Goal: Information Seeking & Learning: Learn about a topic

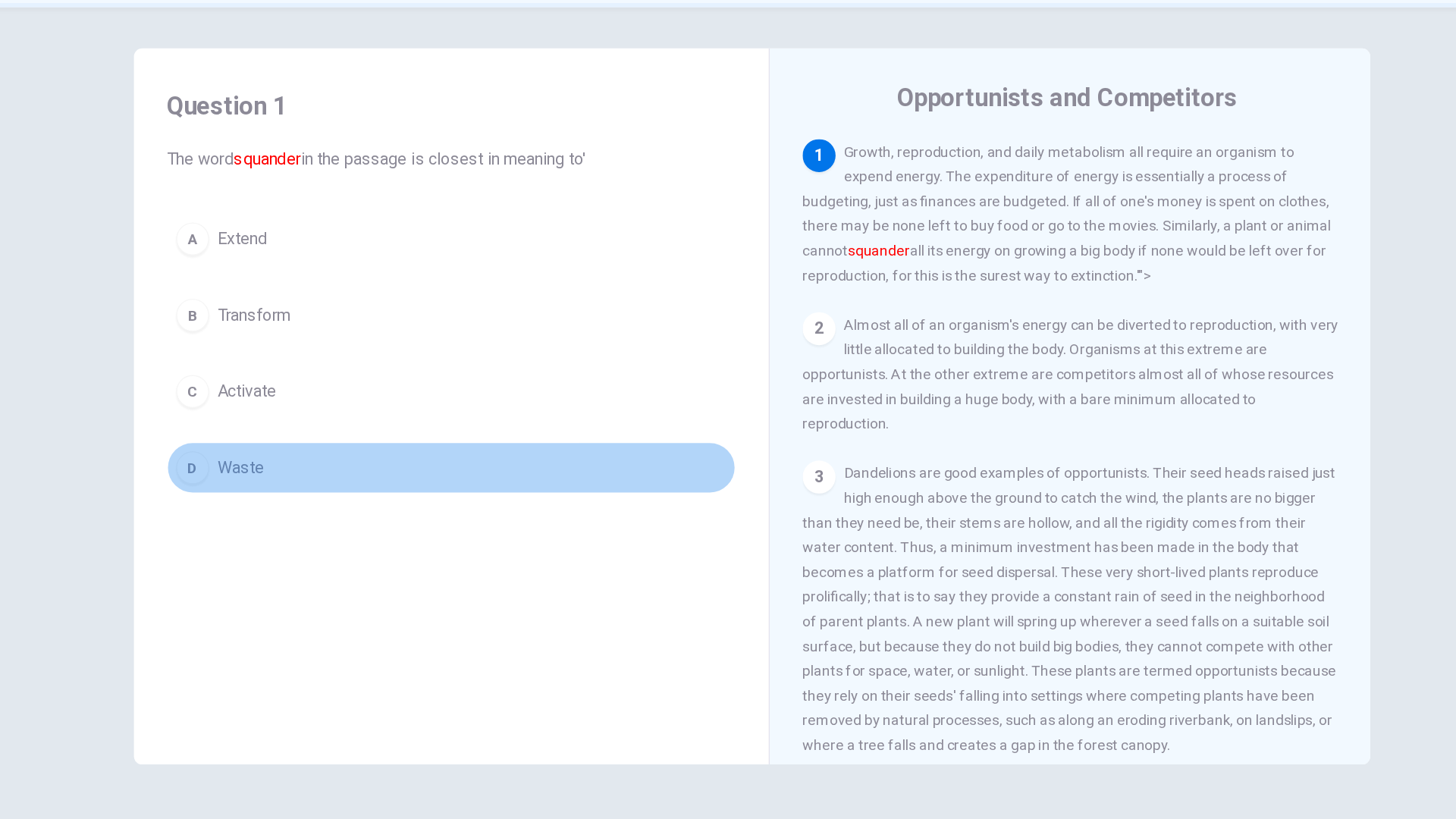
click at [493, 428] on button "D Waste" at bounding box center [506, 436] width 418 height 38
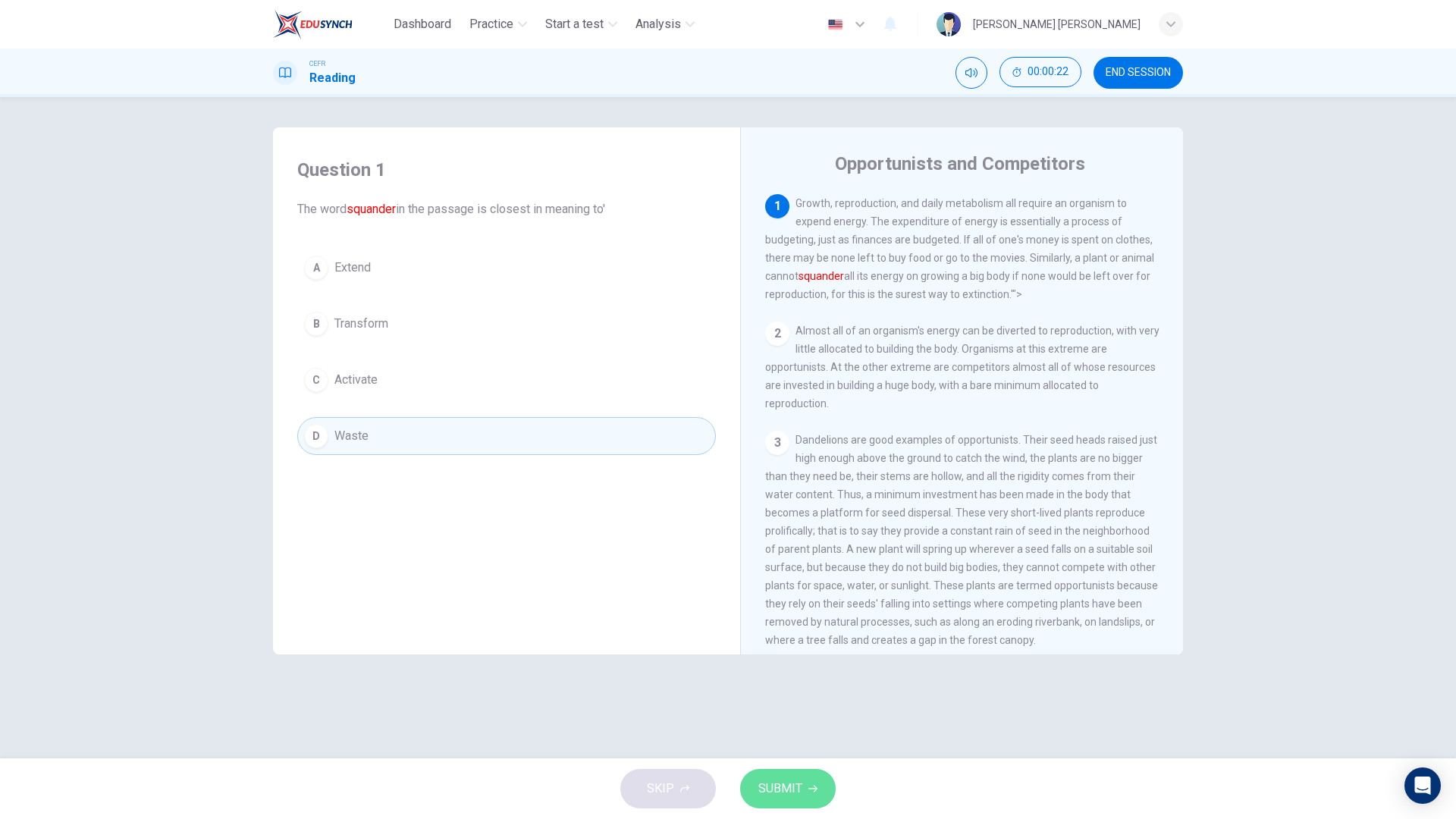
click at [810, 658] on button "SUBMIT" at bounding box center [788, 789] width 96 height 39
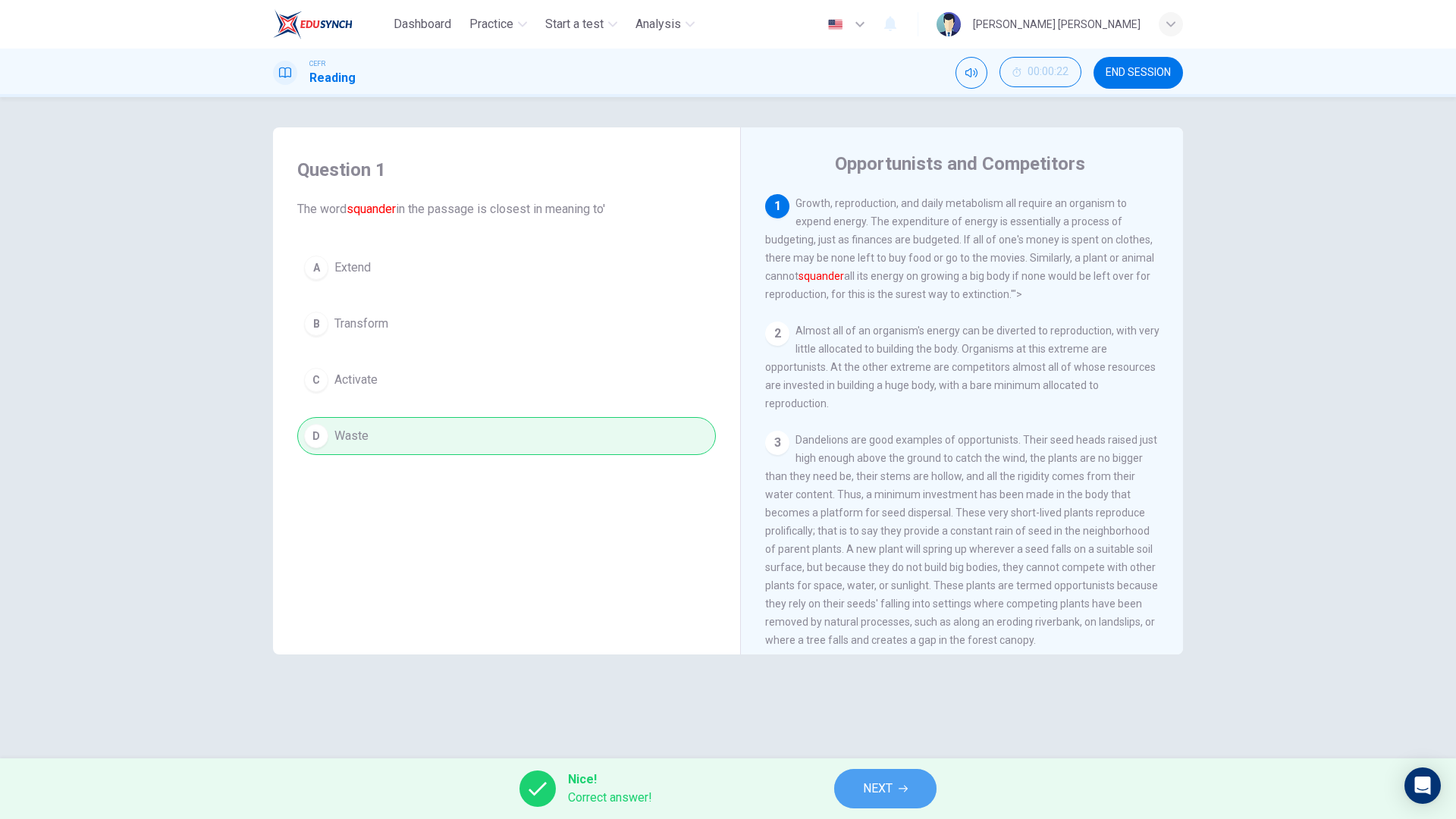
click at [924, 658] on button "NEXT" at bounding box center [885, 789] width 102 height 39
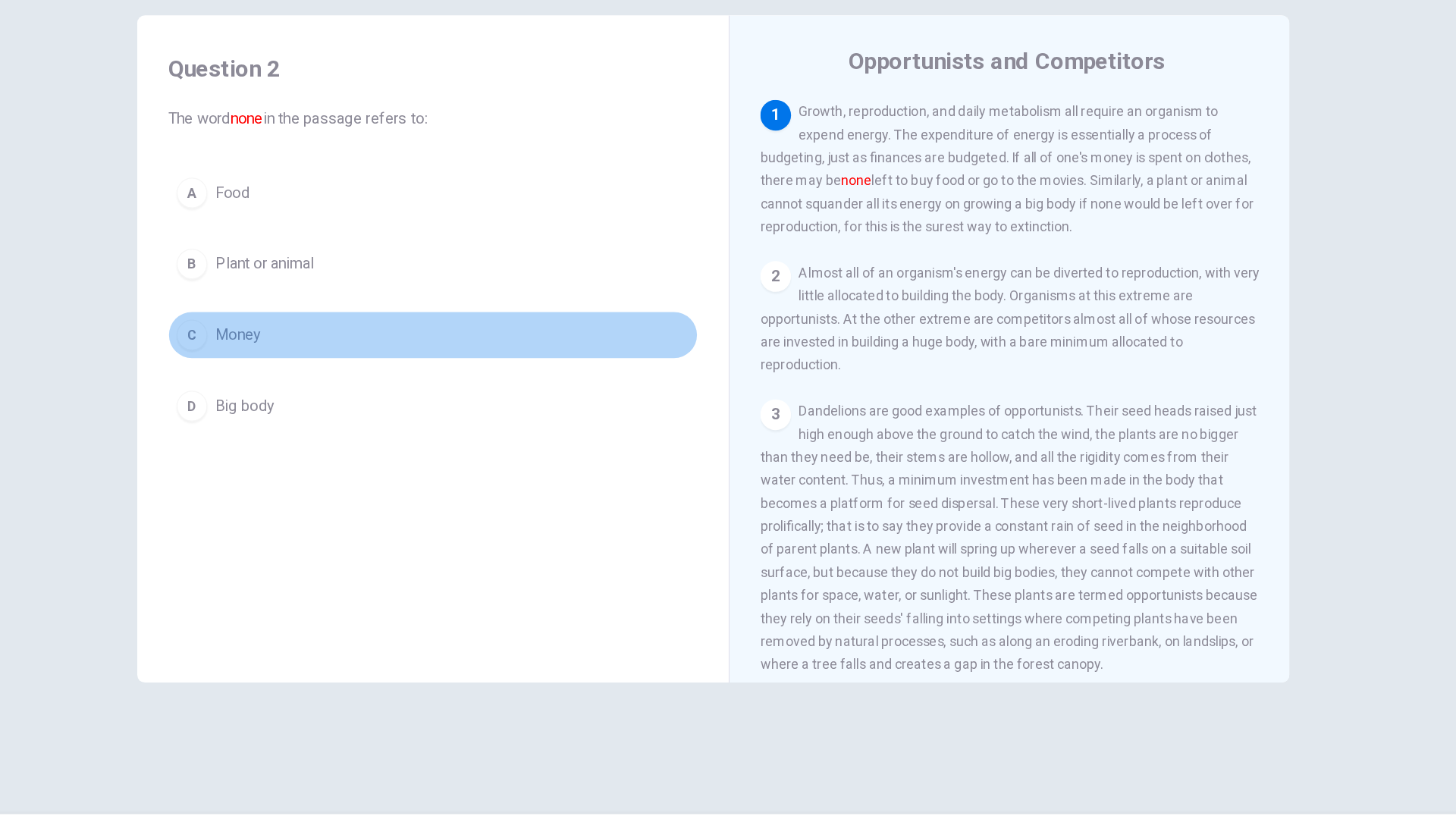
click at [585, 366] on button "C Money" at bounding box center [506, 379] width 418 height 38
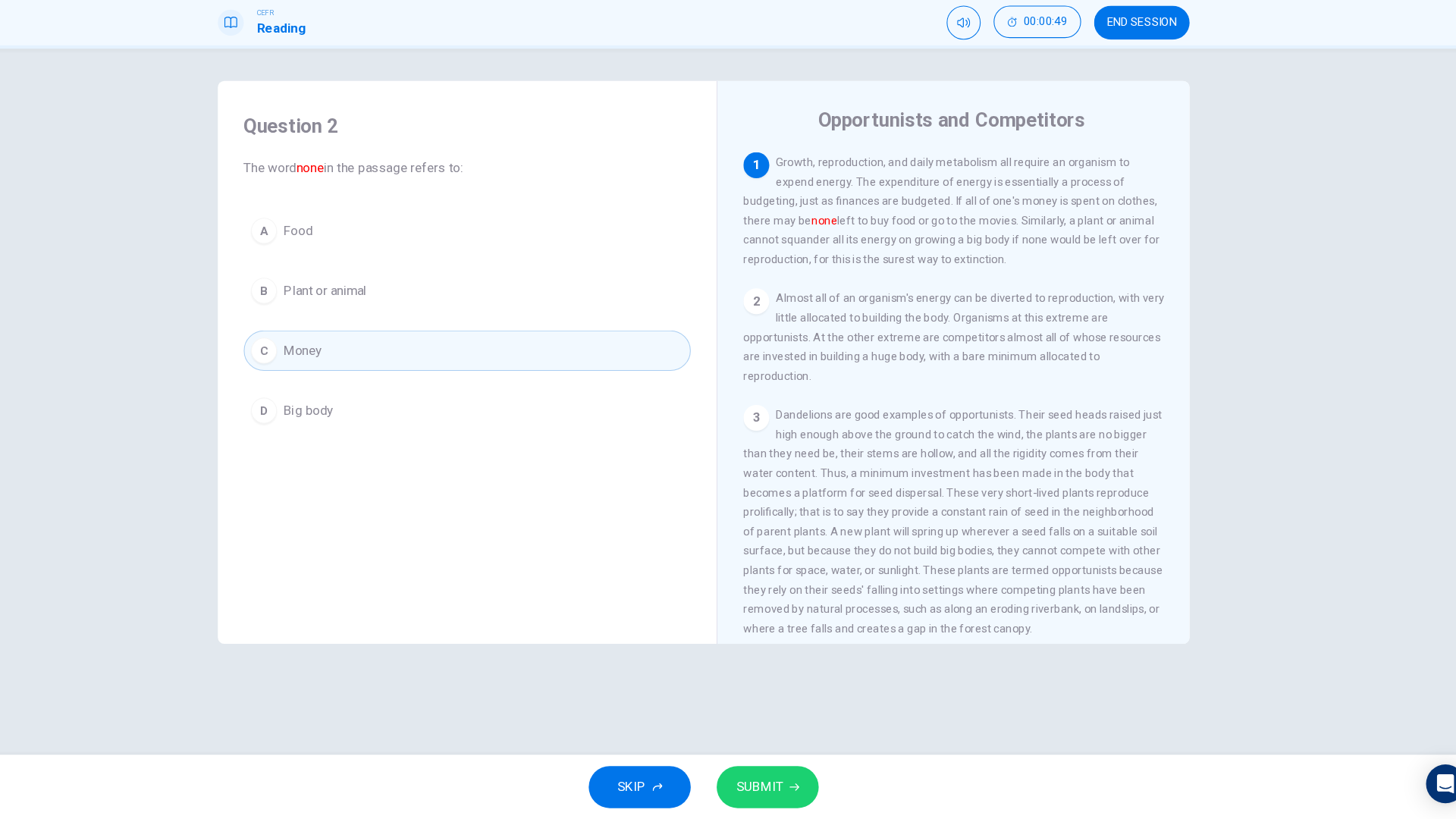
click at [790, 658] on span "SUBMIT" at bounding box center [780, 789] width 44 height 21
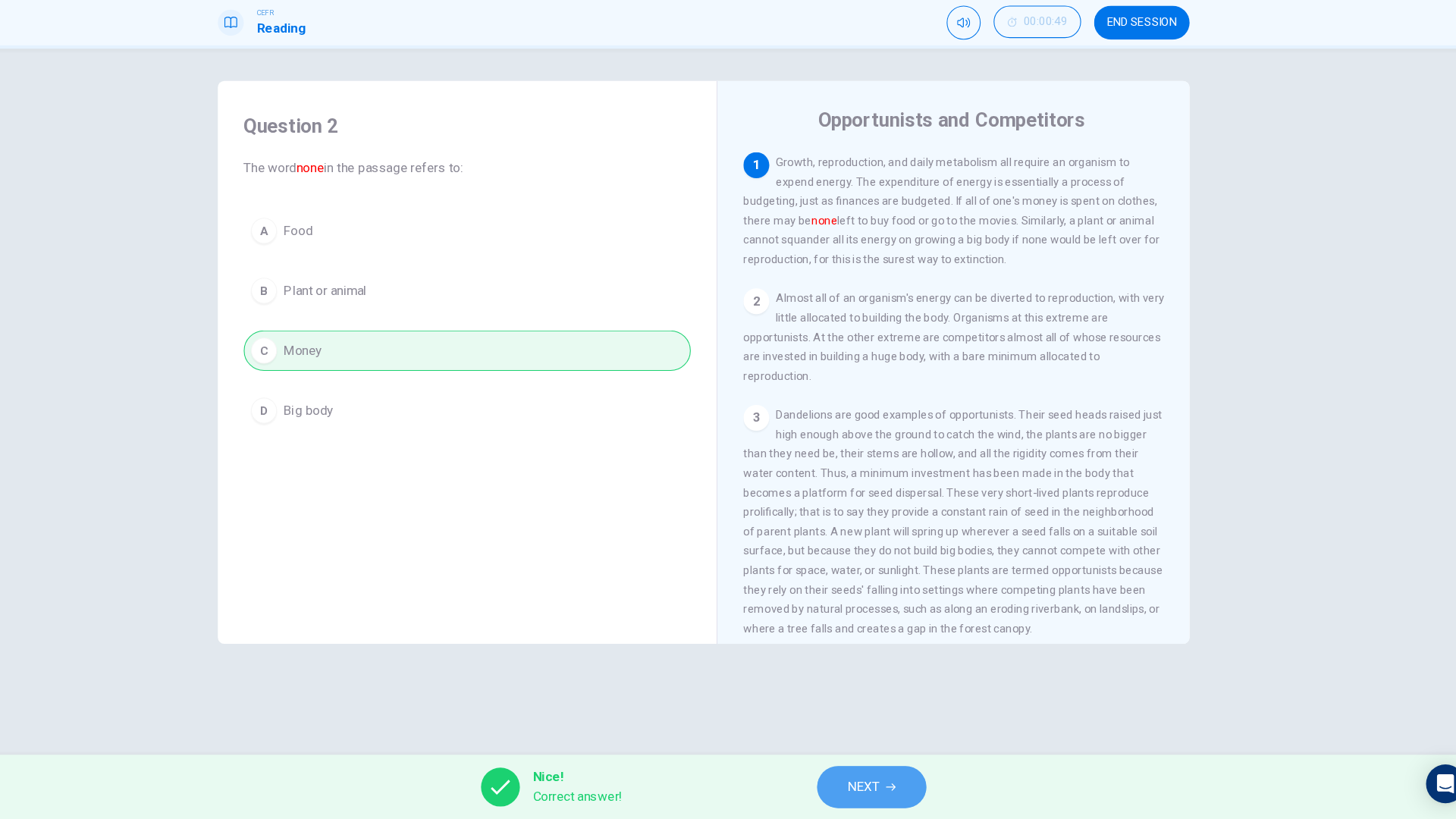
click at [880, 658] on span "NEXT" at bounding box center [878, 789] width 29 height 21
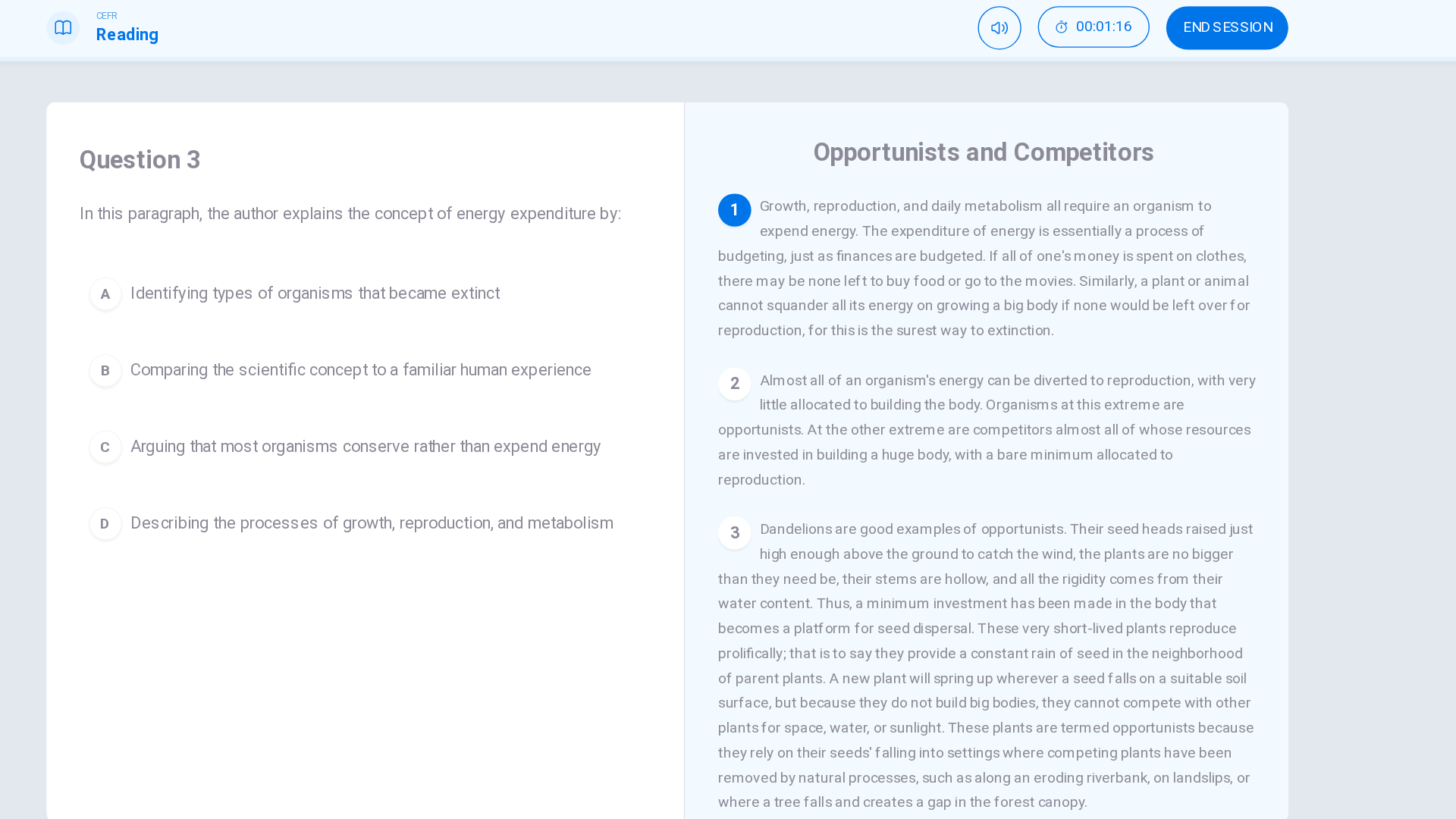
click at [848, 246] on span "Growth, reproduction, and daily metabolism all require an organism to expend en…" at bounding box center [961, 249] width 390 height 103
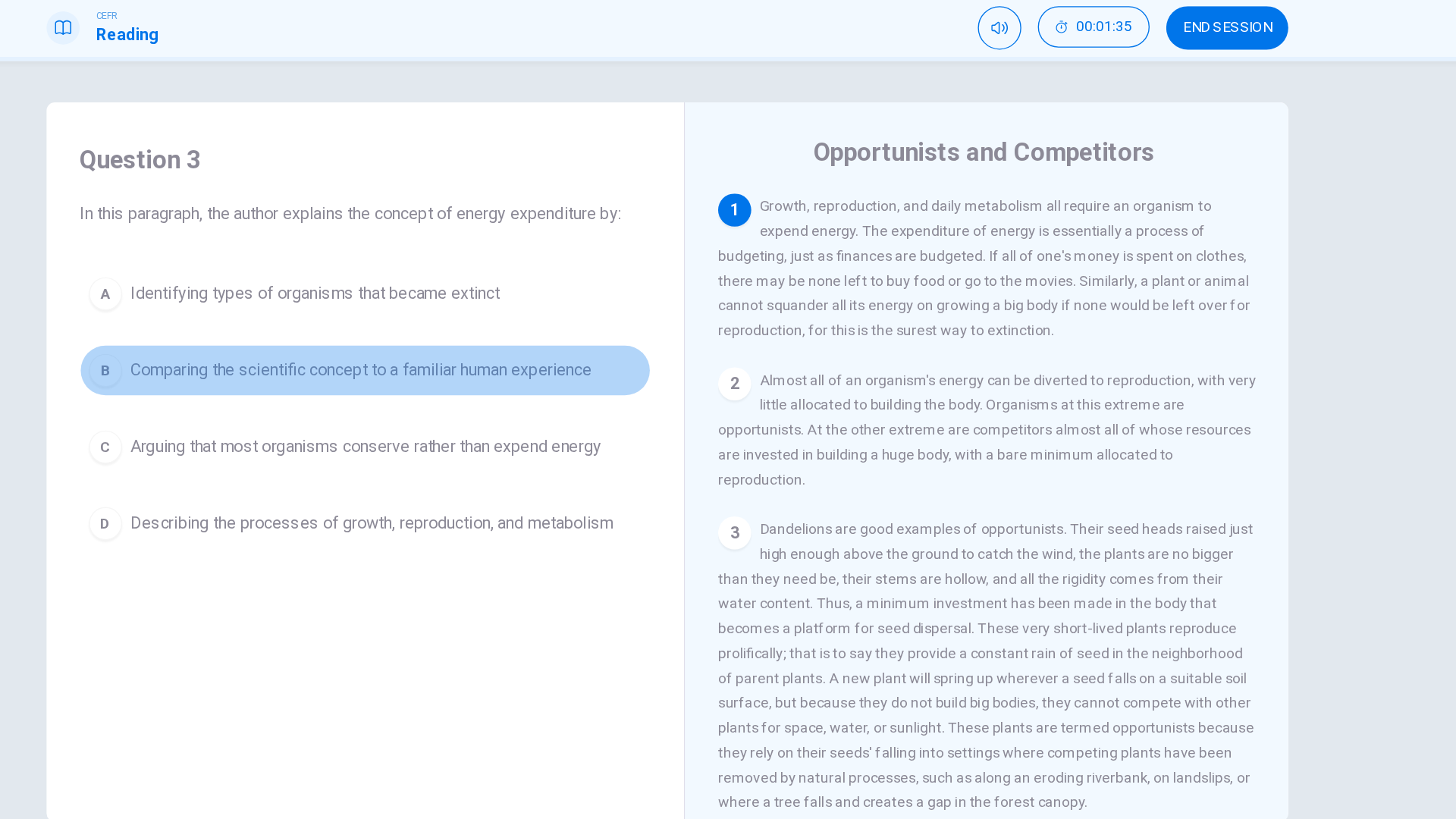
click at [627, 330] on span "Comparing the scientific concept to a familiar human experience" at bounding box center [503, 324] width 338 height 19
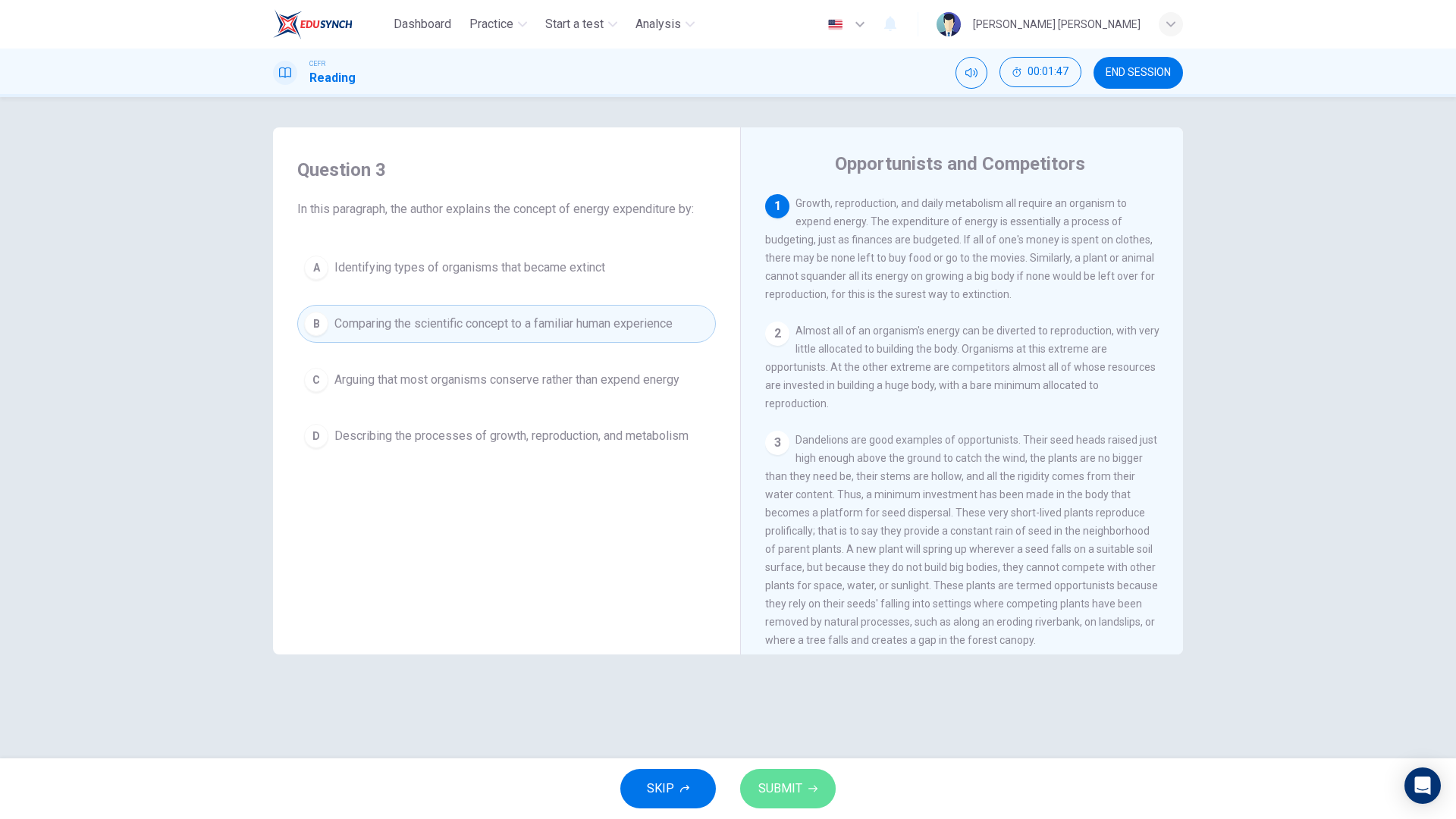
click at [785, 658] on button "SUBMIT" at bounding box center [788, 789] width 96 height 39
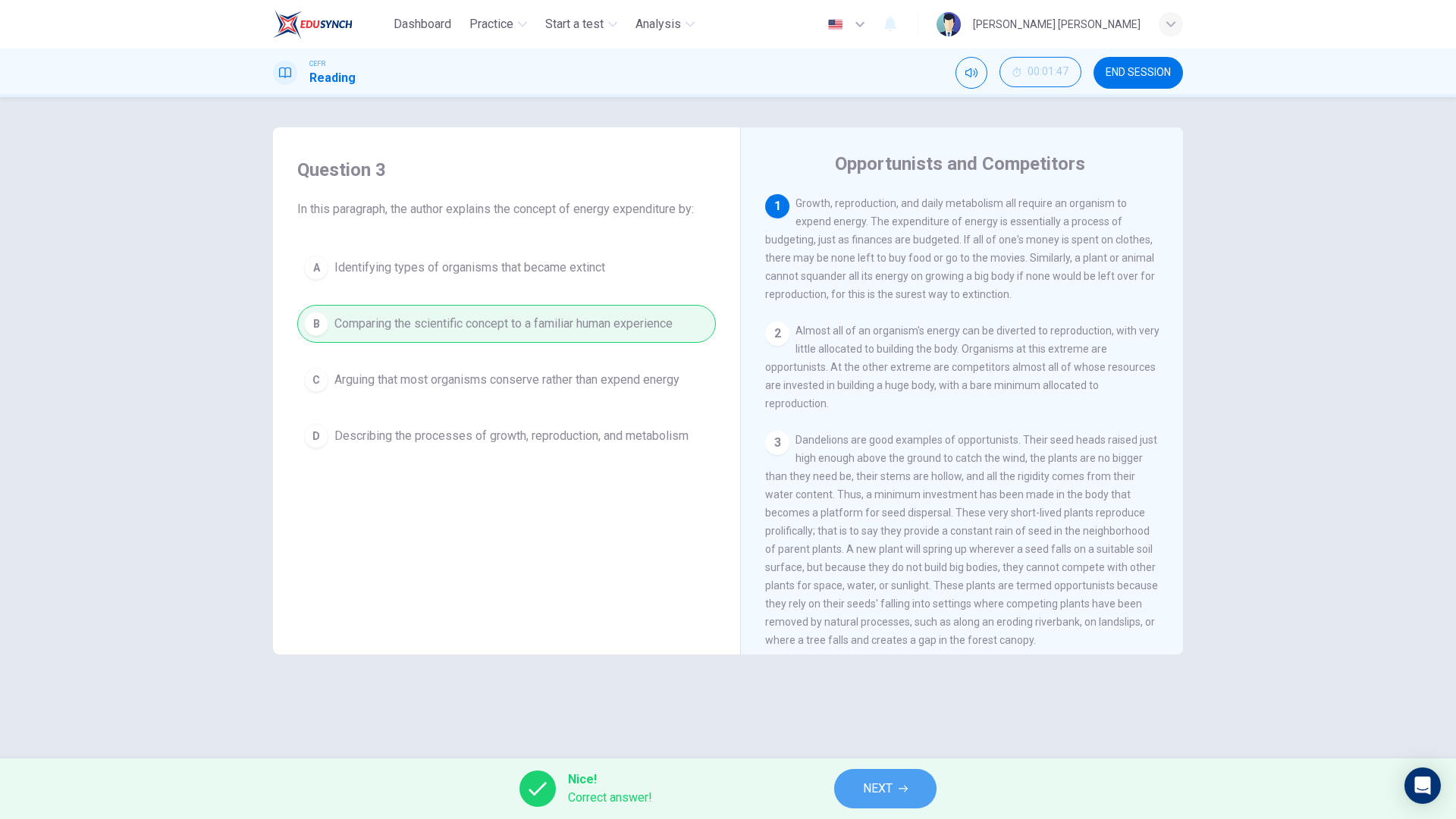
click at [877, 658] on span "NEXT" at bounding box center [878, 789] width 29 height 21
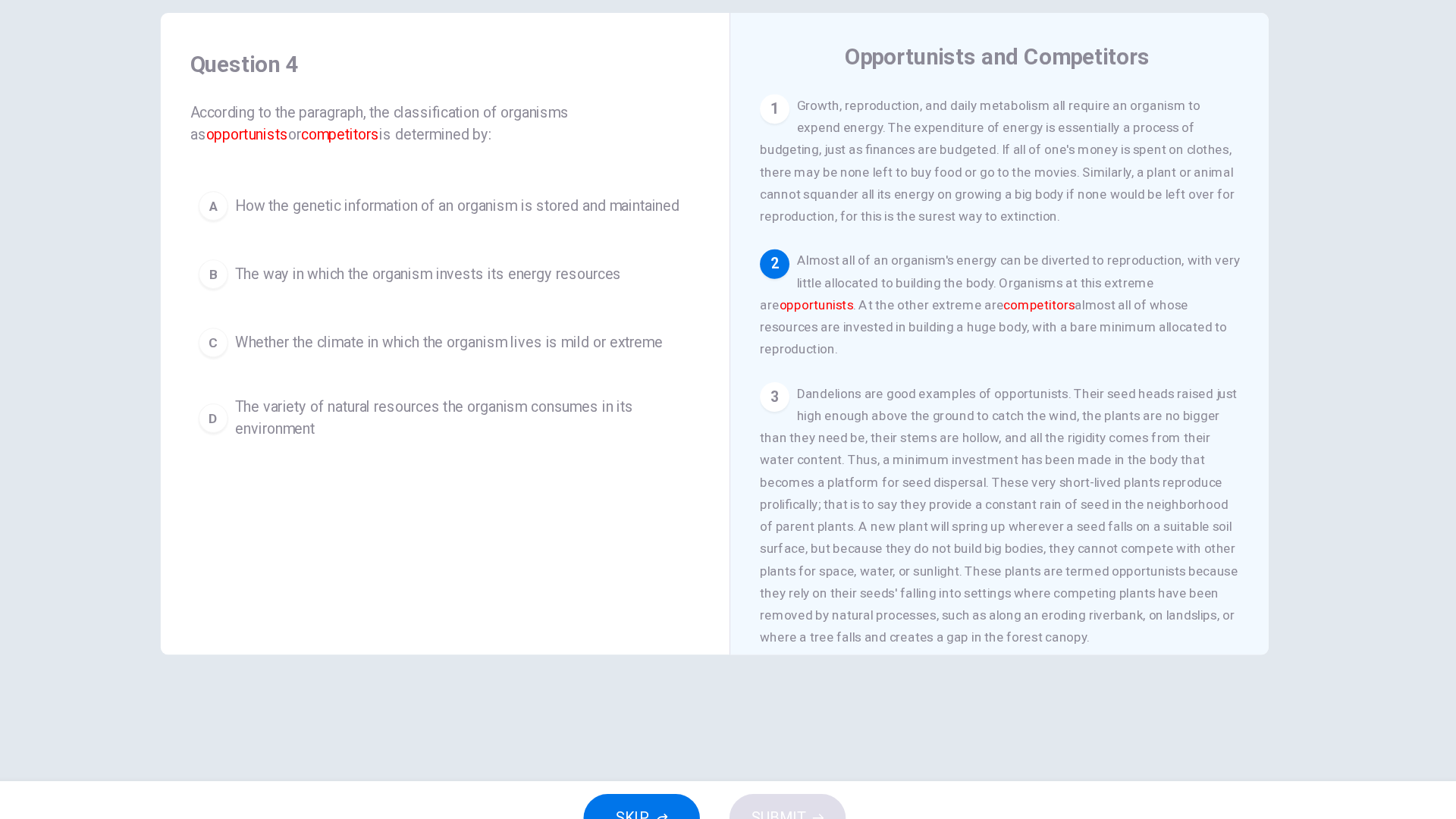
drag, startPoint x: 640, startPoint y: 606, endPoint x: 524, endPoint y: 477, distance: 173.5
click at [524, 477] on div "Question 4 According to the paragraph, the classification of organisms as oppor…" at bounding box center [506, 398] width 443 height 512
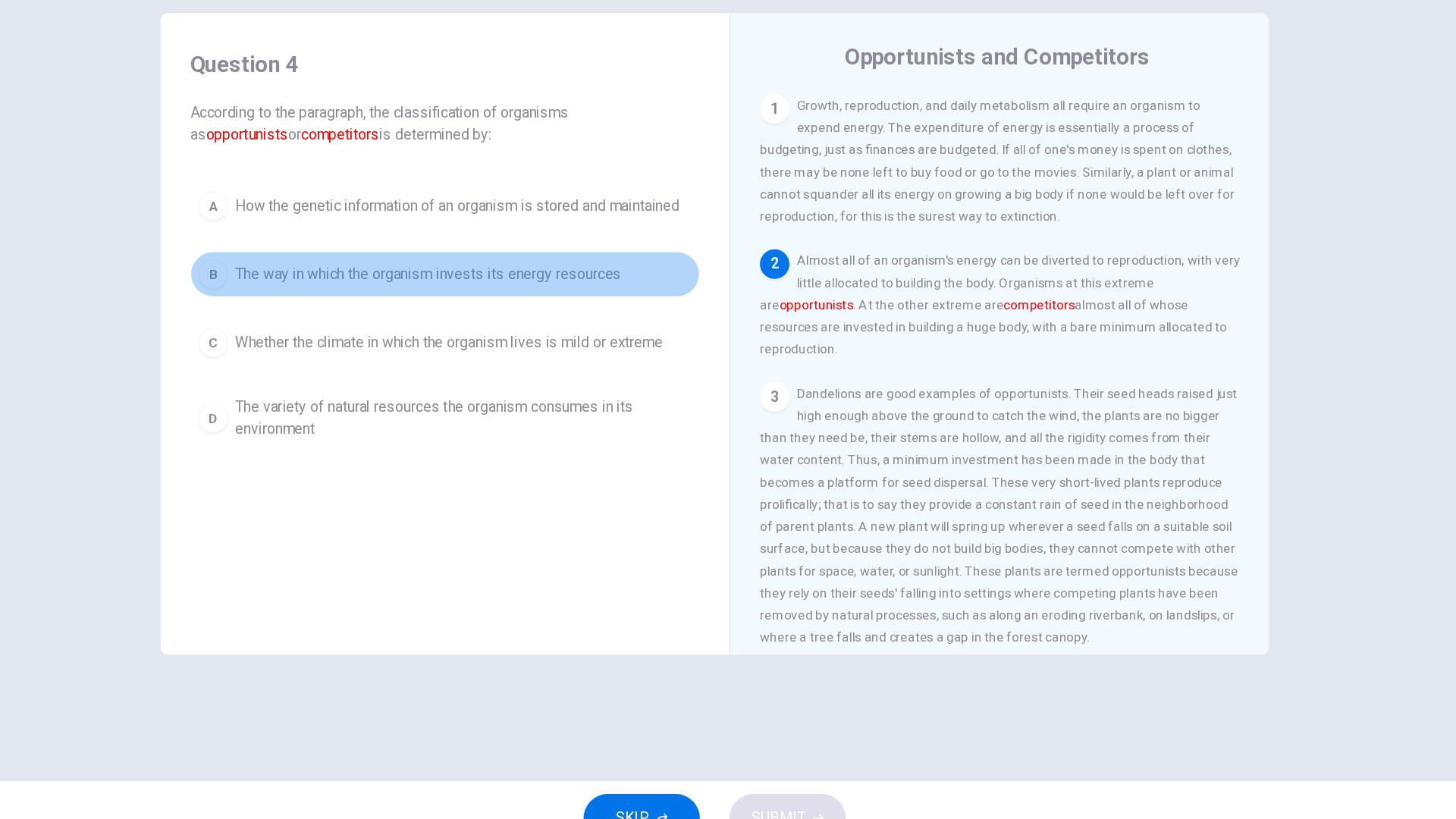
click at [480, 353] on button "B The way in which the organism invests its energy resources" at bounding box center [506, 341] width 418 height 38
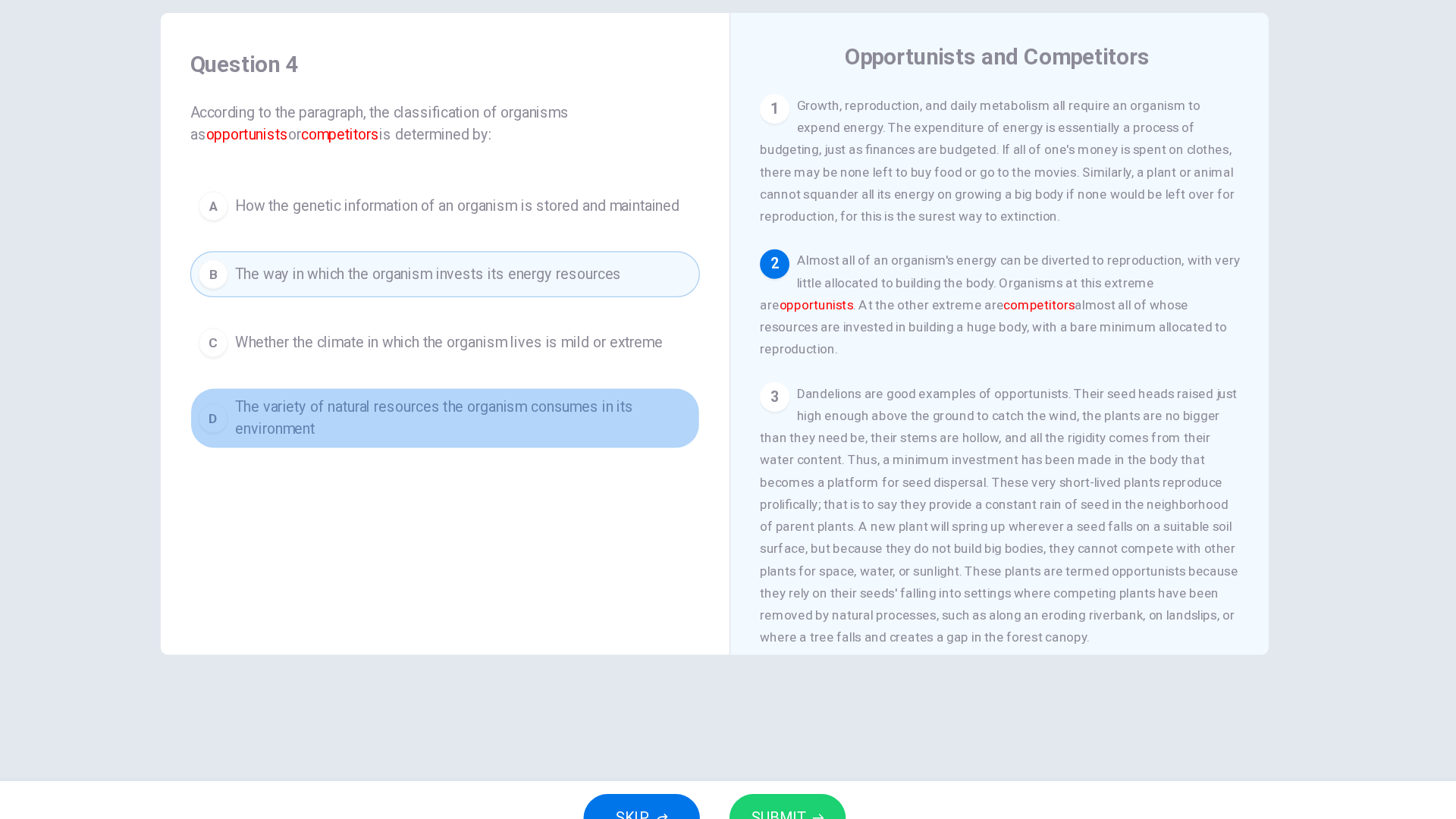
click at [510, 459] on span "The variety of natural resources the organism consumes in its environment" at bounding box center [522, 459] width 374 height 36
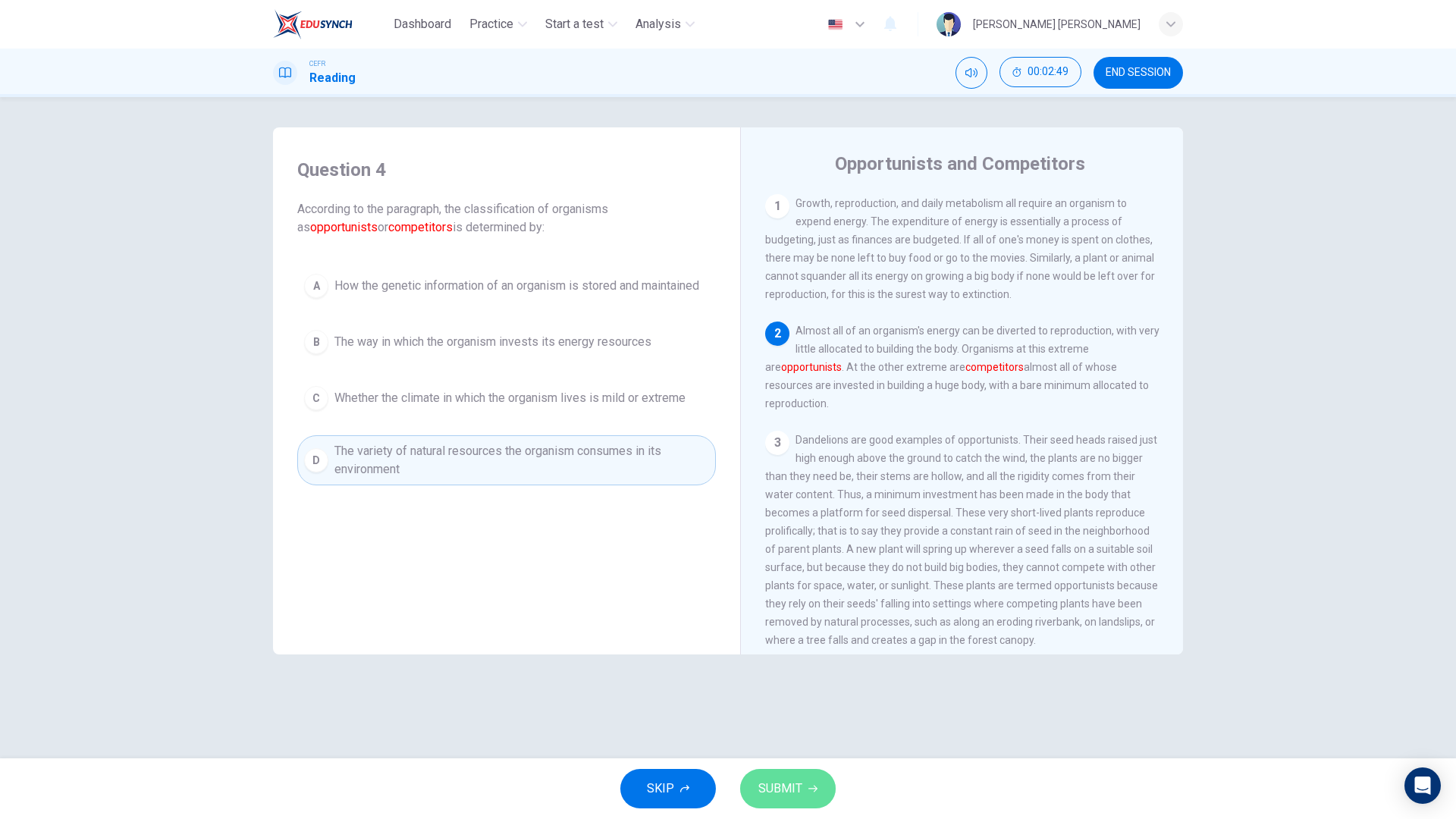
click at [790, 658] on span "SUBMIT" at bounding box center [780, 789] width 44 height 21
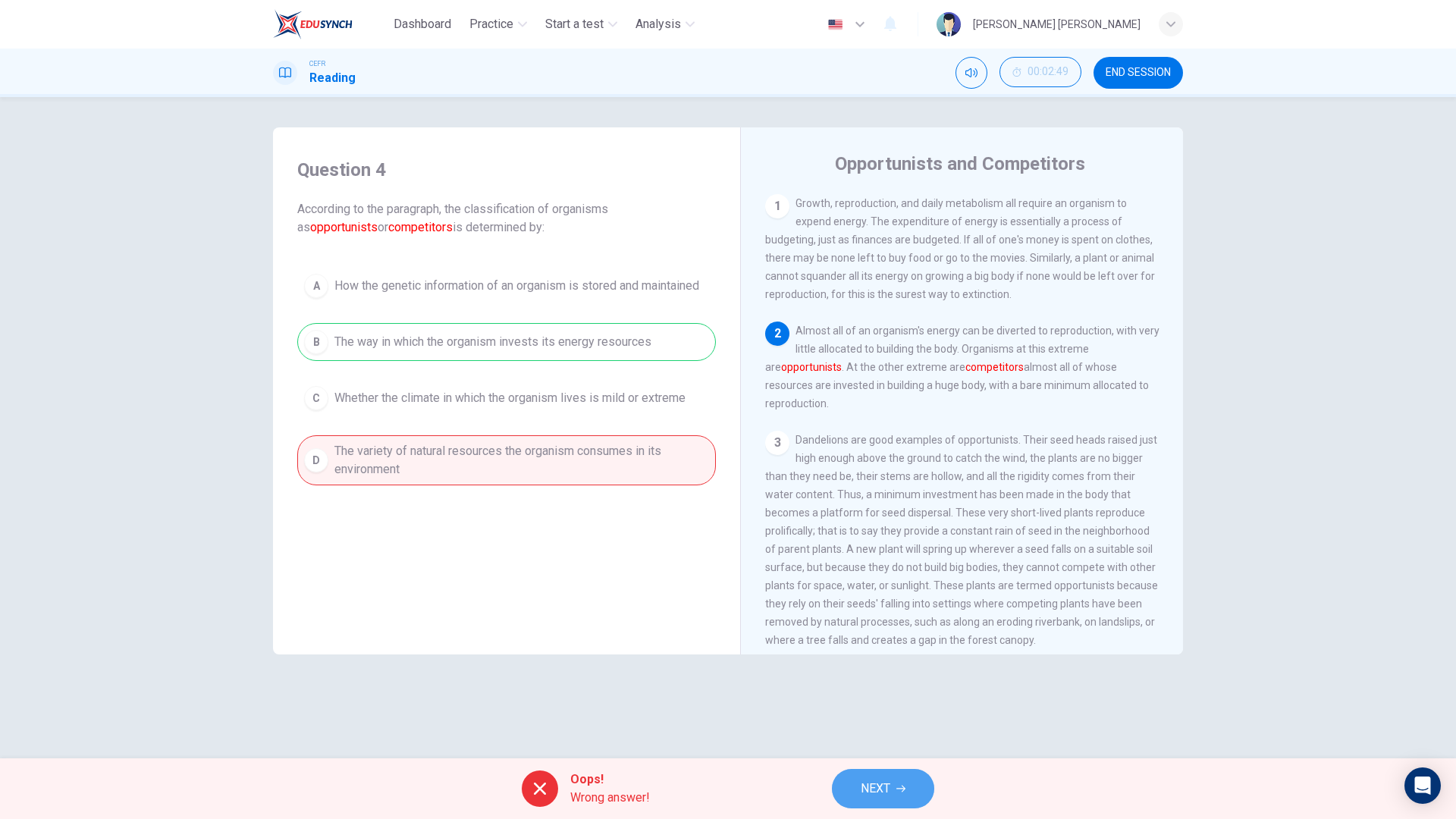
click at [913, 658] on button "NEXT" at bounding box center [883, 789] width 102 height 39
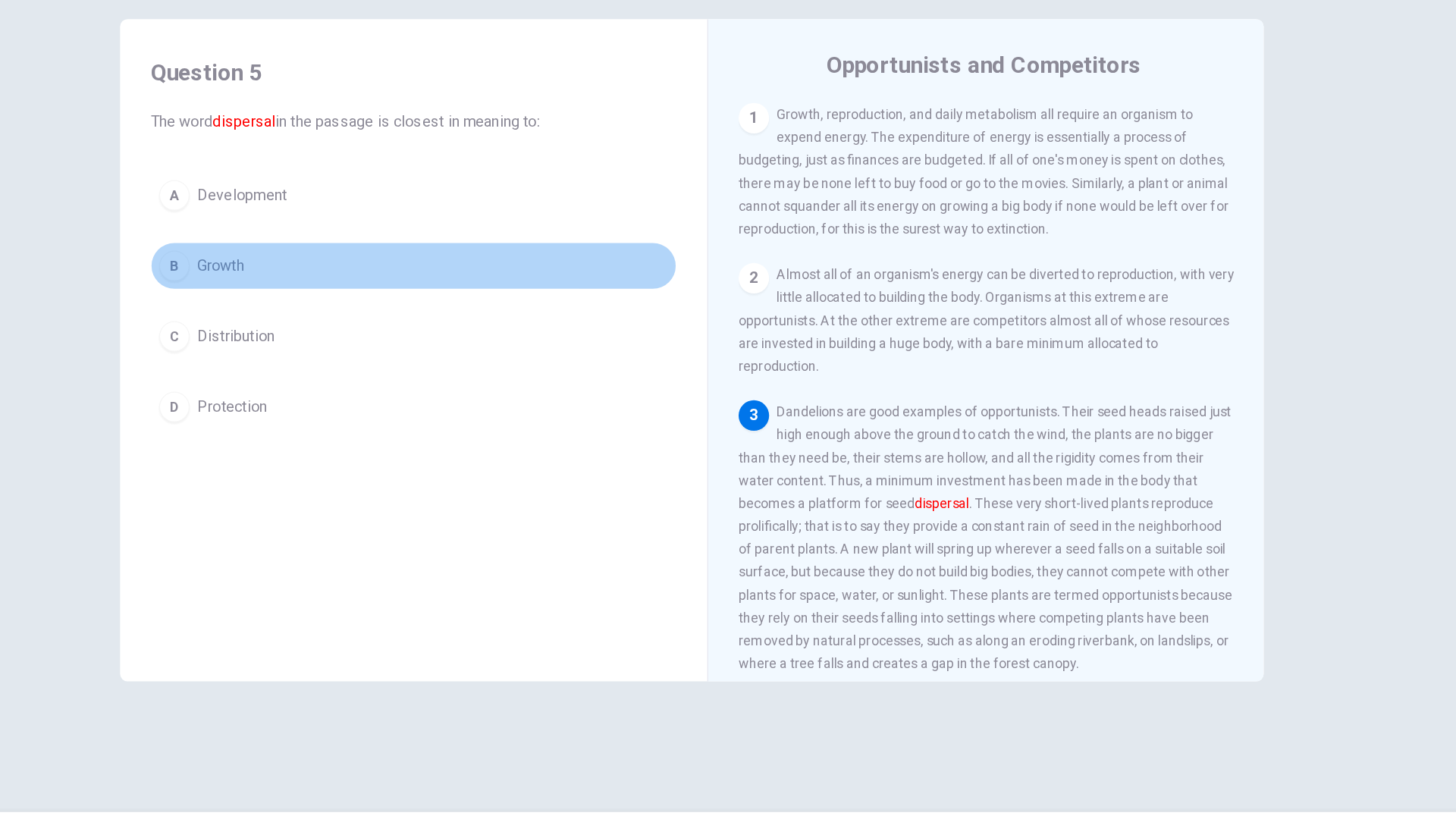
click at [468, 312] on button "B Growth" at bounding box center [506, 324] width 418 height 38
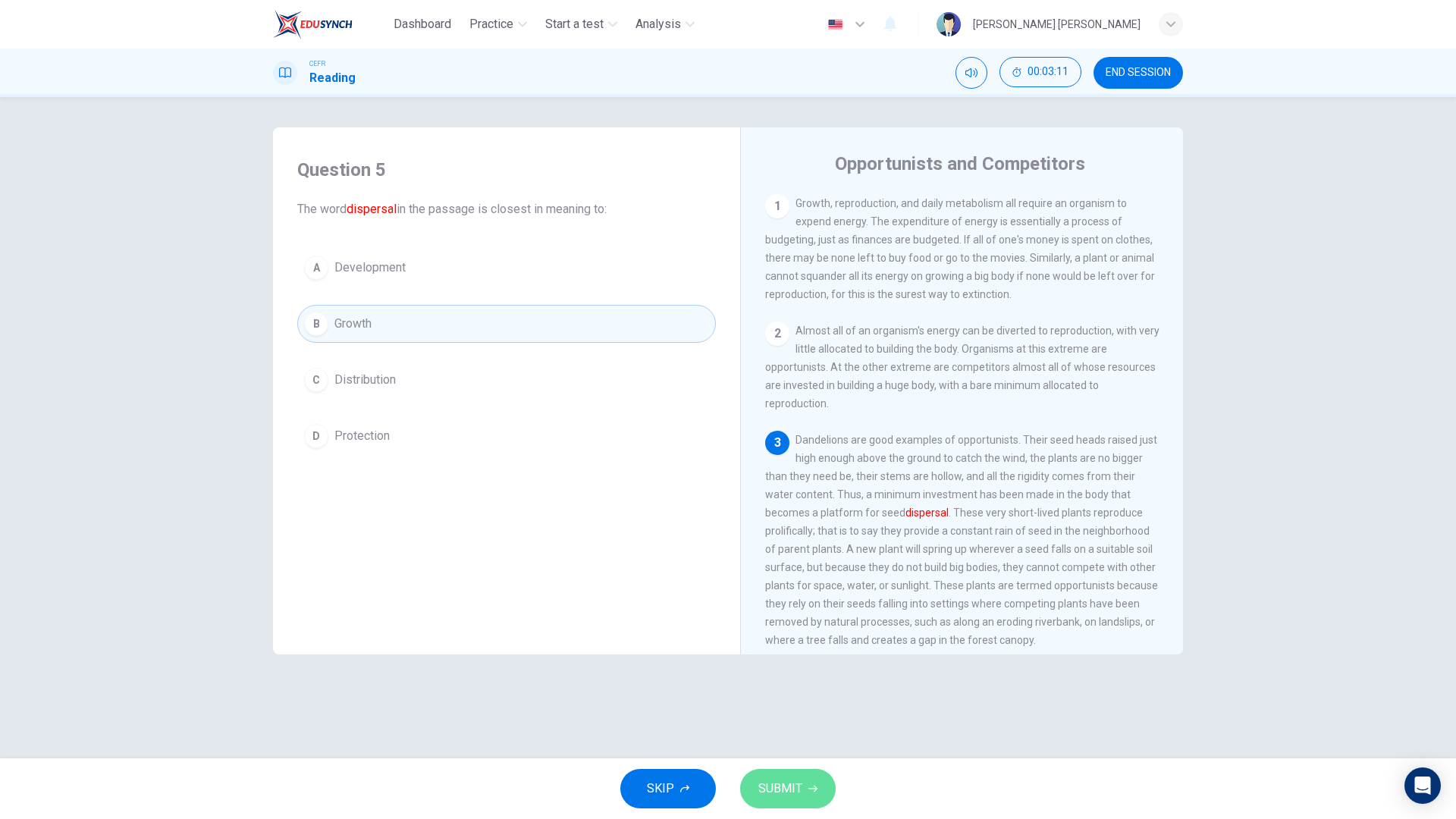
click at [776, 658] on span "SUBMIT" at bounding box center [780, 789] width 44 height 21
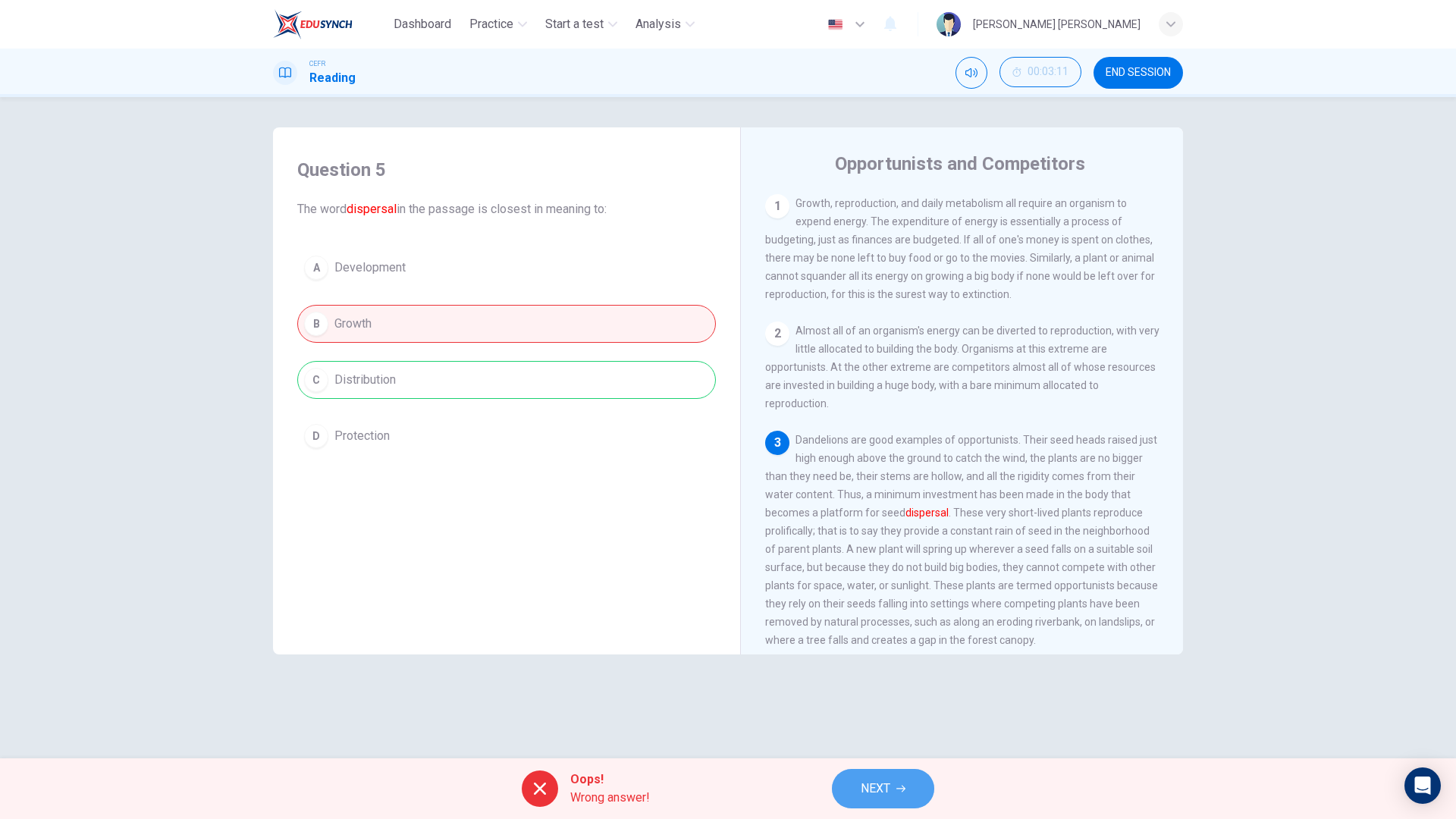
click at [882, 658] on button "NEXT" at bounding box center [883, 789] width 102 height 39
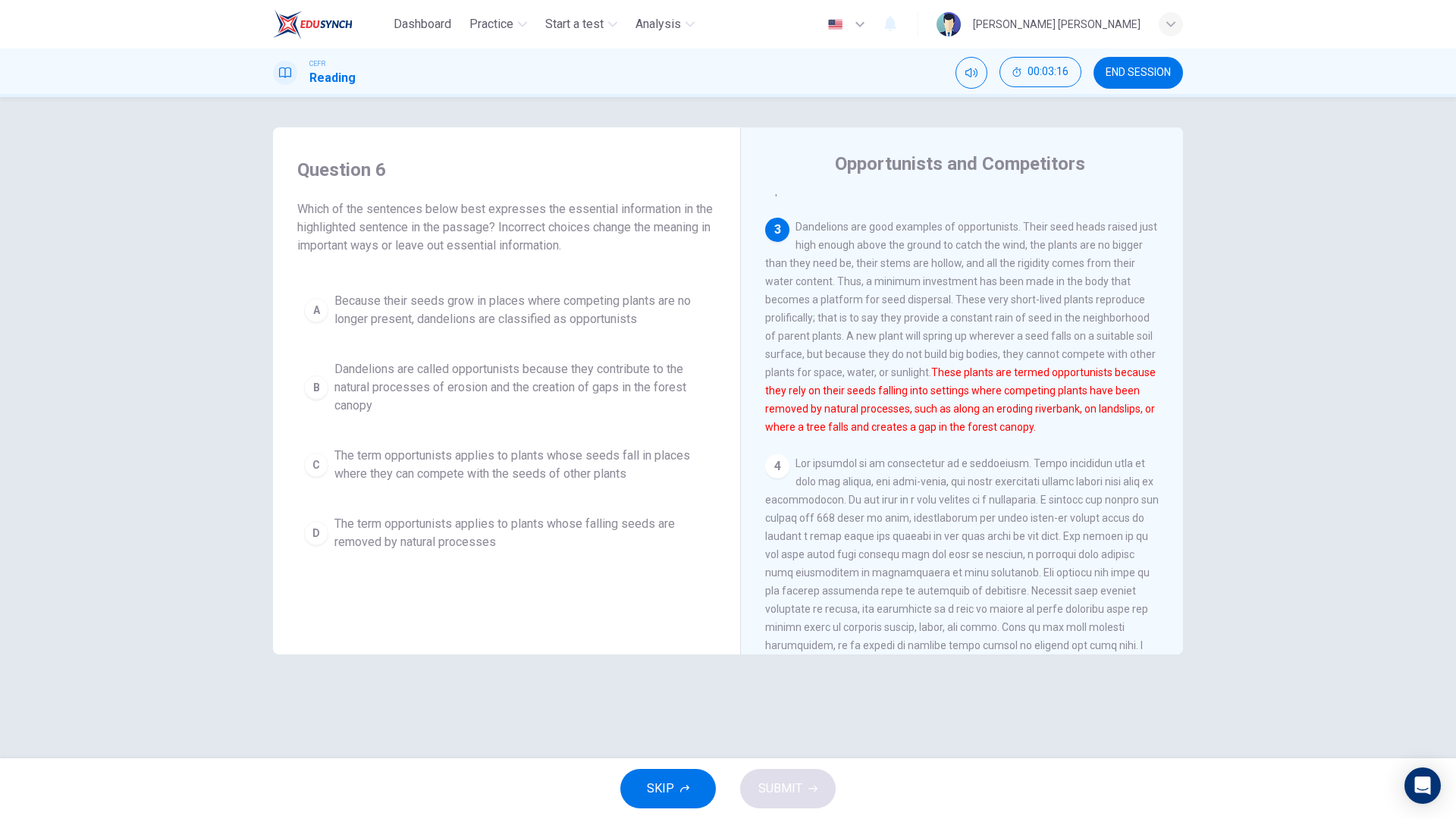
scroll to position [213, 0]
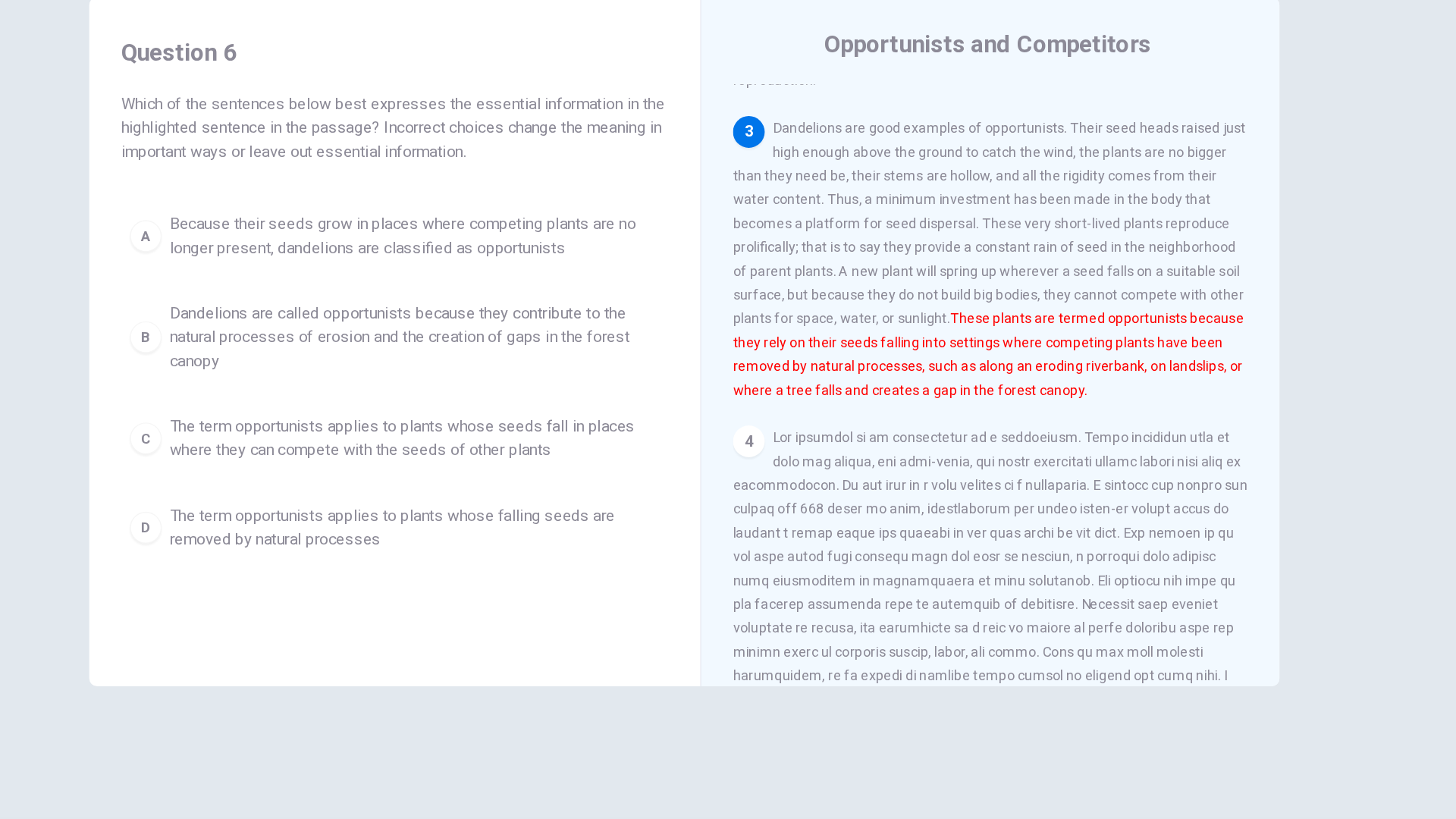
click at [1056, 434] on font "These plants are termed opportunists because they rely on their seeds falling i…" at bounding box center [961, 400] width 391 height 66
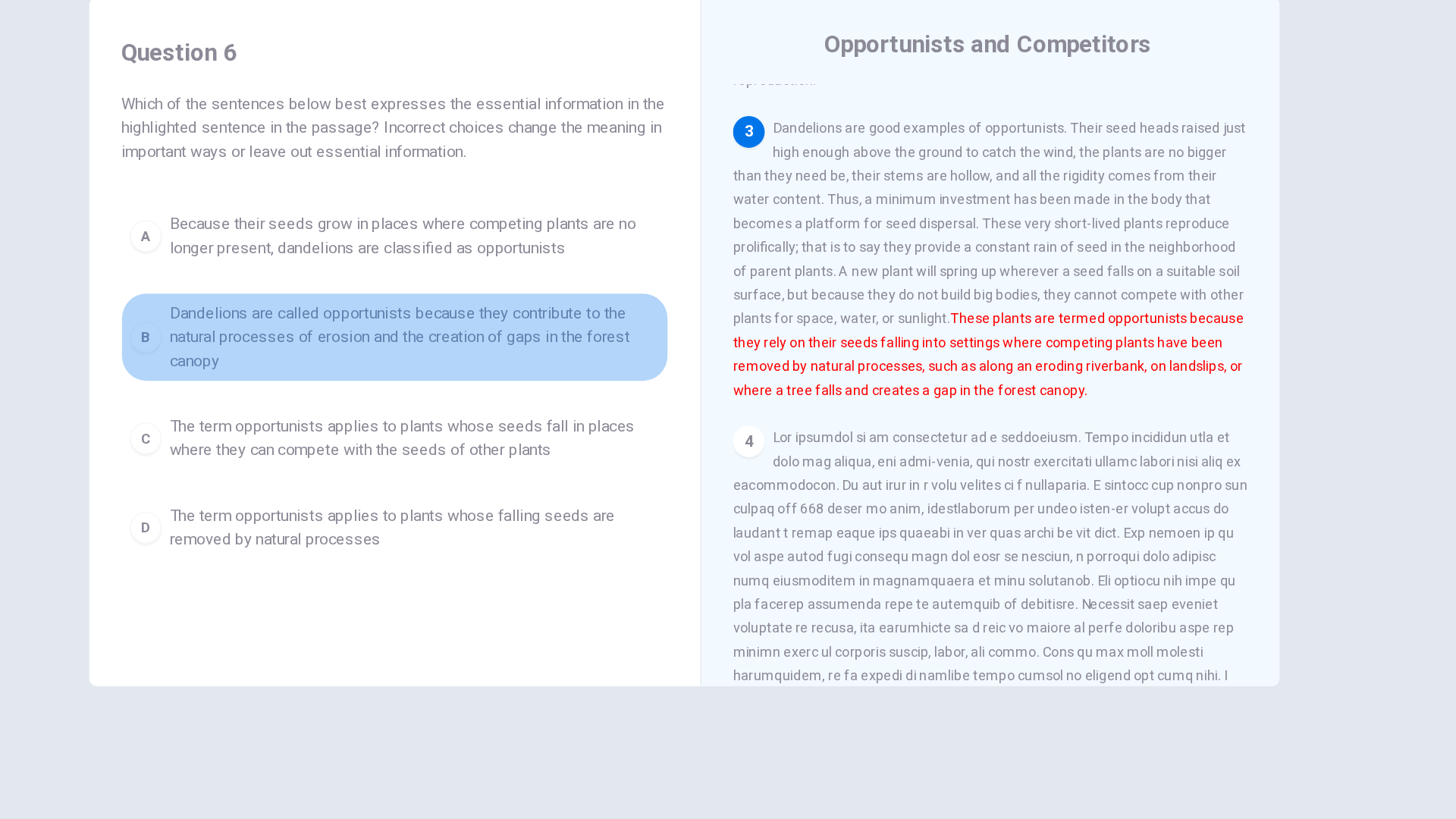
click at [630, 372] on span "Dandelions are called opportunists because they contribute to the natural proce…" at bounding box center [522, 387] width 374 height 55
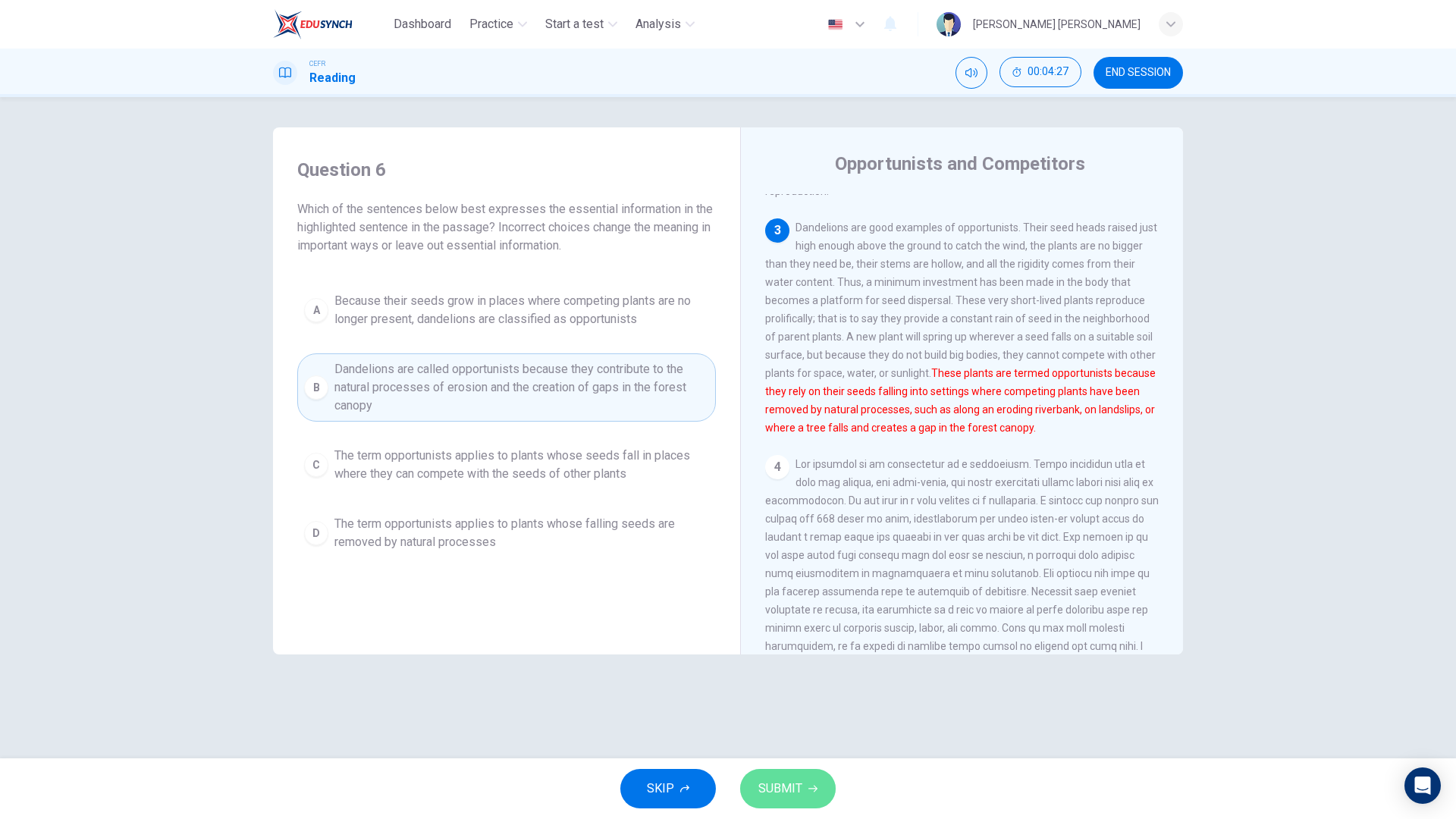
click at [786, 658] on span "SUBMIT" at bounding box center [780, 789] width 44 height 21
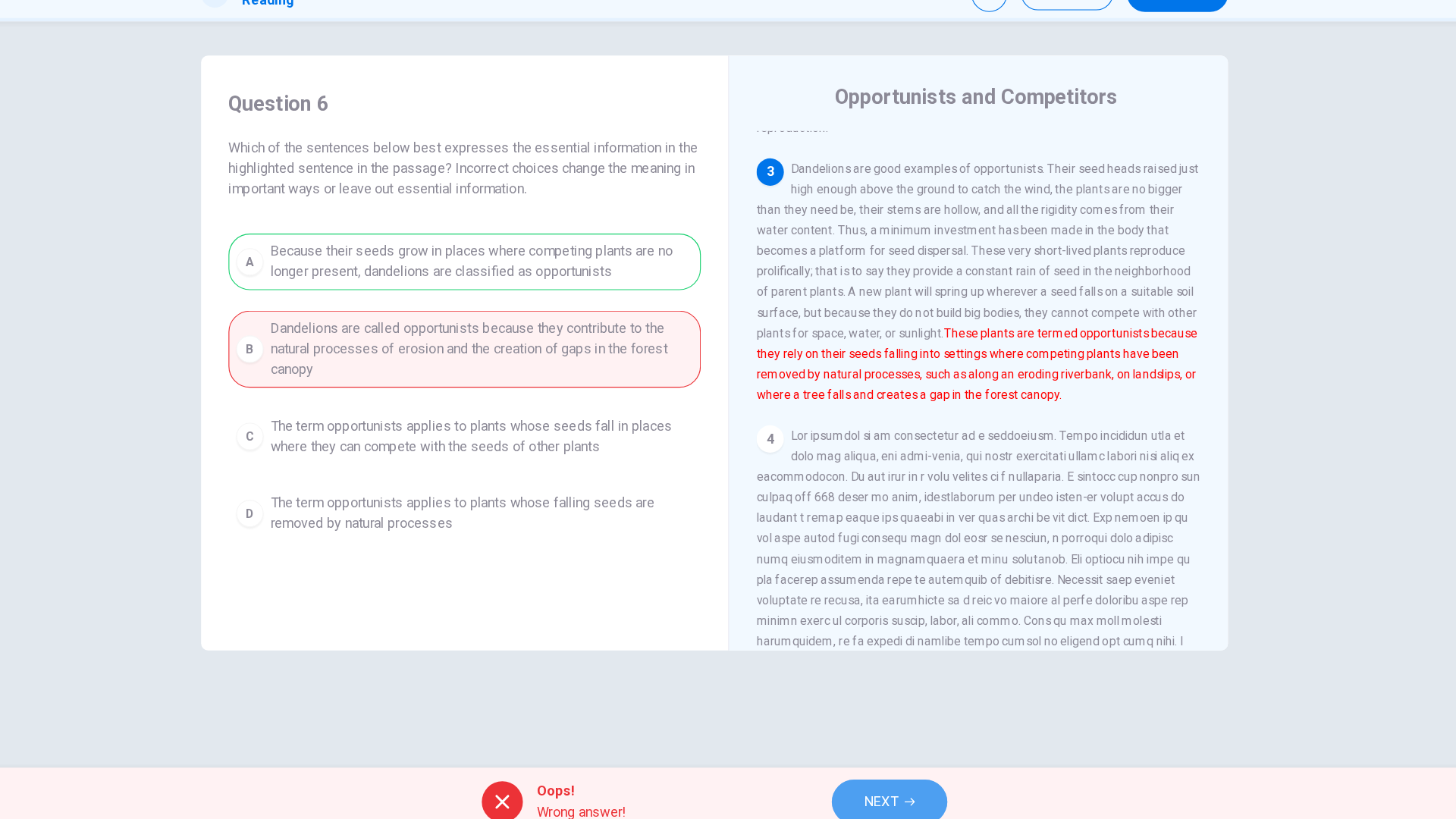
click at [872, 658] on span "NEXT" at bounding box center [876, 789] width 29 height 21
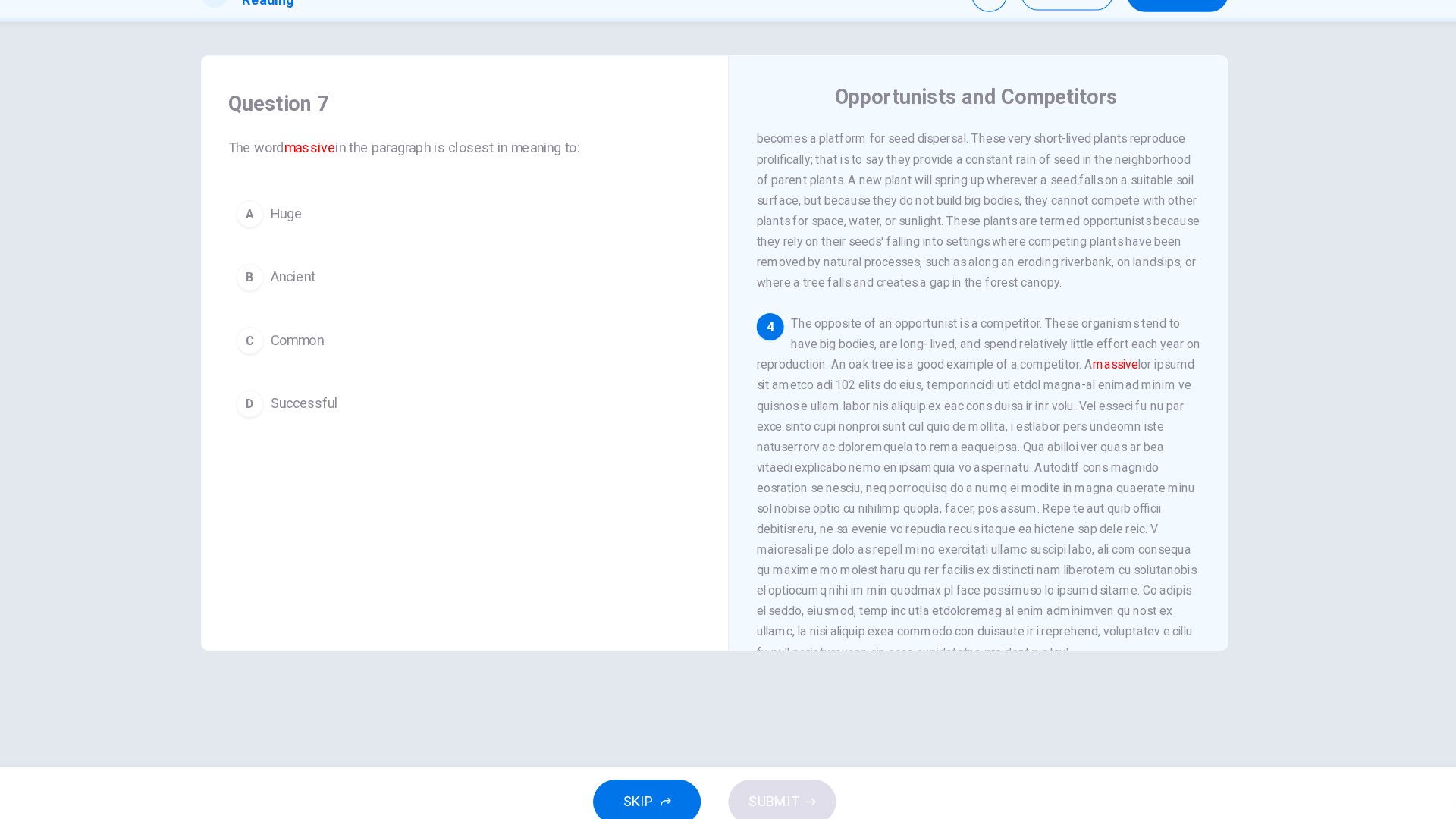
scroll to position [312, 0]
click at [567, 266] on button "A Huge" at bounding box center [506, 267] width 418 height 38
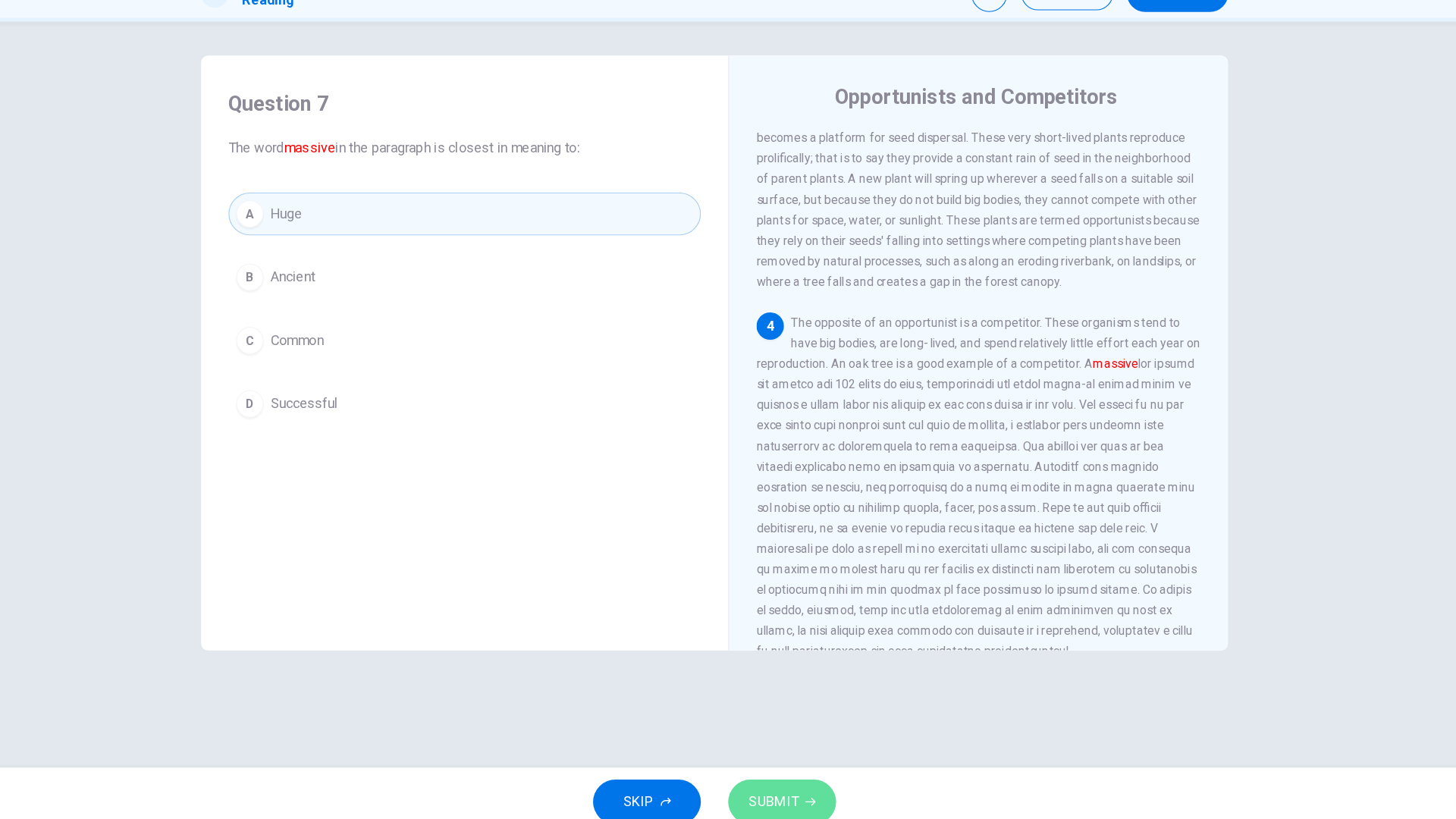
click at [799, 658] on span "SUBMIT" at bounding box center [780, 789] width 44 height 21
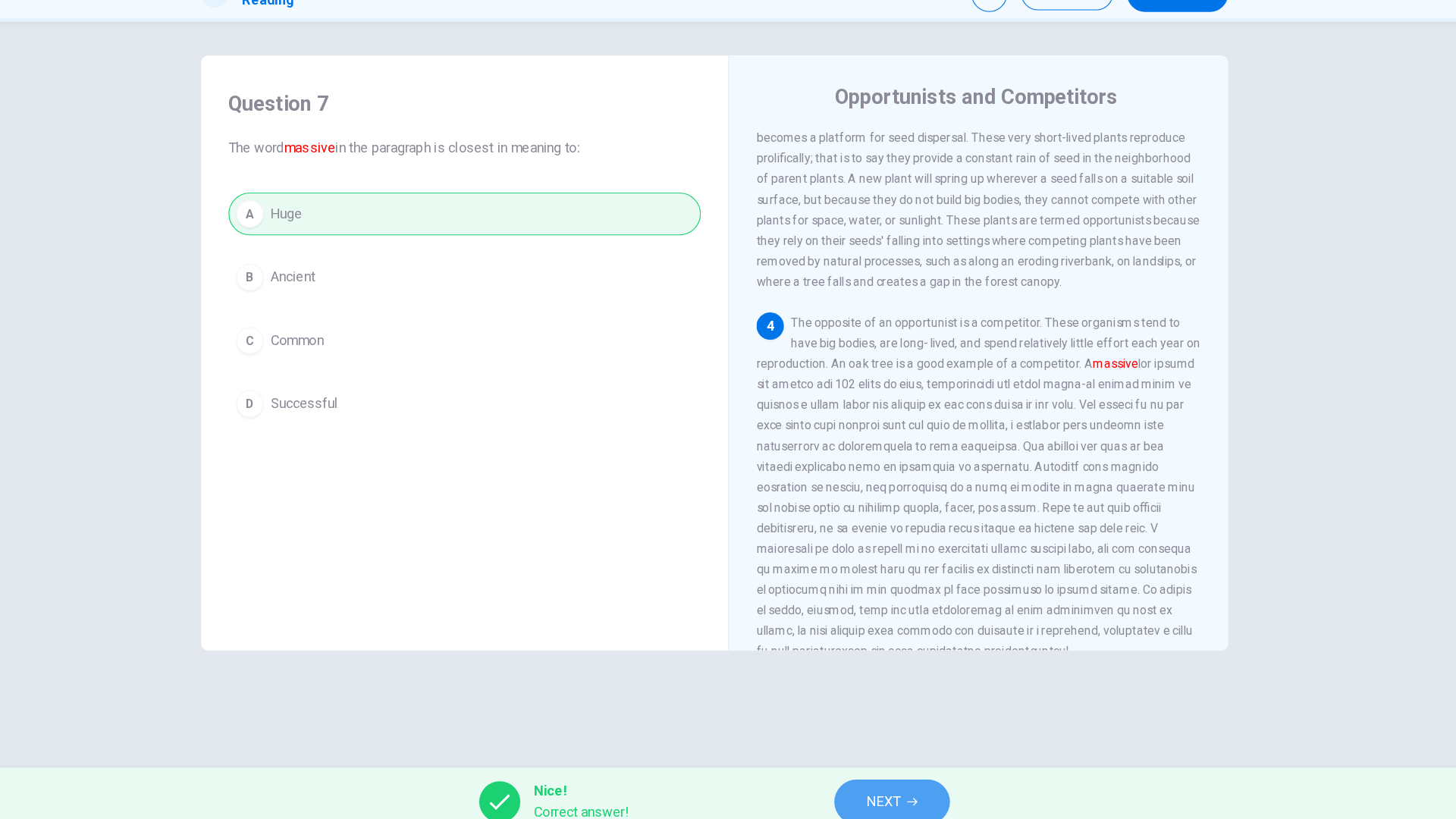
click at [903, 658] on icon "button" at bounding box center [903, 788] width 9 height 9
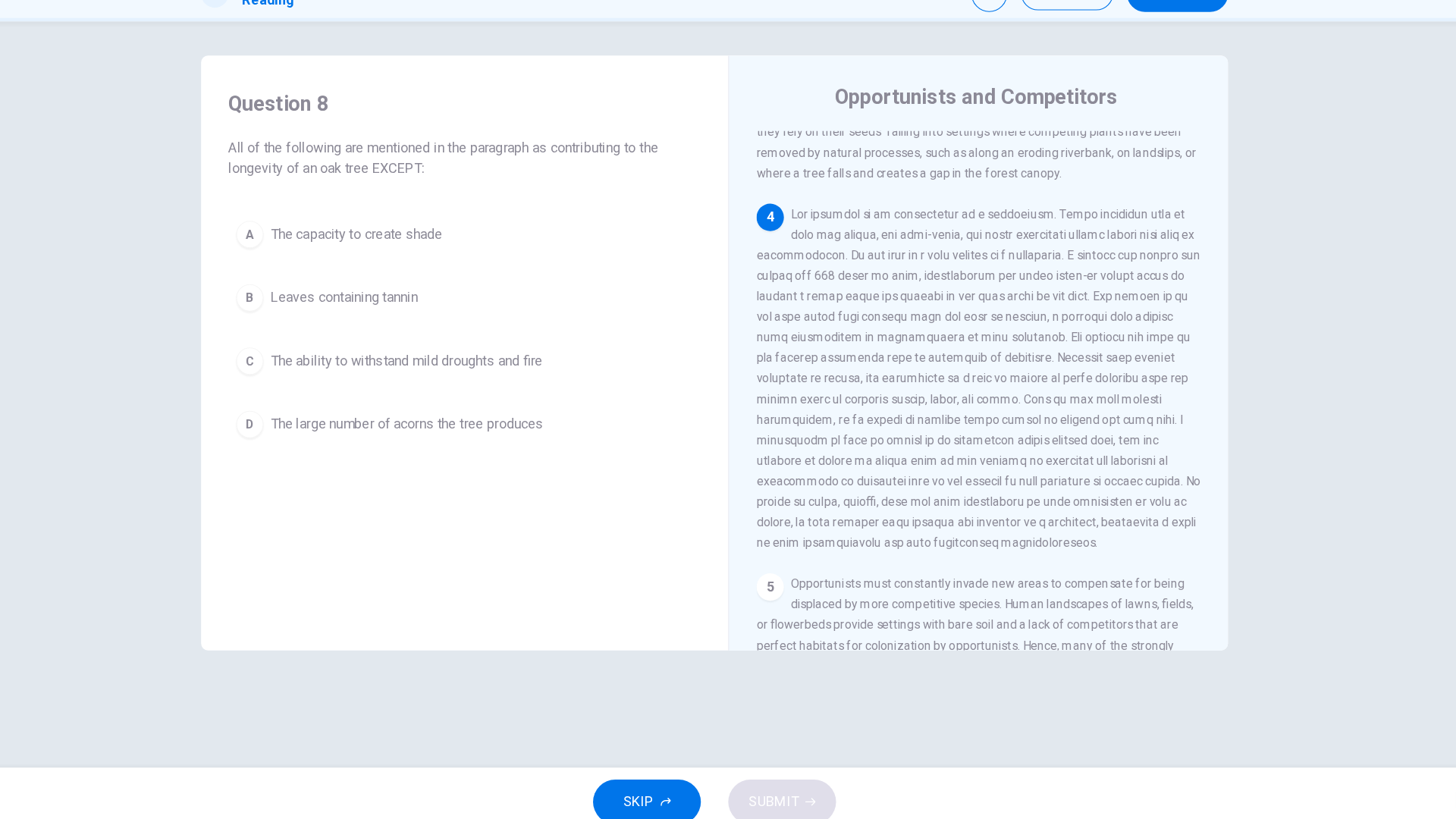
scroll to position [410, 0]
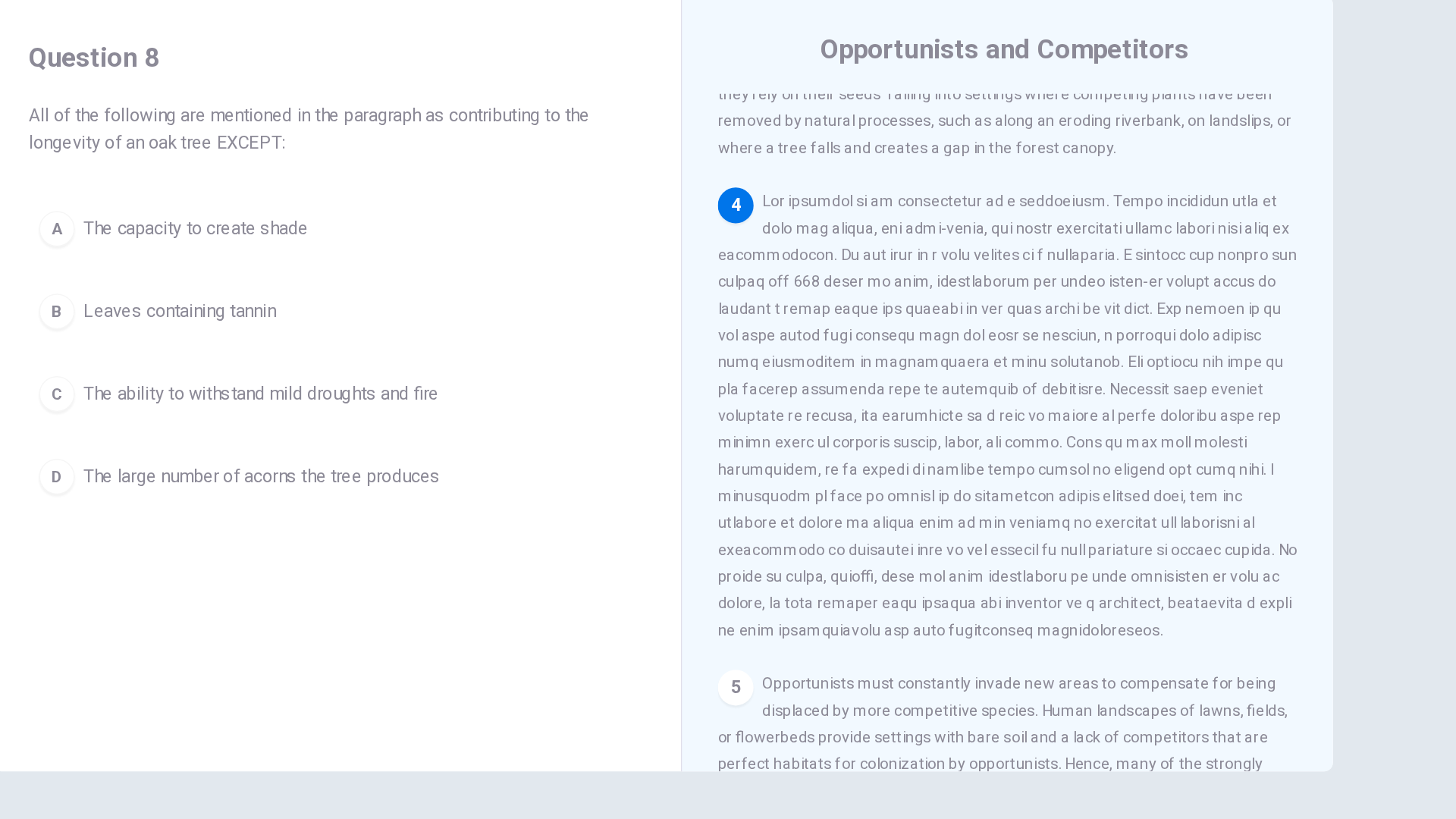
click at [1043, 548] on span at bounding box center [963, 412] width 394 height 303
click at [1096, 345] on span at bounding box center [963, 412] width 394 height 303
click at [1100, 352] on div "4" at bounding box center [963, 411] width 394 height 309
click at [1027, 424] on div "4" at bounding box center [963, 411] width 394 height 309
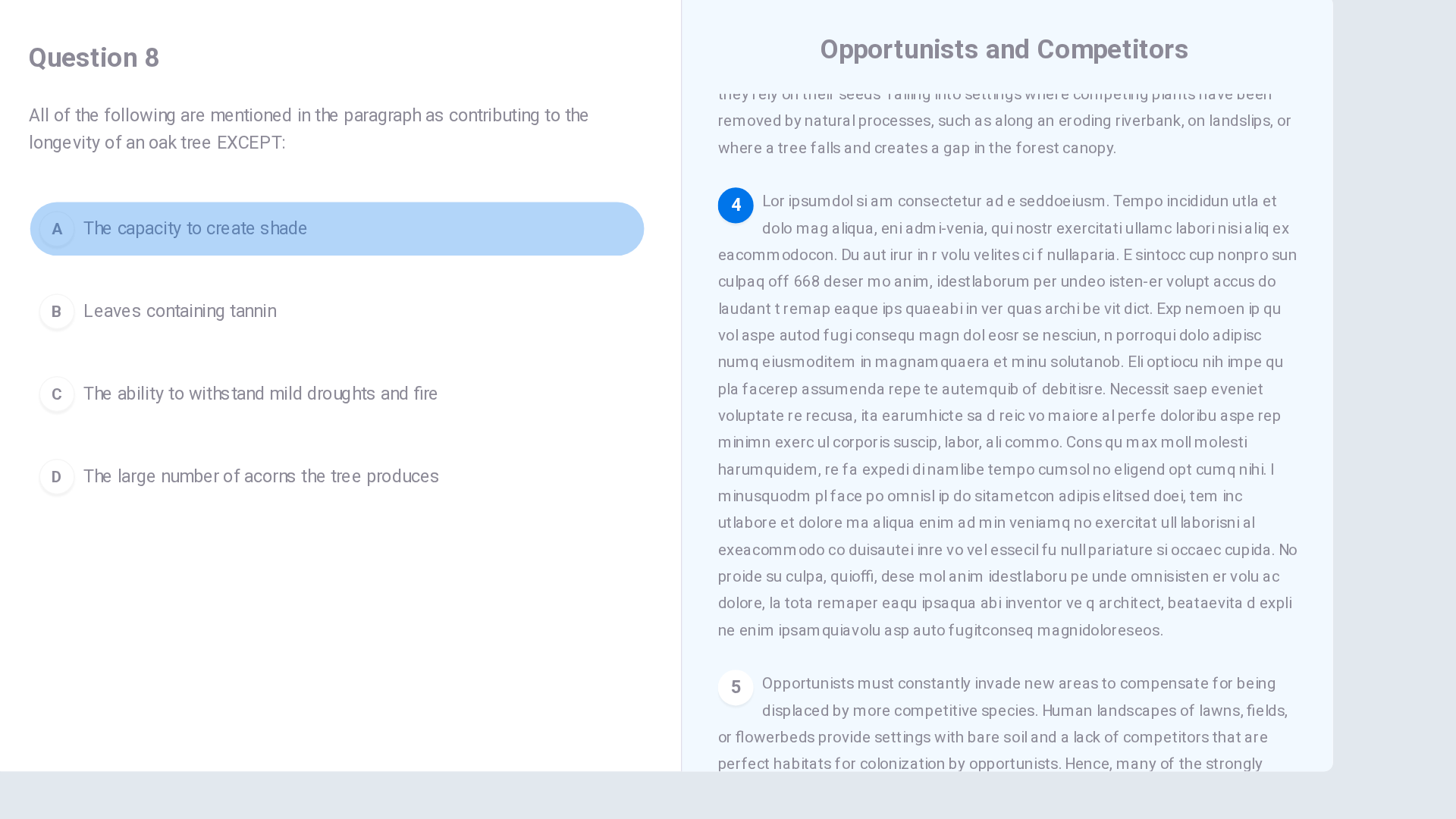
click at [537, 273] on button "A The capacity to create shade" at bounding box center [506, 286] width 418 height 38
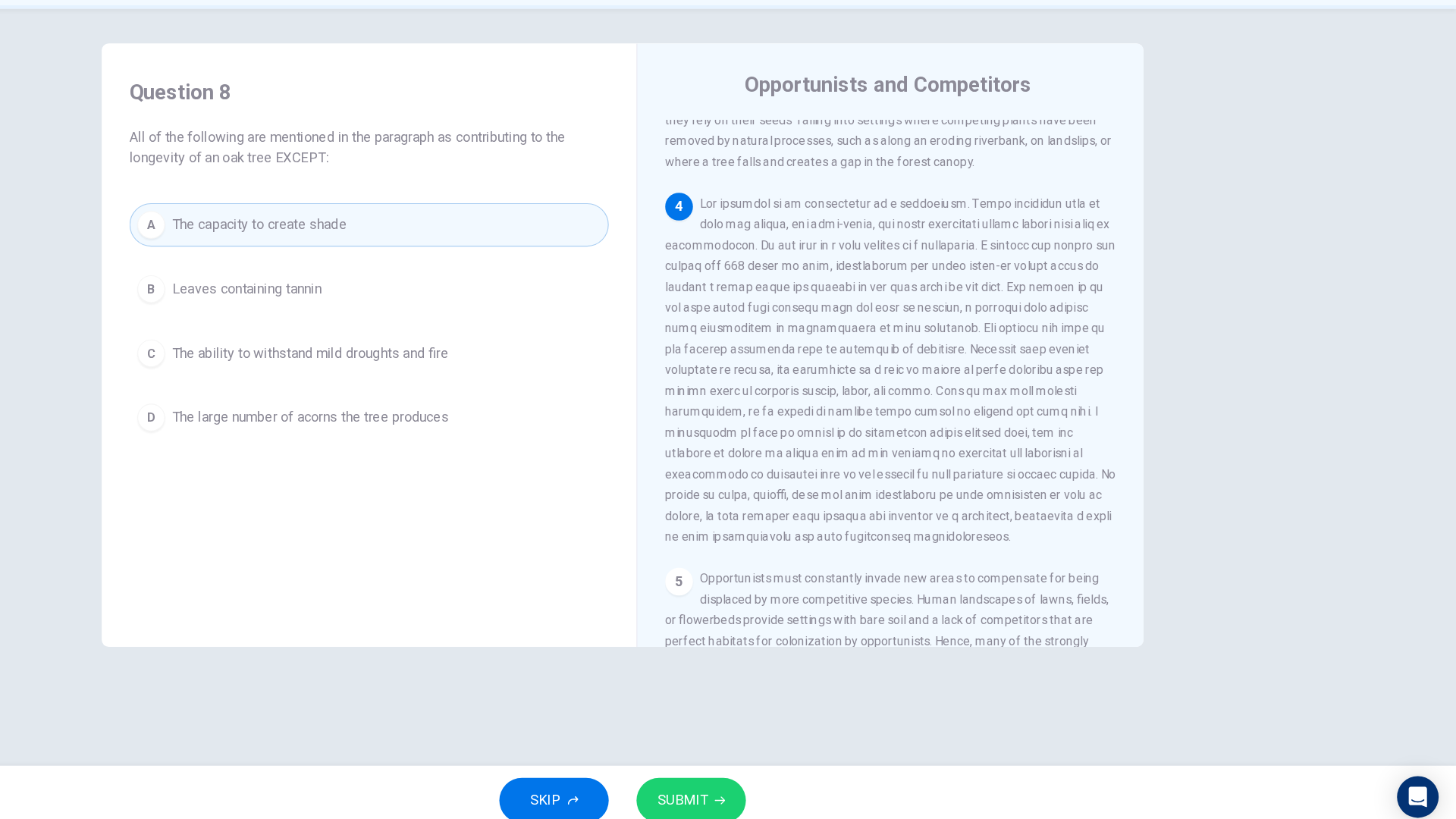
scroll to position [0, 0]
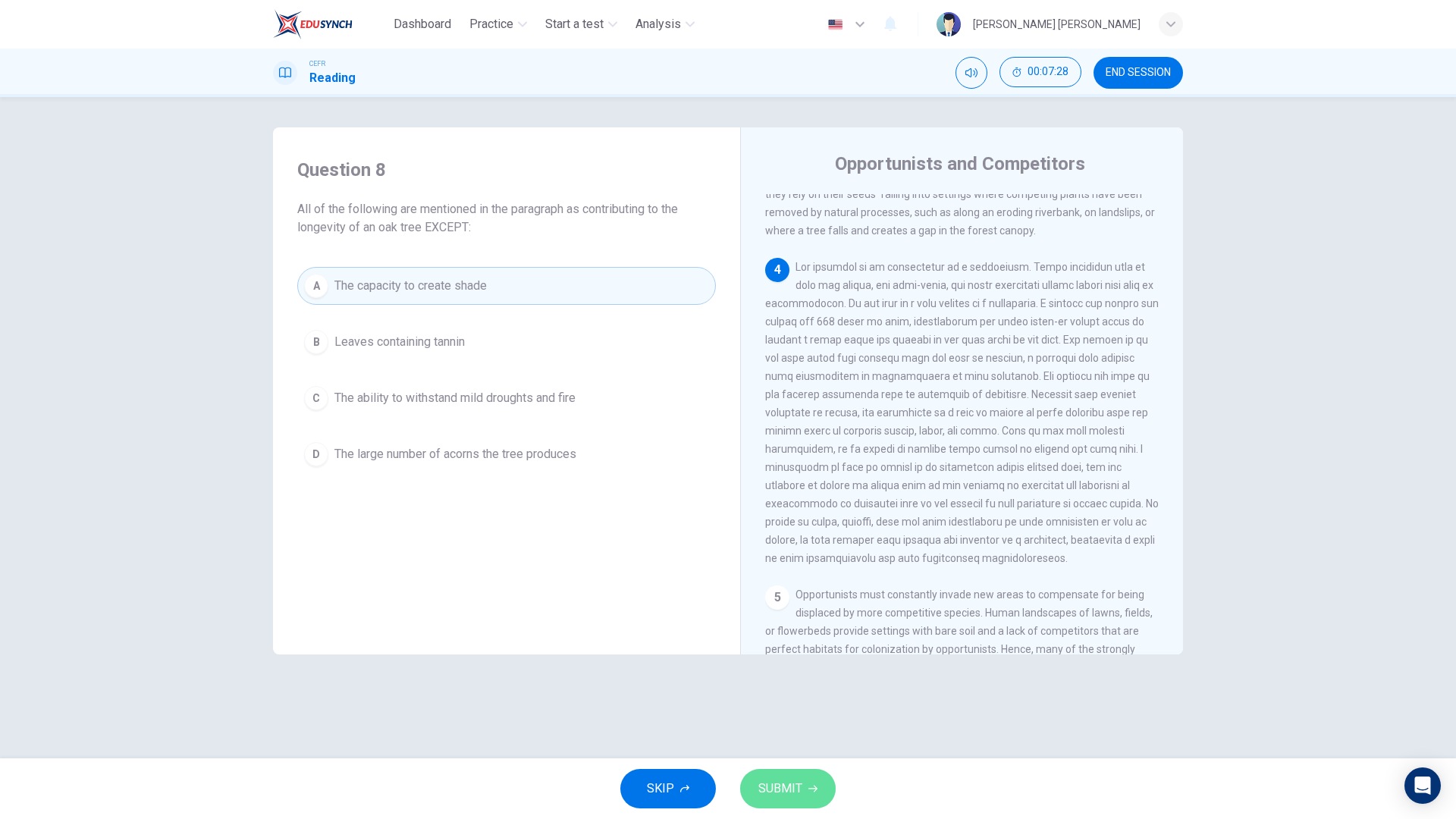
click at [808, 658] on icon "button" at bounding box center [812, 788] width 9 height 9
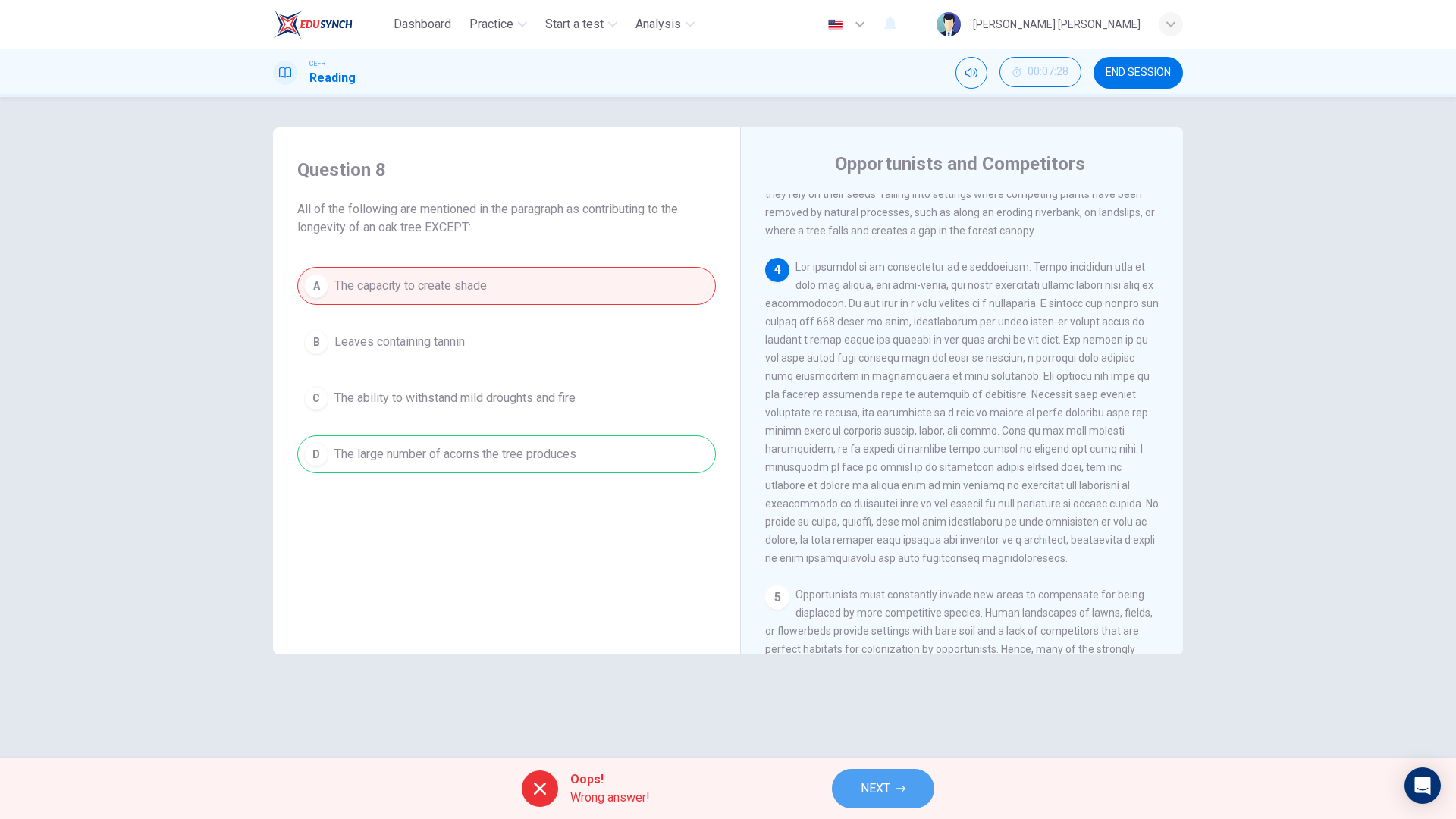
click at [903, 658] on icon "button" at bounding box center [900, 788] width 9 height 9
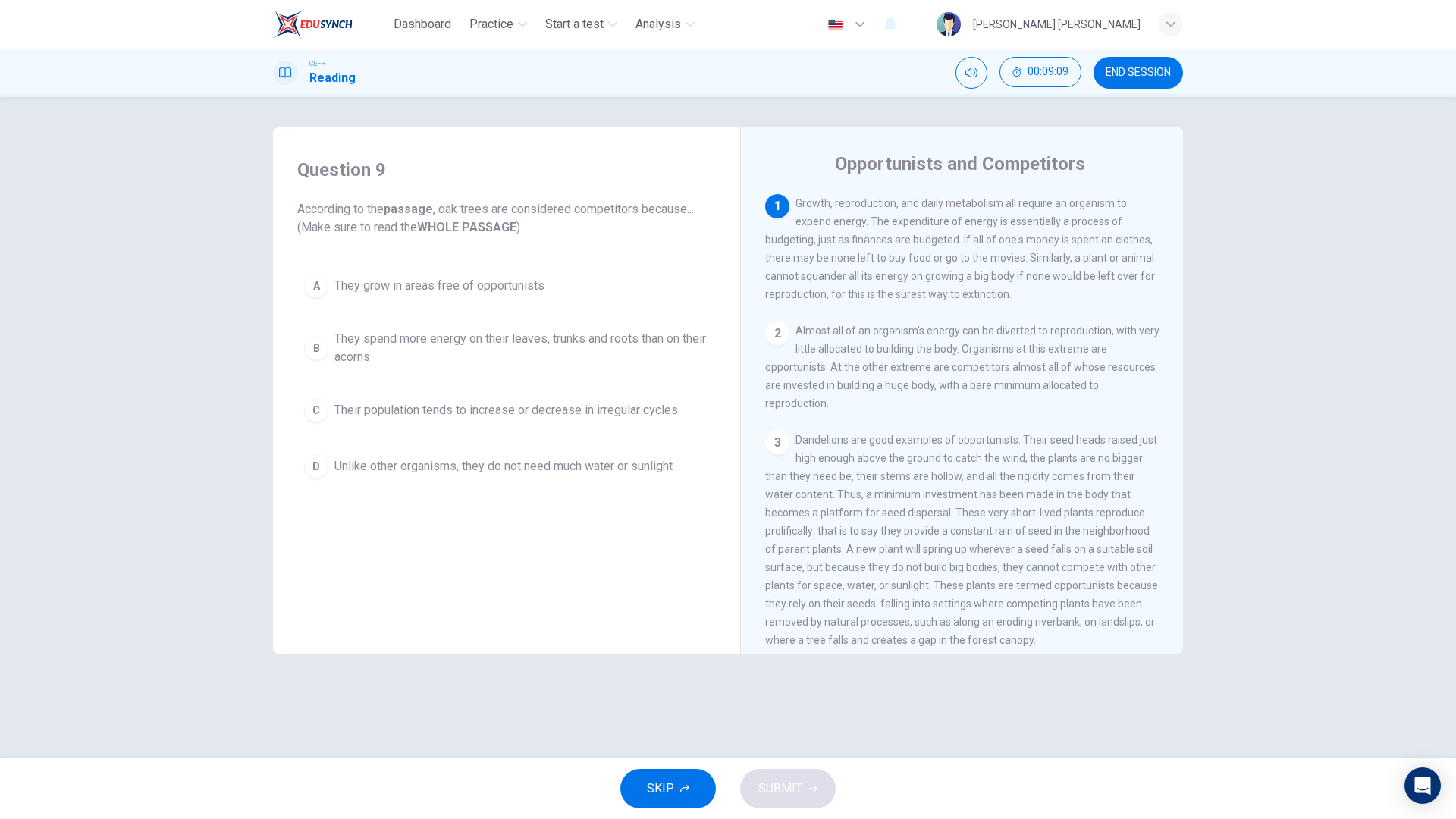
click at [1181, 239] on div "Opportunists and Competitors 1 Growth, reproduction, and daily metabolism all r…" at bounding box center [962, 403] width 443 height 551
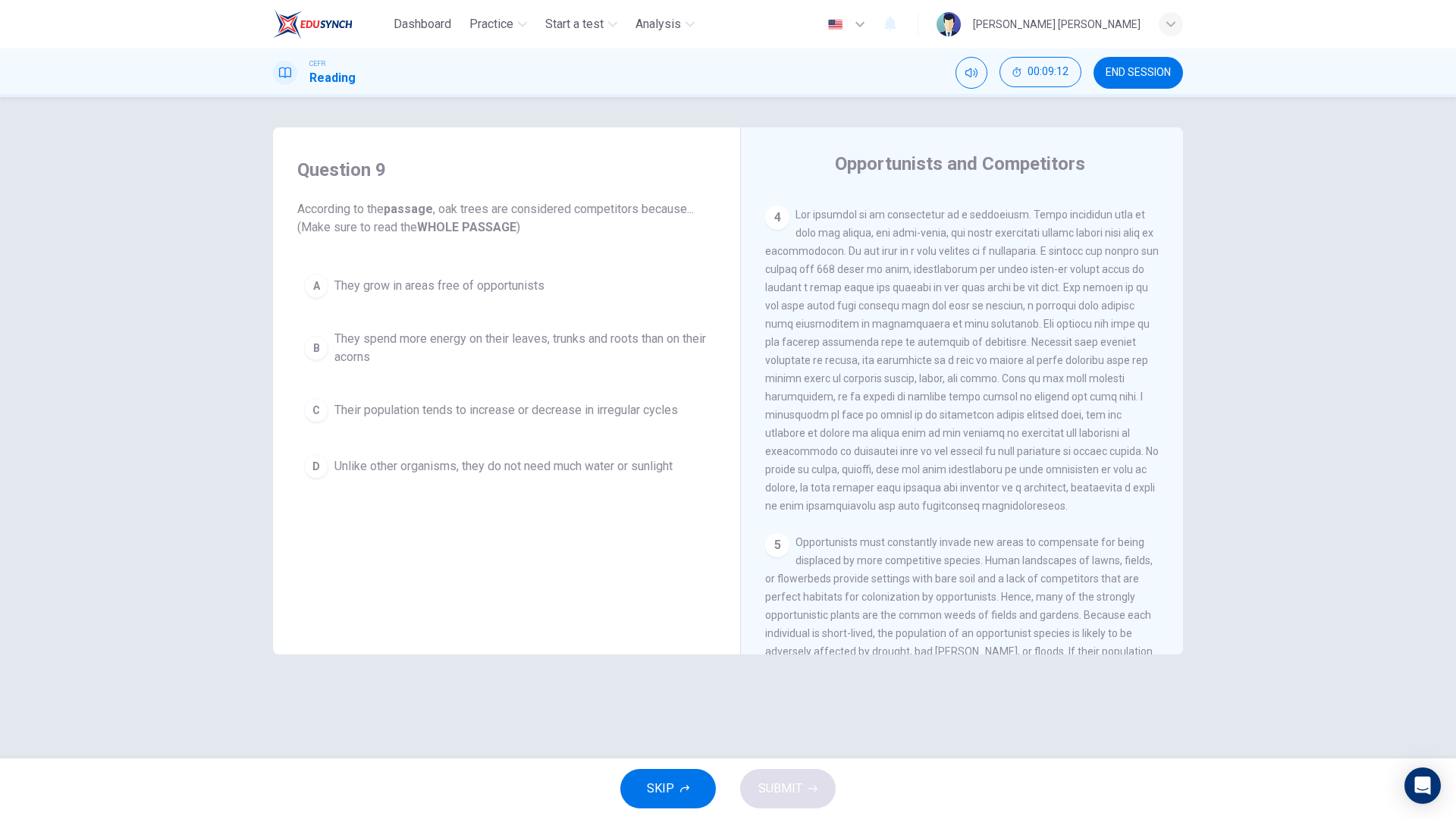
scroll to position [459, 0]
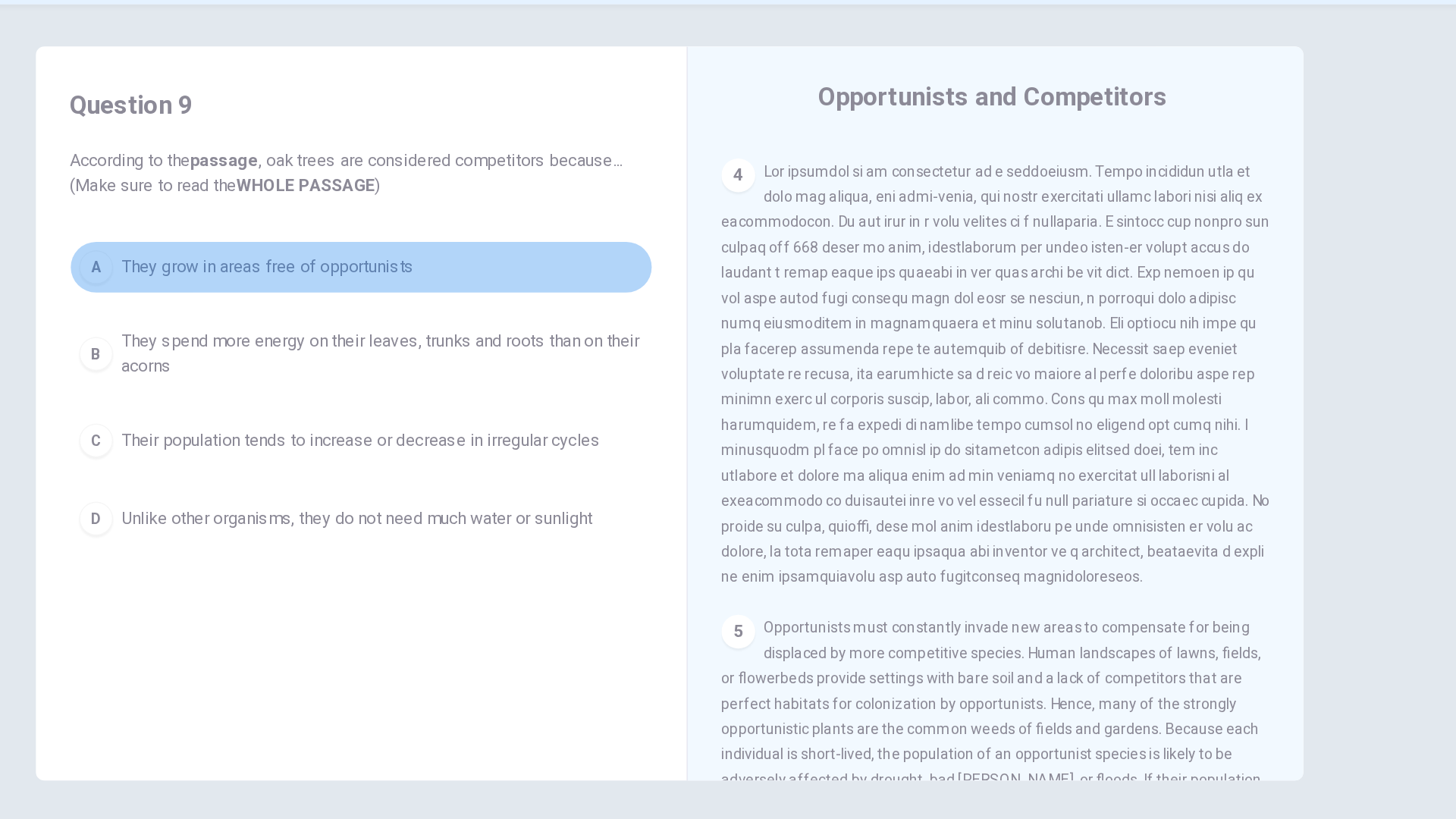
click at [608, 292] on button "A They grow in areas free of opportunists" at bounding box center [506, 286] width 418 height 38
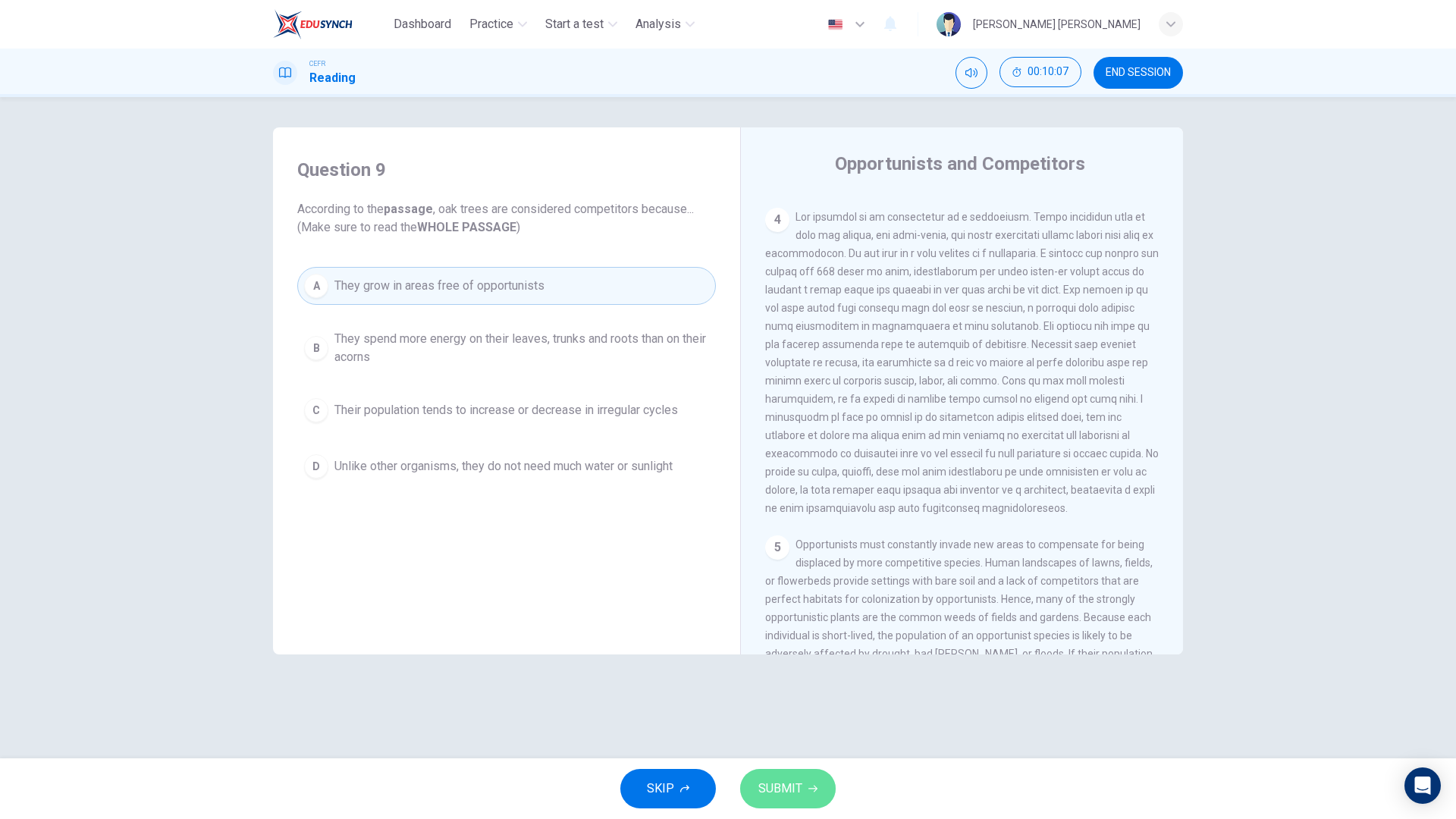
click at [807, 658] on button "SUBMIT" at bounding box center [788, 789] width 96 height 39
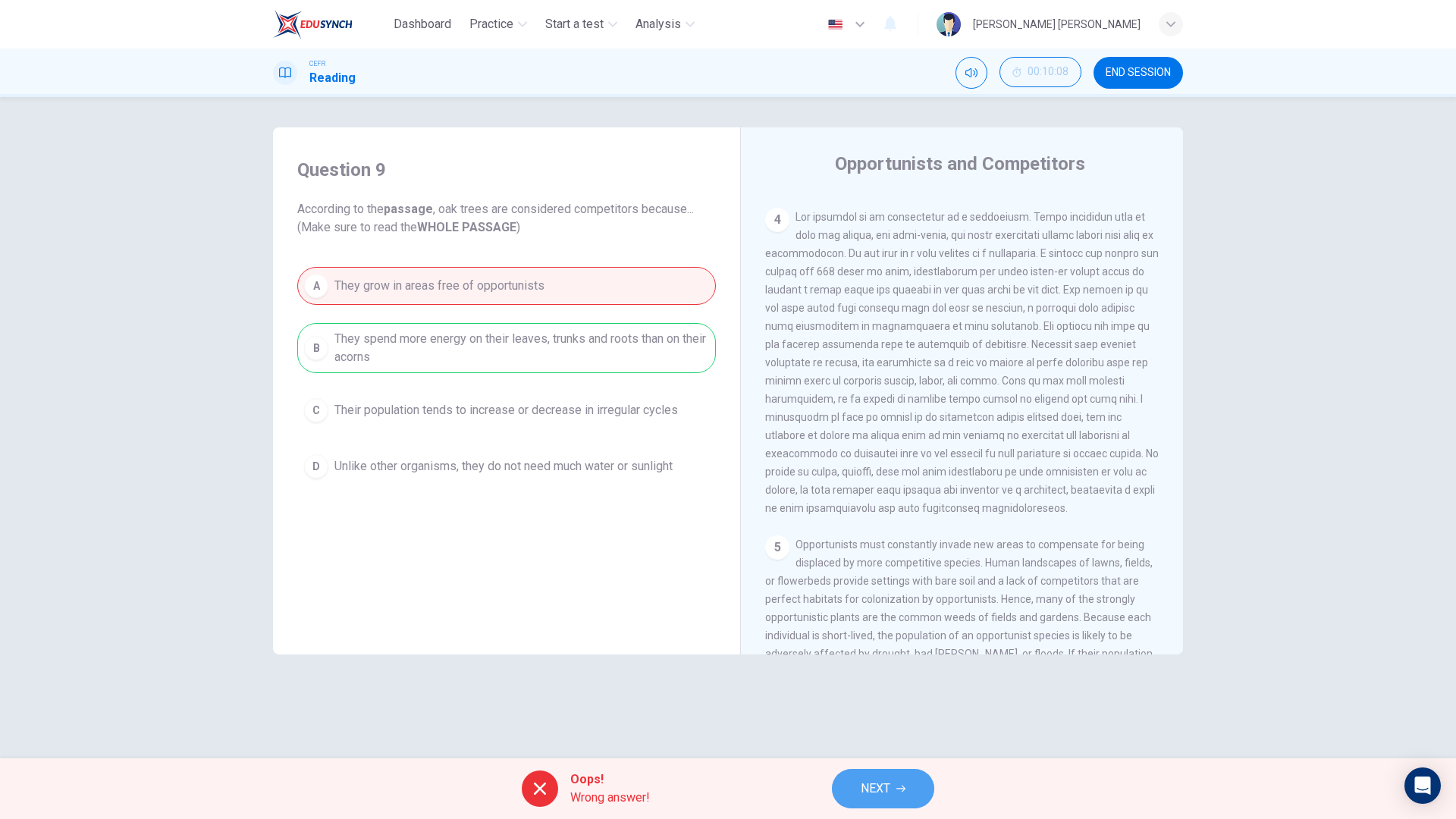
click at [883, 658] on span "NEXT" at bounding box center [876, 789] width 29 height 21
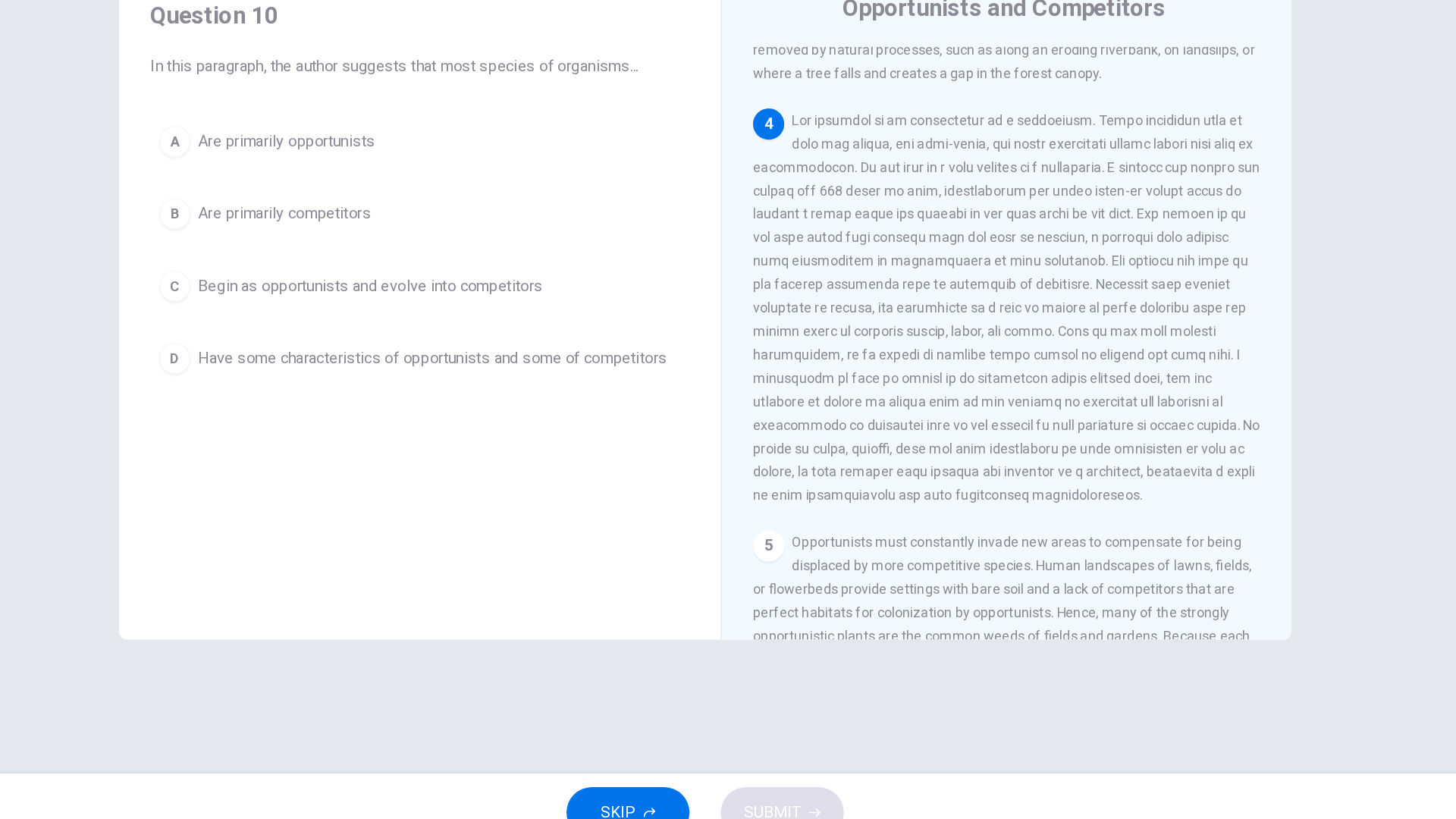
scroll to position [426, 0]
click at [825, 360] on span at bounding box center [963, 395] width 394 height 303
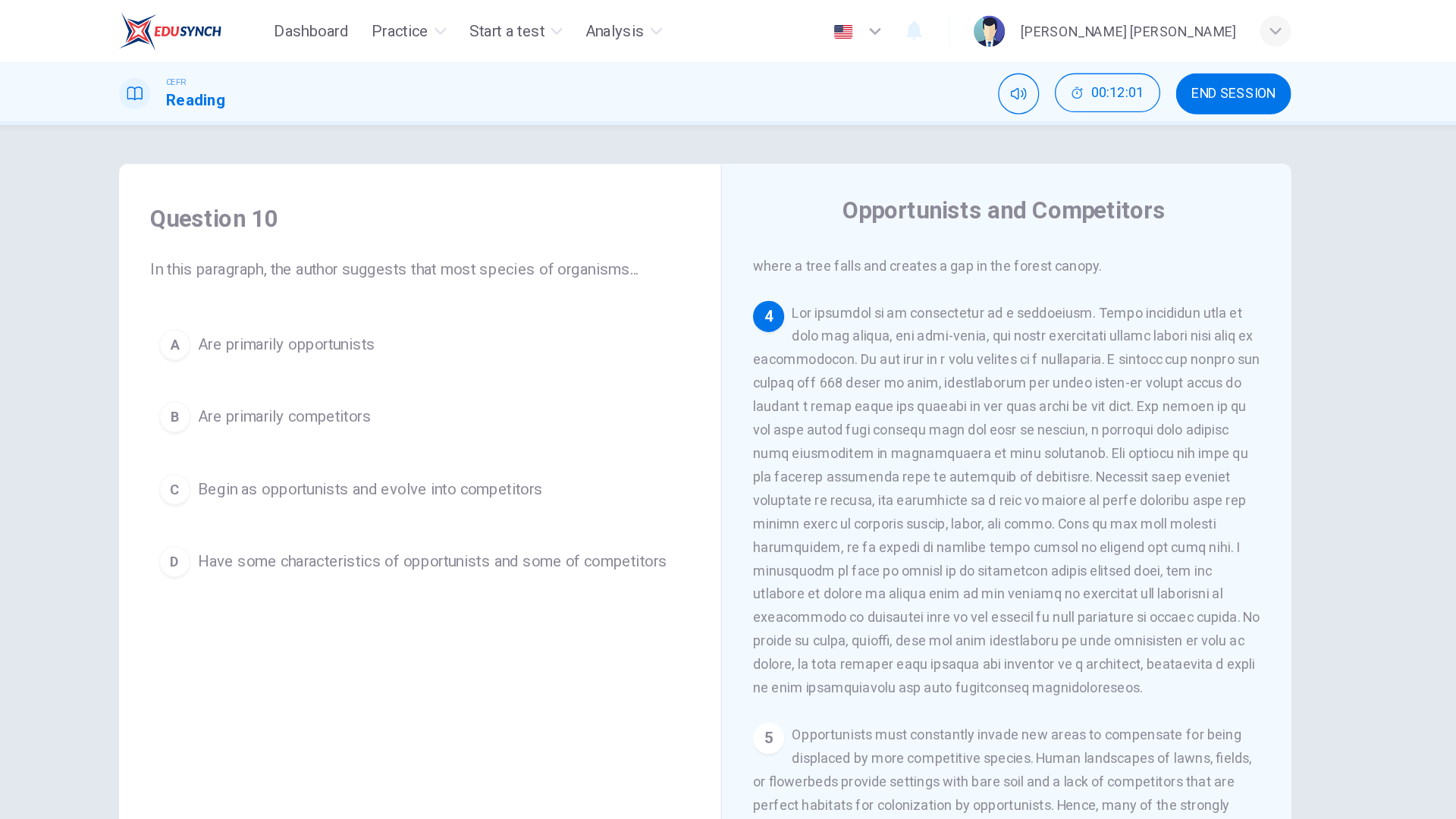
scroll to position [432, 0]
click at [1138, 345] on div "4" at bounding box center [963, 389] width 394 height 309
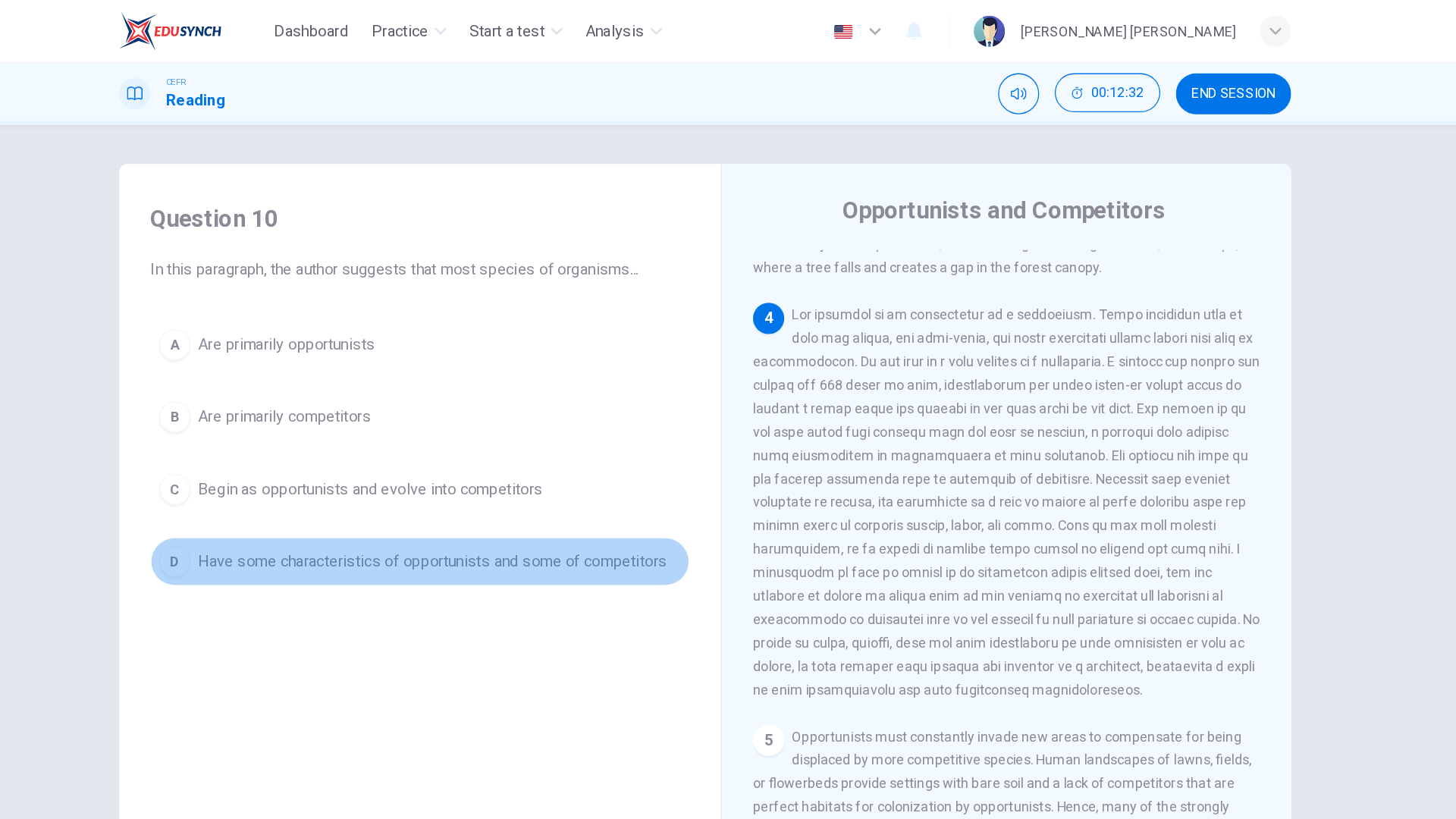
click at [621, 448] on button "D Have some characteristics of opportunists and some of competitors" at bounding box center [506, 436] width 418 height 38
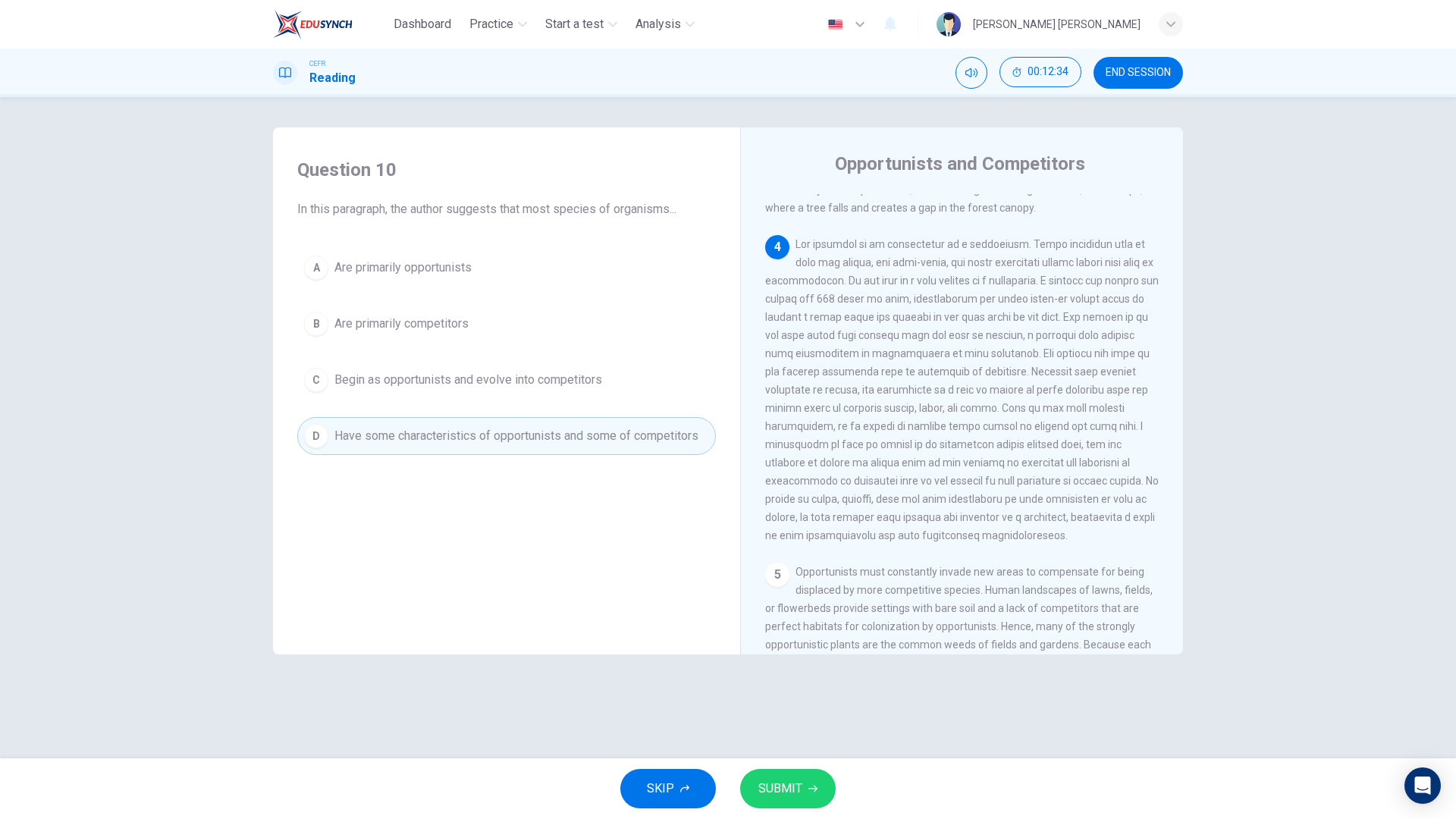
click at [788, 658] on button "SUBMIT" at bounding box center [788, 789] width 96 height 39
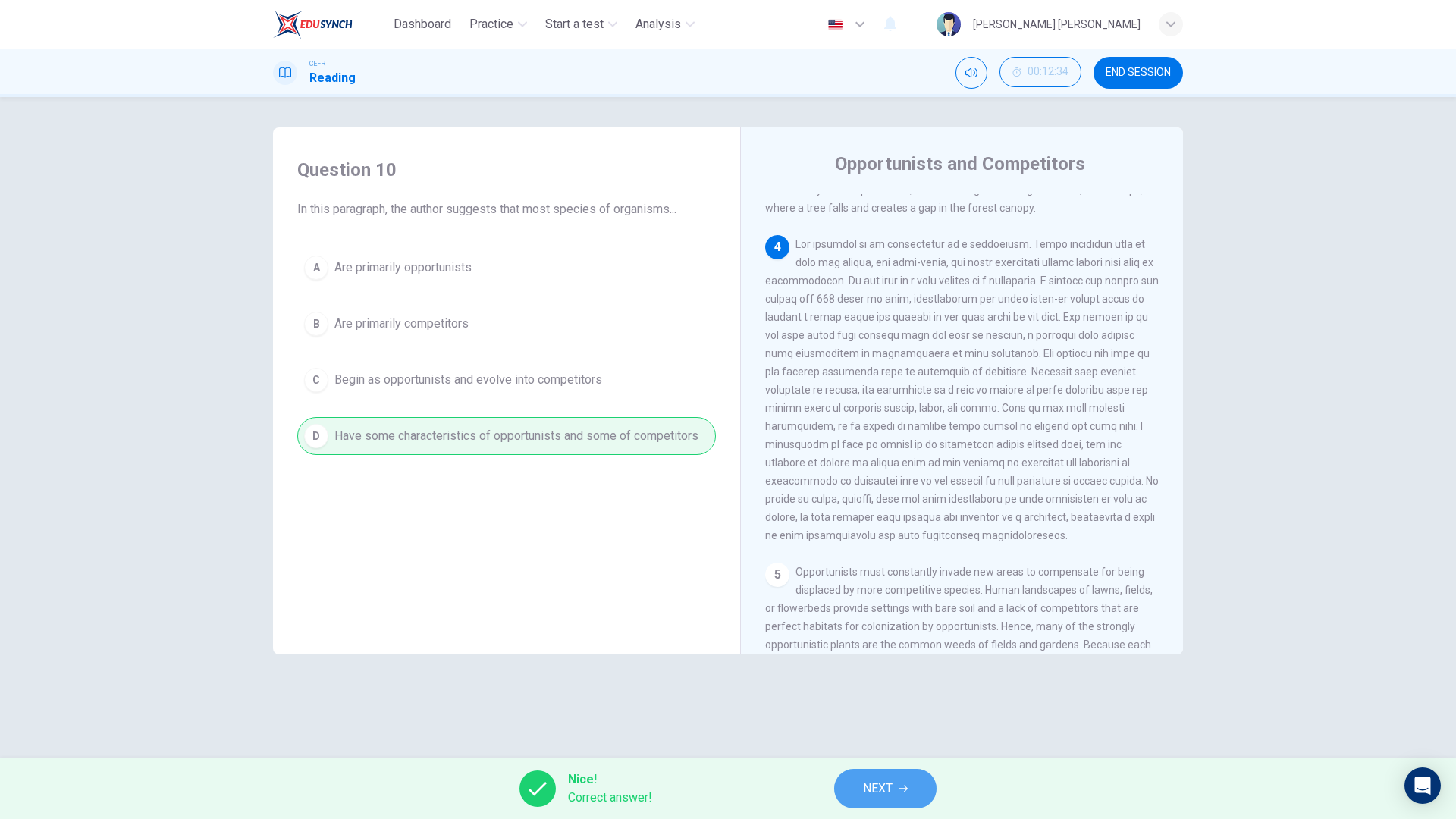
click at [889, 658] on span "NEXT" at bounding box center [878, 789] width 29 height 21
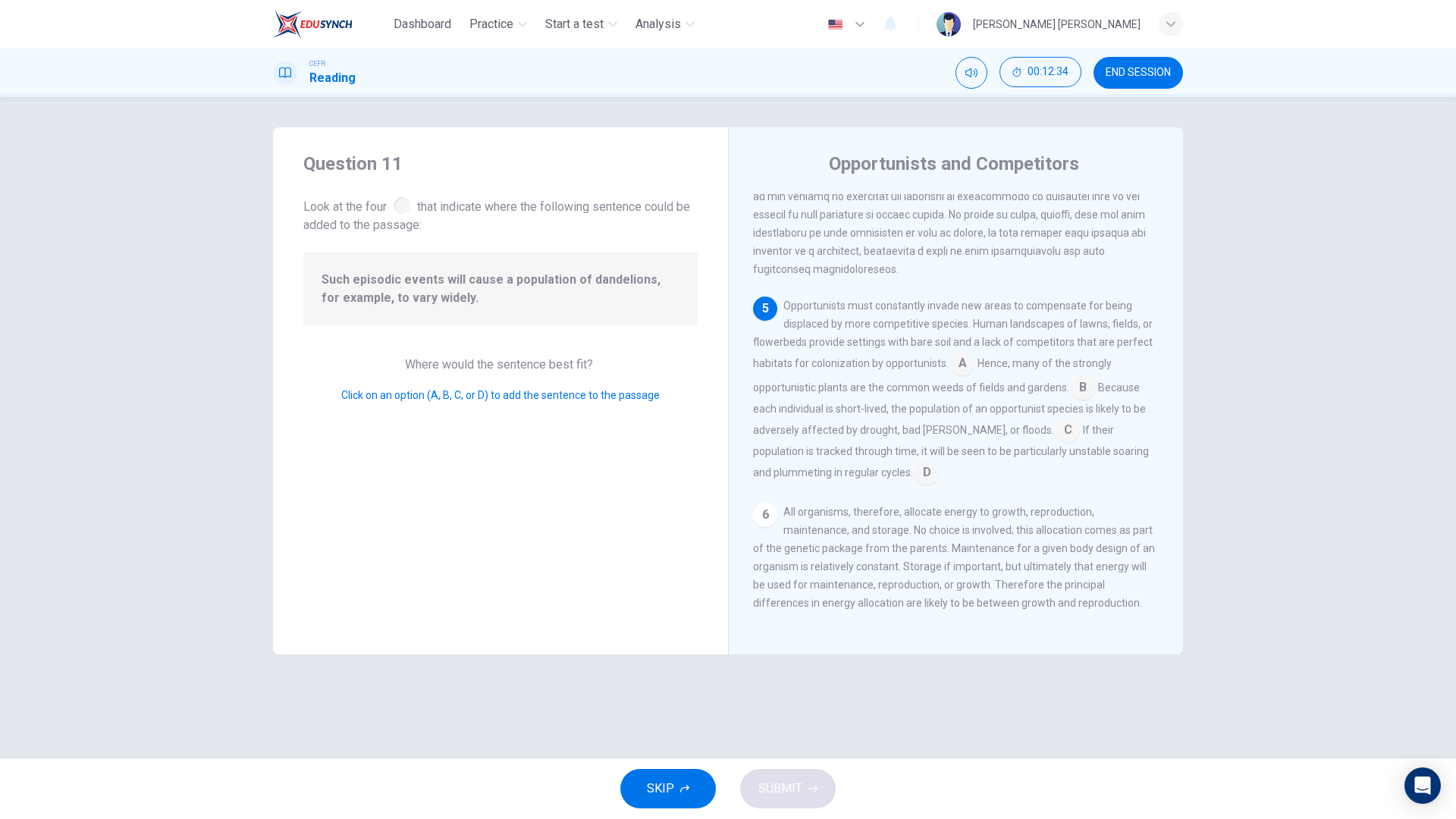
scroll to position [715, 0]
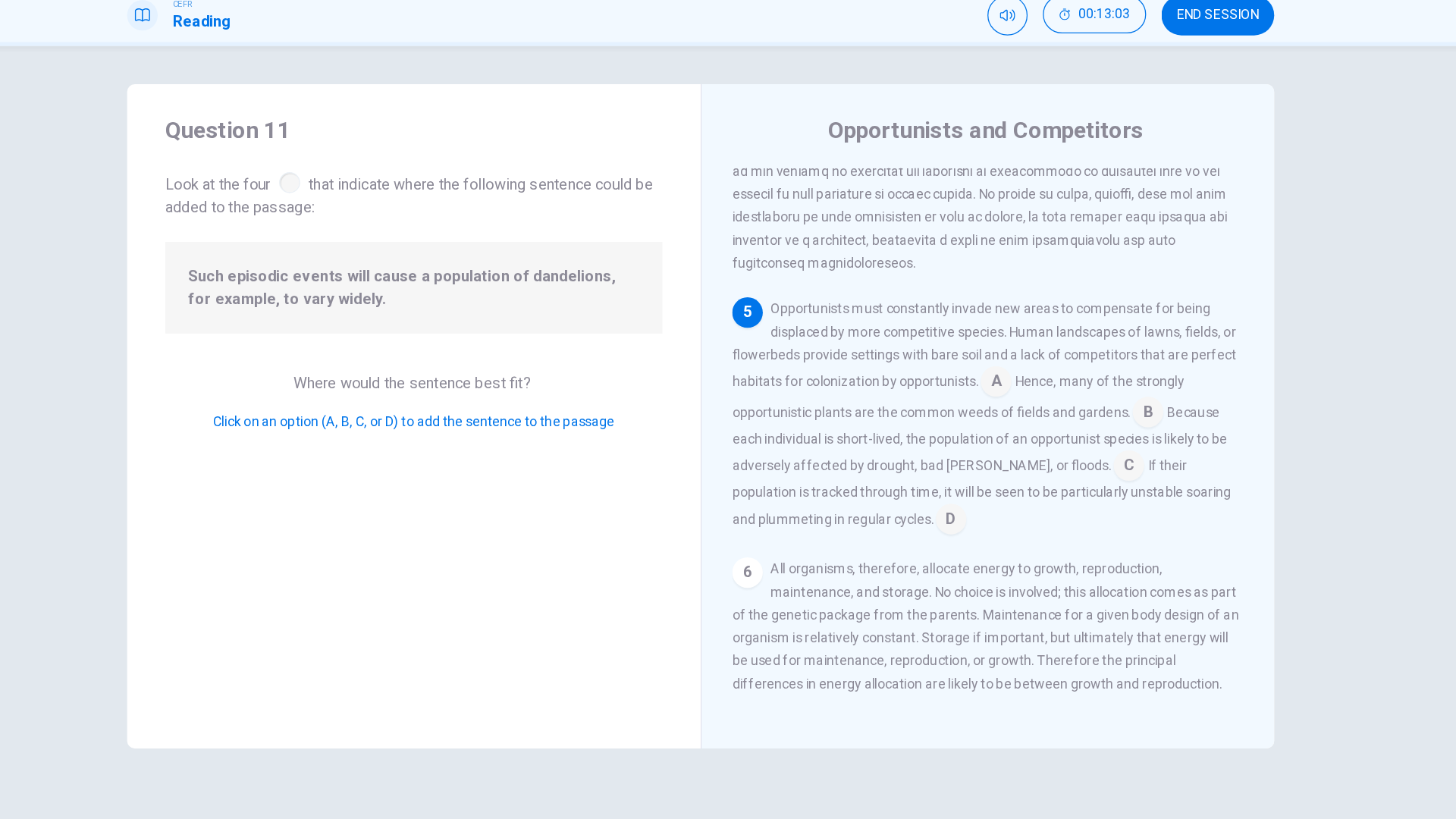
click at [1056, 430] on input at bounding box center [1068, 431] width 24 height 24
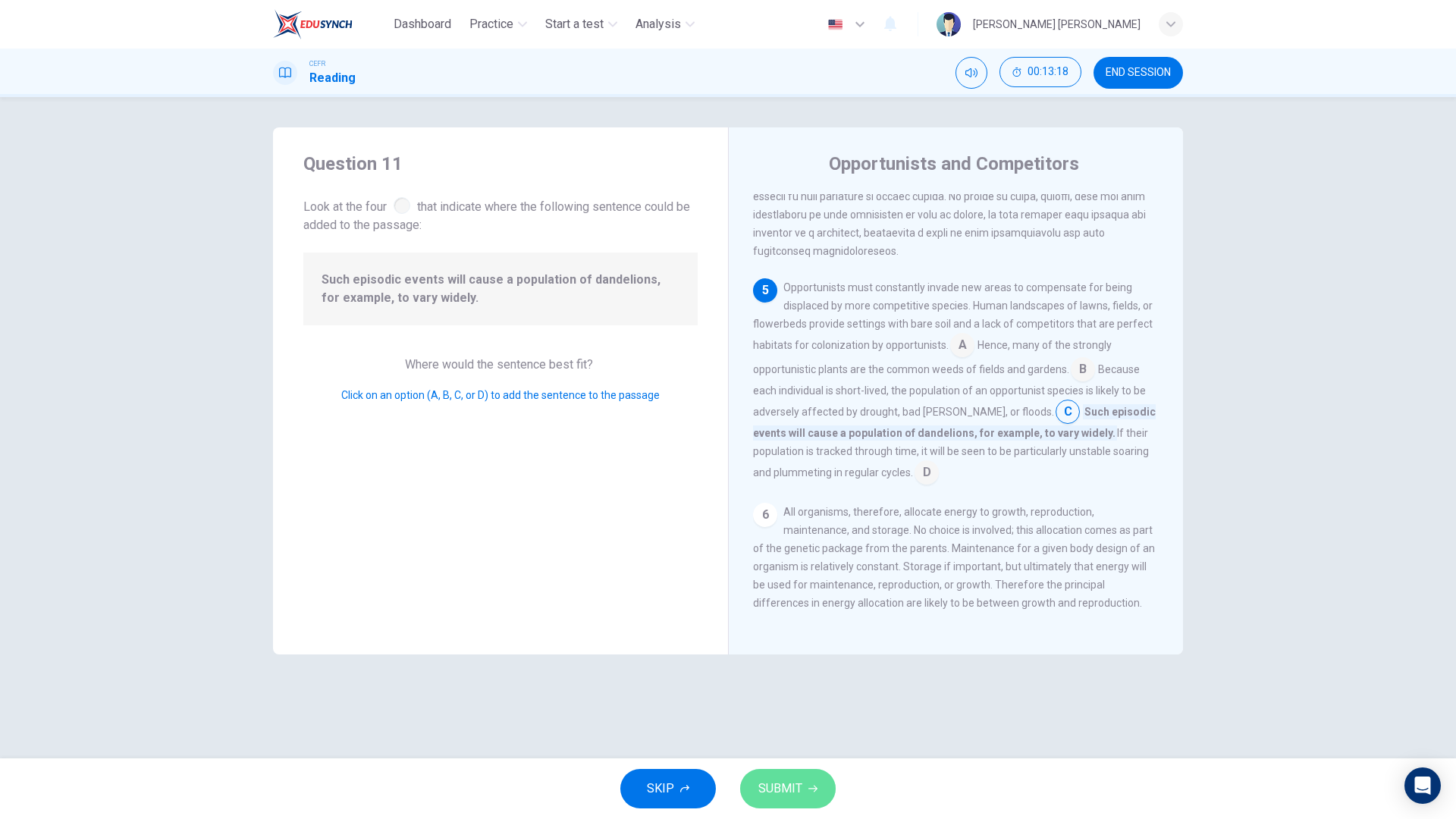
click at [795, 658] on span "SUBMIT" at bounding box center [780, 789] width 44 height 21
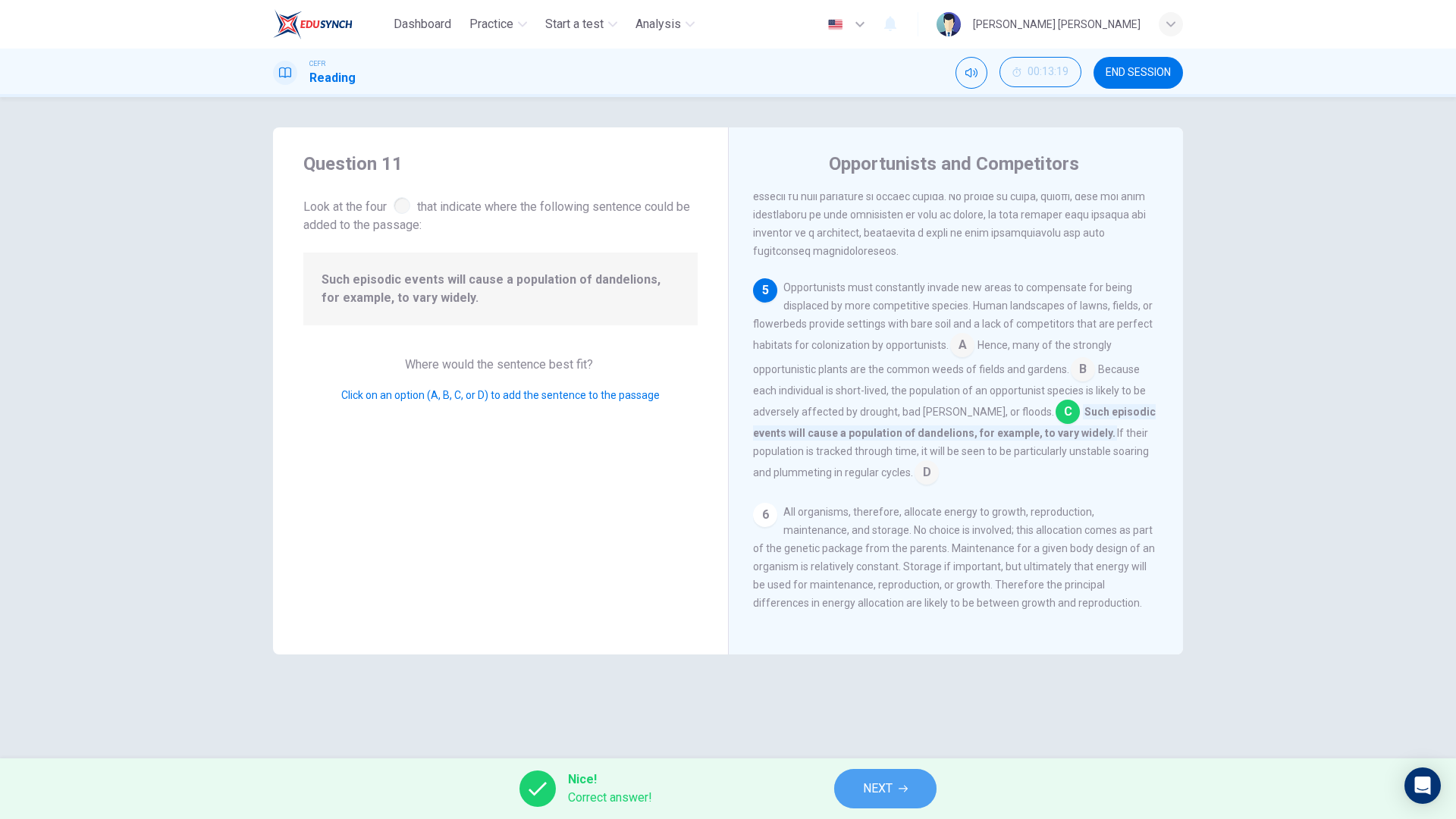
click at [908, 658] on button "NEXT" at bounding box center [885, 789] width 102 height 39
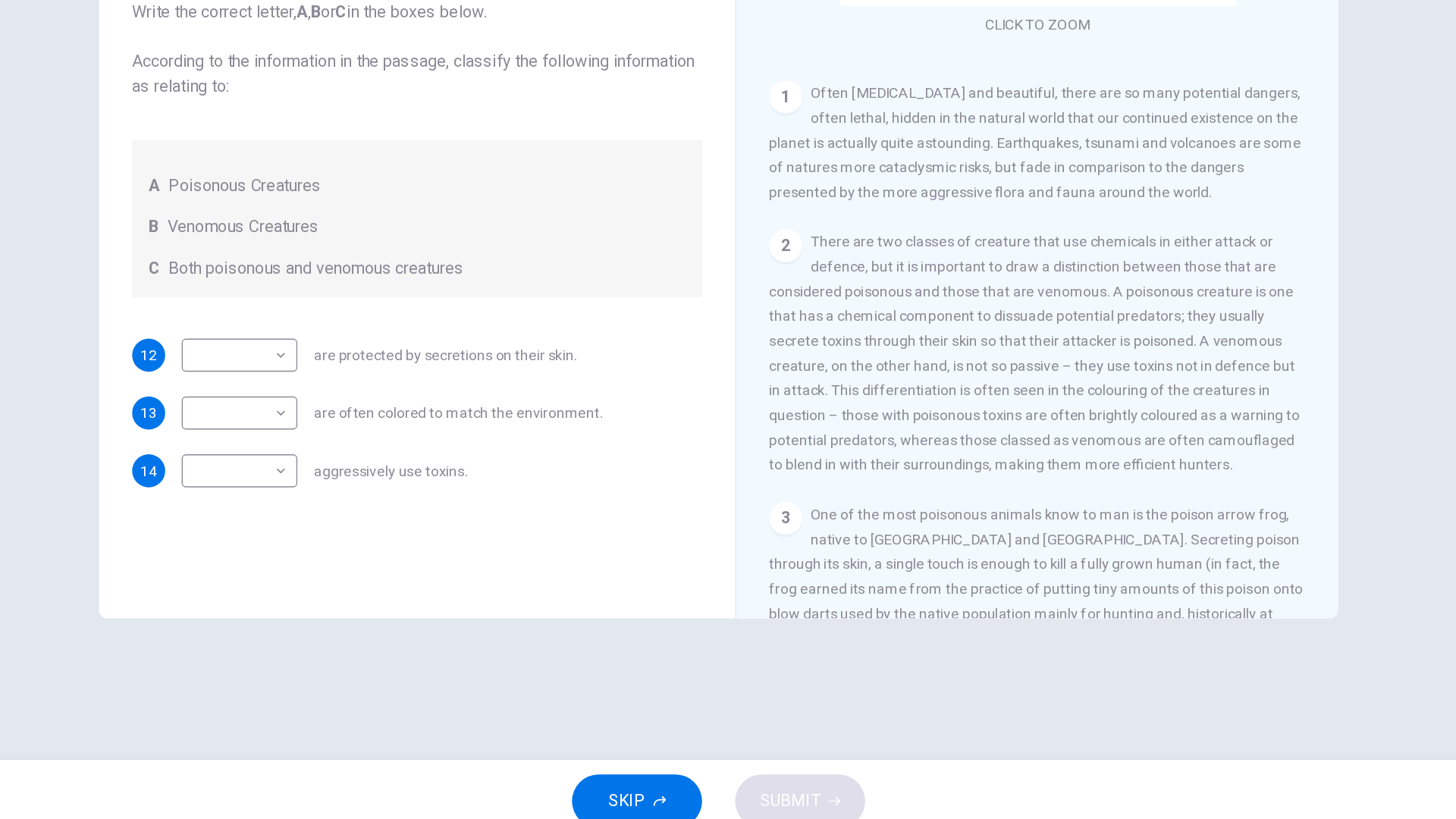
scroll to position [0, 0]
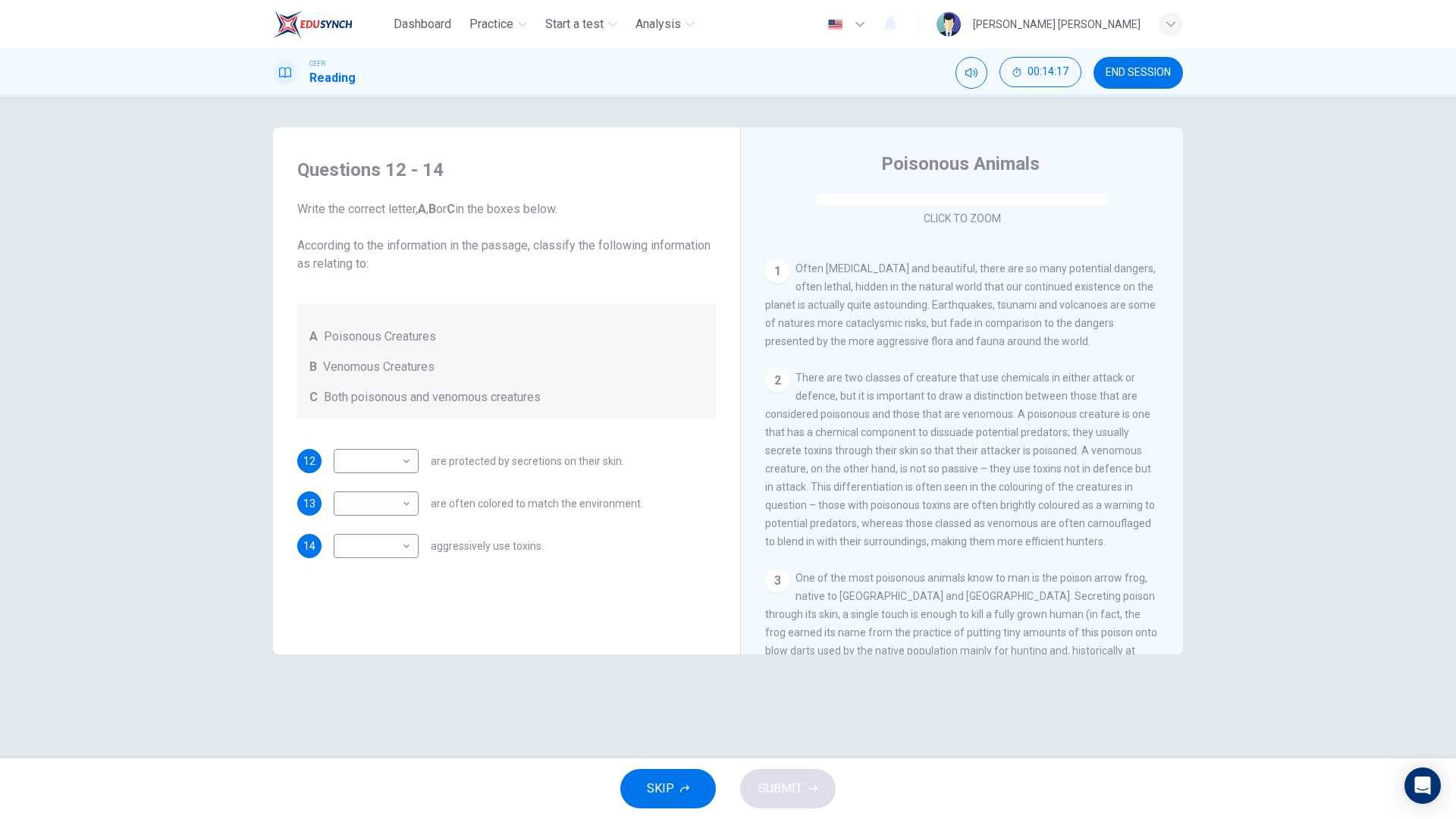
drag, startPoint x: 954, startPoint y: 561, endPoint x: 1030, endPoint y: 397, distance: 180.8
click at [1030, 397] on span "There are two classes of creature that use chemicals in either attack or defenc…" at bounding box center [961, 459] width 390 height 176
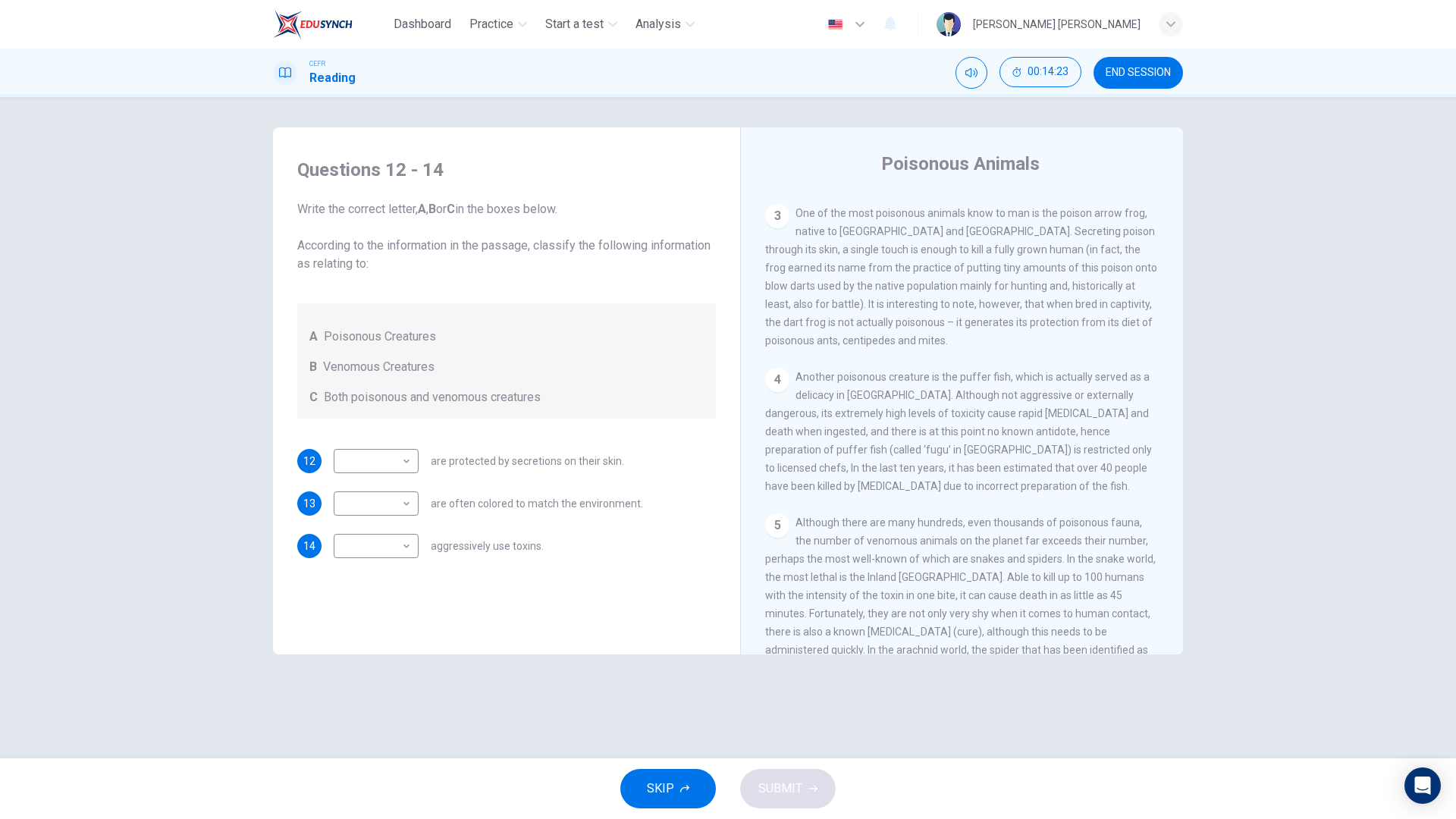
scroll to position [616, 0]
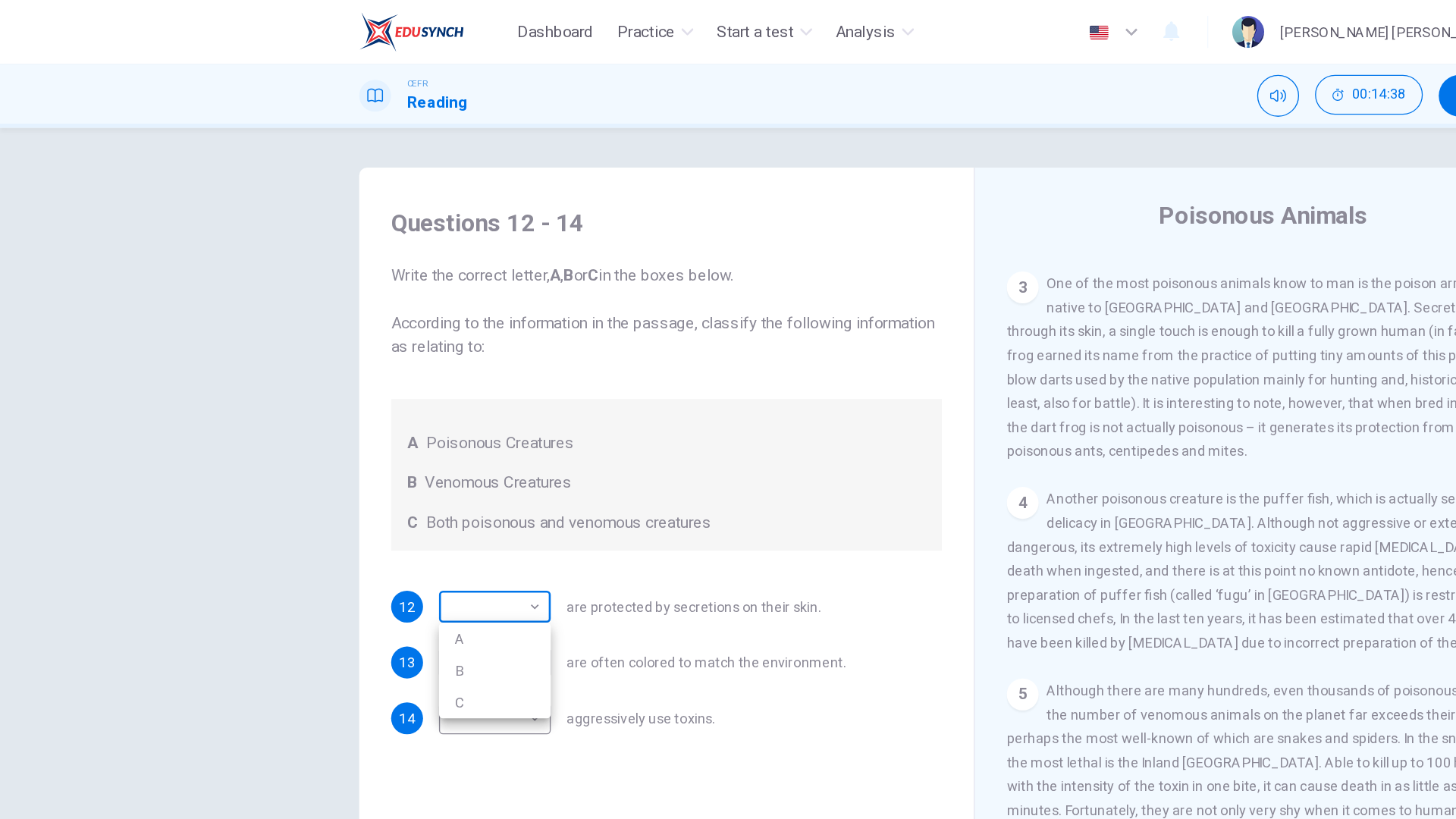
click at [291, 340] on body "Dashboard Practice Start a test Analysis English en ​ [PERSON_NAME] [PERSON_NAM…" at bounding box center [728, 410] width 1456 height 819
click at [371, 480] on li "A" at bounding box center [375, 485] width 85 height 24
type input "A"
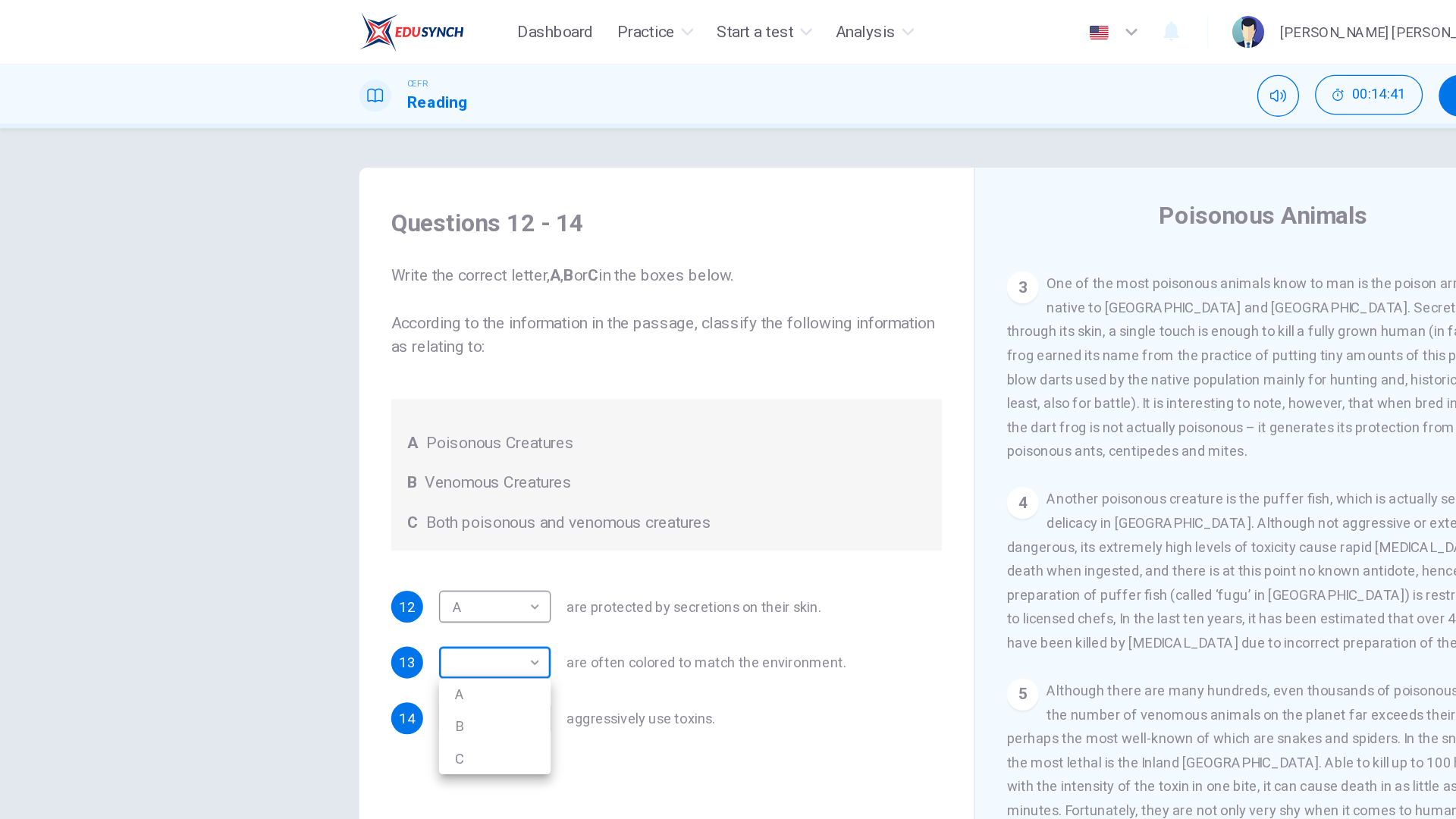
click at [381, 498] on body "Dashboard Practice Start a test Analysis English en ​ [PERSON_NAME] [PERSON_NAM…" at bounding box center [728, 410] width 1456 height 819
click at [378, 547] on li "B" at bounding box center [375, 552] width 85 height 24
type input "B"
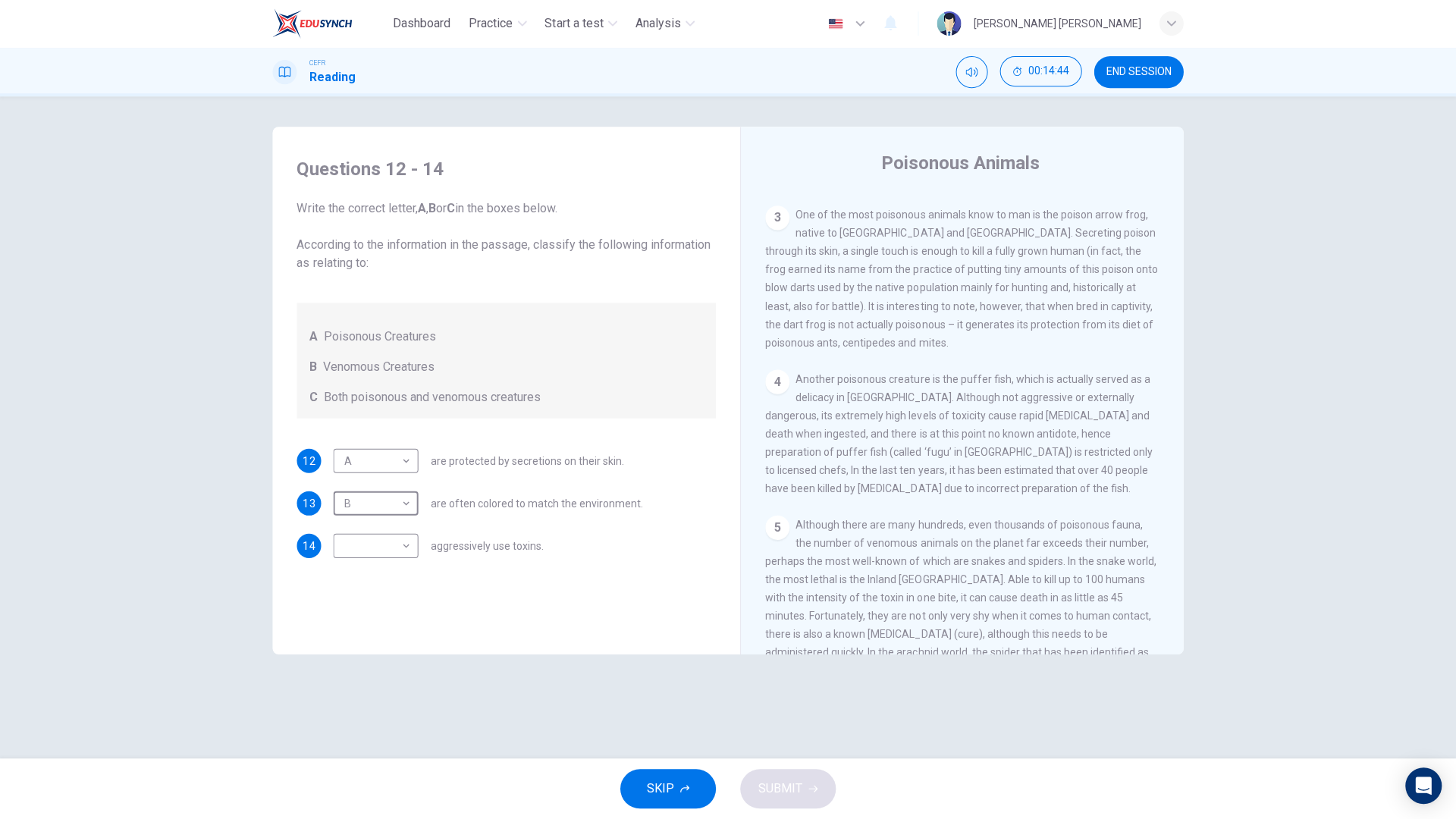
scroll to position [0, 0]
drag, startPoint x: 975, startPoint y: 480, endPoint x: 1001, endPoint y: 408, distance: 76.6
click at [1001, 408] on div "4 Another poisonous creature is the puffer fish, which is actually served as a …" at bounding box center [963, 434] width 394 height 128
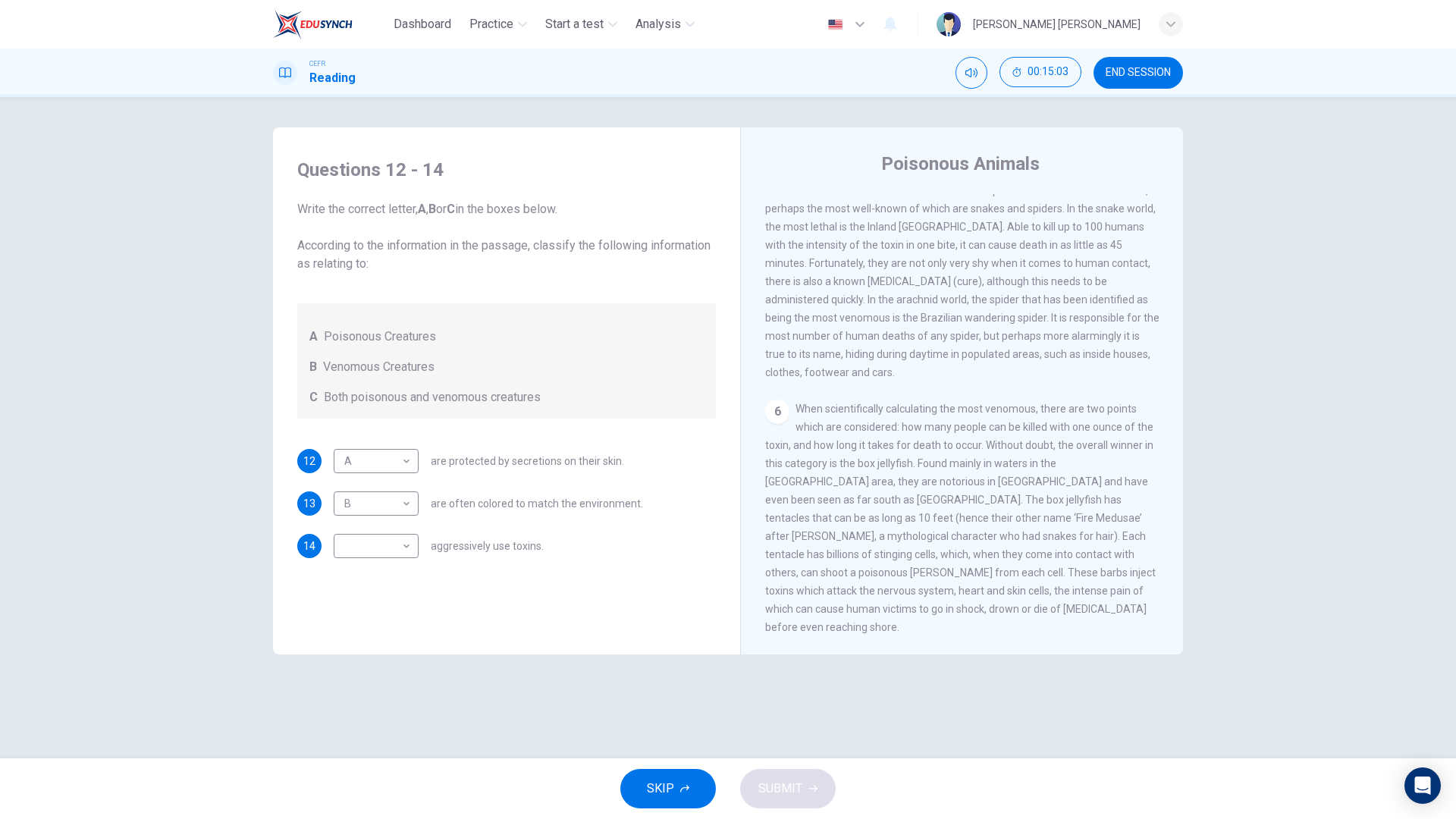
scroll to position [996, 0]
drag, startPoint x: 1034, startPoint y: 442, endPoint x: 1115, endPoint y: 232, distance: 225.1
click at [1115, 232] on div "CLICK TO ZOOM Click to Zoom 1 Often [MEDICAL_DATA] and beautiful, there are so …" at bounding box center [972, 424] width 414 height 460
click at [1115, 232] on span "Although there are many hundreds, even thousands of poisonous fauna, the number…" at bounding box center [963, 272] width 394 height 213
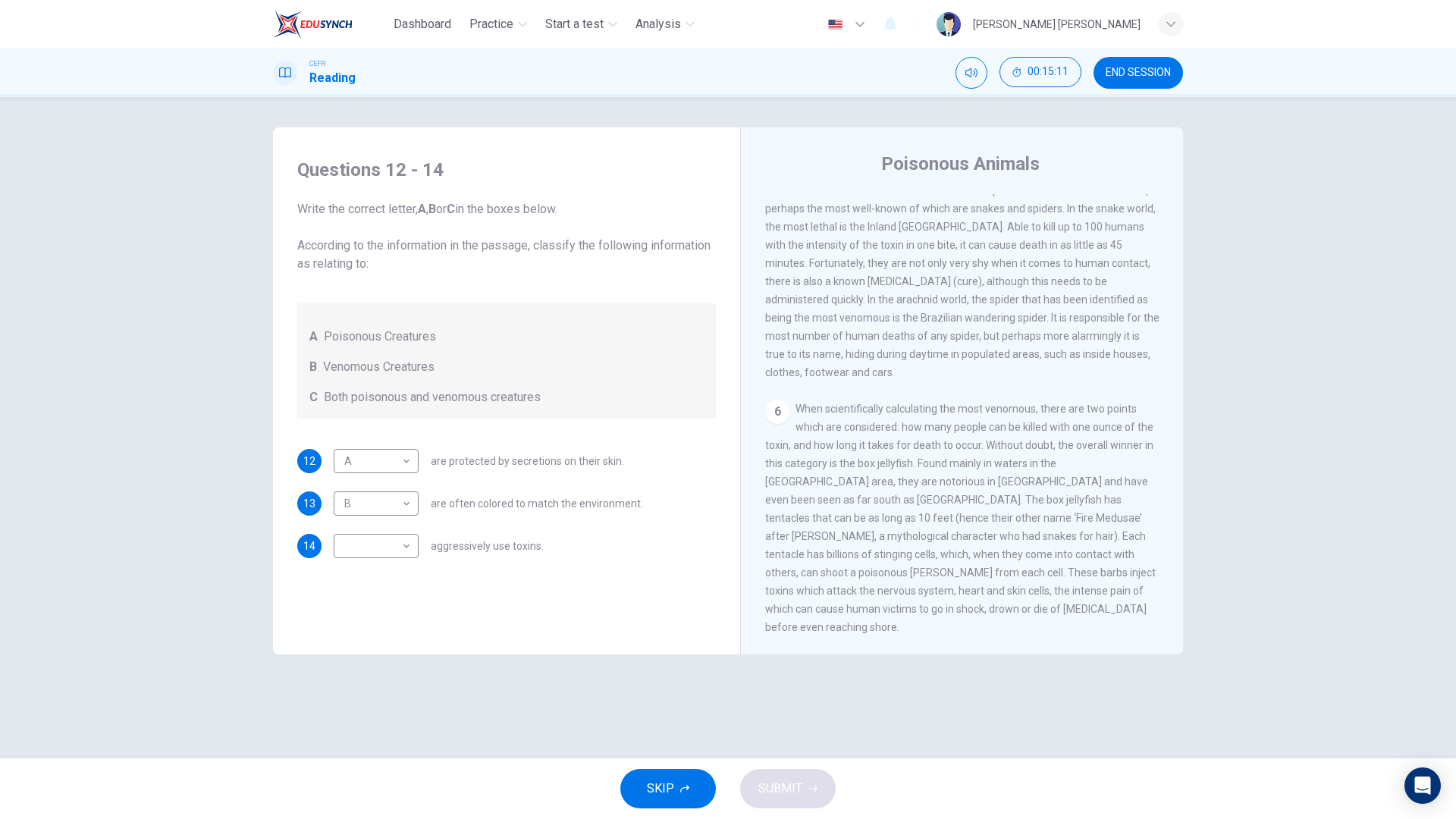
drag, startPoint x: 1115, startPoint y: 232, endPoint x: 1087, endPoint y: 304, distance: 77.3
click at [1087, 304] on span "Although there are many hundreds, even thousands of poisonous fauna, the number…" at bounding box center [963, 272] width 394 height 213
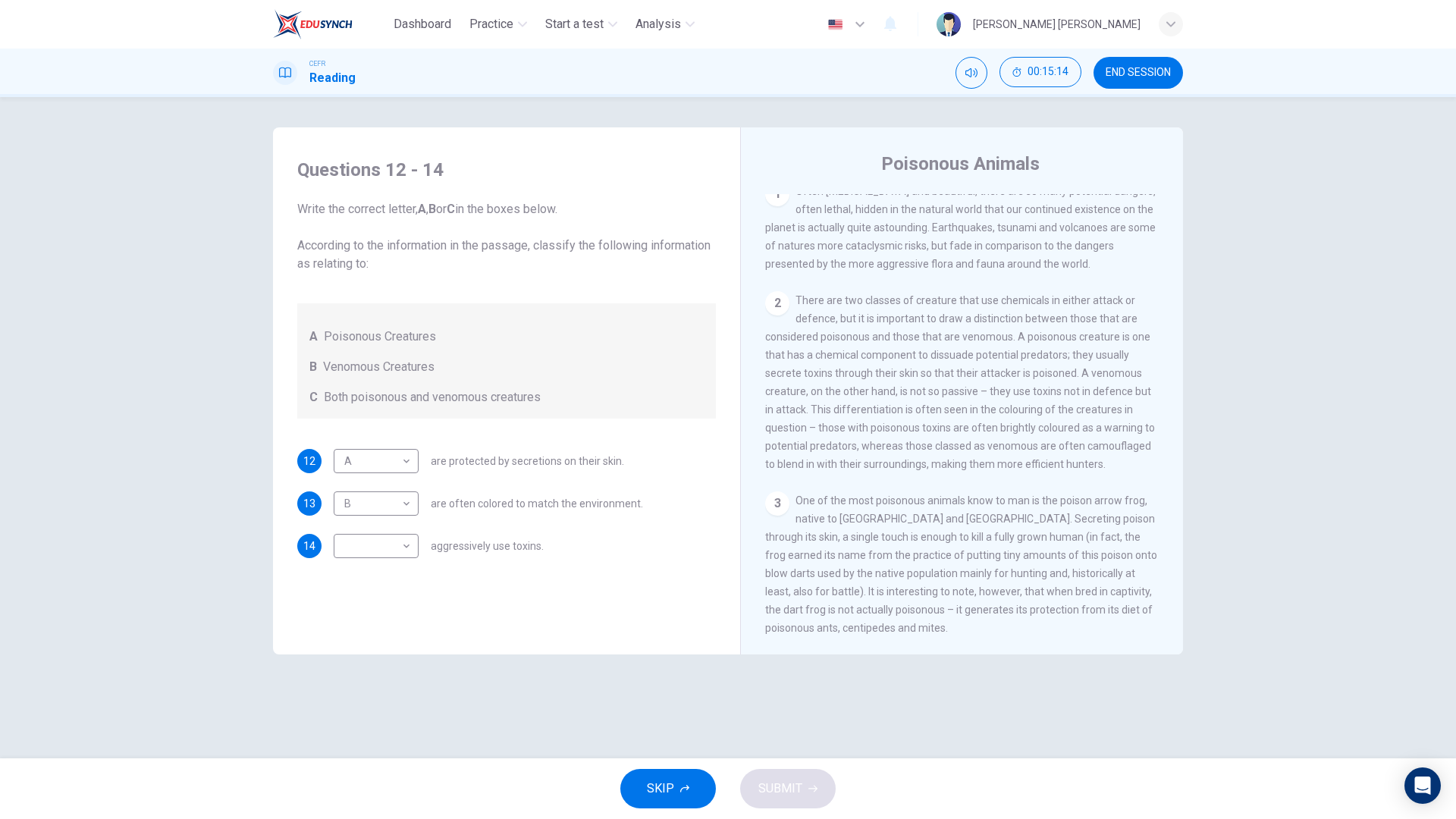
scroll to position [317, 0]
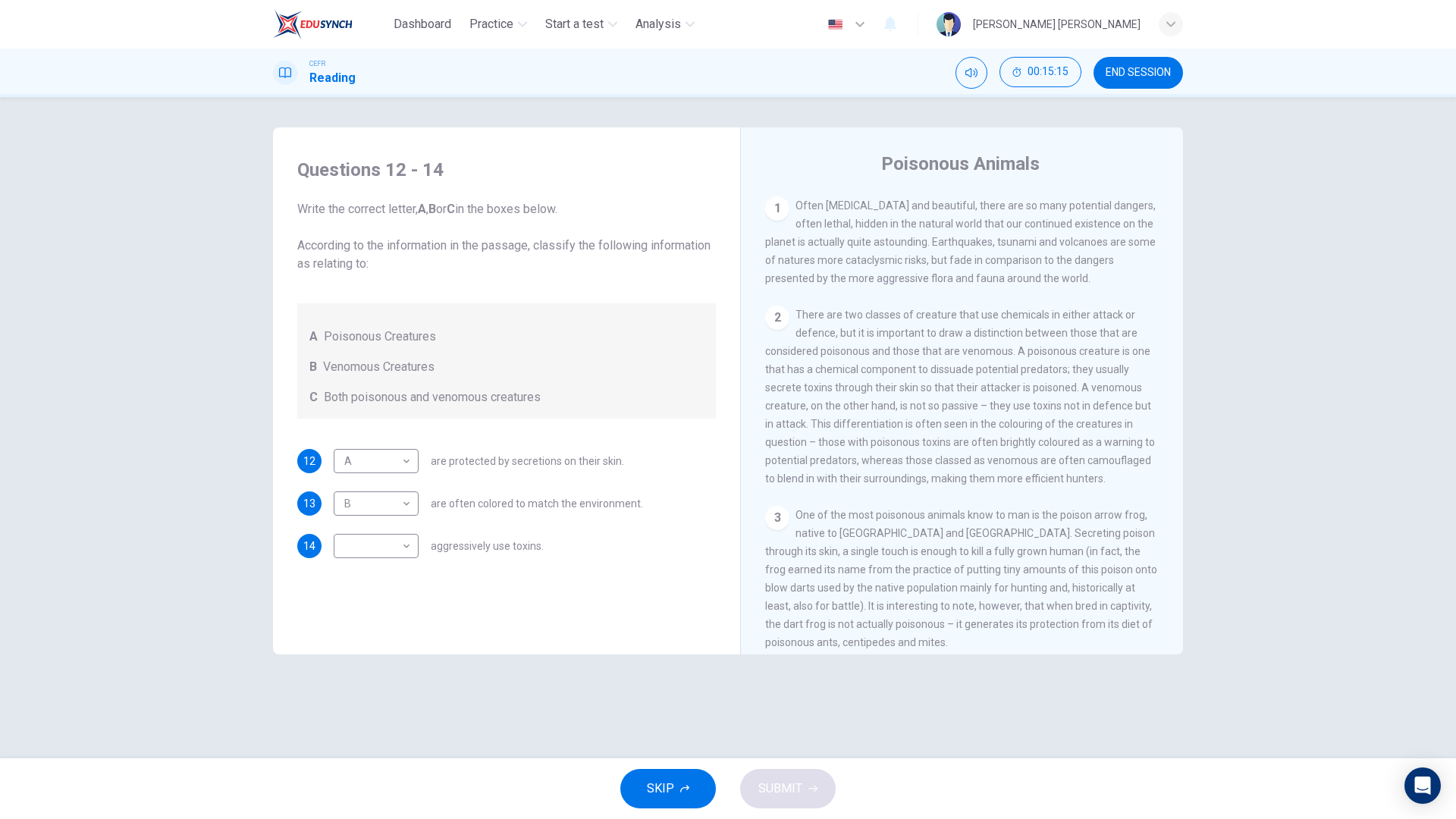
drag, startPoint x: 1087, startPoint y: 304, endPoint x: 1045, endPoint y: 421, distance: 124.3
click at [1045, 421] on div "CLICK TO ZOOM Click to Zoom 1 Often [MEDICAL_DATA] and beautiful, there are so …" at bounding box center [972, 424] width 414 height 460
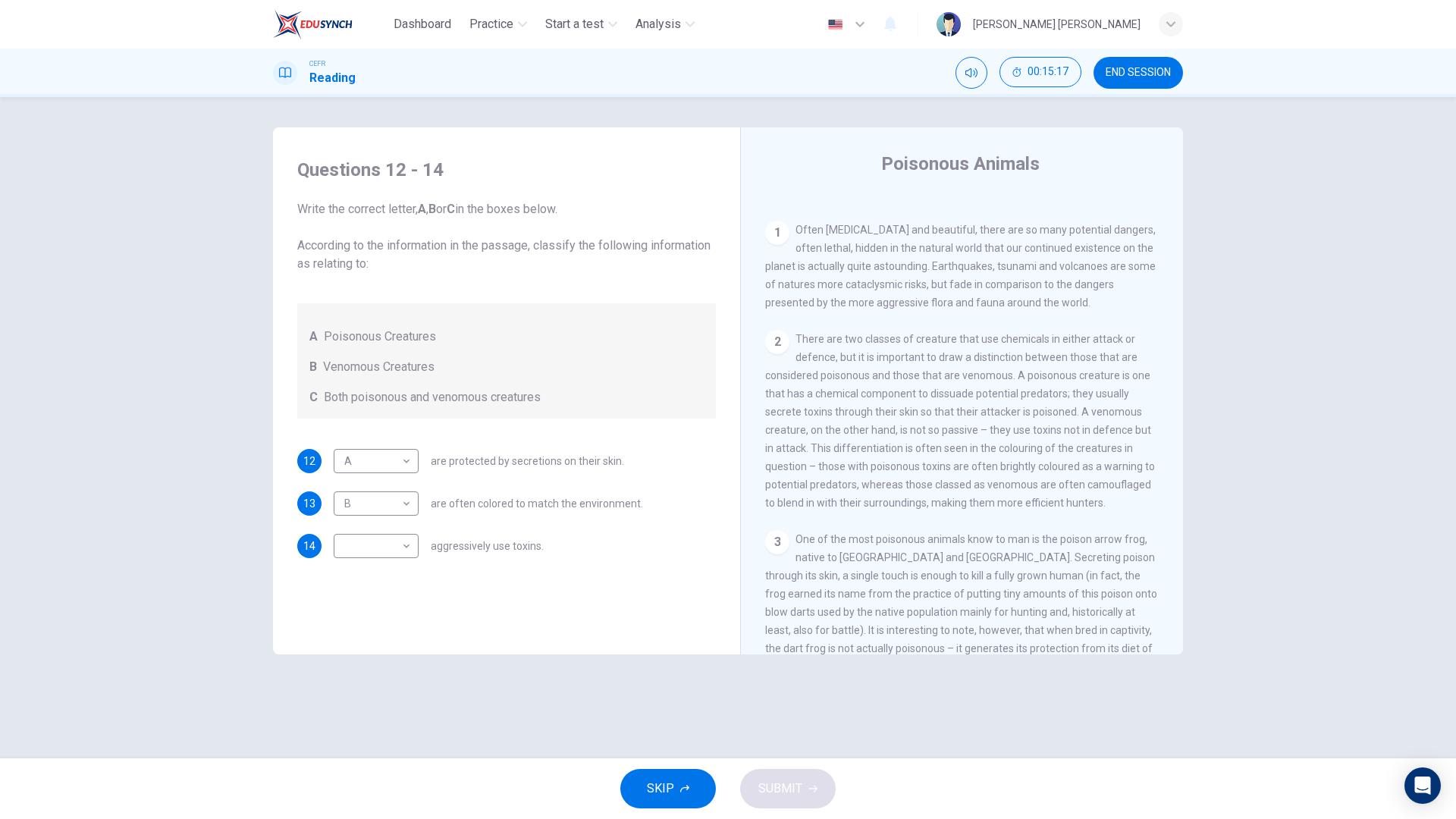
drag, startPoint x: 1045, startPoint y: 421, endPoint x: 1049, endPoint y: 522, distance: 101.1
click at [1049, 512] on div "2 There are two classes of creature that use chemicals in either attack or defe…" at bounding box center [963, 420] width 394 height 182
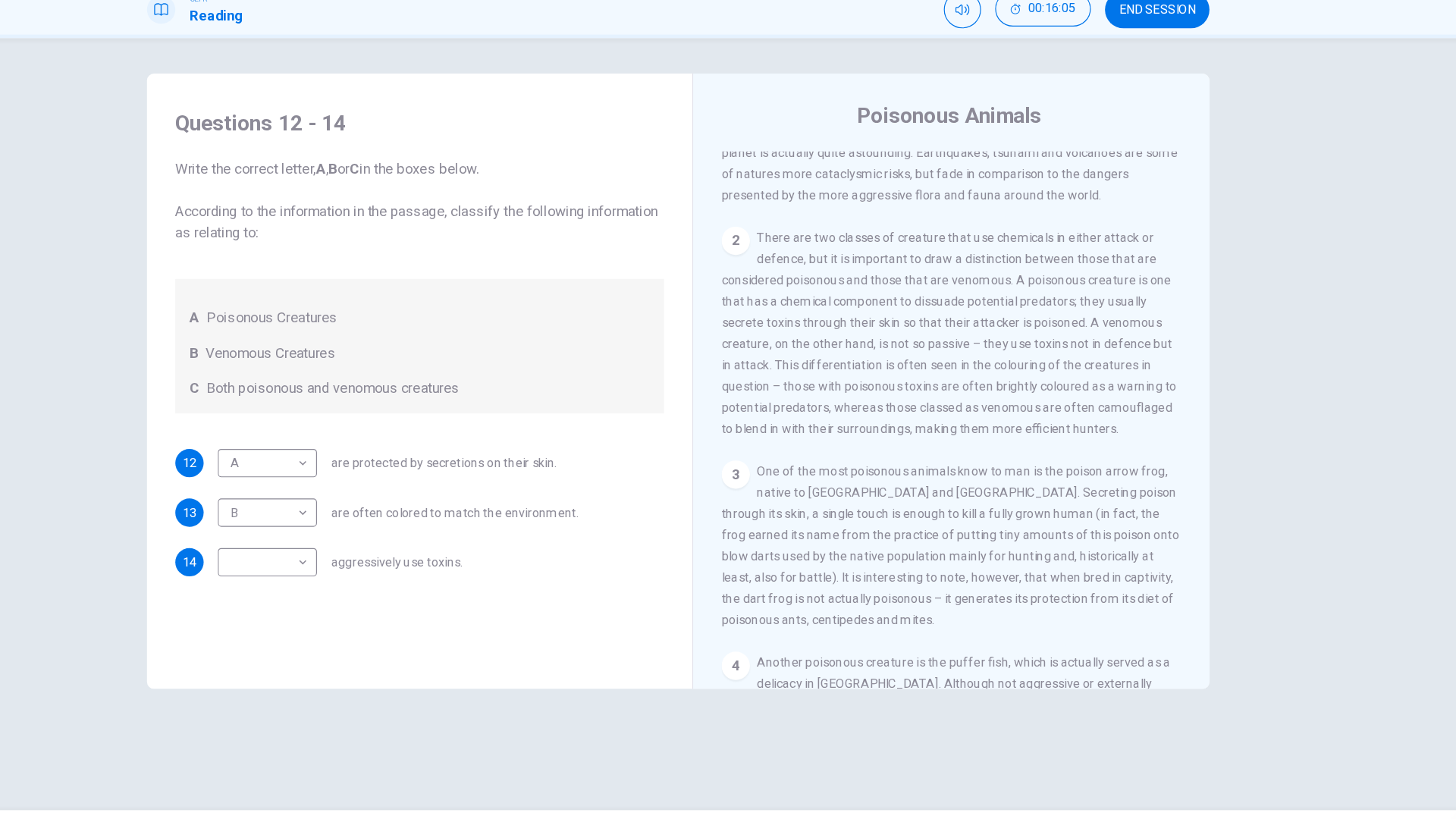
scroll to position [364, 0]
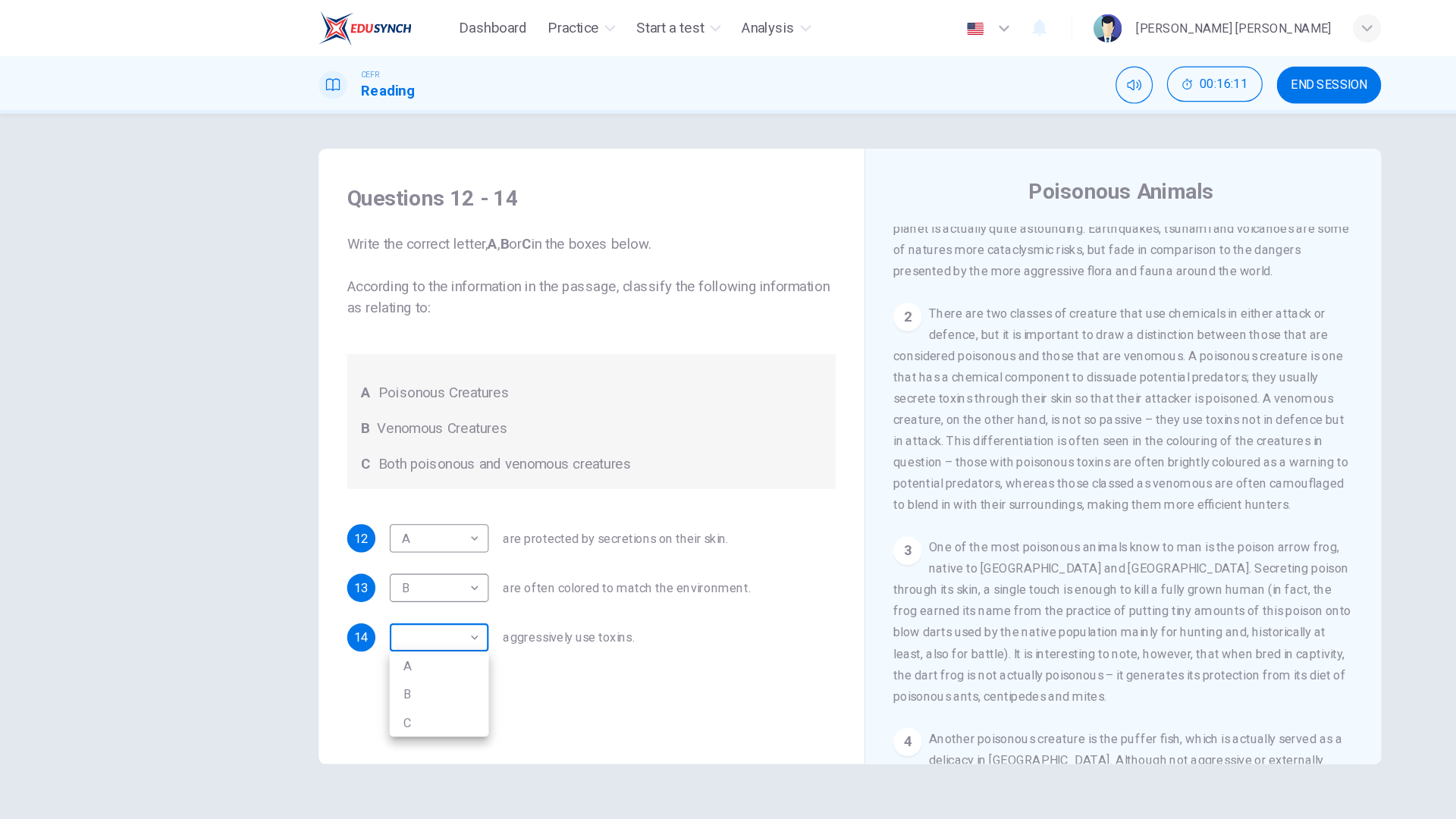
click at [255, 488] on body "Dashboard Practice Start a test Analysis English en ​ [PERSON_NAME] [PERSON_NAM…" at bounding box center [728, 410] width 1456 height 819
click at [385, 592] on li "B" at bounding box center [375, 594] width 85 height 24
type input "B"
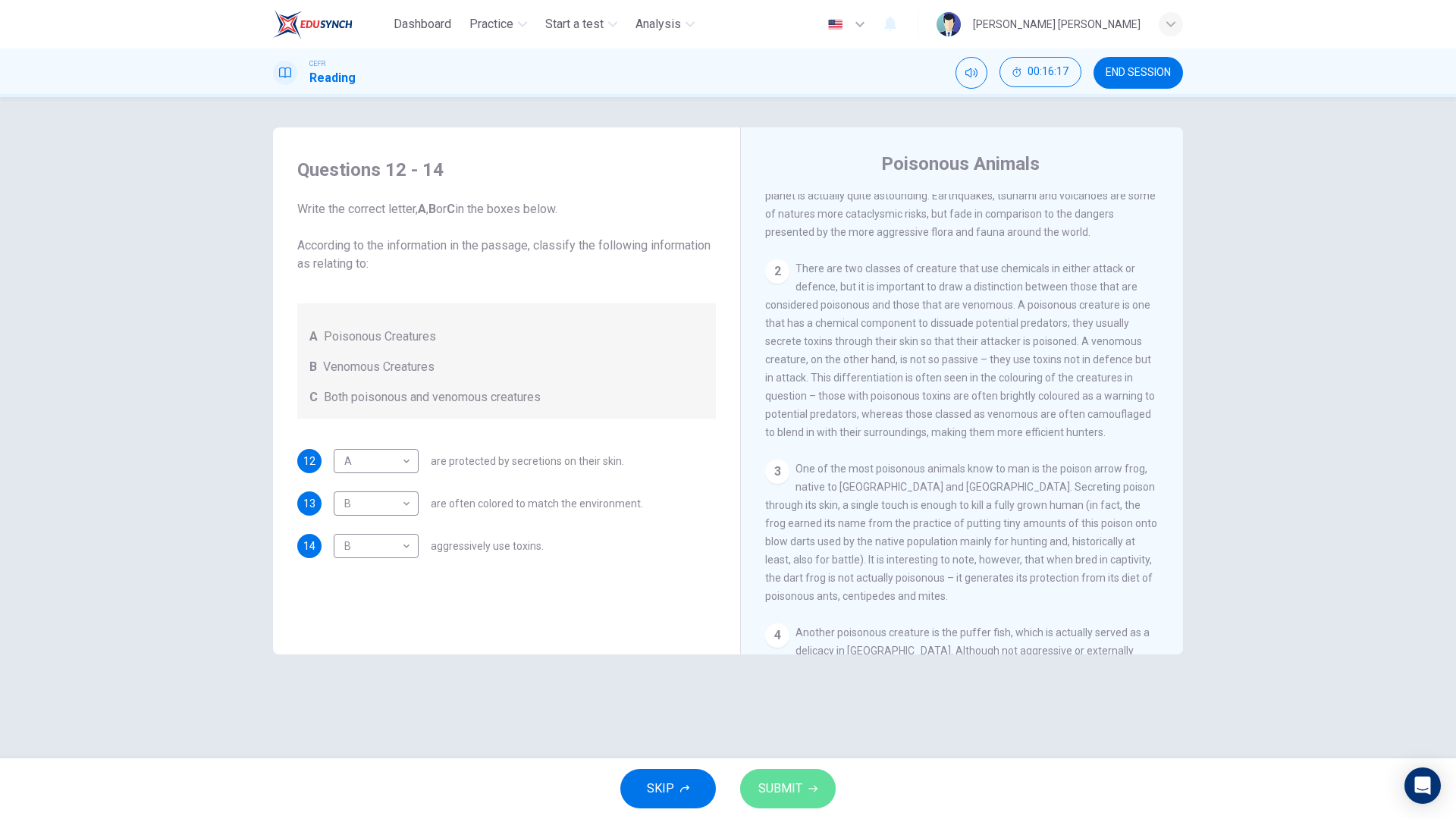
click at [797, 658] on span "SUBMIT" at bounding box center [780, 789] width 44 height 21
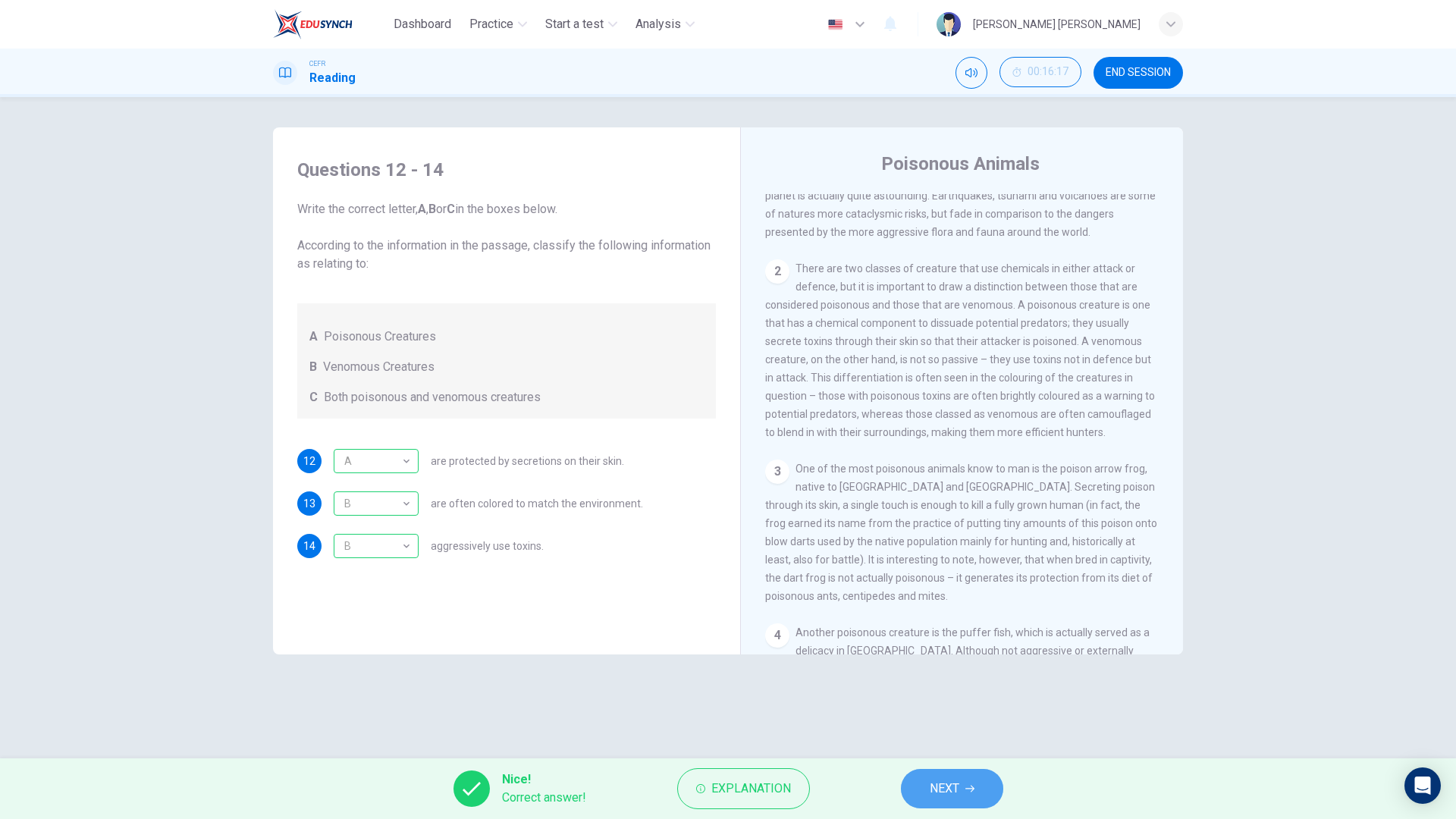
click at [973, 658] on button "NEXT" at bounding box center [952, 789] width 102 height 39
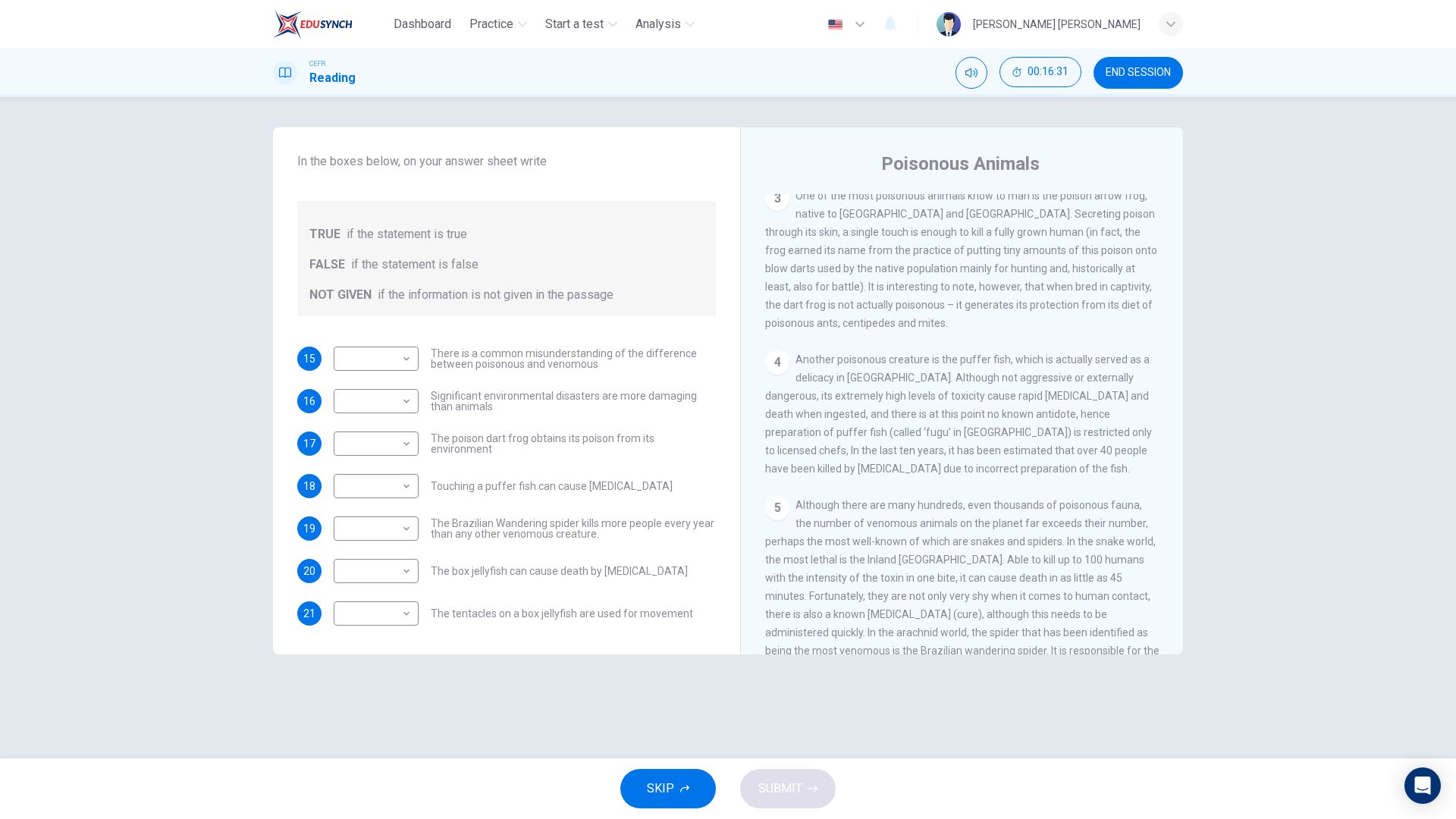
scroll to position [640, 0]
click at [800, 565] on span "Although there are many hundreds, even thousands of poisonous fauna, the number…" at bounding box center [963, 602] width 394 height 213
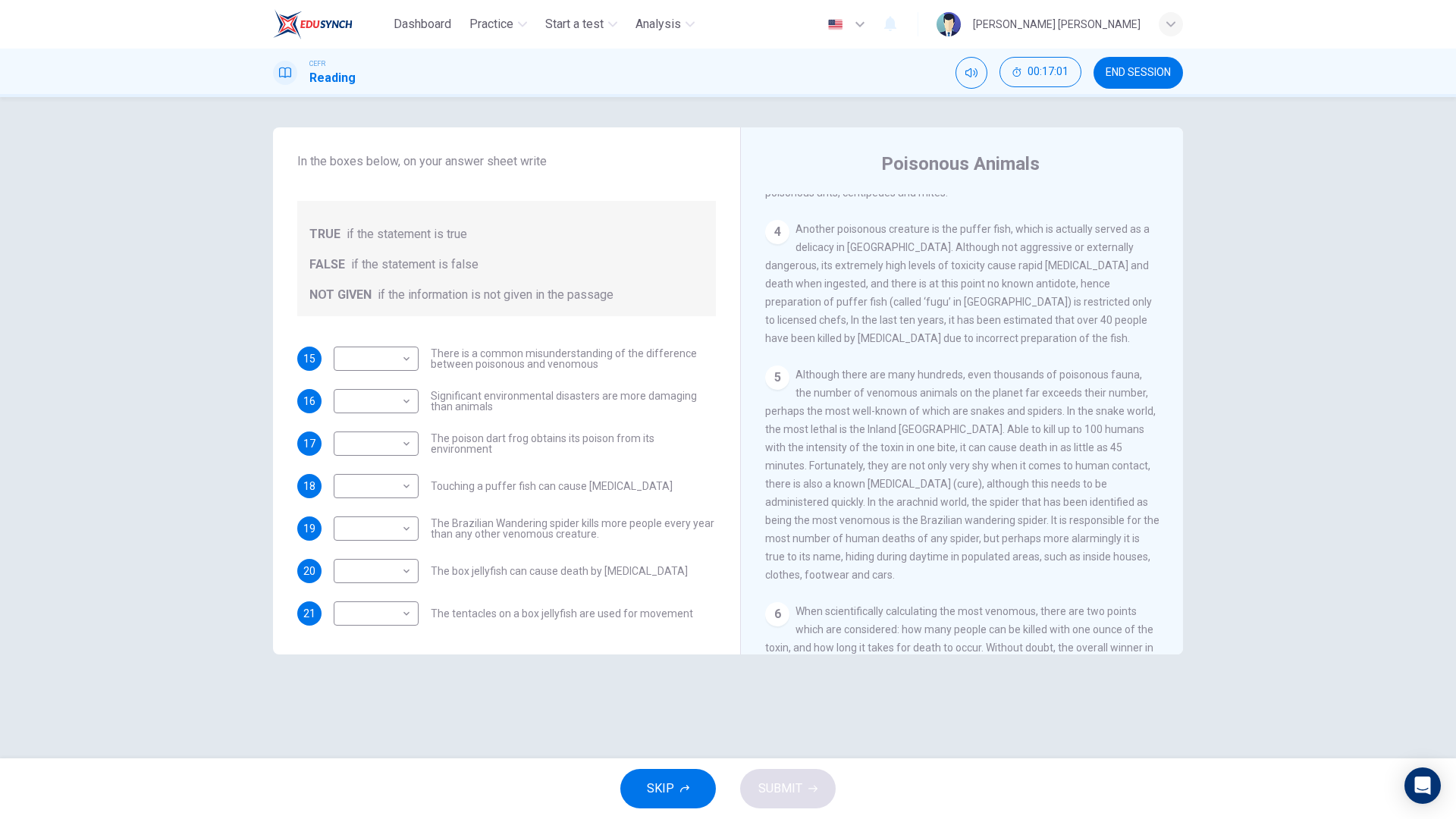
scroll to position [771, 0]
click at [400, 478] on body "Dashboard Practice Start a test Analysis English en ​ [PERSON_NAME] [PERSON_NAM…" at bounding box center [728, 410] width 1456 height 819
click at [388, 558] on li "NOT GIVEN" at bounding box center [375, 559] width 85 height 24
type input "NOT GIVEN"
click at [769, 517] on div "5 Although there are many hundreds, even thousands of poisonous fauna, the numb…" at bounding box center [963, 470] width 394 height 218
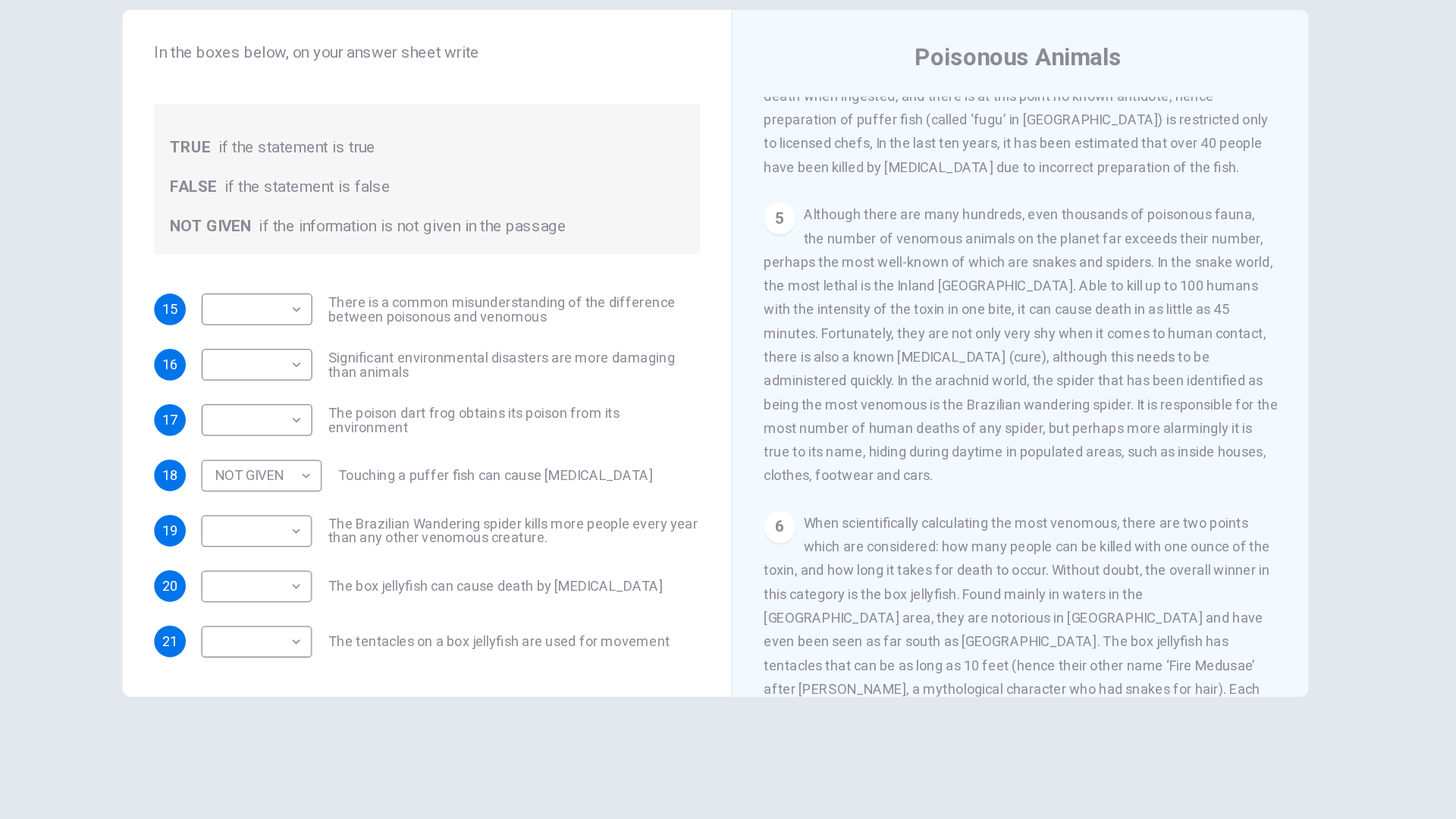
scroll to position [855, 0]
click at [1109, 383] on span "Although there are many hundreds, even thousands of poisonous fauna, the number…" at bounding box center [963, 386] width 394 height 213
click at [1061, 432] on div "5 Although there are many hundreds, even thousands of poisonous fauna, the numb…" at bounding box center [963, 386] width 394 height 218
click at [969, 490] on div "5 Although there are many hundreds, even thousands of poisonous fauna, the numb…" at bounding box center [963, 386] width 394 height 218
click at [426, 540] on div "15 ​ ​ There is a common misunderstanding of the difference between poisonous a…" at bounding box center [506, 485] width 418 height 279
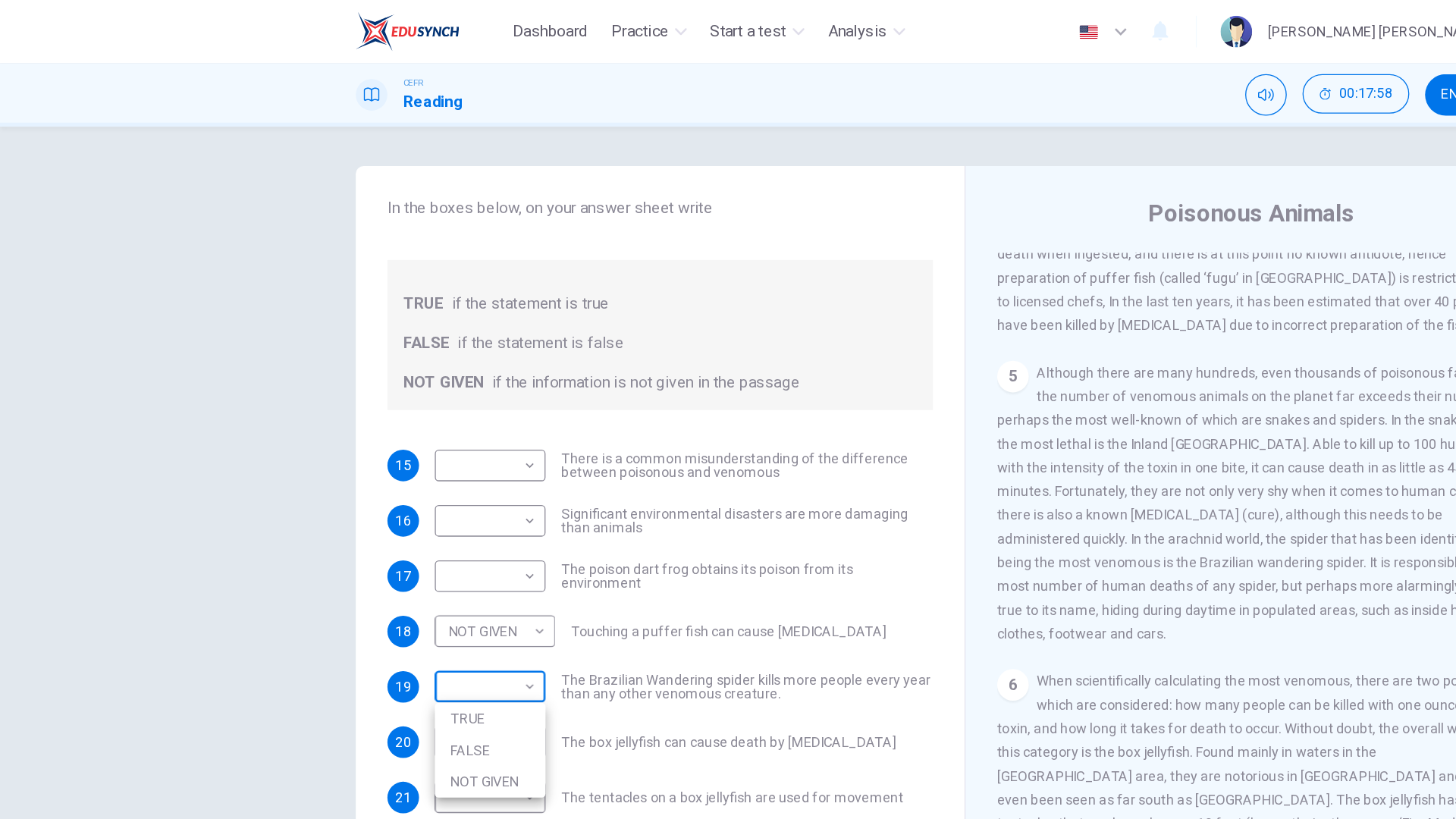
click at [230, 422] on body "Dashboard Practice Start a test Analysis English en ​ [PERSON_NAME] [PERSON_NAM…" at bounding box center [728, 410] width 1456 height 819
click at [369, 558] on li "TRUE" at bounding box center [375, 551] width 85 height 24
type input "TRUE"
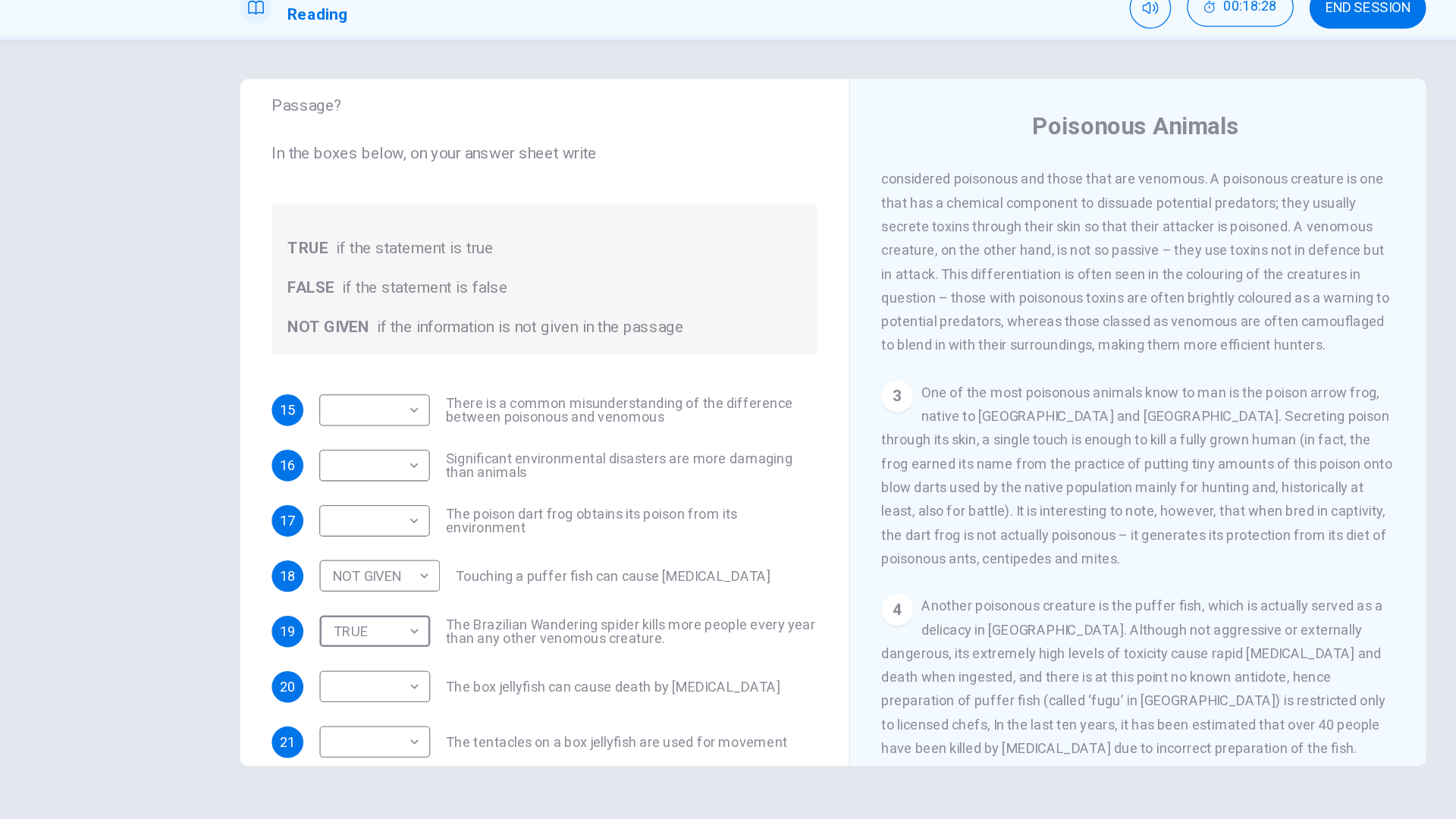
scroll to position [464, 0]
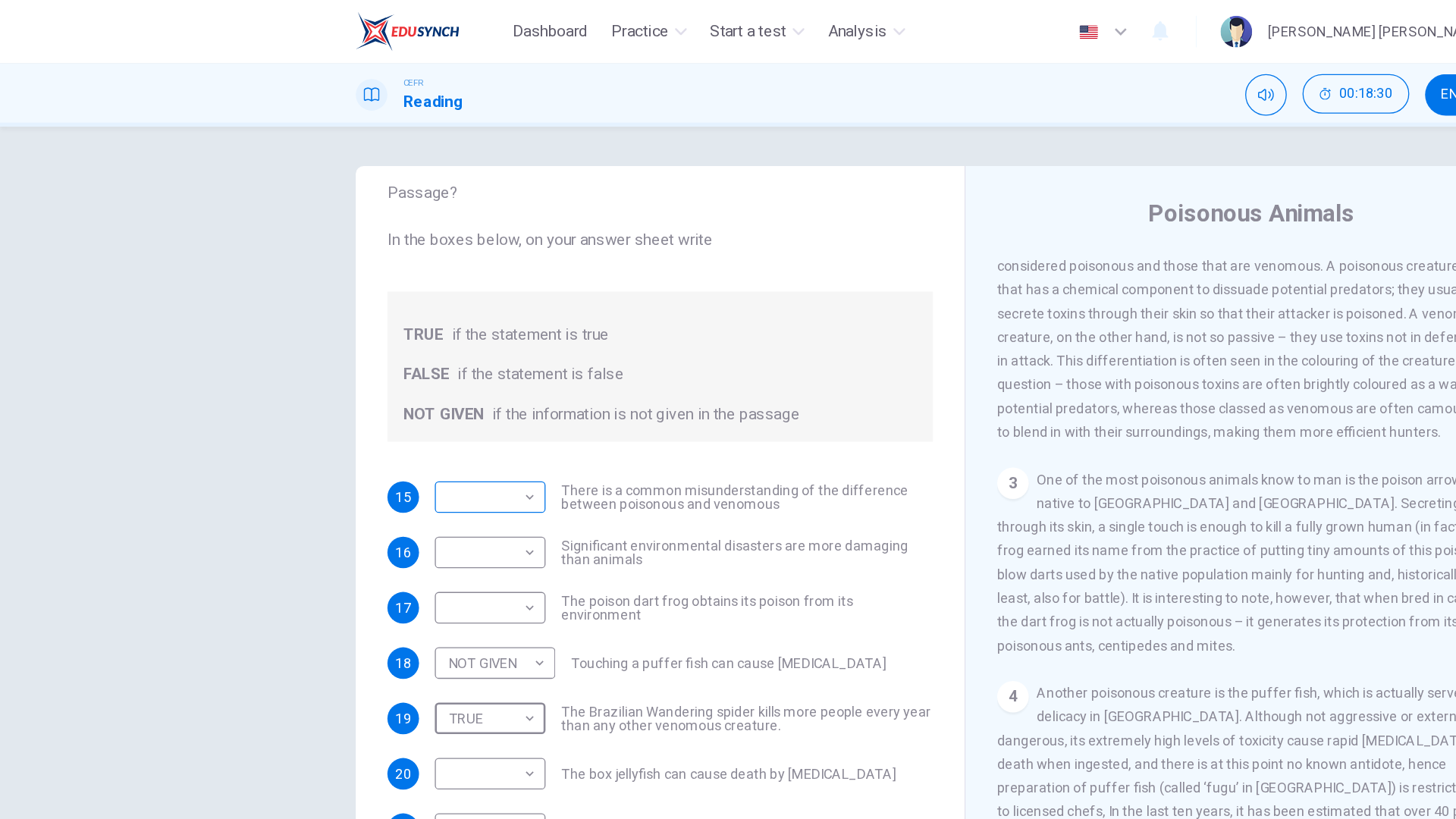
click at [316, 329] on body "Dashboard Practice Start a test Analysis English en ​ [PERSON_NAME] [PERSON_NAM…" at bounding box center [728, 410] width 1456 height 819
click at [351, 451] on li "NOT GIVEN" at bounding box center [375, 453] width 85 height 24
type input "NOT GIVEN"
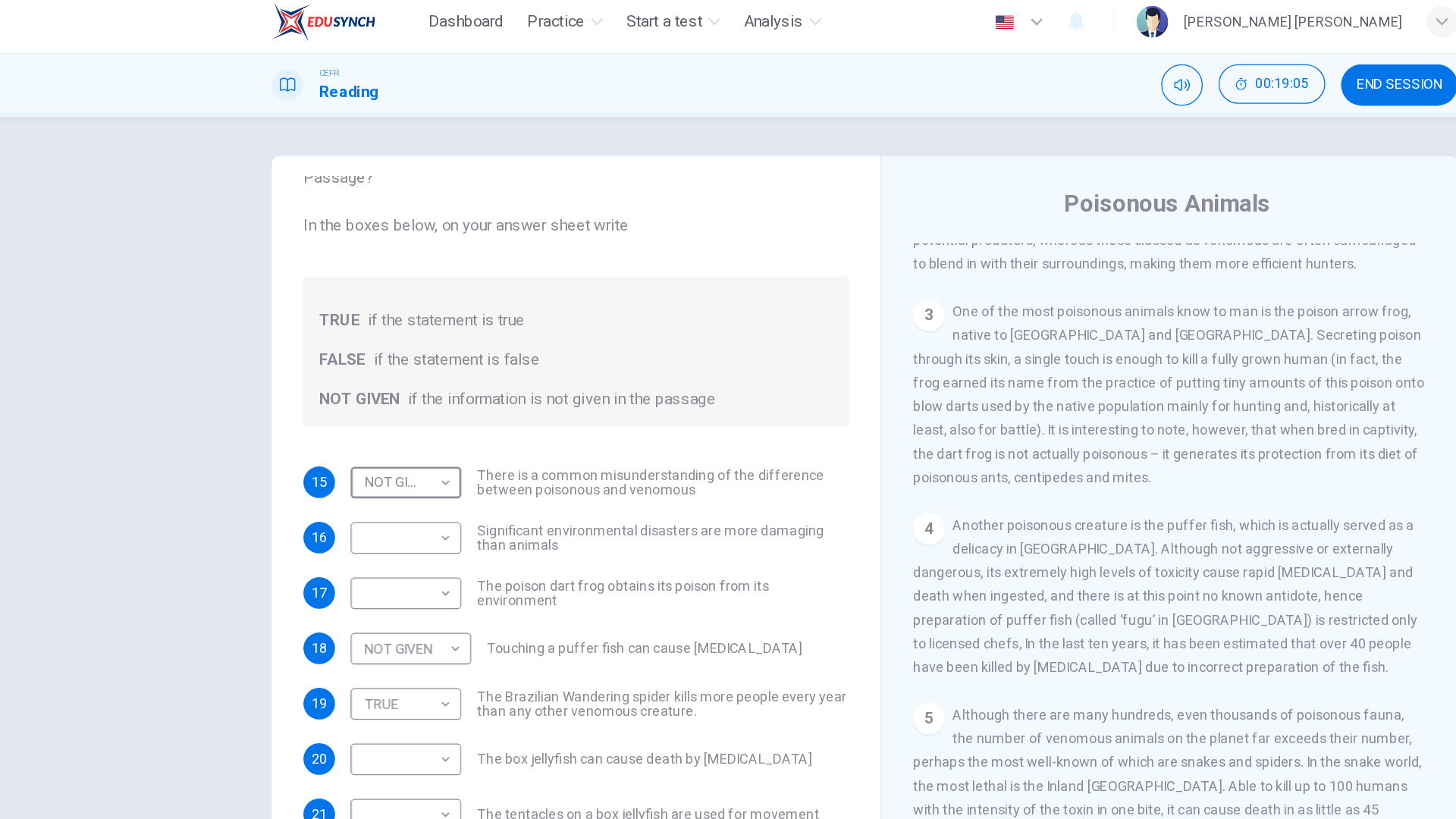
scroll to position [585, 0]
click at [397, 466] on body "Dashboard Practice Start a test Analysis English en ​ [PERSON_NAME] [PERSON_NAM…" at bounding box center [728, 410] width 1456 height 819
click at [391, 489] on li "TRUE" at bounding box center [375, 487] width 85 height 24
type input "TRUE"
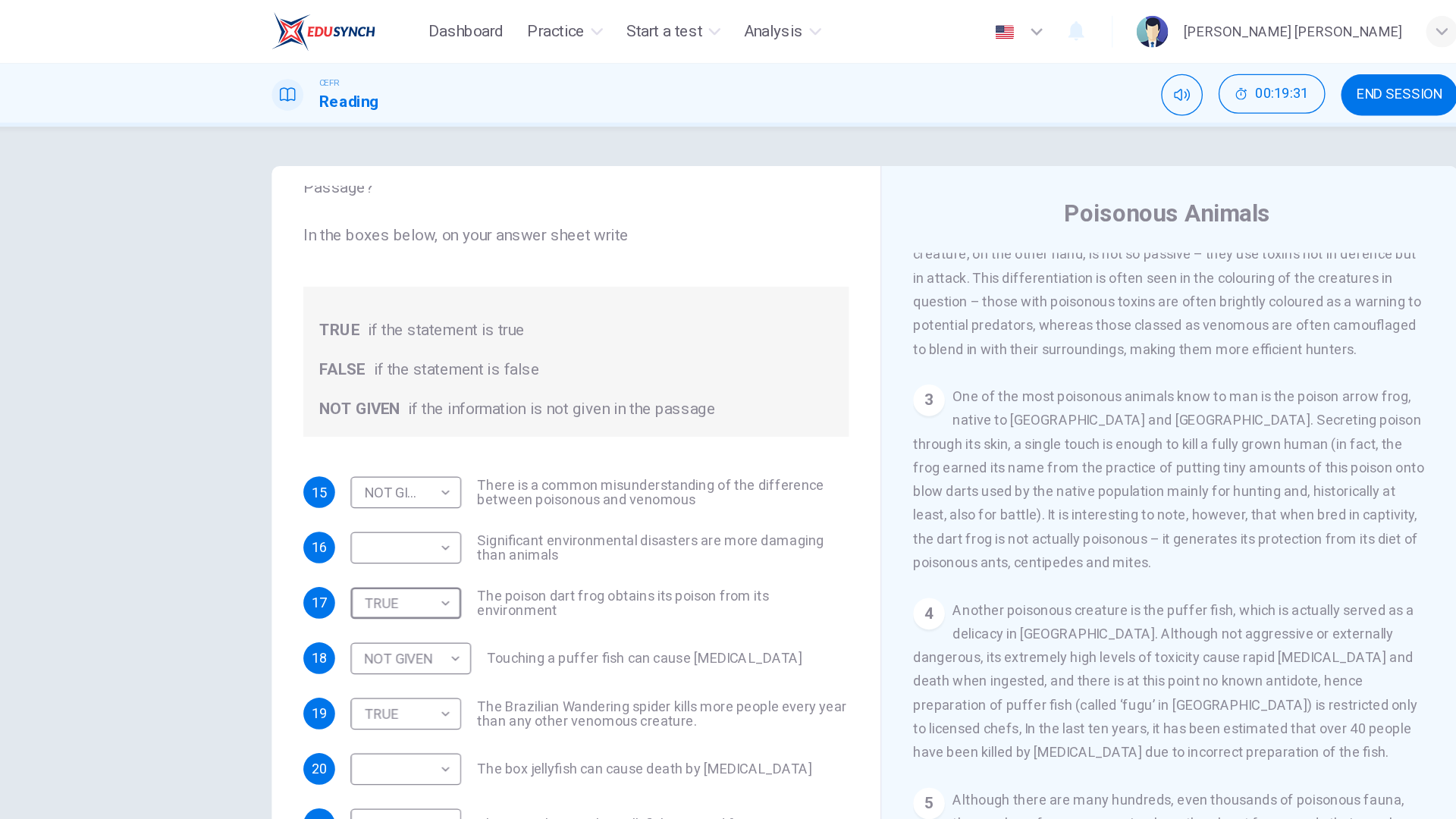
scroll to position [528, 0]
click at [939, 276] on div "2 There are two classes of creature that use chemicals in either attack or defe…" at bounding box center [963, 184] width 394 height 182
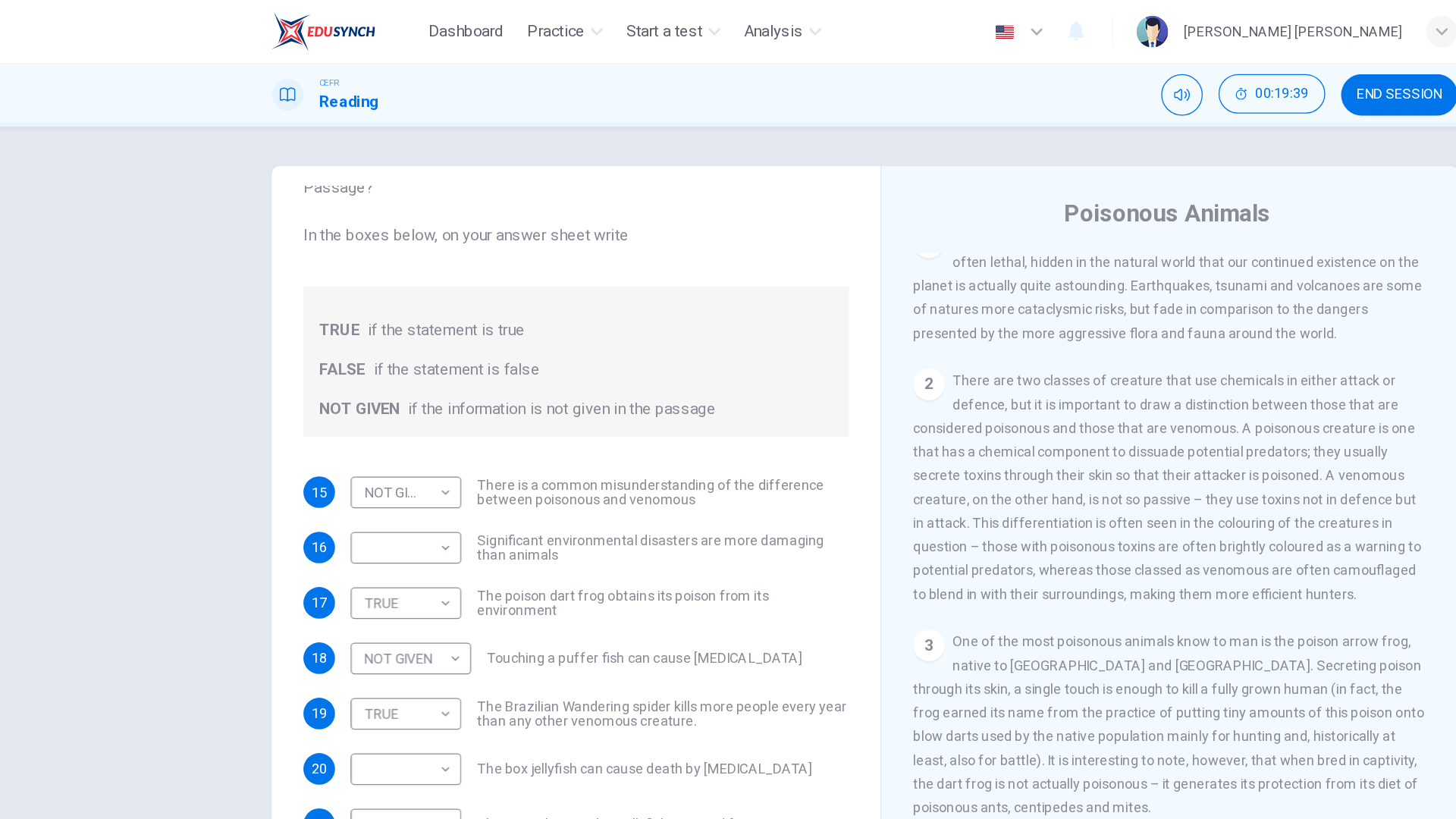
scroll to position [340, 0]
click at [934, 287] on div "2 There are two classes of creature that use chemicals in either attack or defe…" at bounding box center [963, 372] width 394 height 182
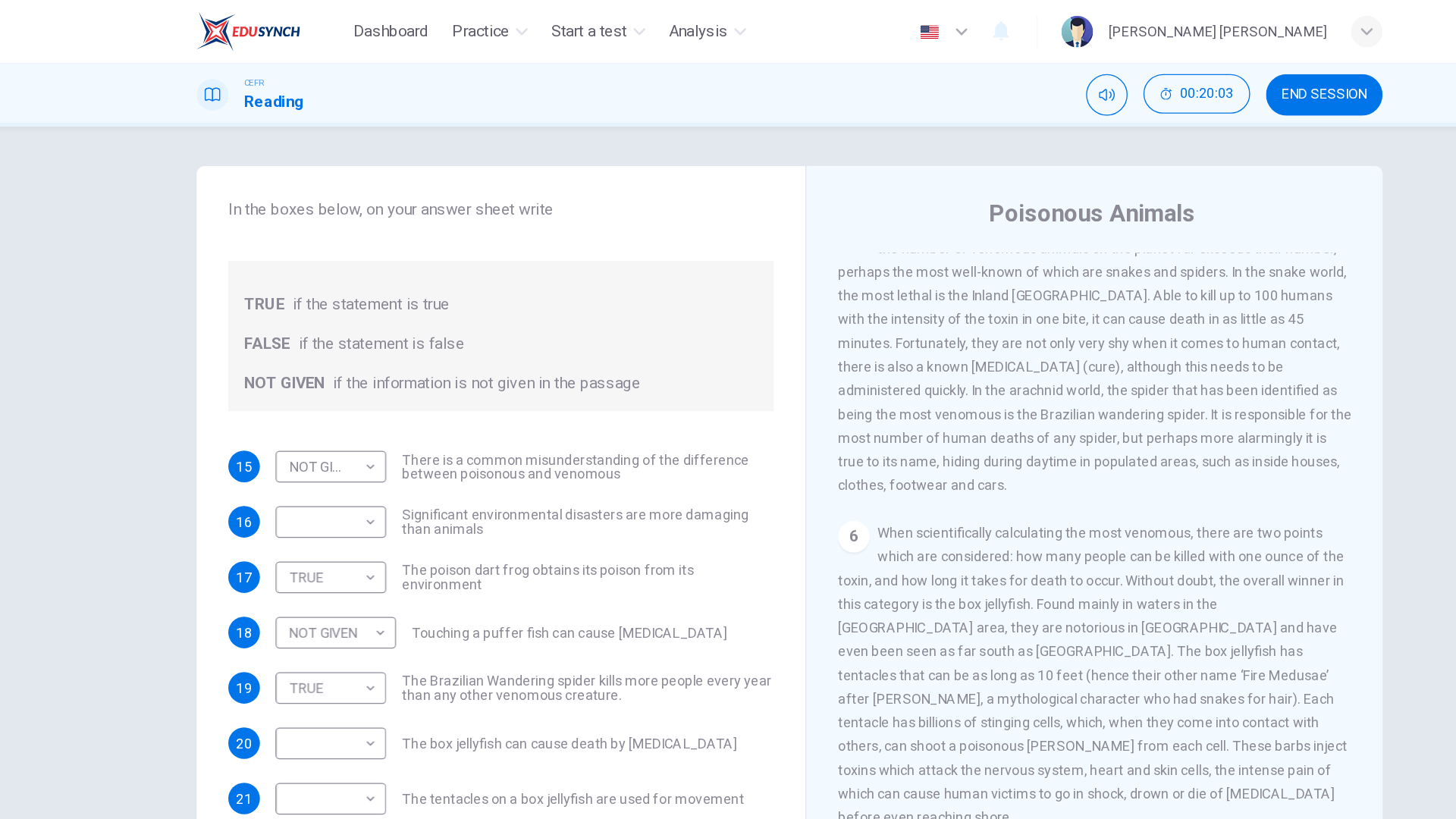
scroll to position [1011, 0]
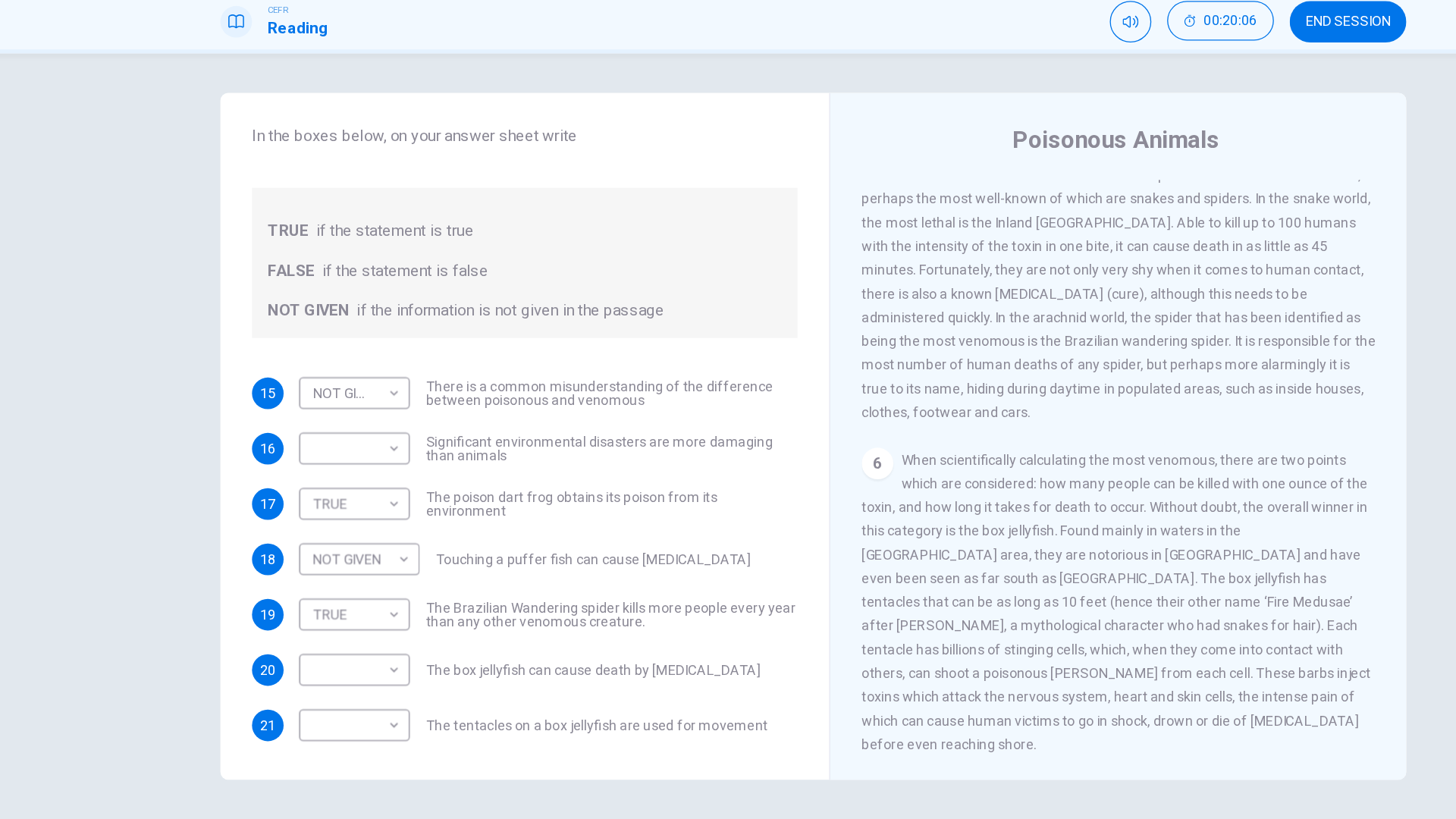
drag, startPoint x: 1129, startPoint y: 435, endPoint x: 1110, endPoint y: 459, distance: 30.6
click at [1110, 459] on span "When scientifically calculating the most venomous, there are two points which a…" at bounding box center [961, 518] width 391 height 230
drag, startPoint x: 988, startPoint y: 485, endPoint x: 971, endPoint y: 546, distance: 63.3
click at [971, 546] on div "6 When scientifically calculating the most venomous, there are two points which…" at bounding box center [963, 518] width 394 height 237
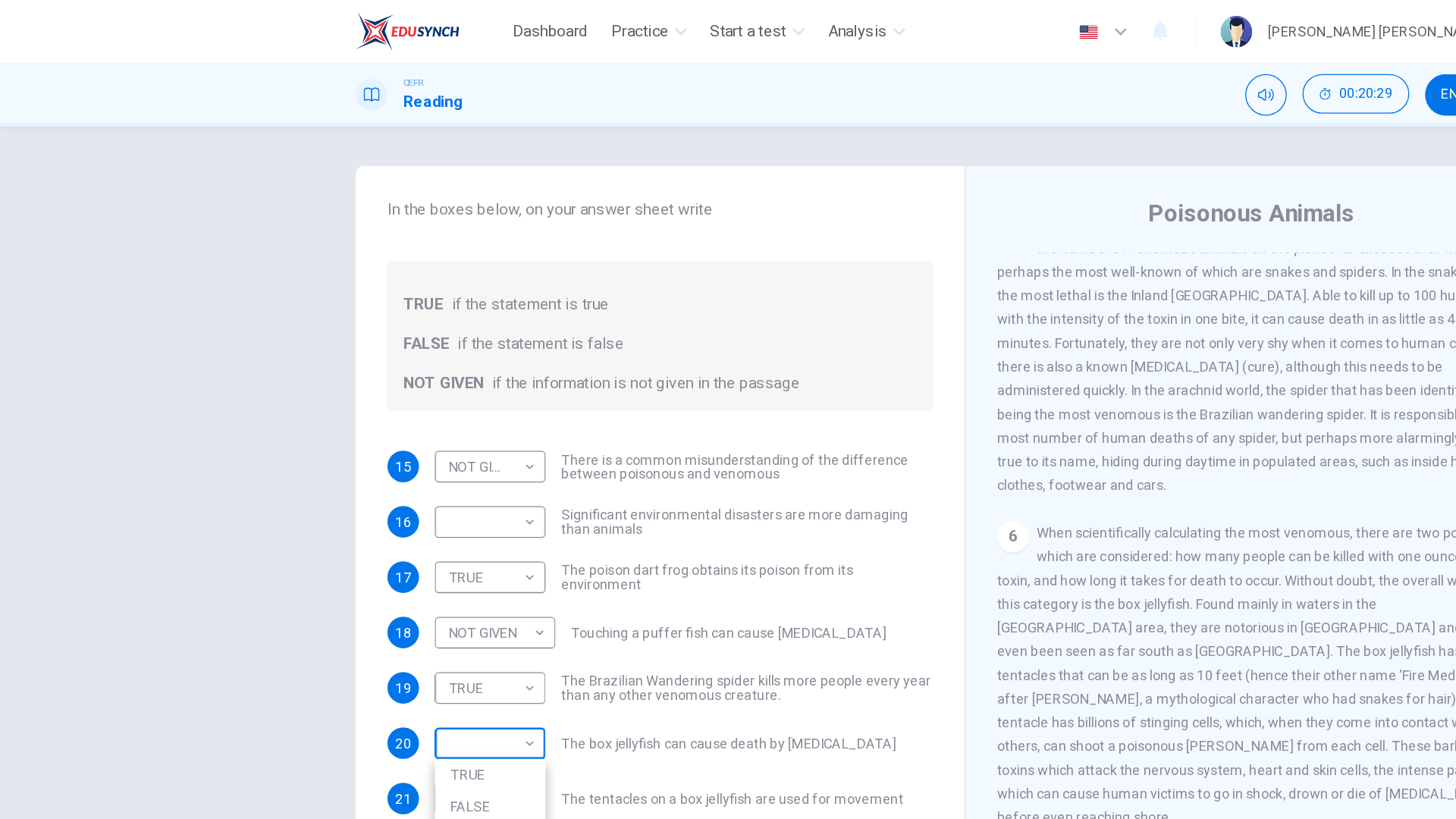
click at [295, 497] on body "Dashboard Practice Start a test Analysis English en ​ [PERSON_NAME] [PERSON_NAM…" at bounding box center [728, 410] width 1456 height 819
click at [383, 612] on li "FALSE" at bounding box center [375, 618] width 85 height 24
type input "FALSE"
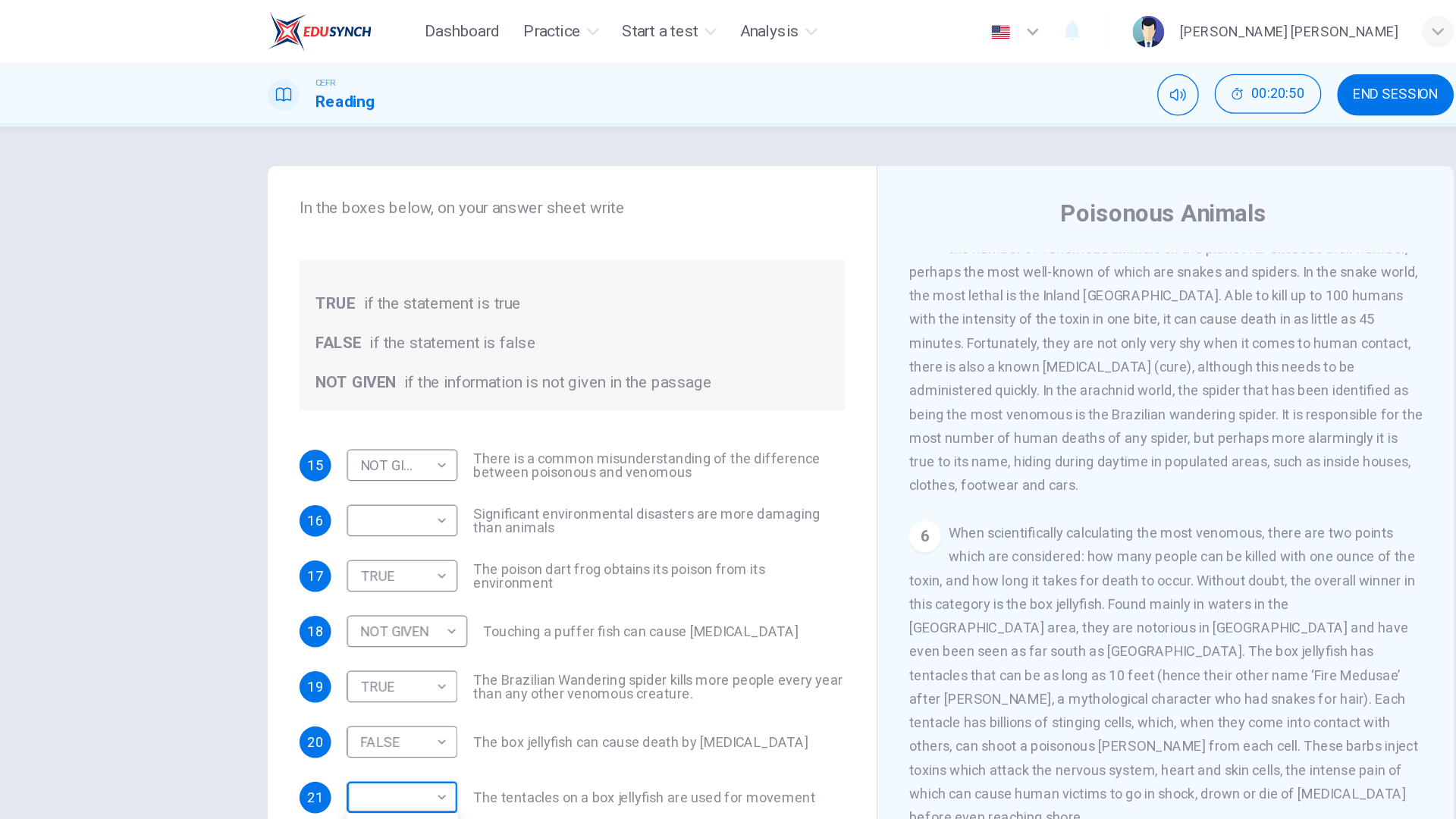
click at [377, 542] on body "Dashboard Practice Start a test Analysis English en ​ [PERSON_NAME] [PERSON_NAM…" at bounding box center [728, 410] width 1456 height 819
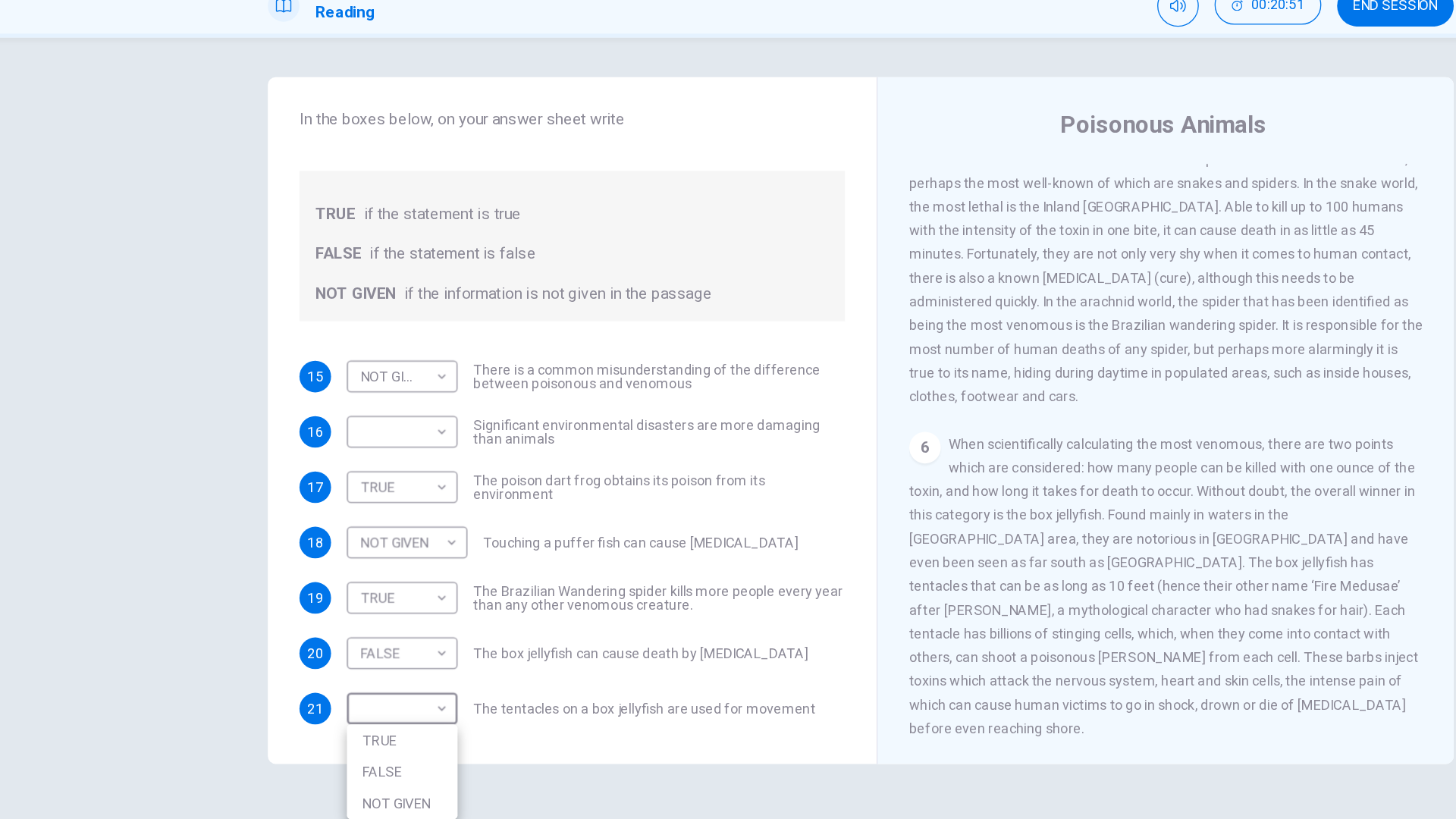
click at [377, 631] on div "TRUE FALSE NOT GIVEN" at bounding box center [728, 410] width 1456 height 819
click at [377, 656] on li "FALSE" at bounding box center [375, 660] width 85 height 24
type input "FALSE"
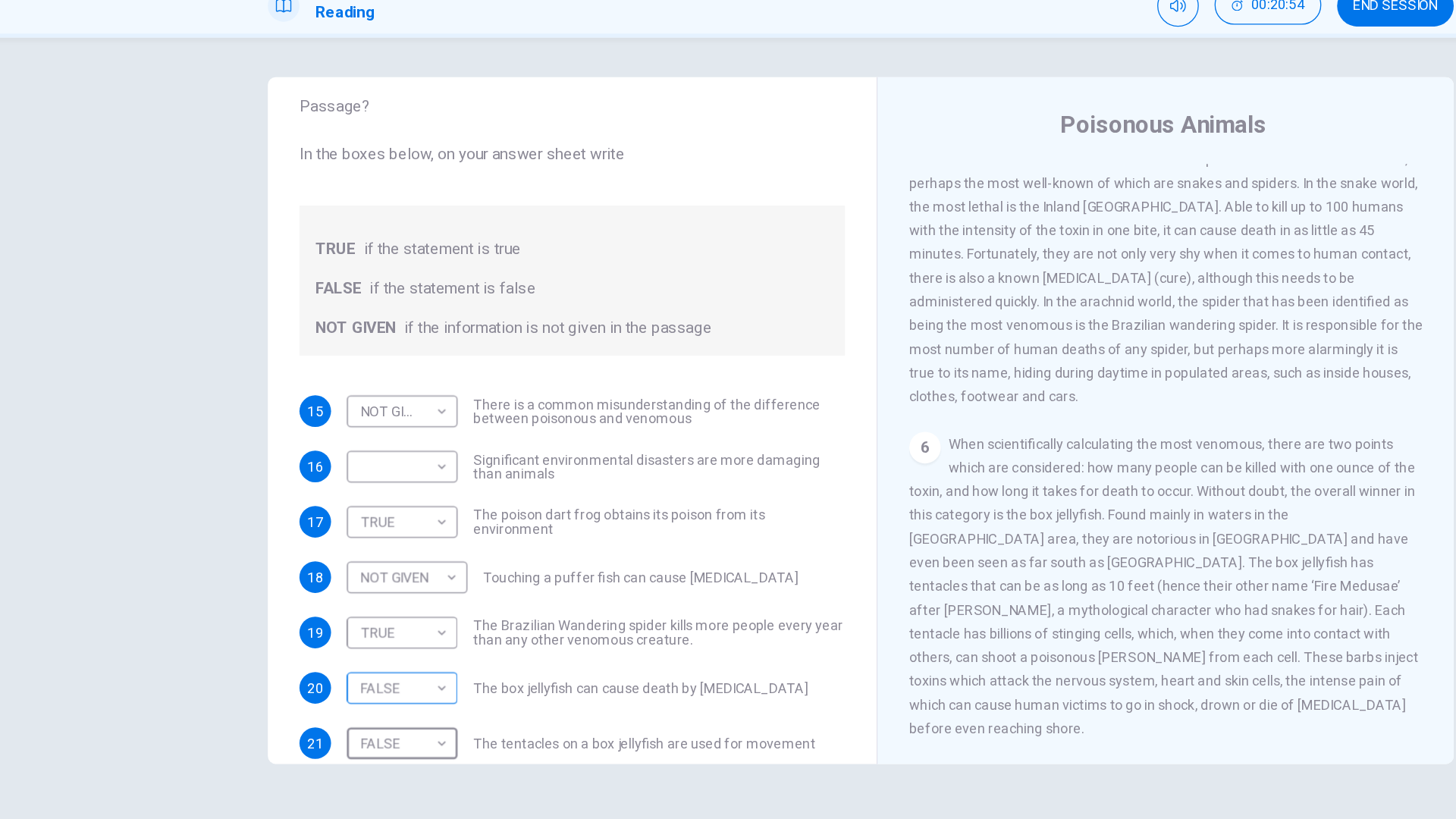
scroll to position [73, 0]
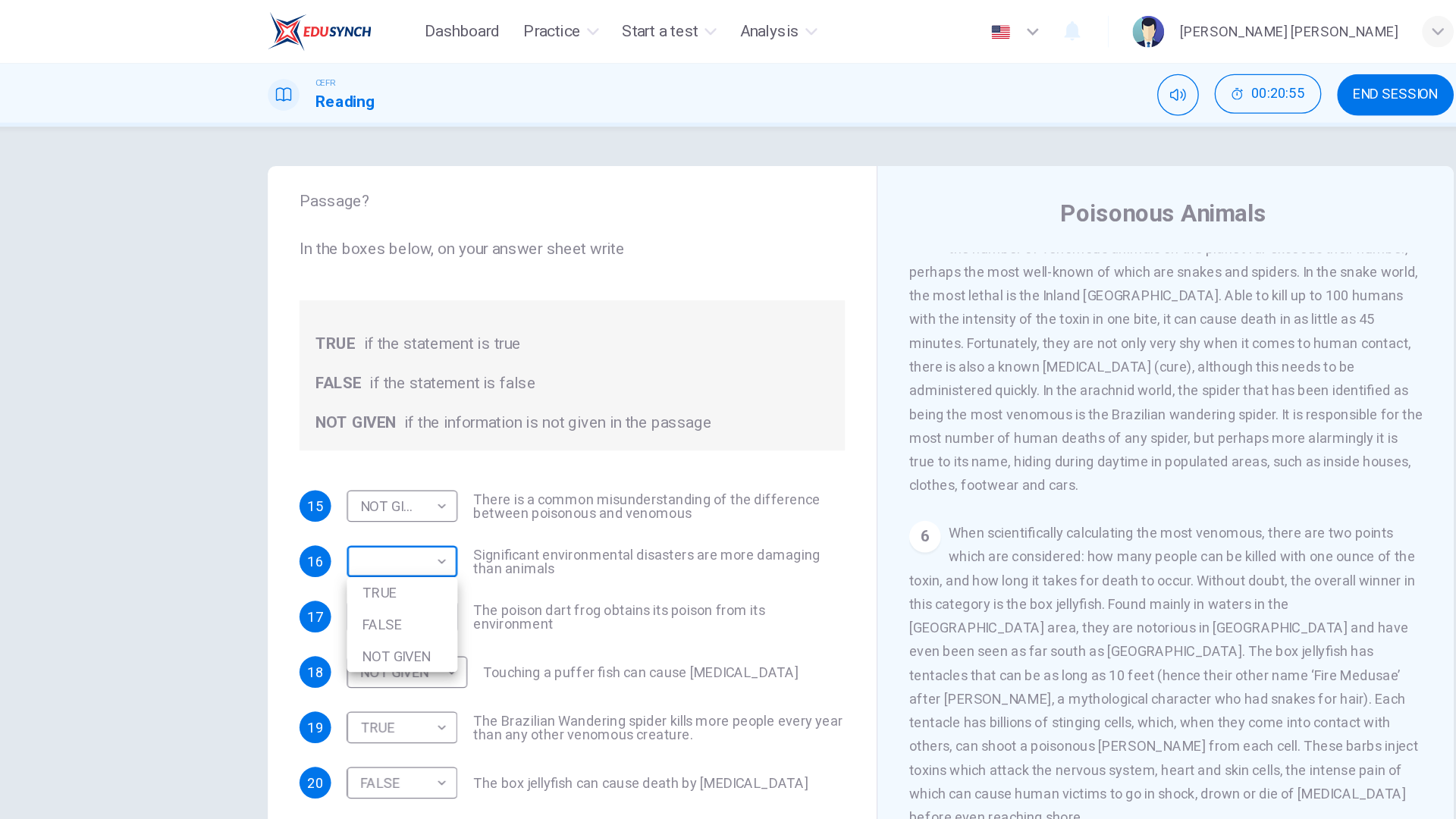
click at [387, 365] on body "Dashboard Practice Start a test Analysis English en ​ [PERSON_NAME] [PERSON_NAM…" at bounding box center [728, 410] width 1456 height 819
click at [382, 502] on li "NOT GIVEN" at bounding box center [375, 503] width 85 height 24
type input "NOT GIVEN"
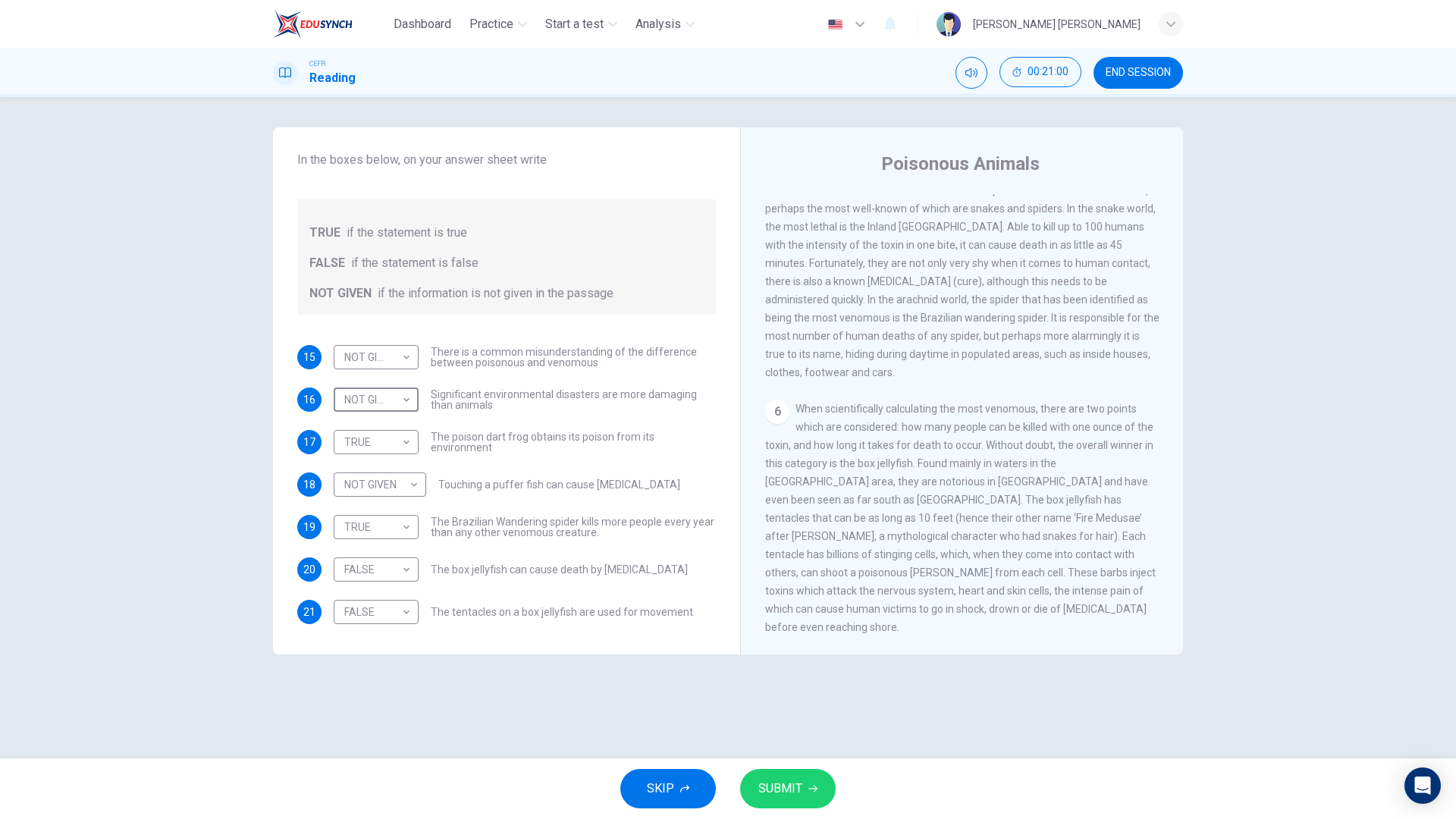
scroll to position [103, 0]
click at [412, 495] on body "Dashboard Practice Start a test Analysis English en ​ [PERSON_NAME] [PERSON_NAM…" at bounding box center [728, 410] width 1456 height 819
click at [412, 495] on div at bounding box center [728, 410] width 1456 height 819
click at [412, 495] on div "TRUE FALSE NOT GIVEN" at bounding box center [728, 410] width 1456 height 819
click at [776, 658] on span "SUBMIT" at bounding box center [780, 789] width 44 height 21
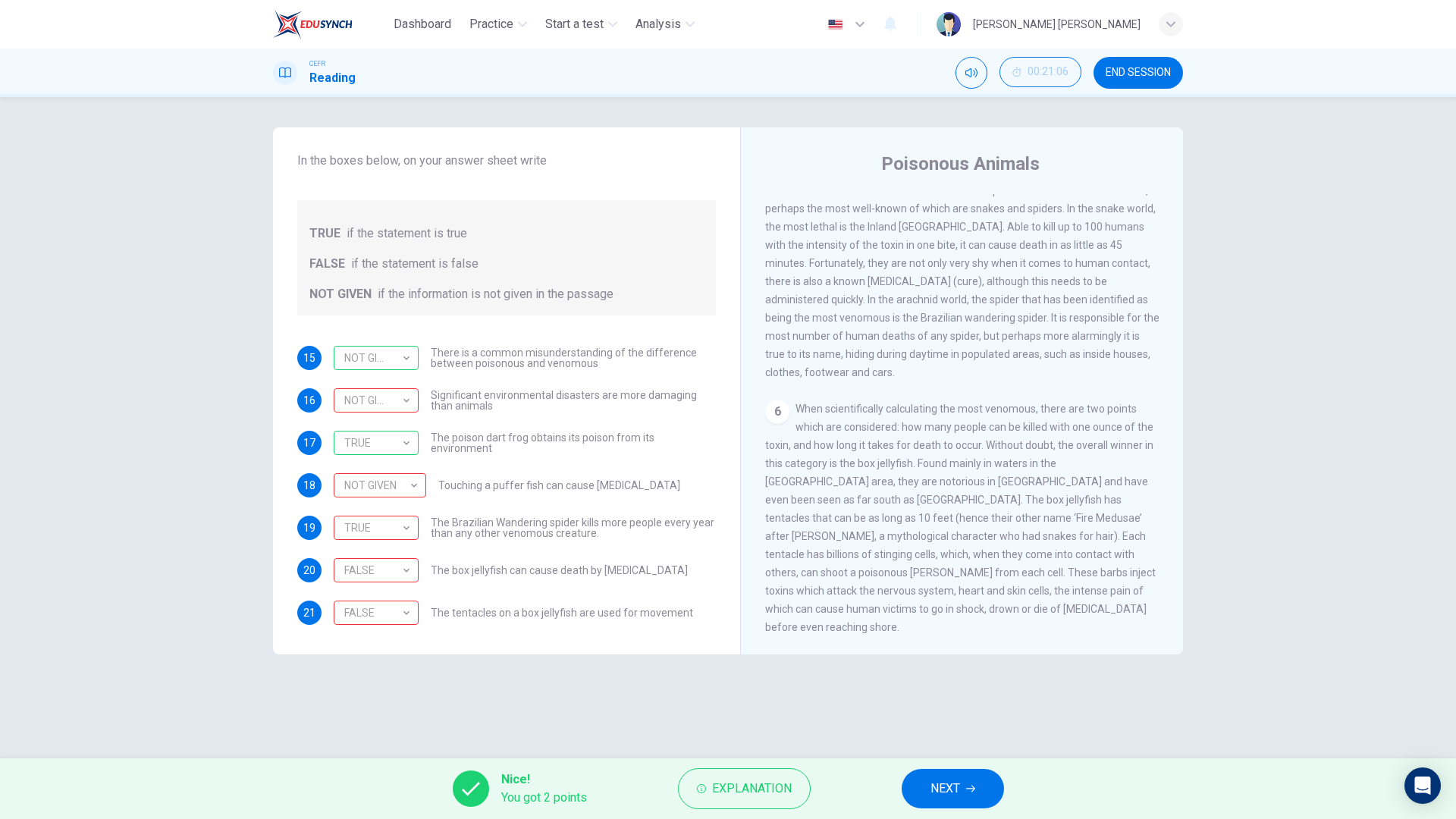
click at [557, 543] on div "15 NOT GIVEN NOT GIVEN ​ There is a common misunderstanding of the difference b…" at bounding box center [506, 486] width 418 height 279
click at [934, 658] on button "NEXT" at bounding box center [953, 789] width 102 height 39
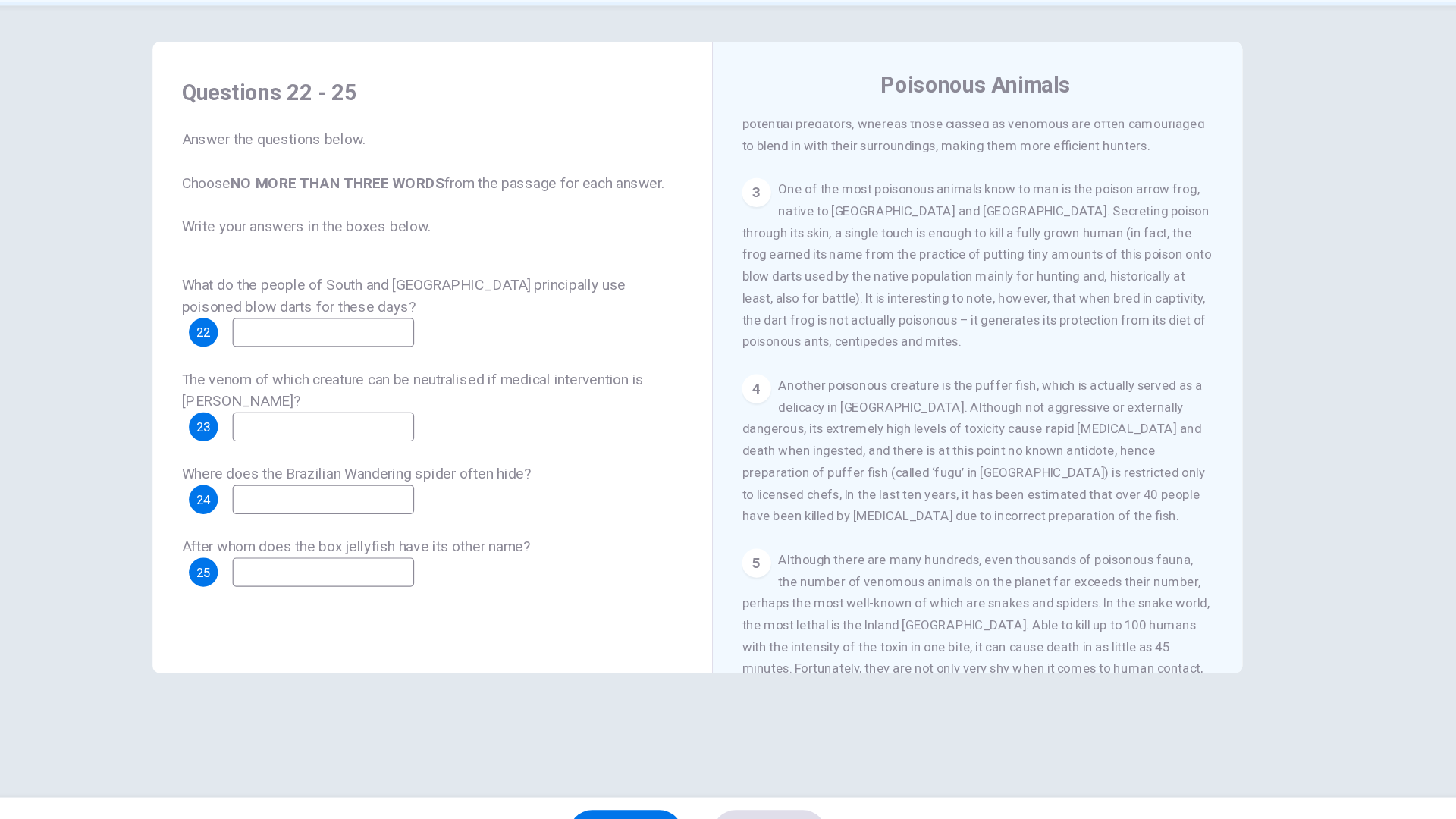
scroll to position [582, 0]
click at [420, 380] on input at bounding box center [415, 370] width 152 height 24
type input "hunting"
click at [425, 440] on input at bounding box center [415, 448] width 152 height 24
type input "puffer fish"
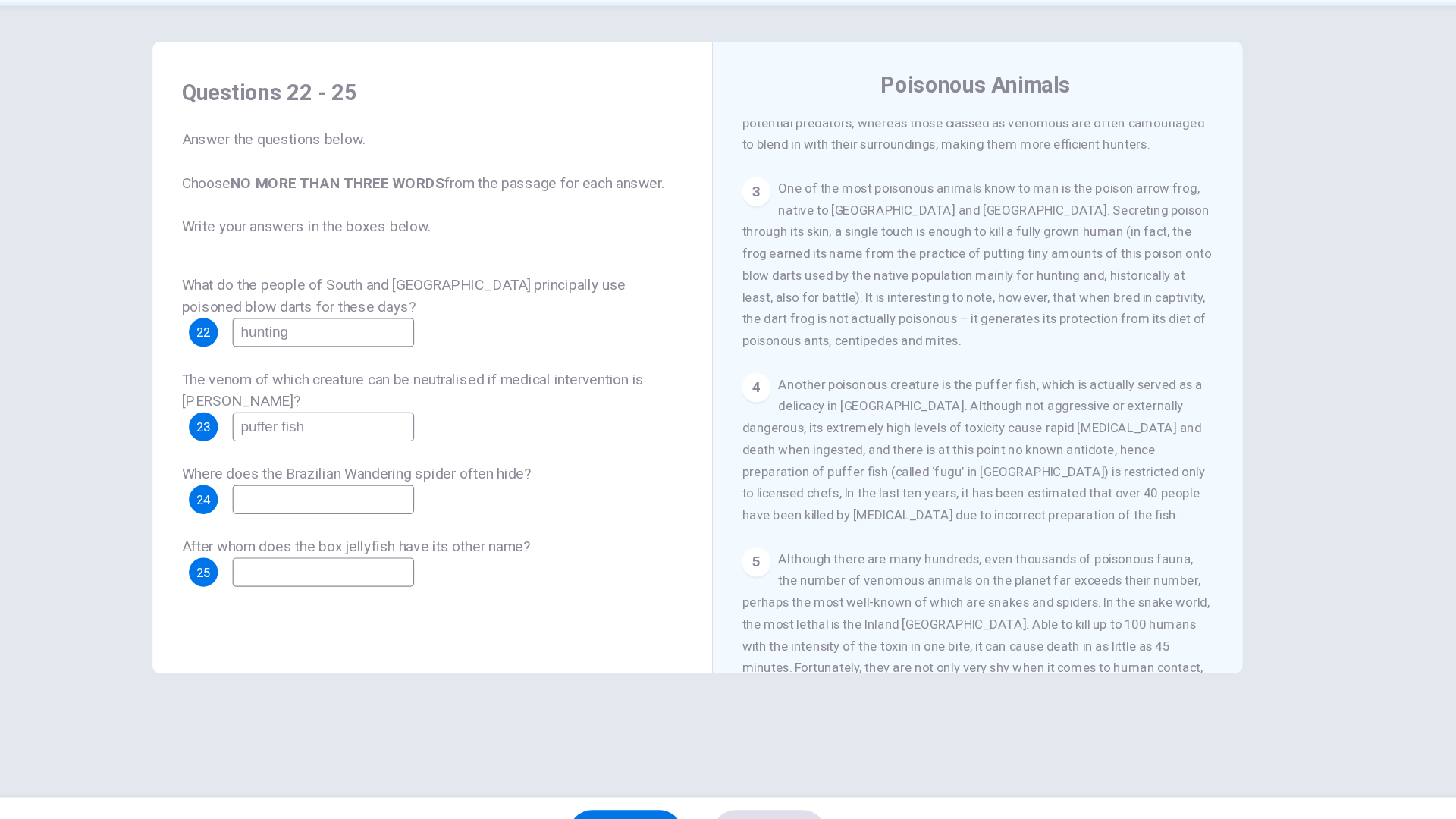
click at [408, 524] on div "What do the people of South and [GEOGRAPHIC_DATA] principally use poisoned blow…" at bounding box center [506, 452] width 418 height 261
click at [429, 501] on input at bounding box center [415, 509] width 152 height 24
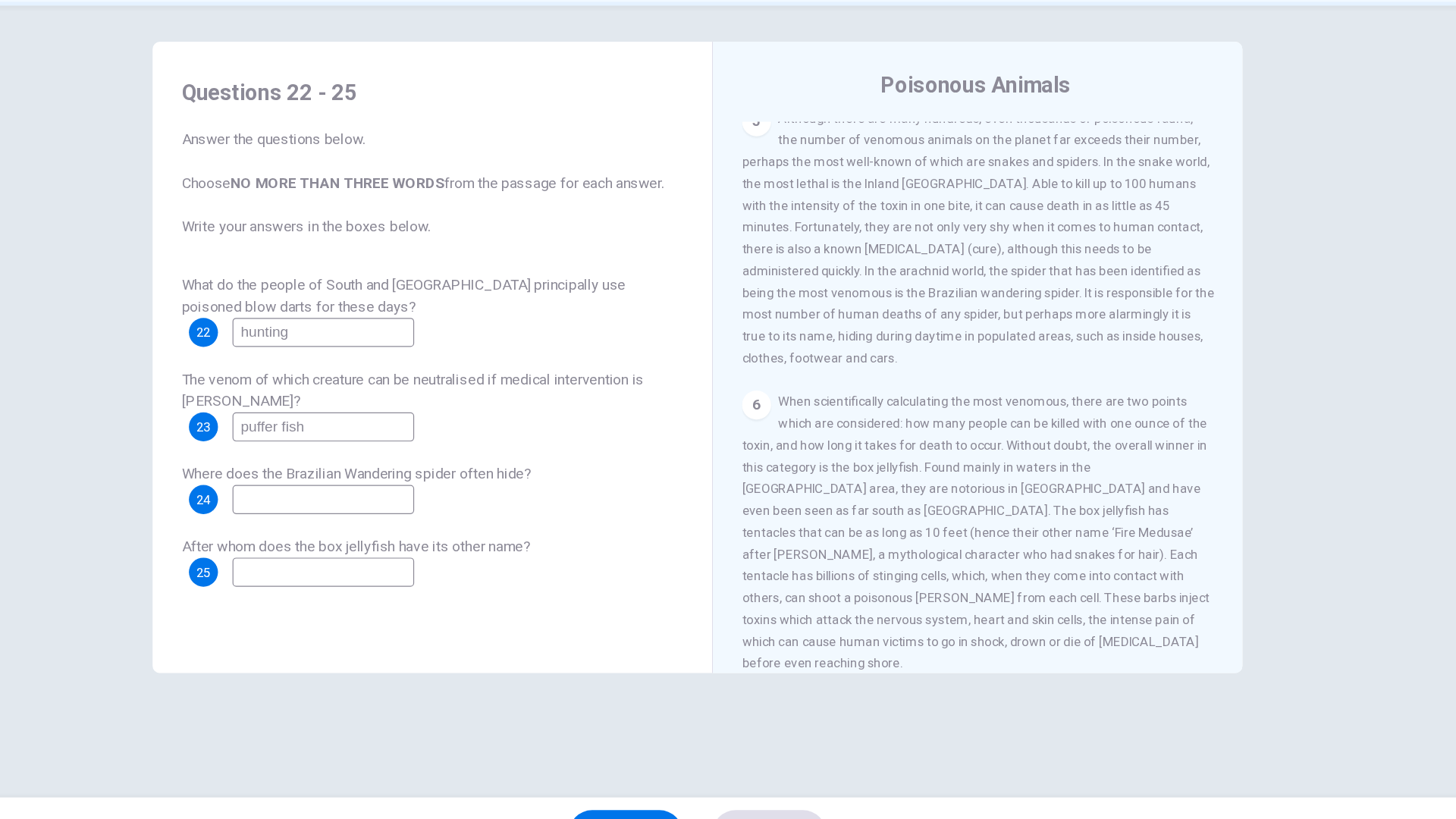
scroll to position [951, 0]
type input "houses, clothes, footwear"
click at [439, 578] on input at bounding box center [415, 569] width 152 height 24
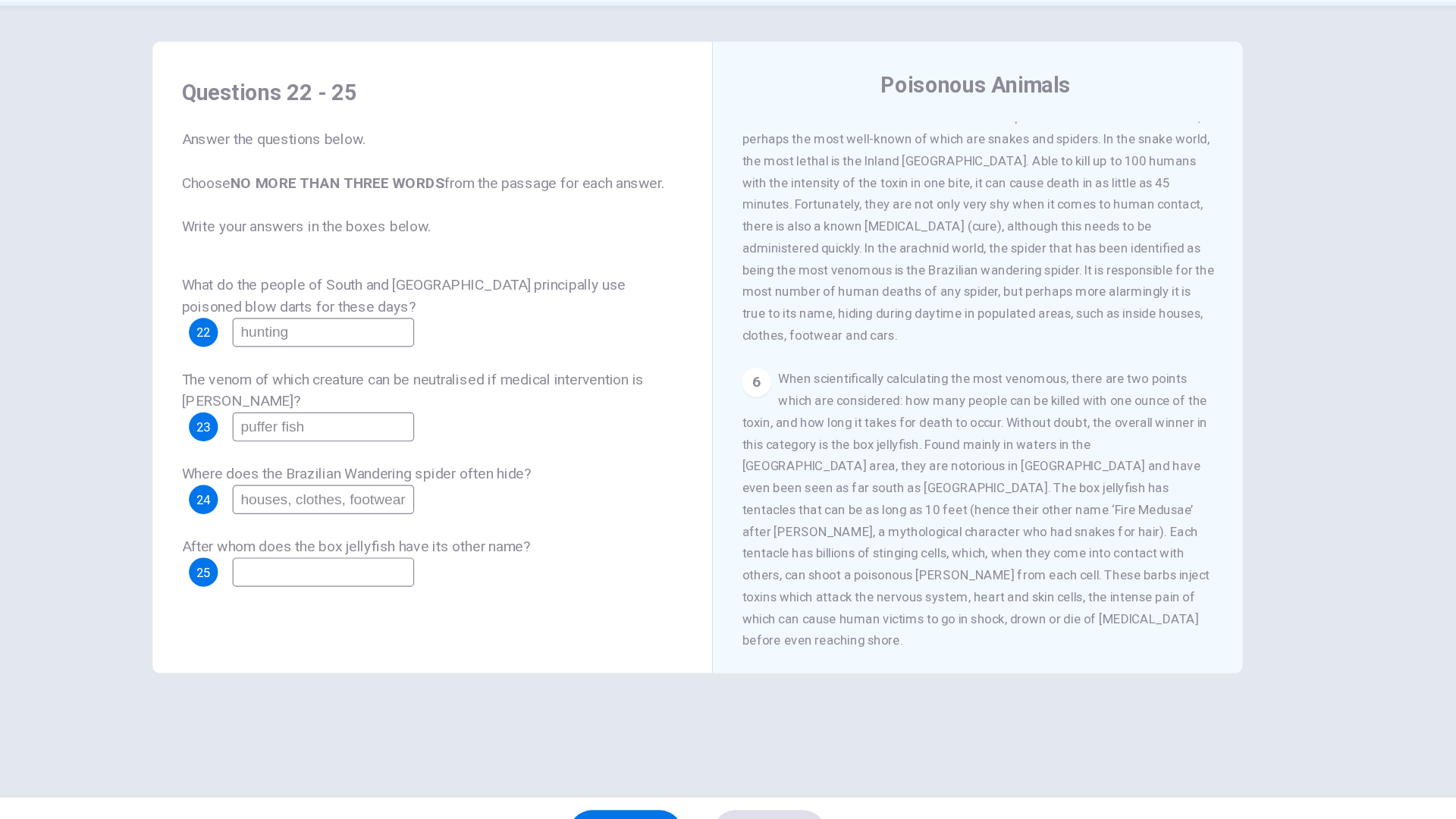
scroll to position [1011, 0]
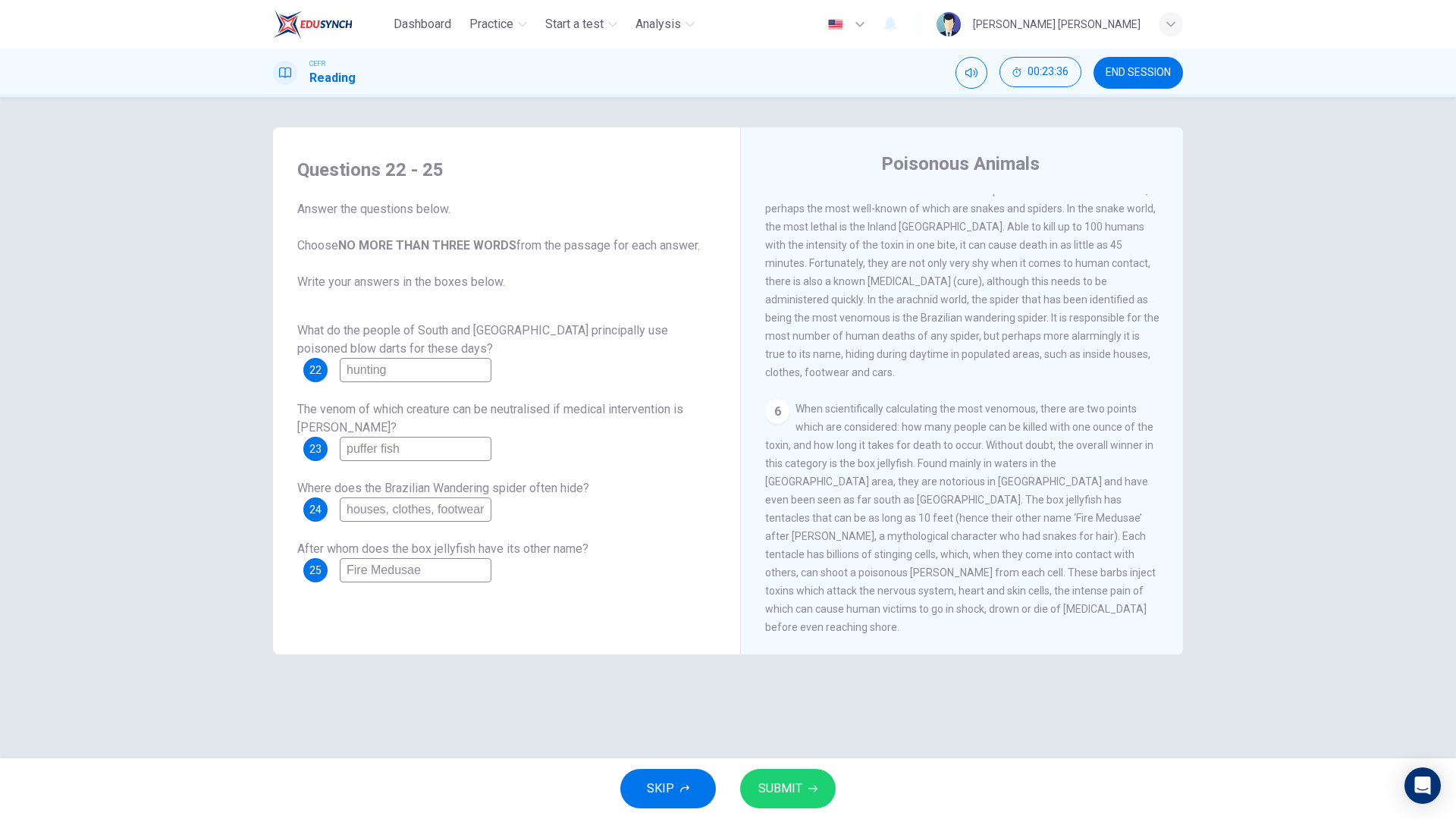
type input "Fire Medusae"
click at [791, 658] on span "SUBMIT" at bounding box center [780, 789] width 44 height 21
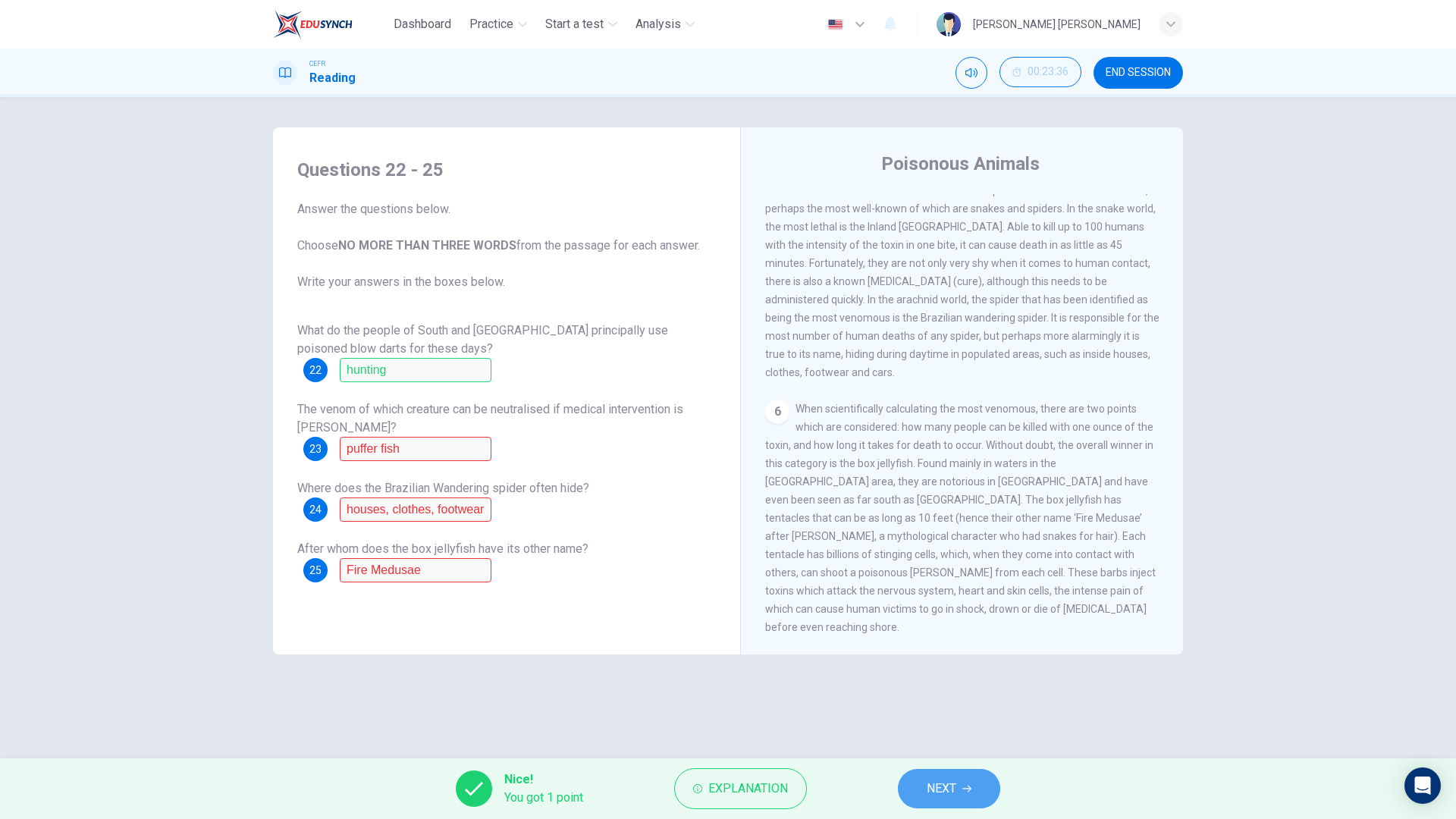
click at [930, 658] on span "NEXT" at bounding box center [941, 789] width 29 height 21
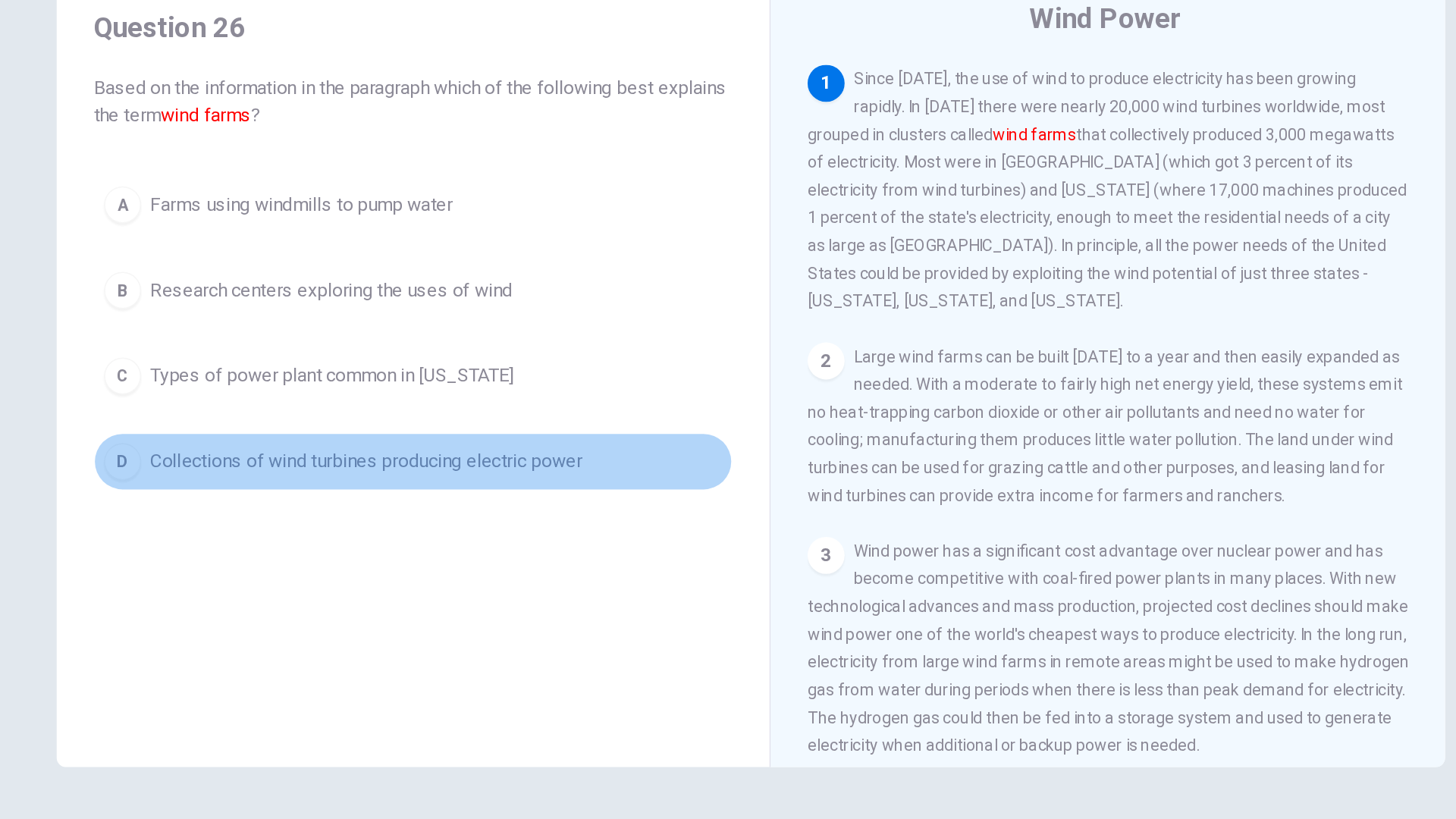
click at [491, 464] on button "D Collections of wind turbines producing electric power" at bounding box center [506, 453] width 418 height 38
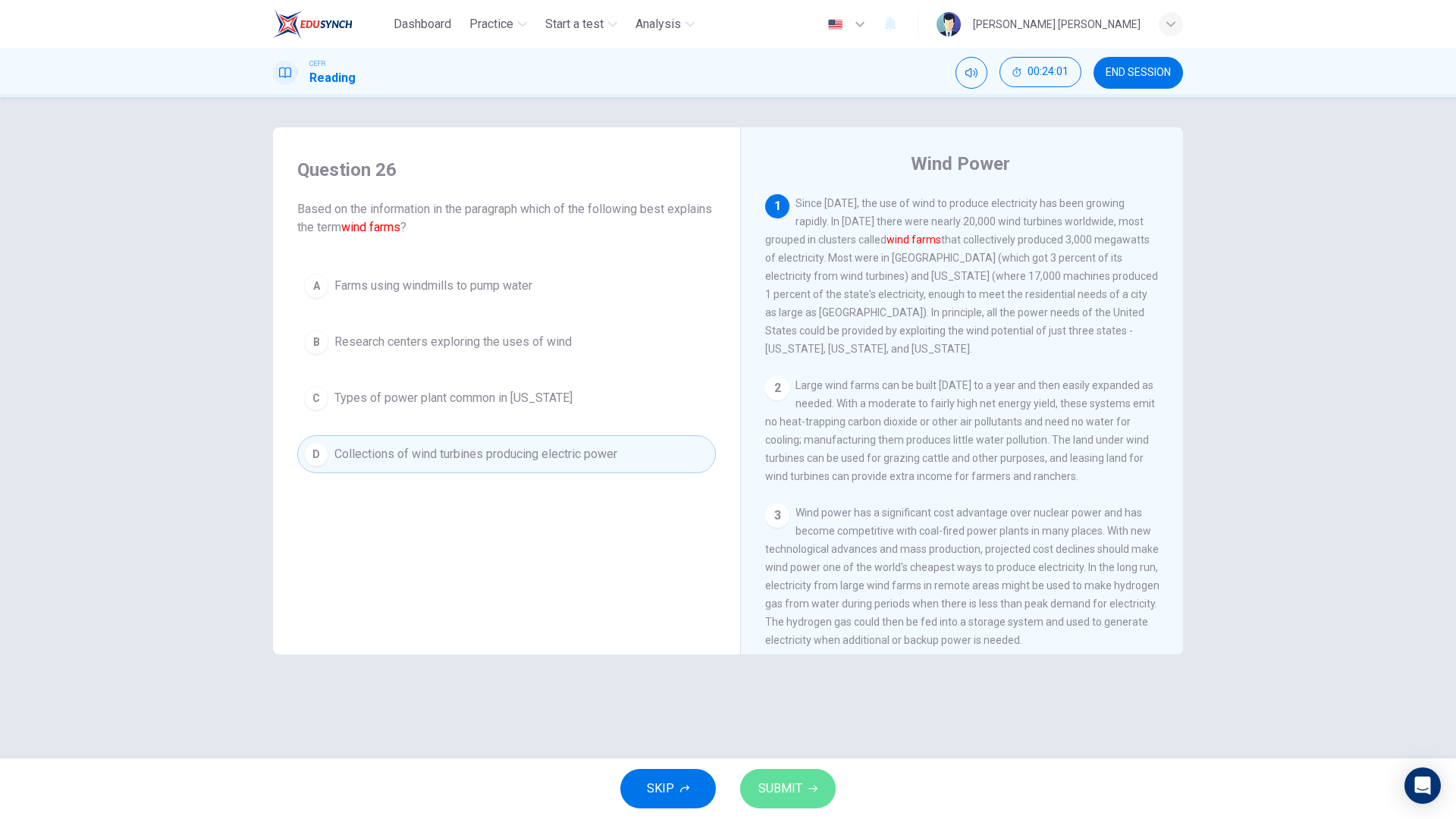
click at [801, 658] on span "SUBMIT" at bounding box center [780, 789] width 44 height 21
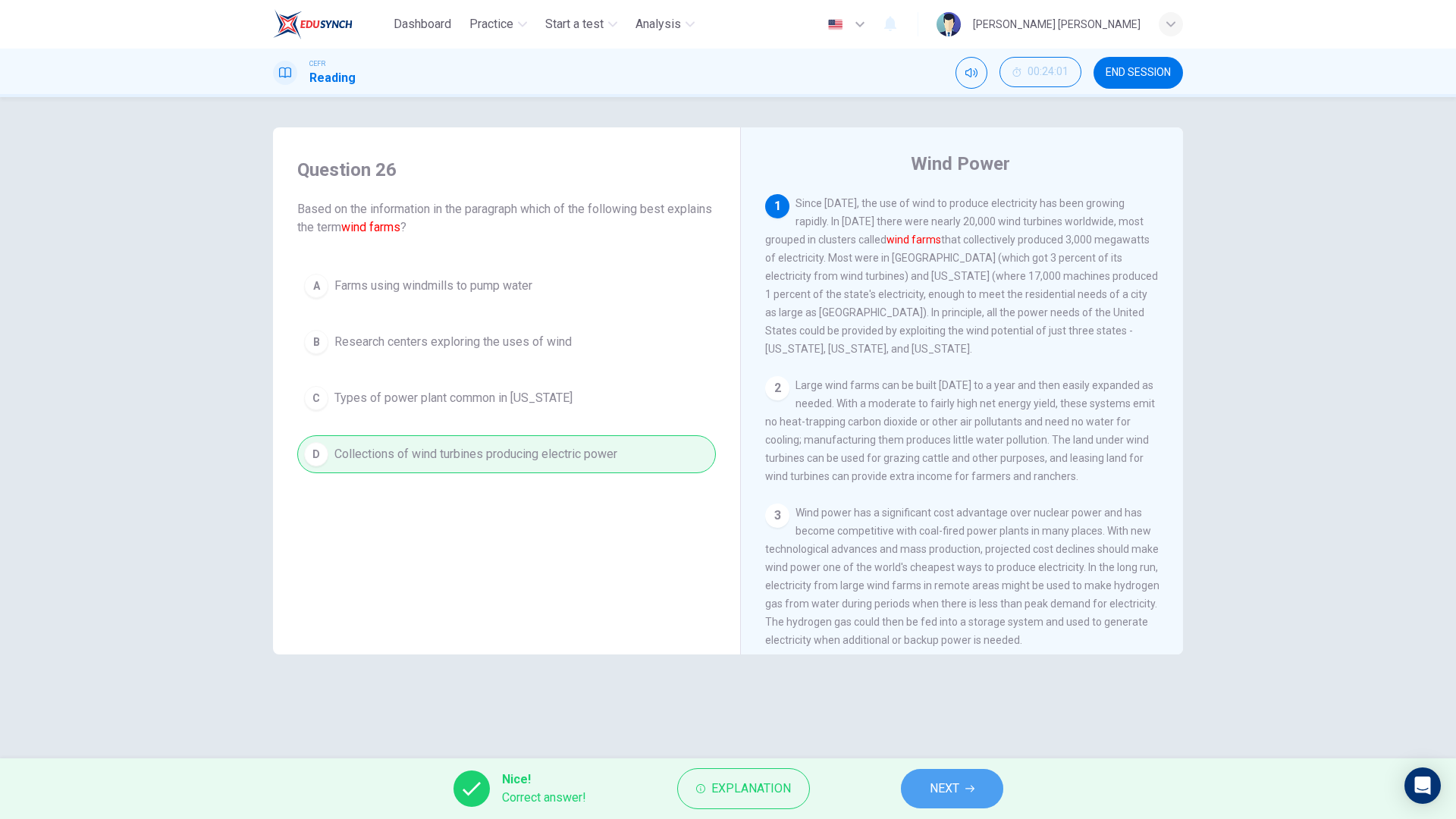
click at [930, 658] on span "NEXT" at bounding box center [945, 789] width 29 height 21
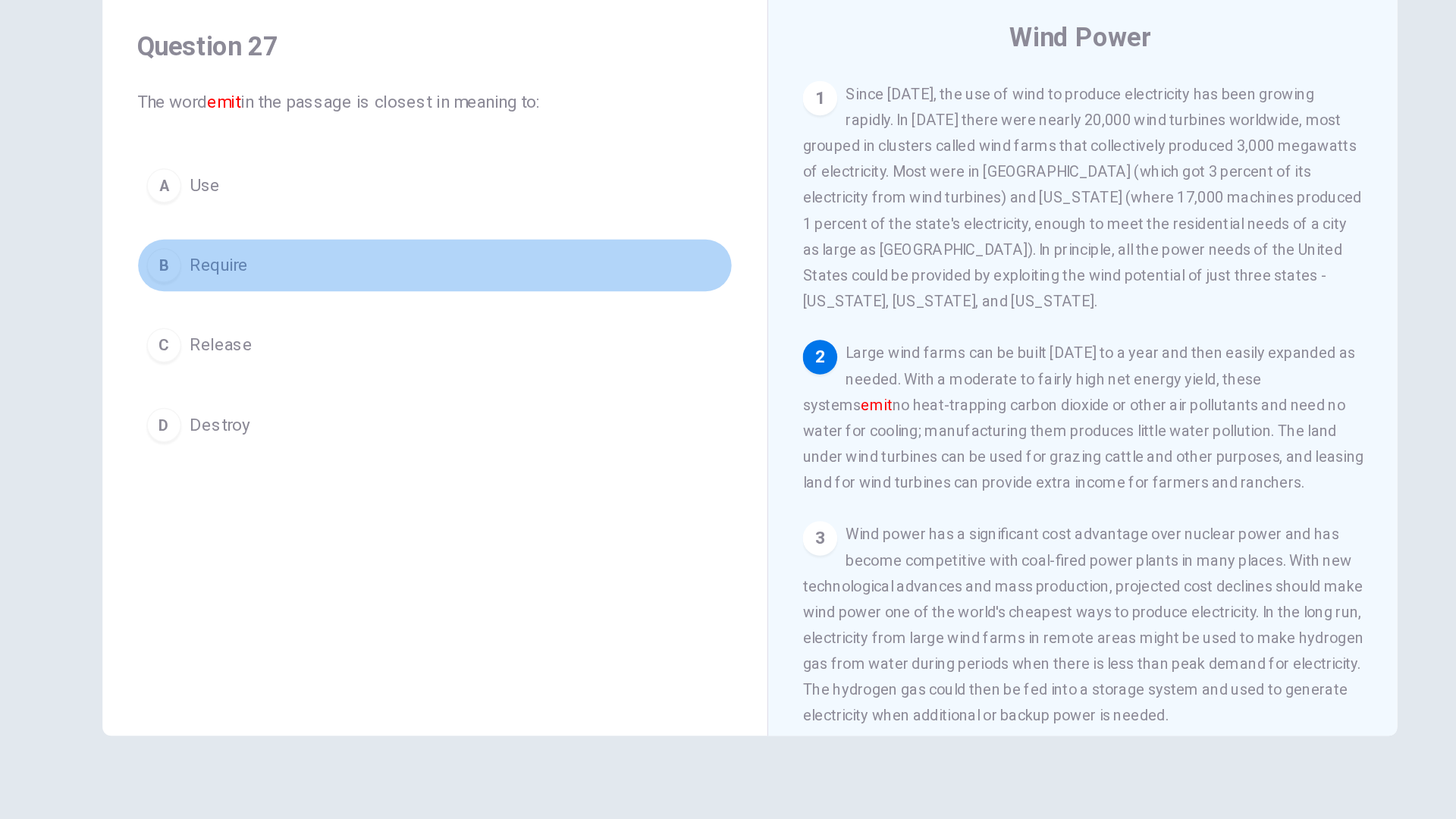
click at [492, 332] on button "B Require" at bounding box center [506, 324] width 418 height 38
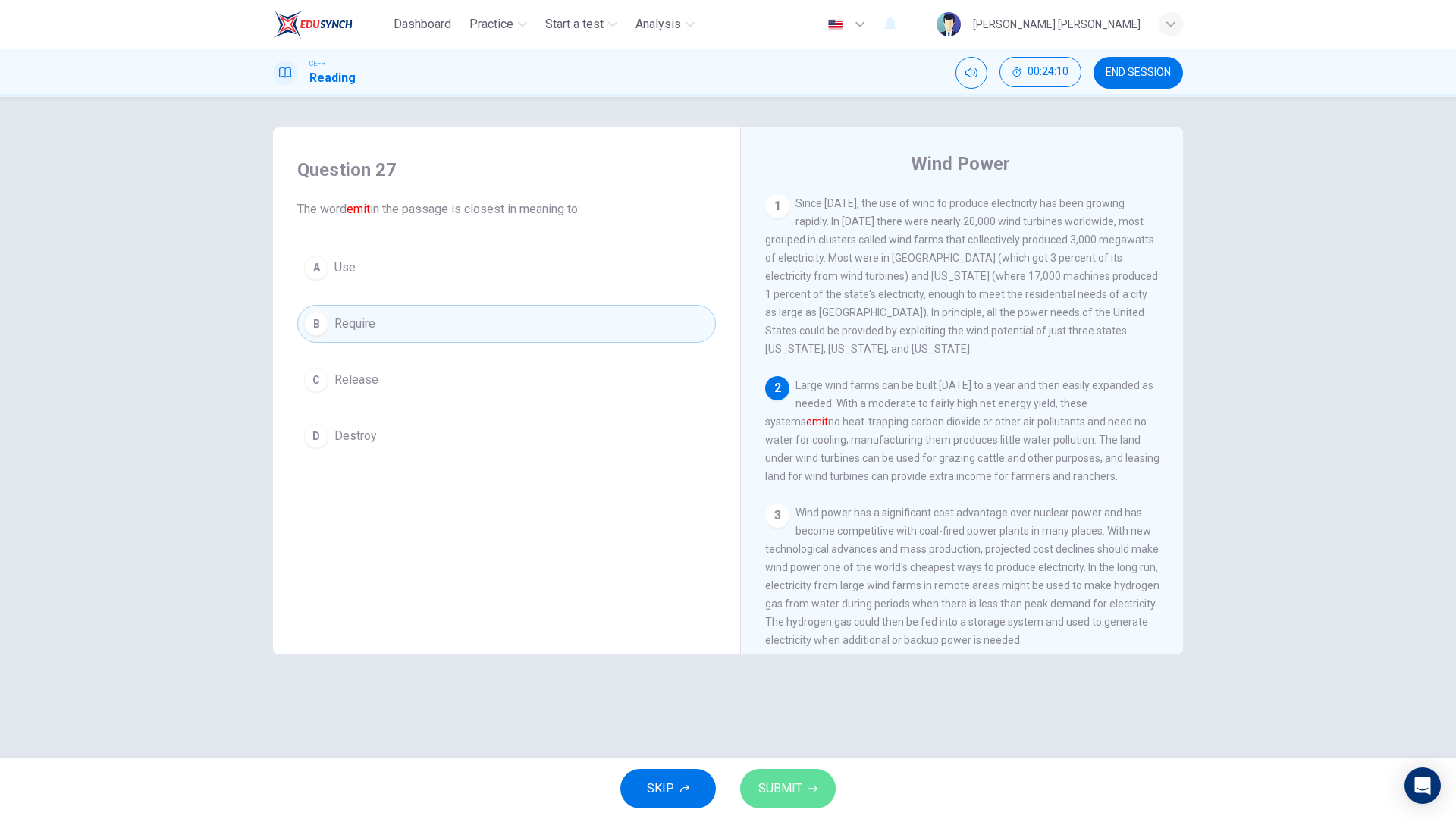
click at [807, 658] on button "SUBMIT" at bounding box center [788, 789] width 96 height 39
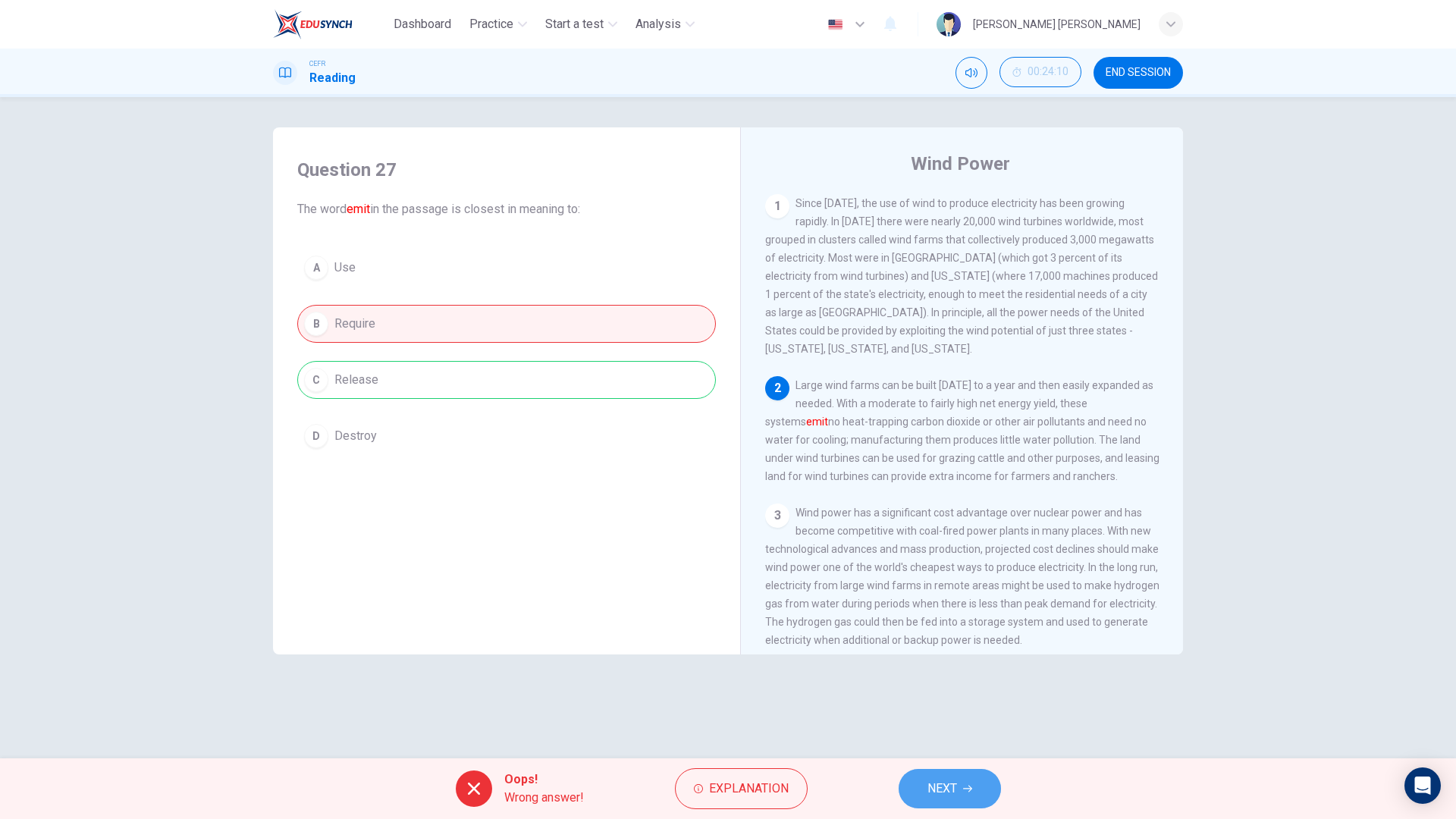
click at [991, 658] on button "NEXT" at bounding box center [950, 789] width 102 height 39
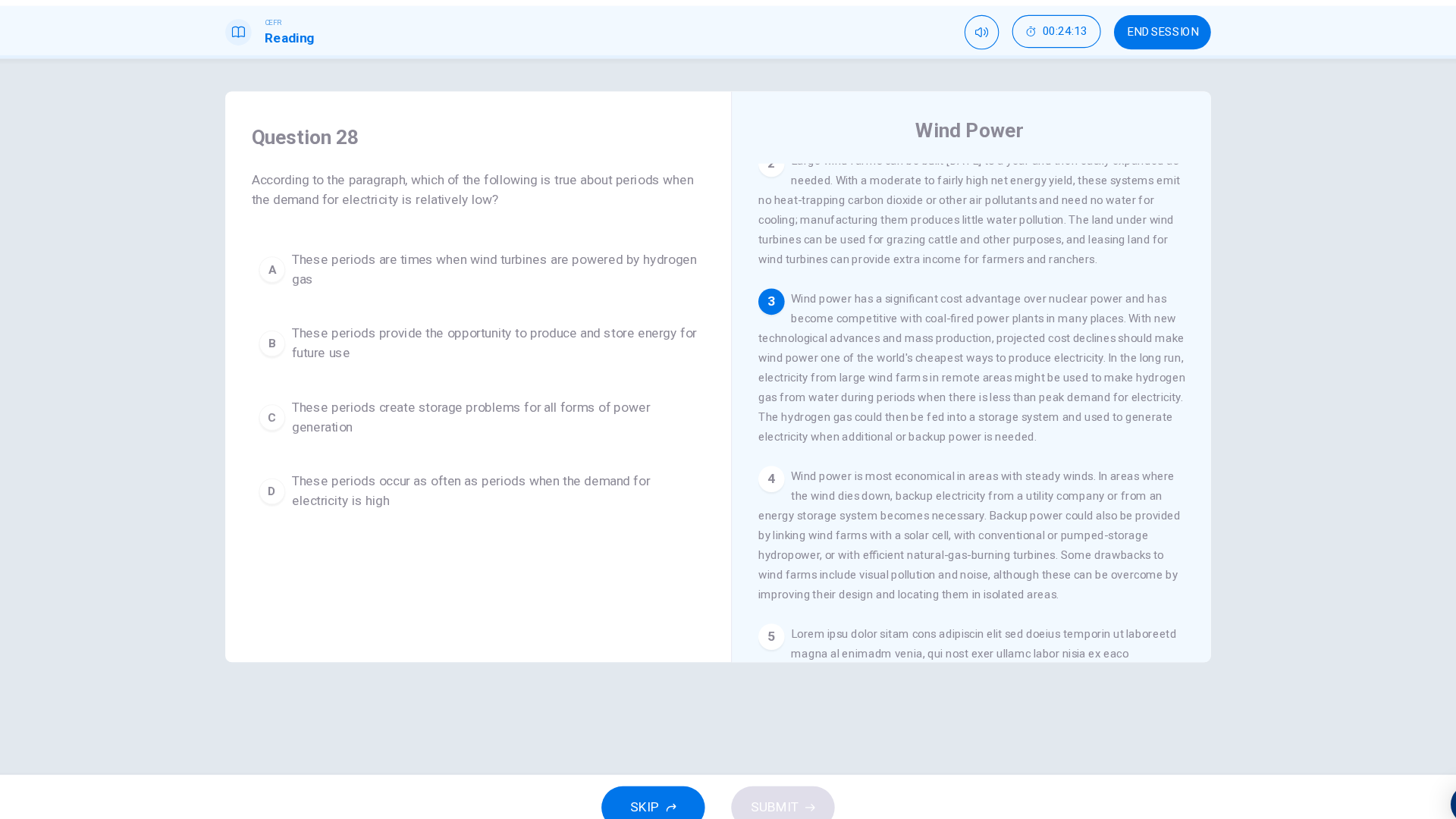
scroll to position [193, 0]
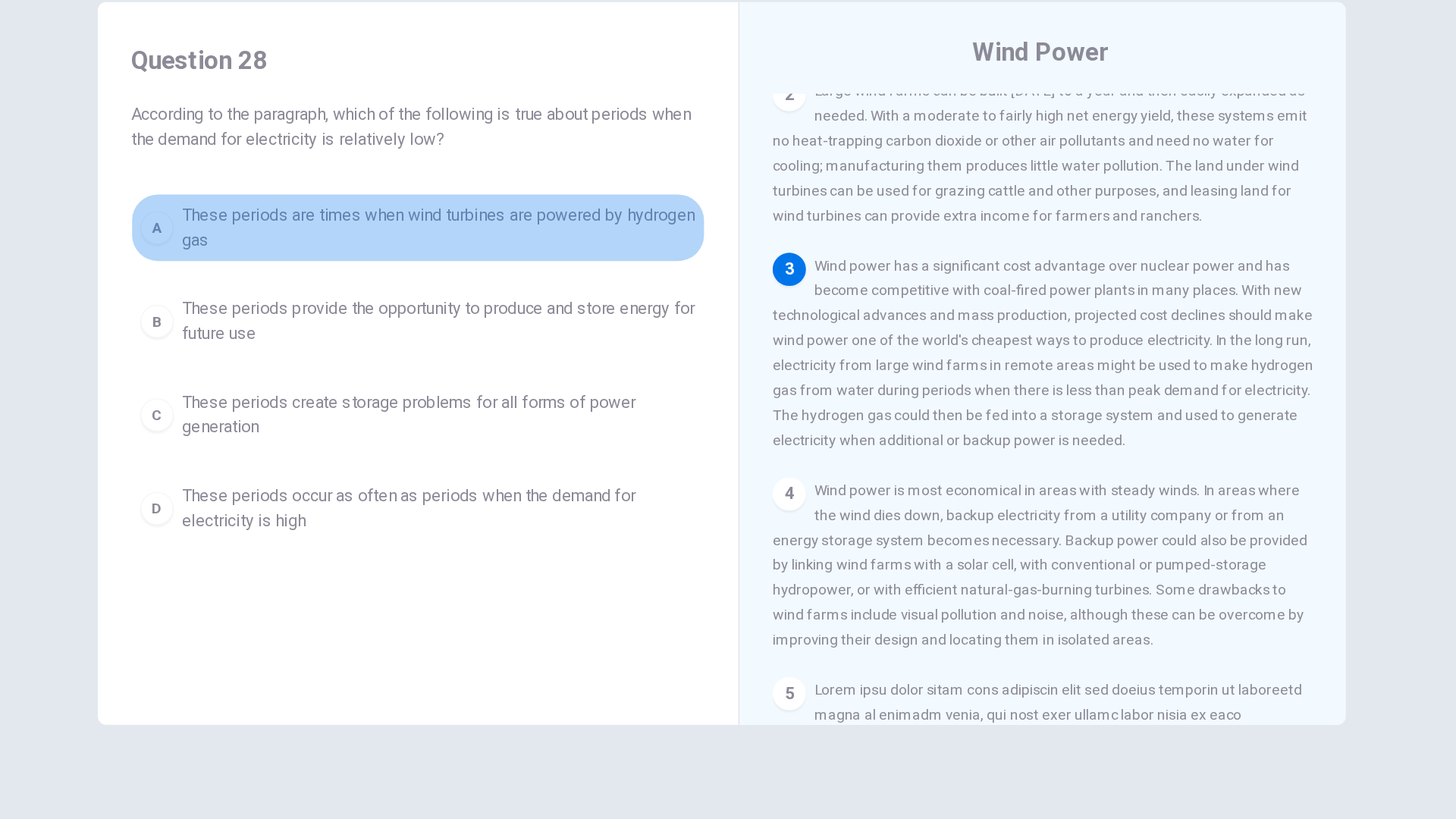
click at [618, 310] on button "A These periods are times when wind turbines are powered by hydrogen gas" at bounding box center [506, 292] width 418 height 50
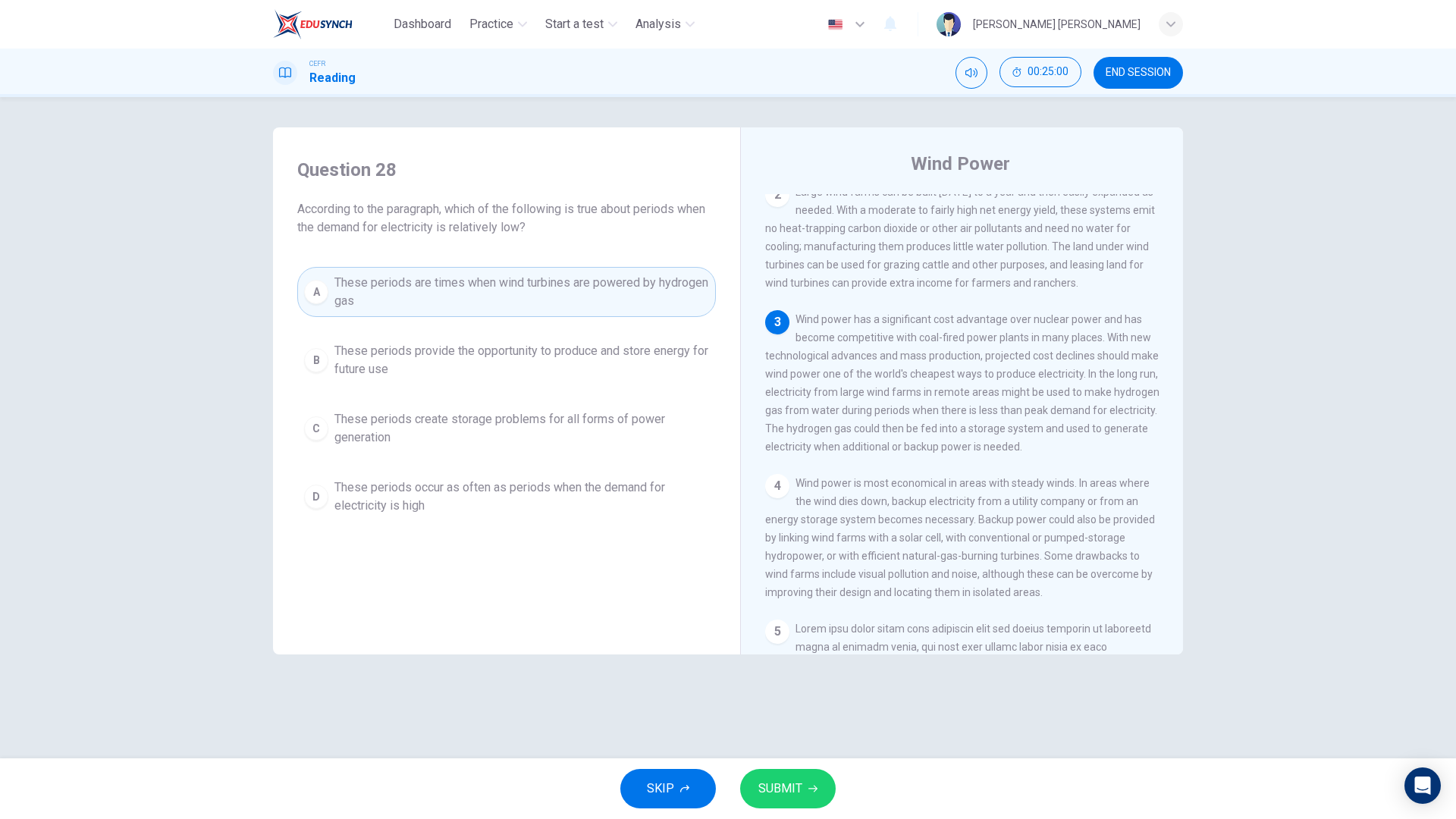
click at [784, 658] on div "SKIP SUBMIT" at bounding box center [728, 789] width 1456 height 60
click at [794, 658] on span "SUBMIT" at bounding box center [780, 789] width 44 height 21
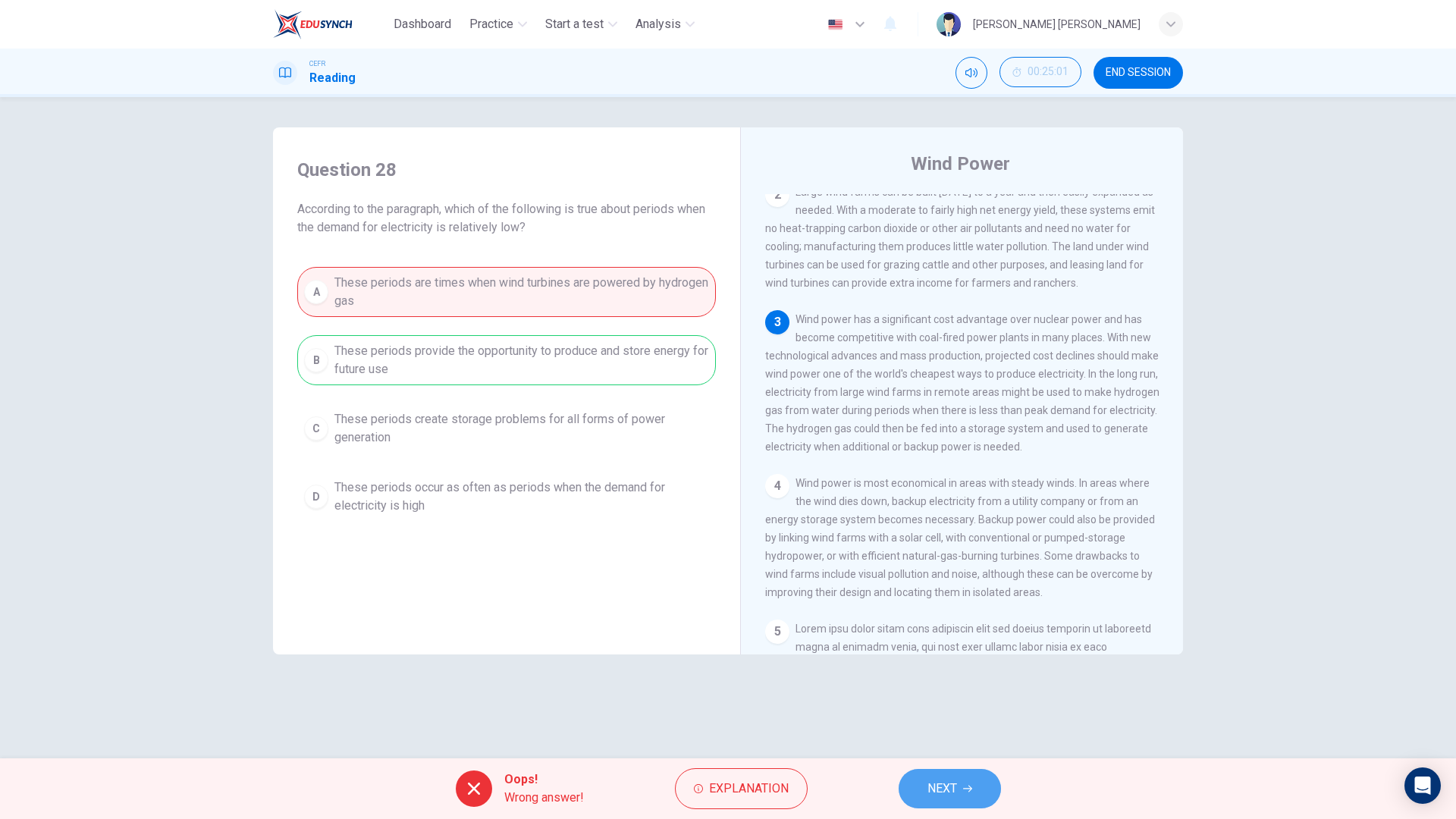
click at [938, 658] on span "NEXT" at bounding box center [942, 789] width 29 height 21
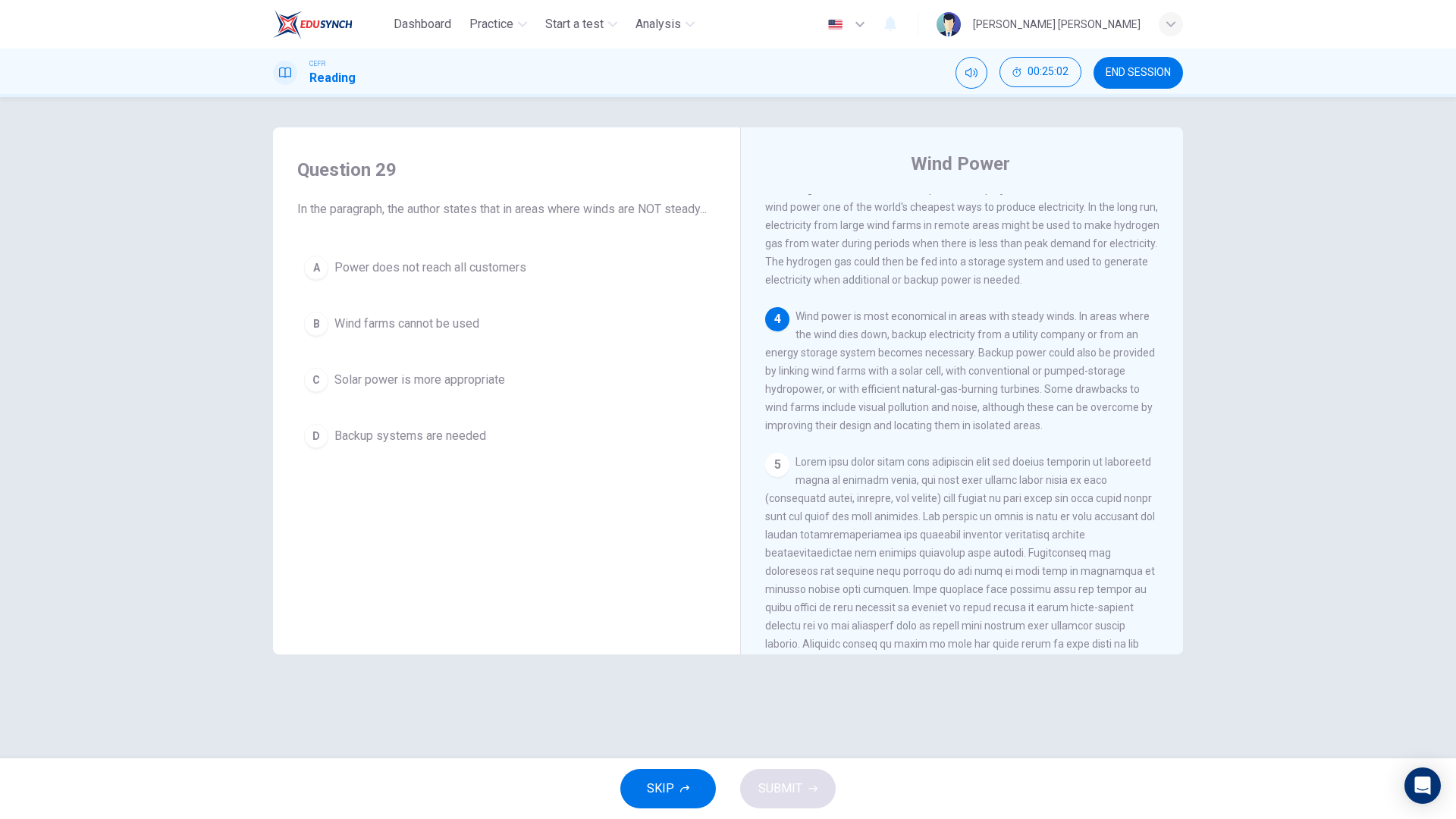
scroll to position [360, 0]
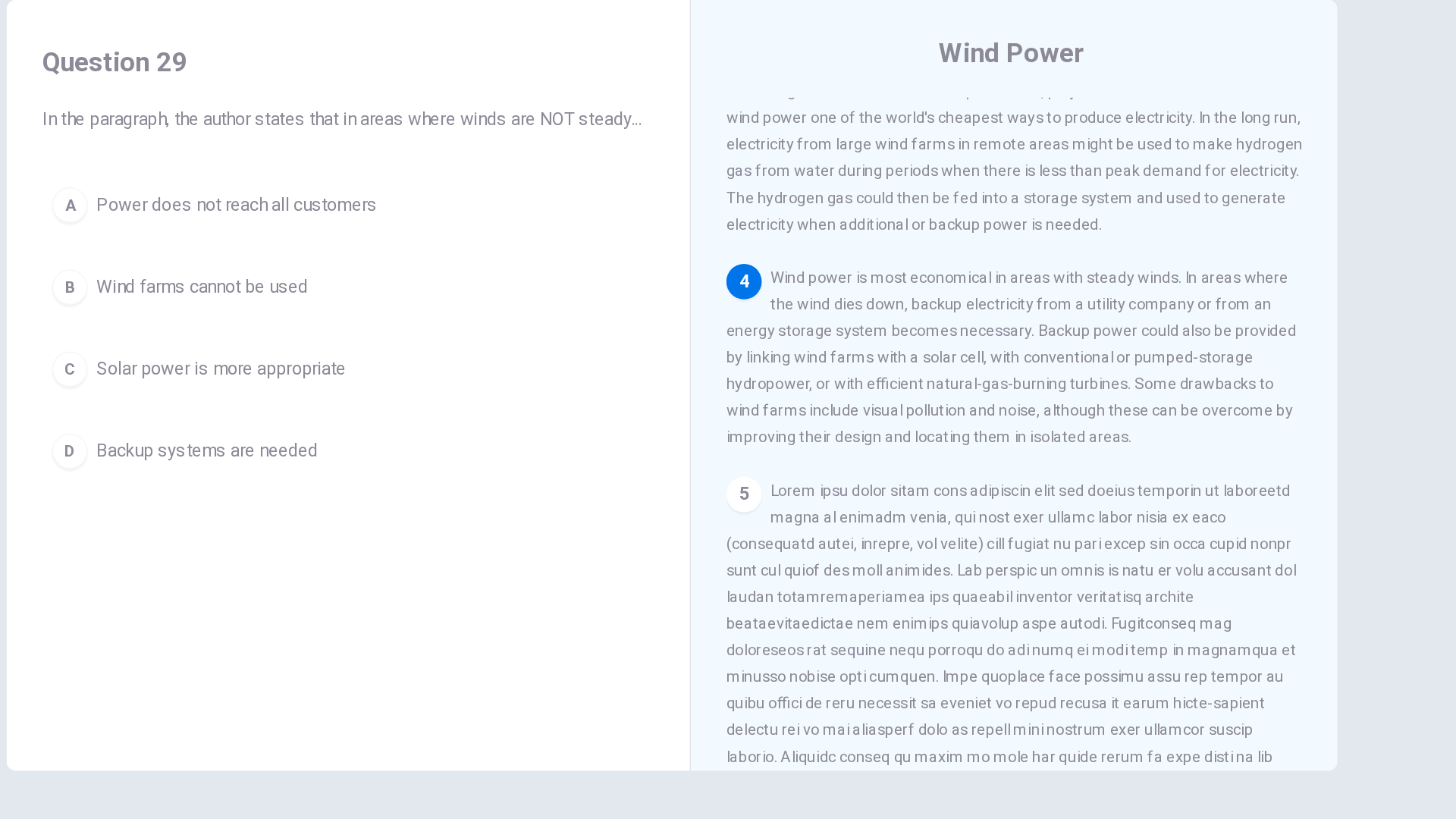
click at [687, 395] on button "C Solar power is more appropriate" at bounding box center [506, 379] width 418 height 38
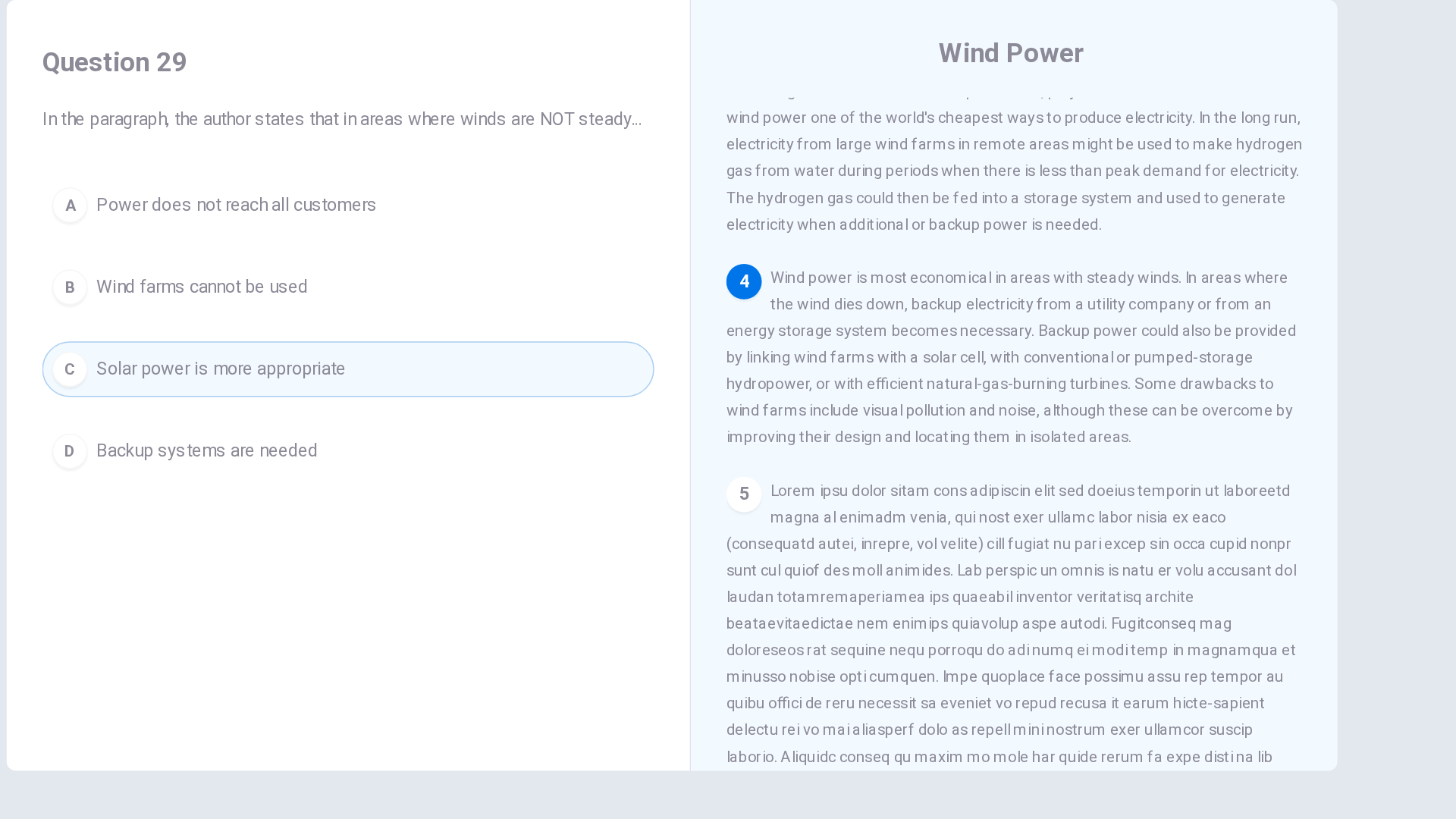
drag, startPoint x: 687, startPoint y: 395, endPoint x: 758, endPoint y: 386, distance: 71.6
click at [758, 386] on div "Question 29 In the paragraph, the author states that in areas where winds are N…" at bounding box center [728, 391] width 910 height 527
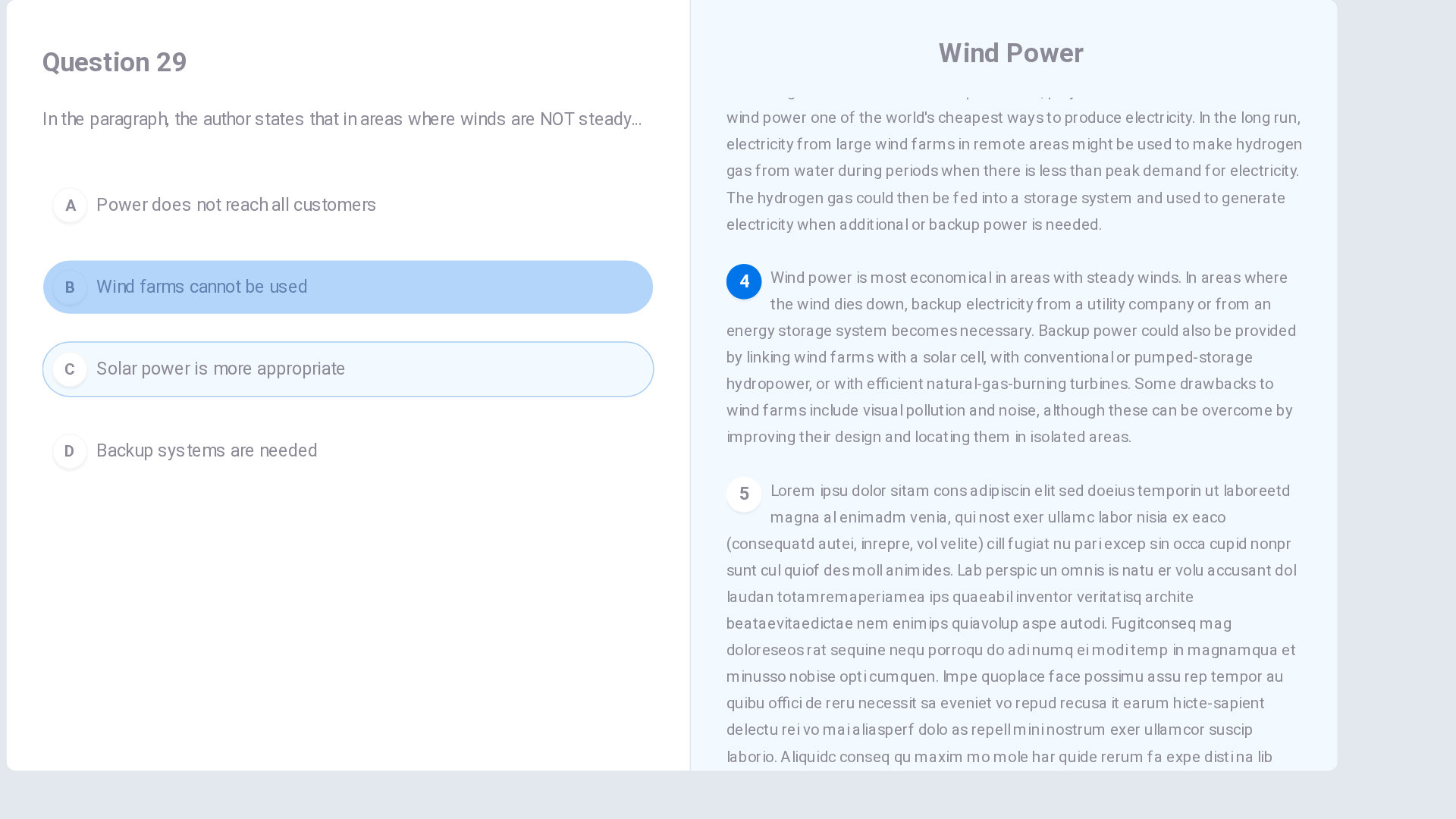
click at [598, 343] on button "B Wind farms cannot be used" at bounding box center [506, 324] width 418 height 38
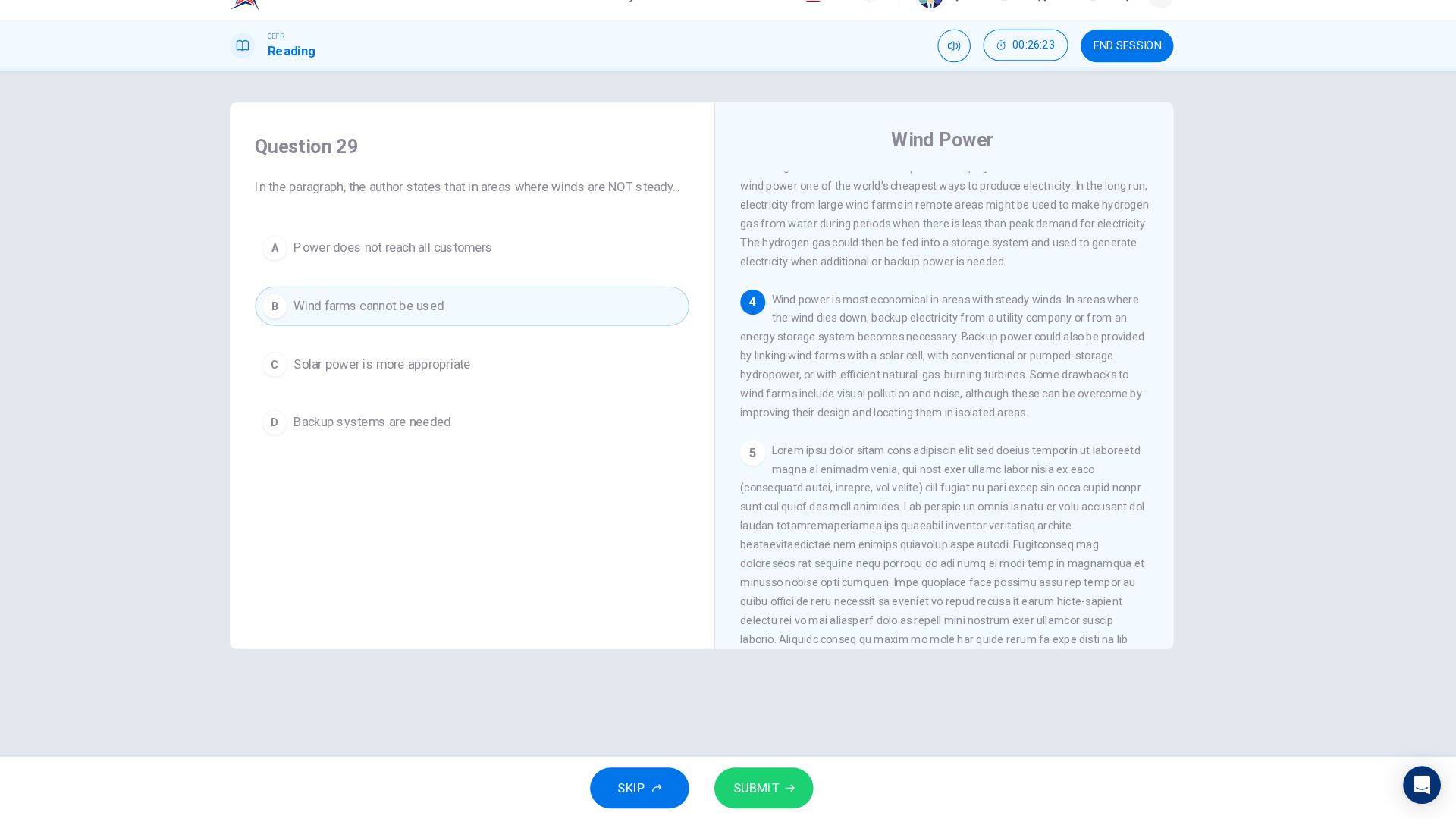
scroll to position [0, 0]
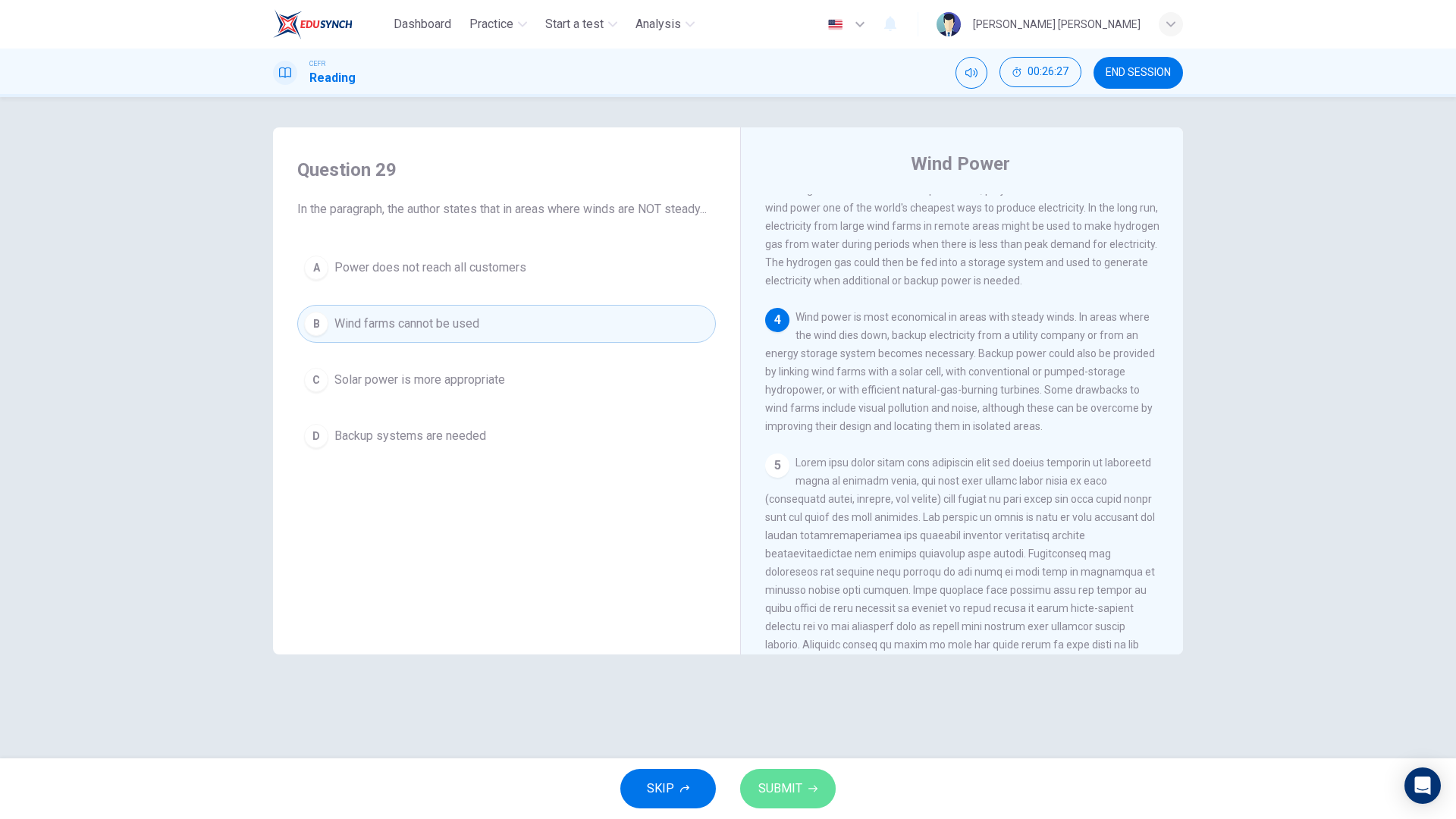
click at [776, 658] on button "SUBMIT" at bounding box center [788, 789] width 96 height 39
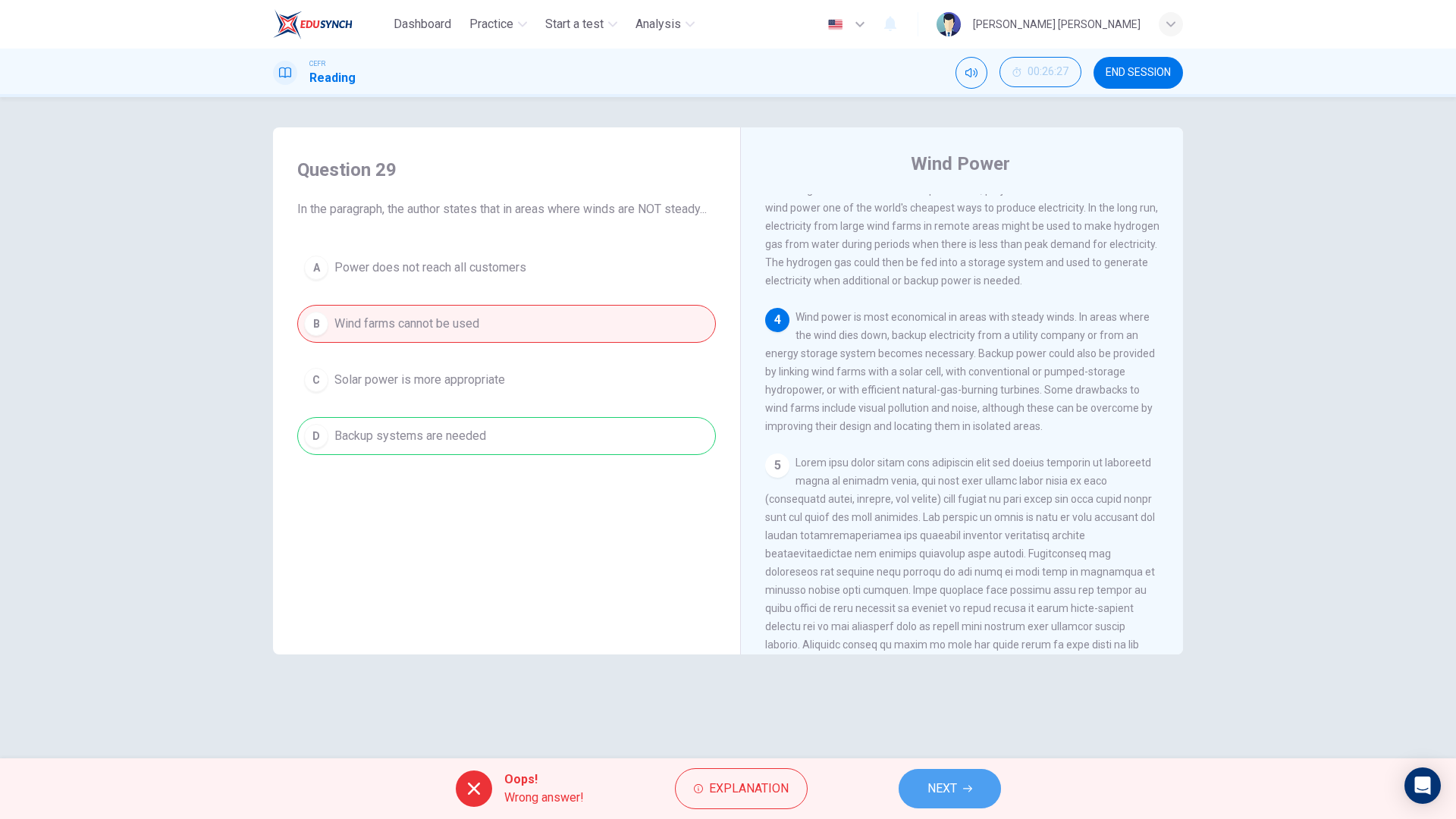
click at [925, 658] on button "NEXT" at bounding box center [950, 789] width 102 height 39
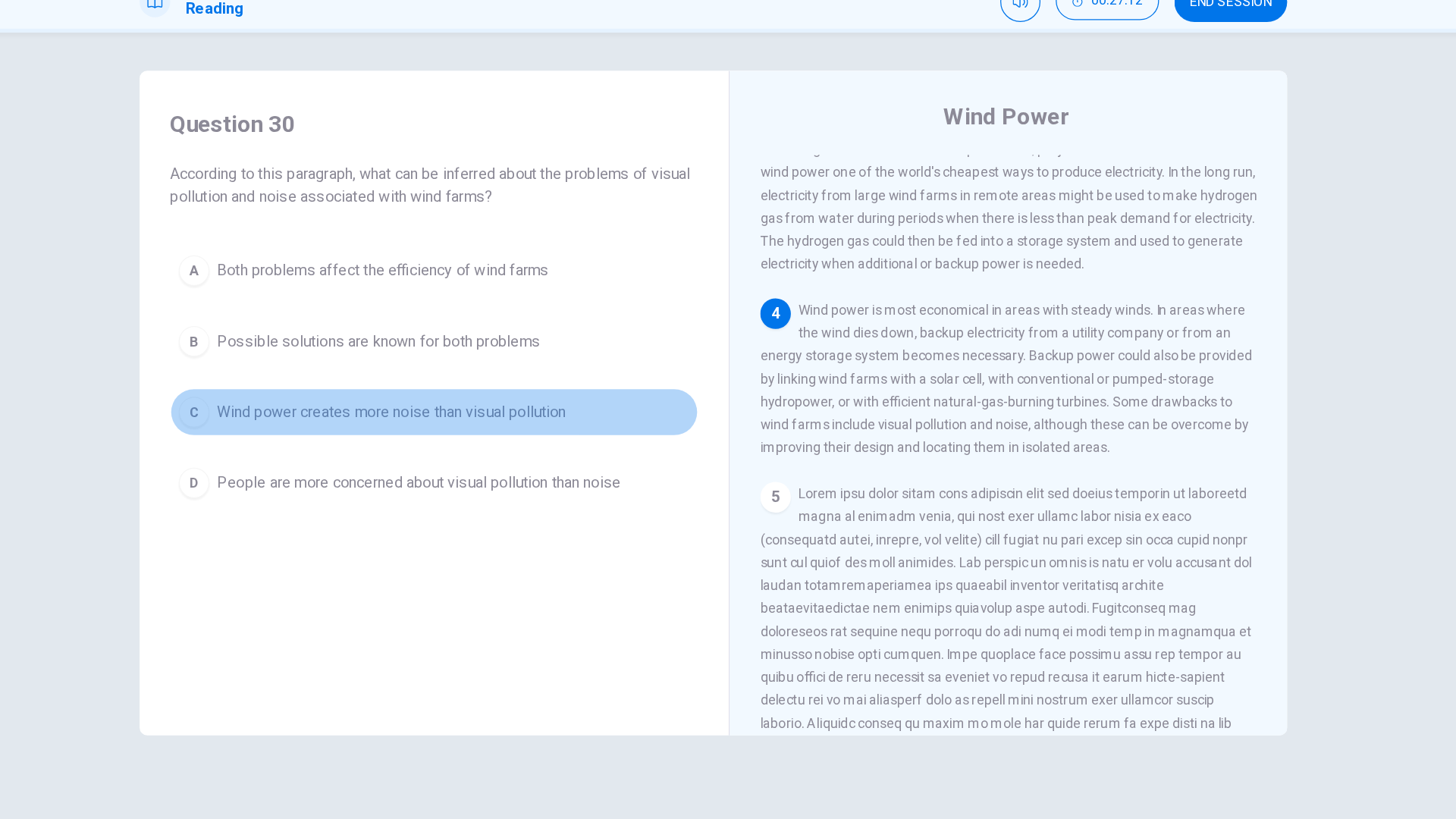
click at [543, 414] on button "C Wind power creates more noise than visual pollution" at bounding box center [506, 398] width 418 height 38
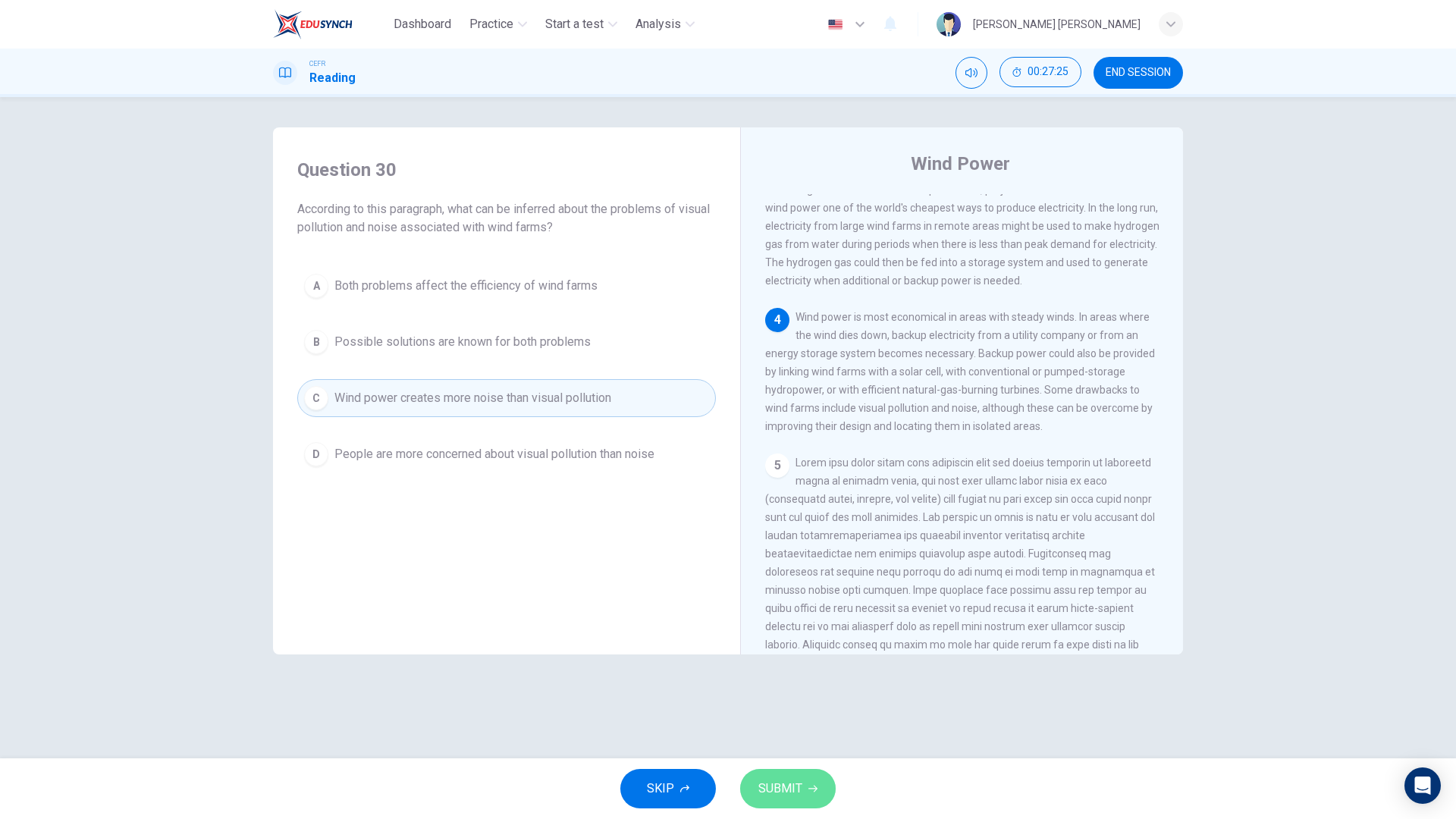
click at [792, 658] on span "SUBMIT" at bounding box center [780, 789] width 44 height 21
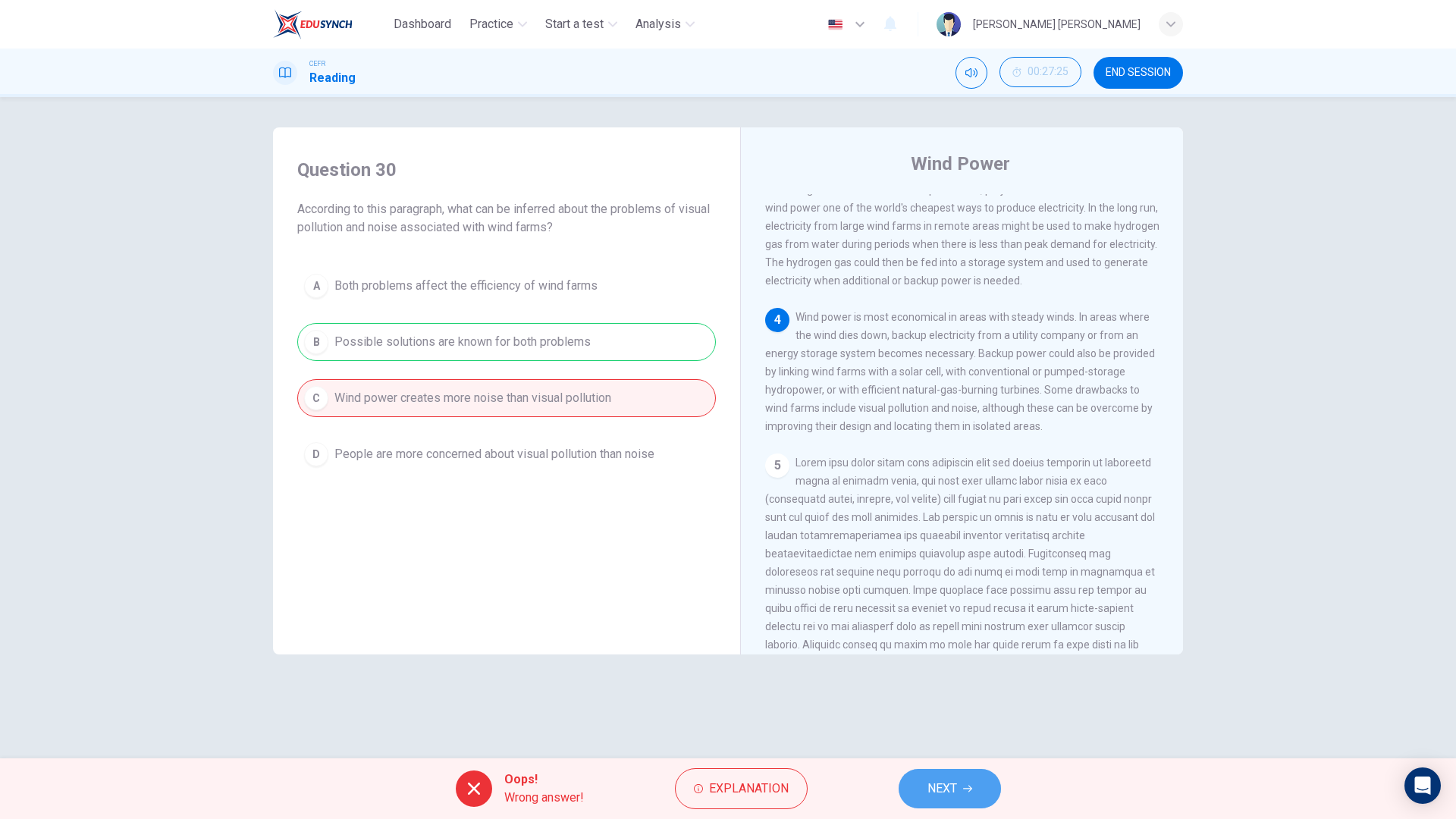
click at [954, 658] on span "NEXT" at bounding box center [942, 789] width 29 height 21
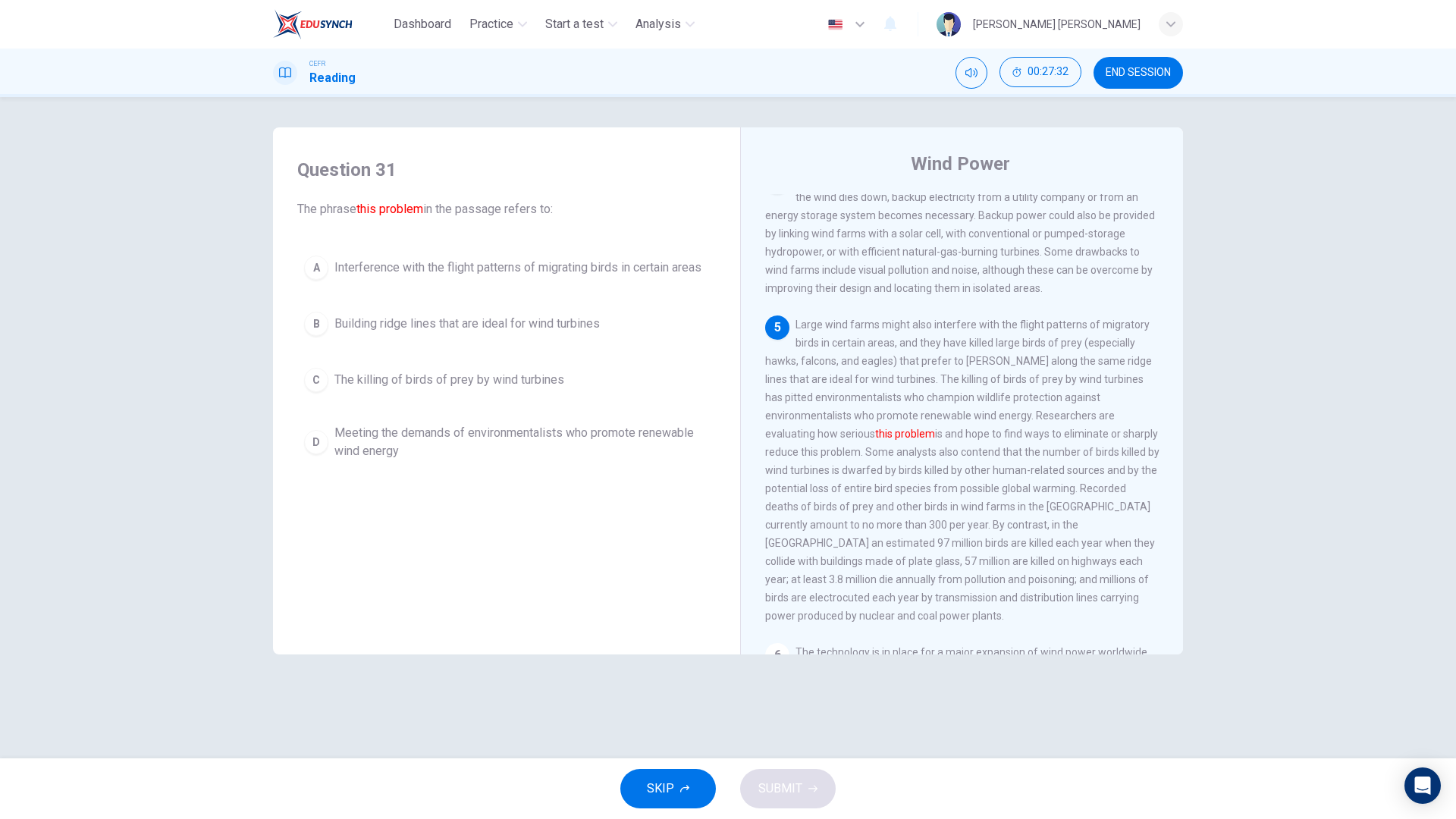
scroll to position [499, 0]
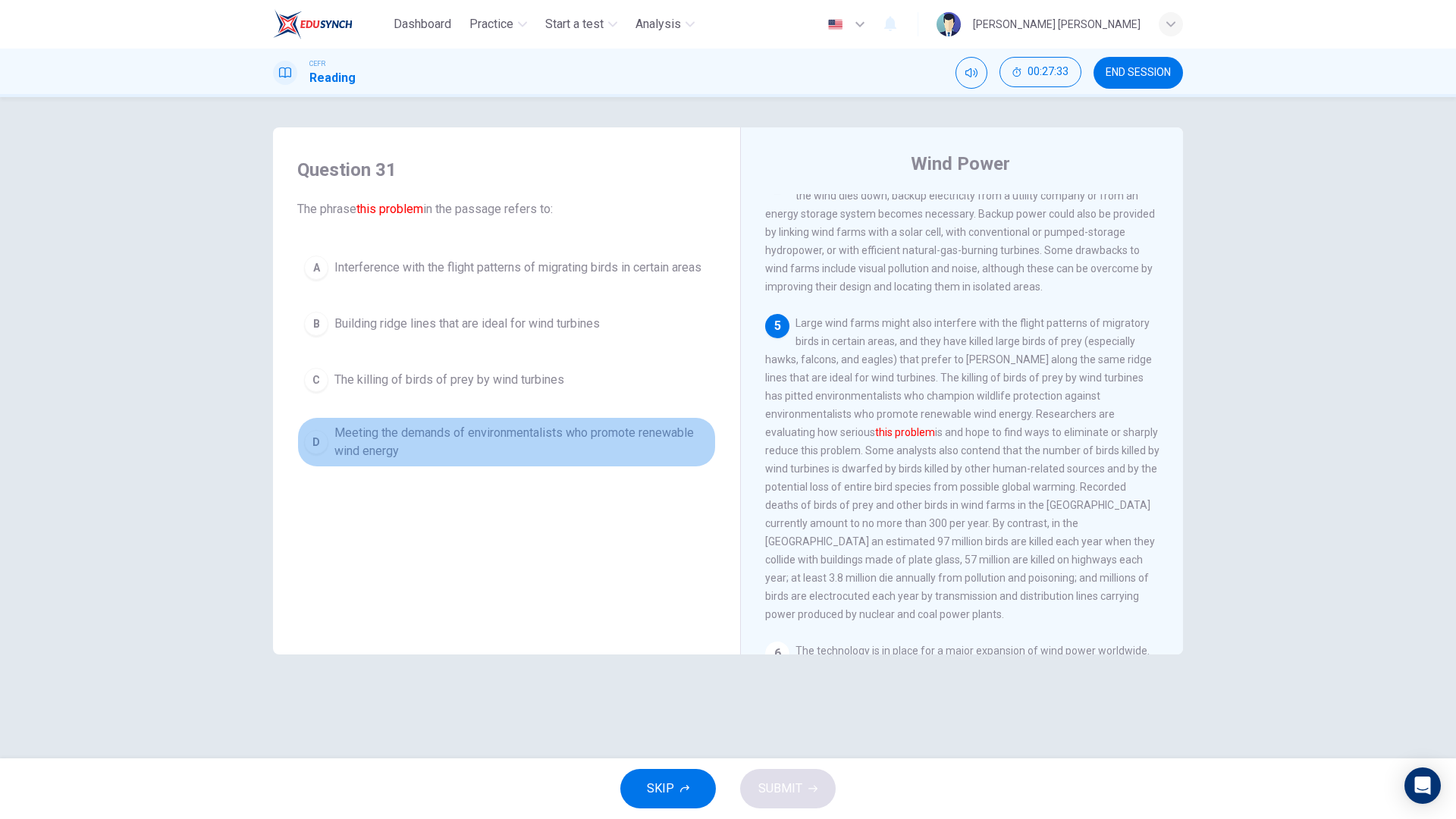
click at [674, 433] on span "Meeting the demands of environmentalists who promote renewable wind energy" at bounding box center [522, 442] width 374 height 36
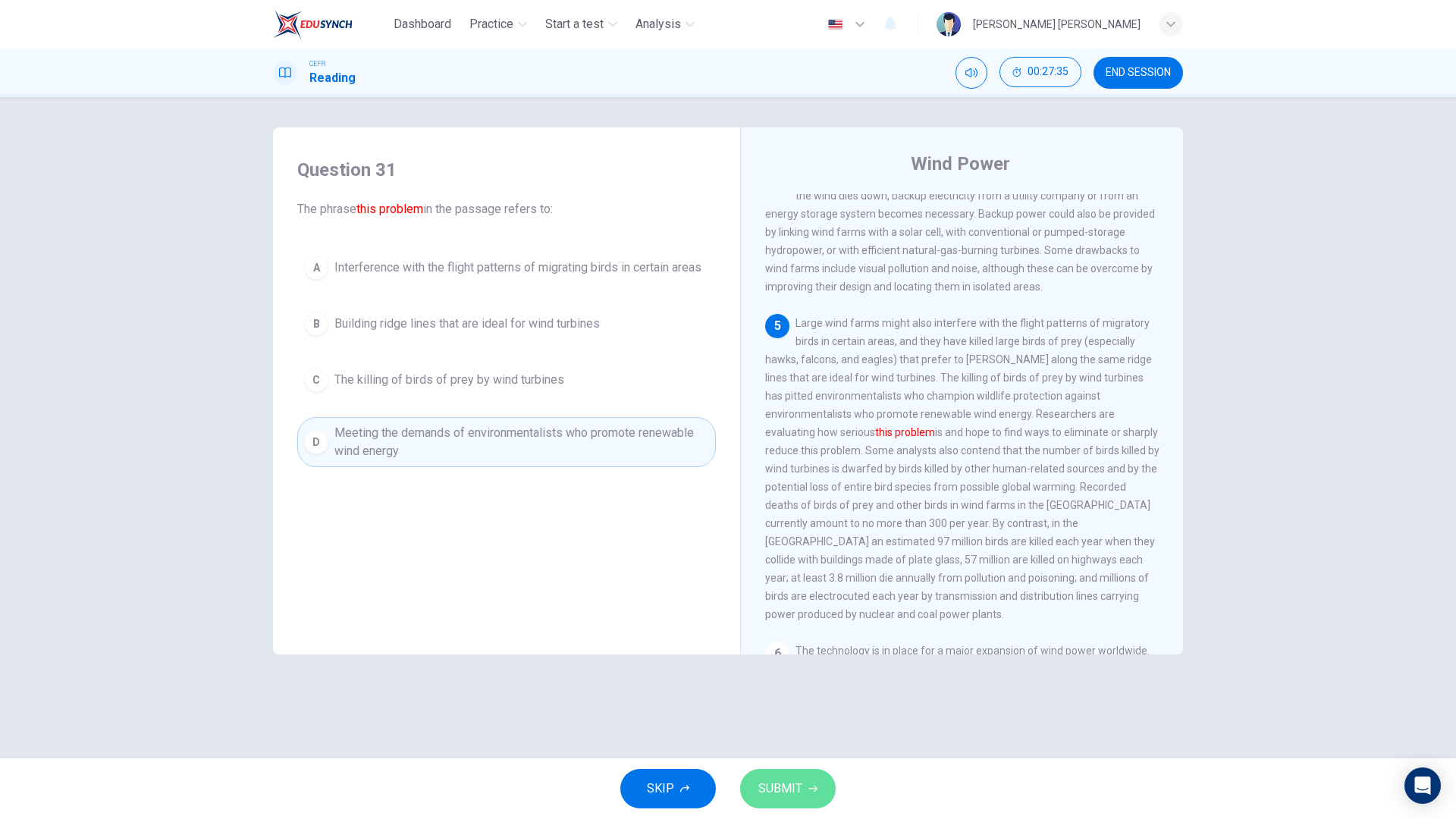
click at [802, 658] on button "SUBMIT" at bounding box center [788, 789] width 96 height 39
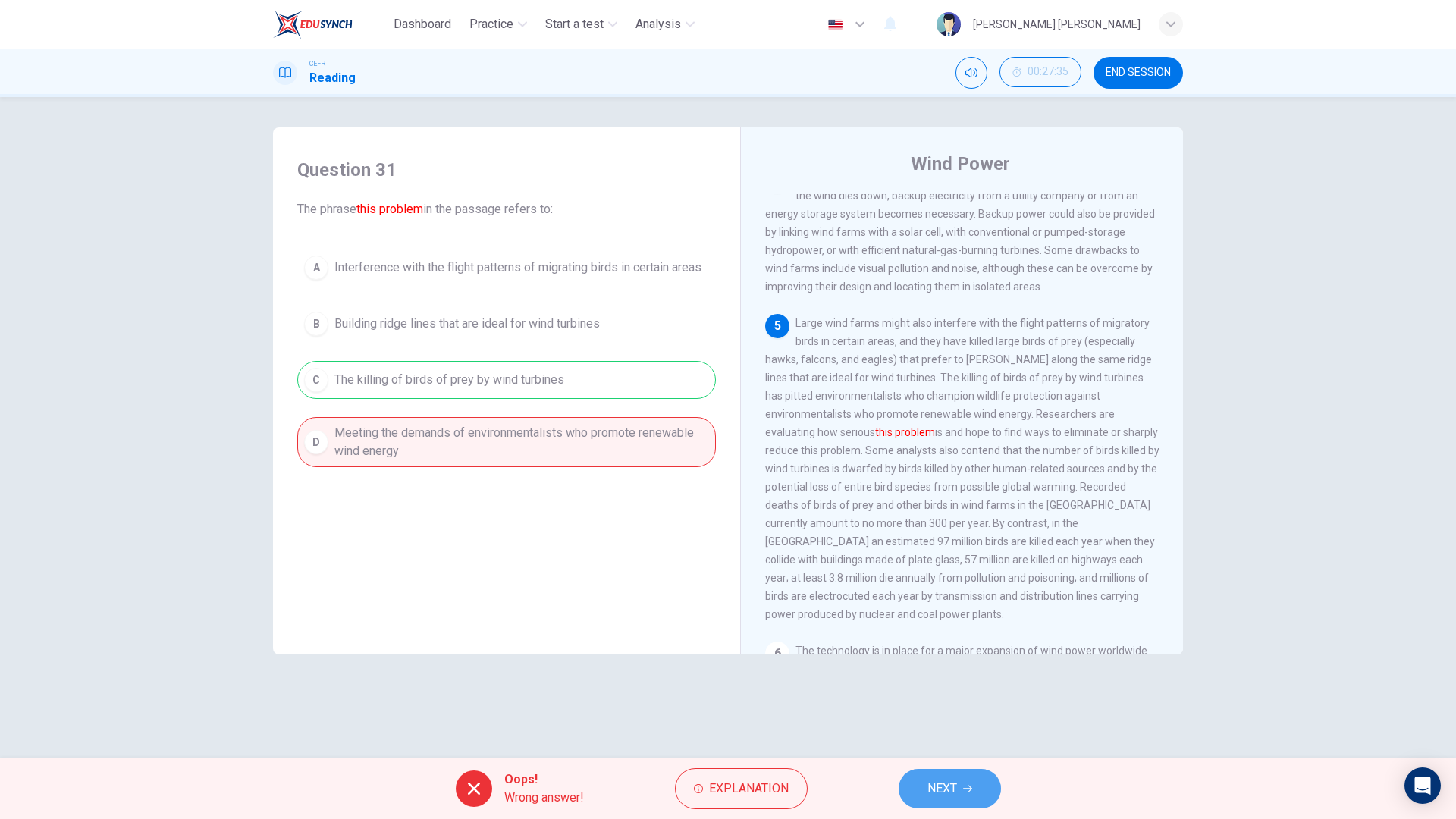
click at [953, 658] on button "NEXT" at bounding box center [950, 789] width 102 height 39
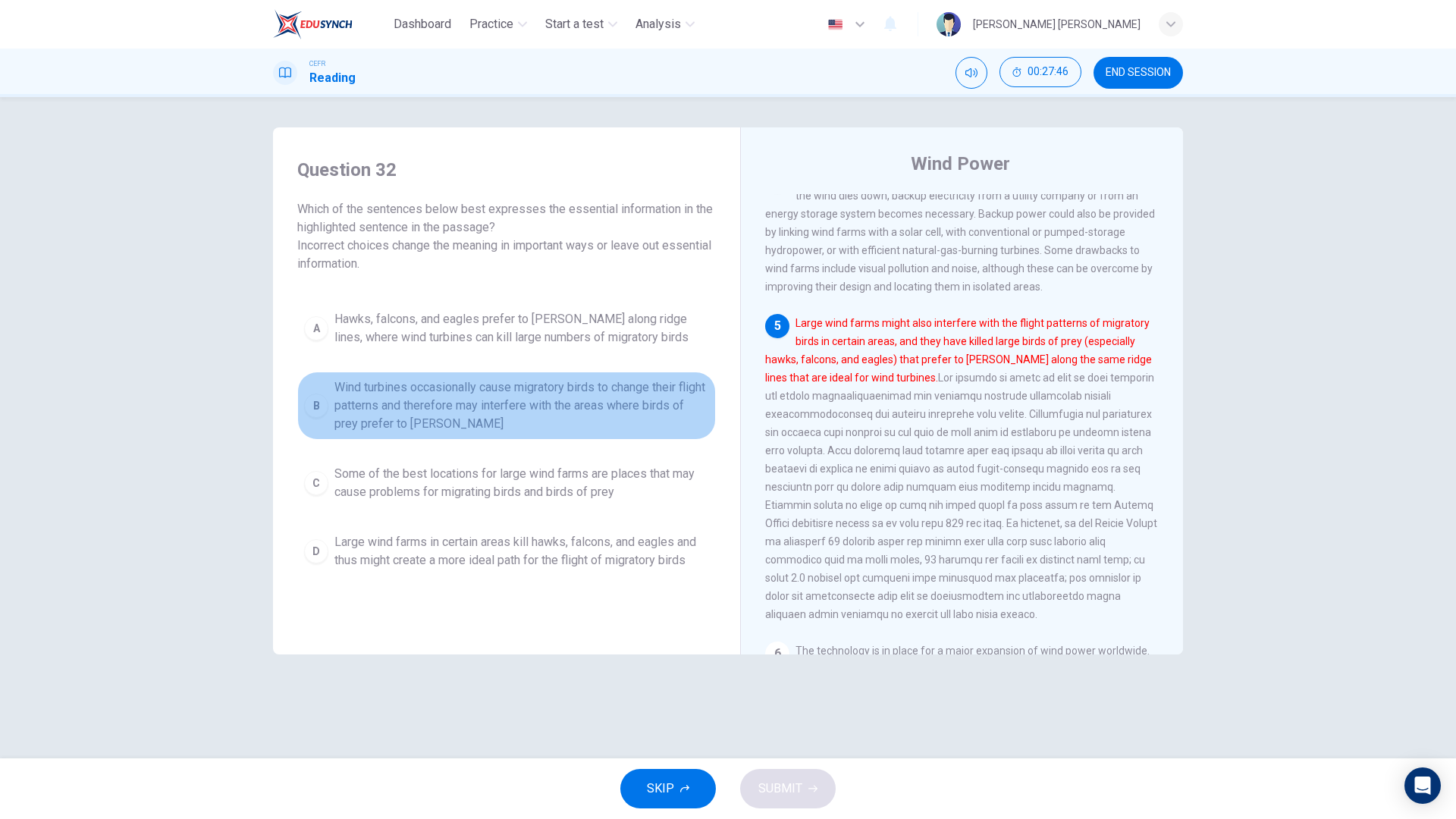
click at [596, 418] on span "Wind turbines occasionally cause migratory birds to change their flight pattern…" at bounding box center [522, 406] width 374 height 55
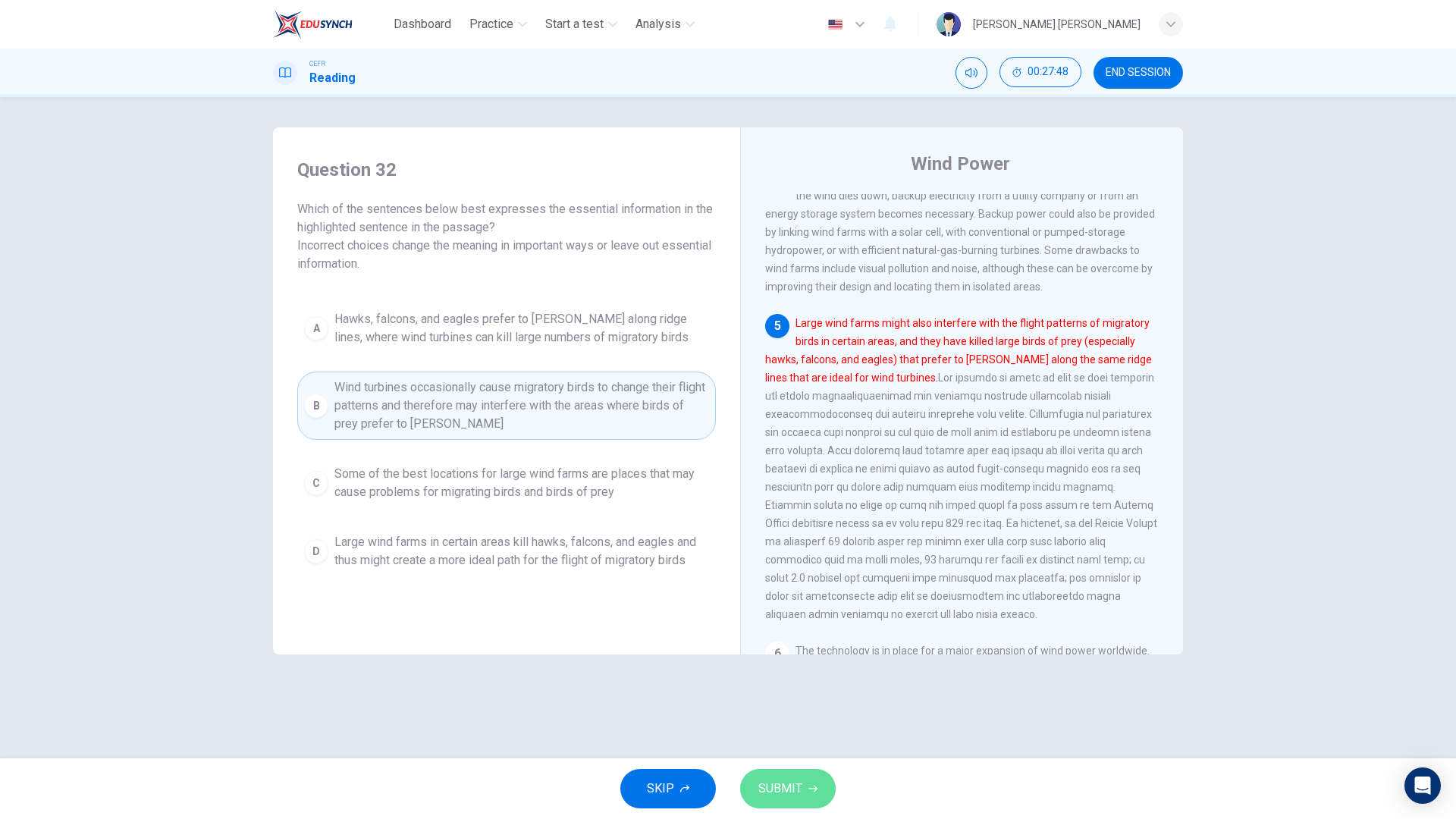
click at [790, 658] on span "SUBMIT" at bounding box center [780, 789] width 44 height 21
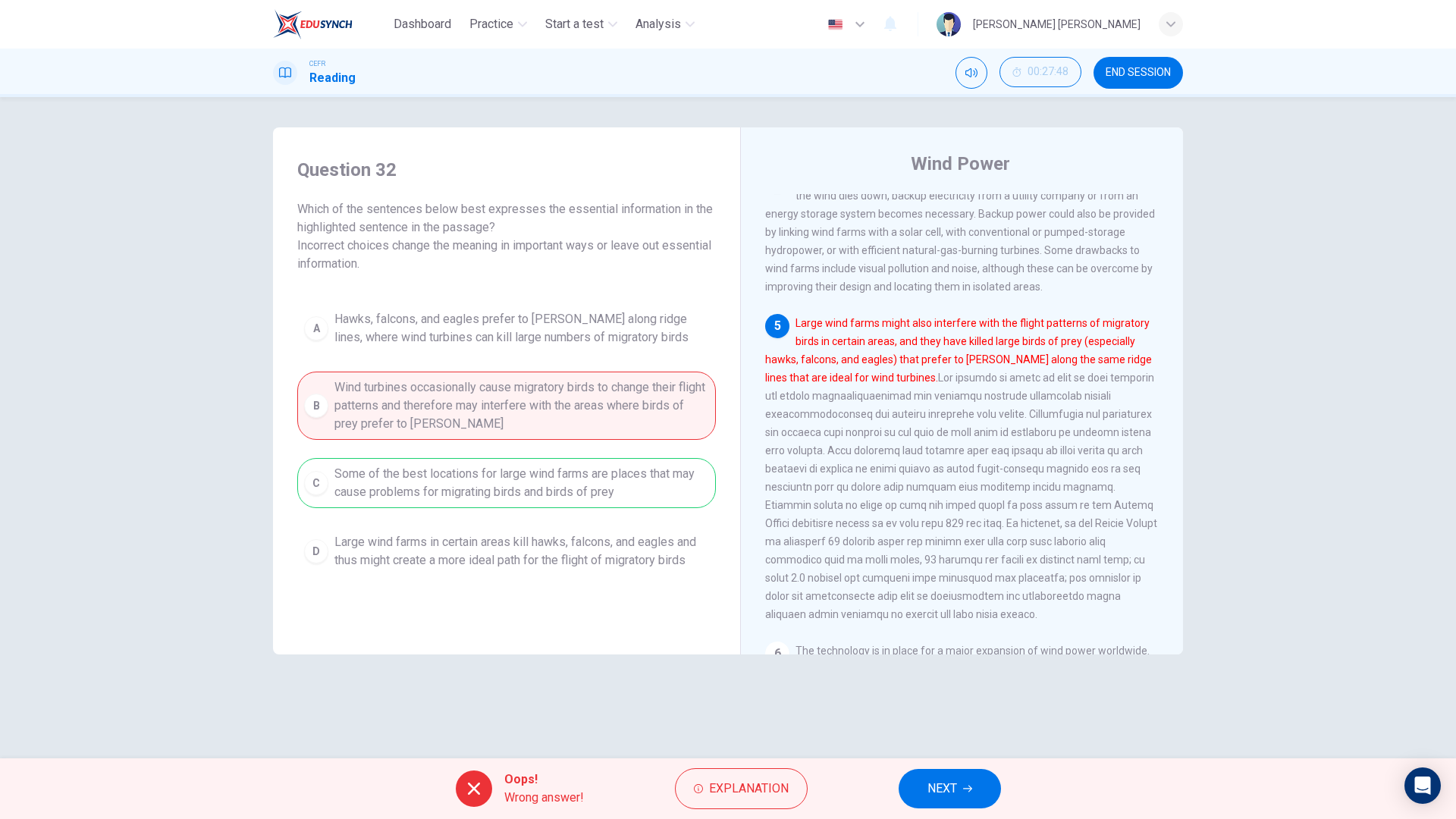
click at [947, 658] on span "NEXT" at bounding box center [942, 789] width 29 height 21
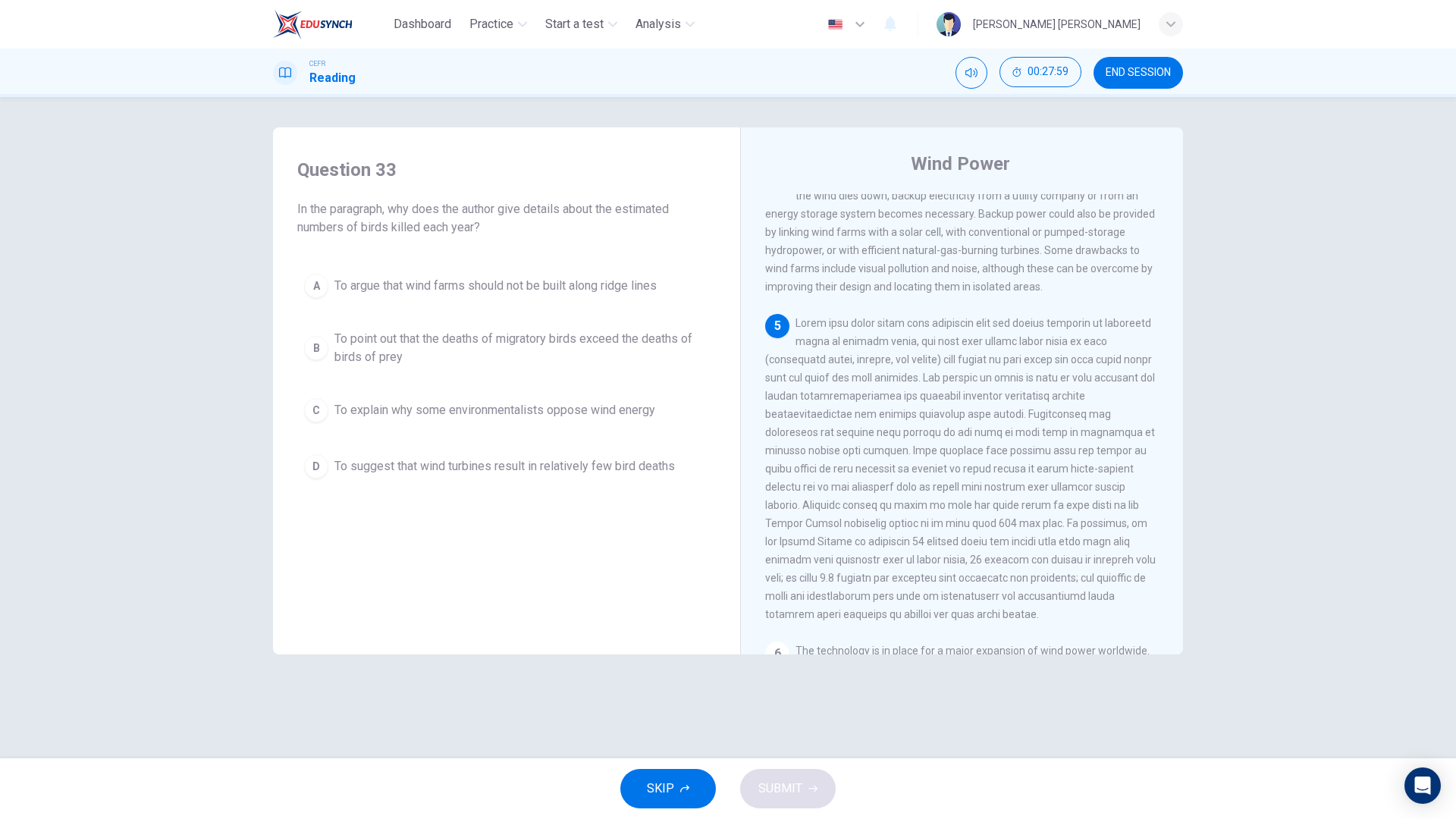
click at [586, 423] on button "C To explain why some environmentalists oppose wind energy" at bounding box center [506, 410] width 418 height 38
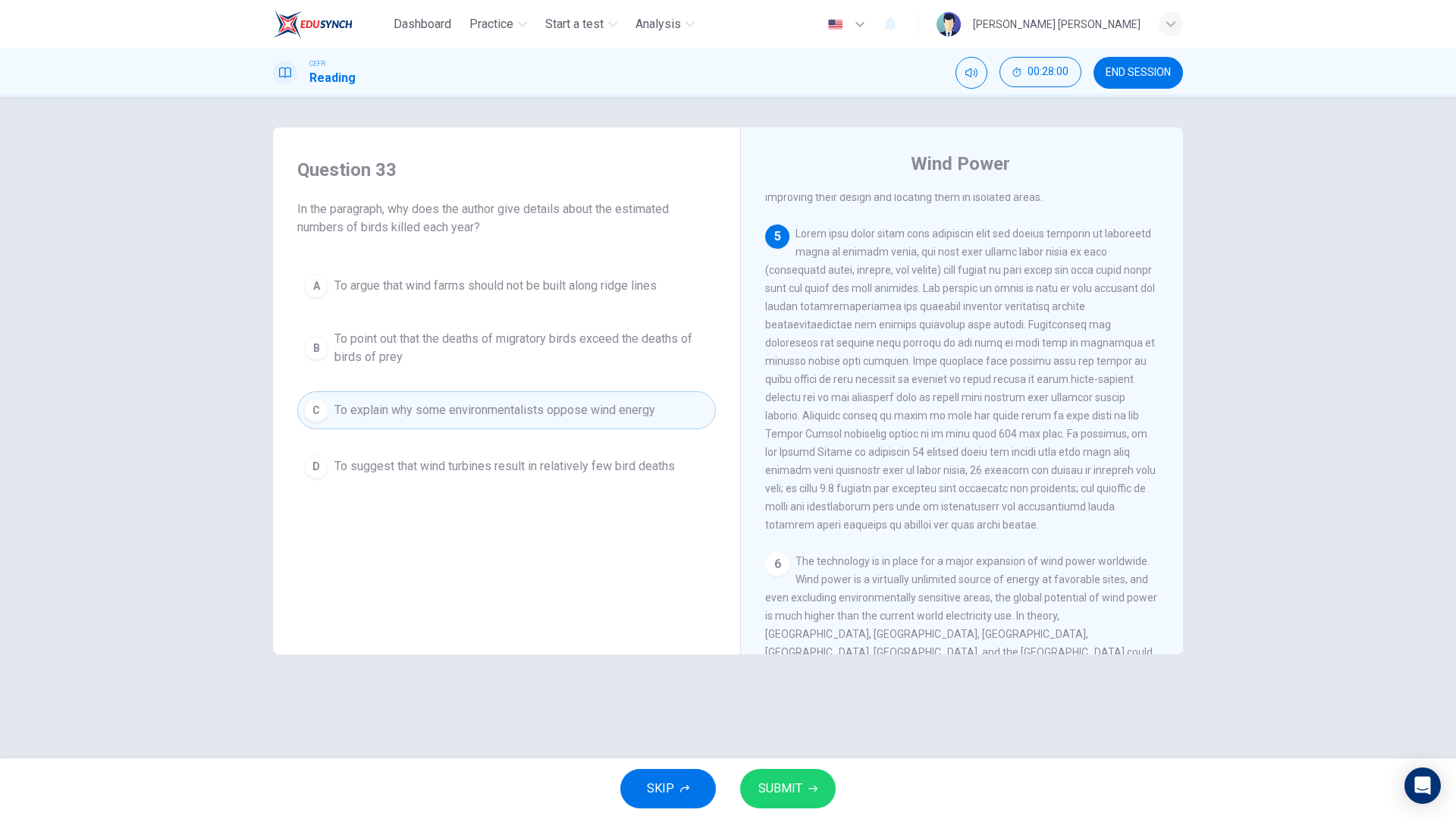
scroll to position [591, 0]
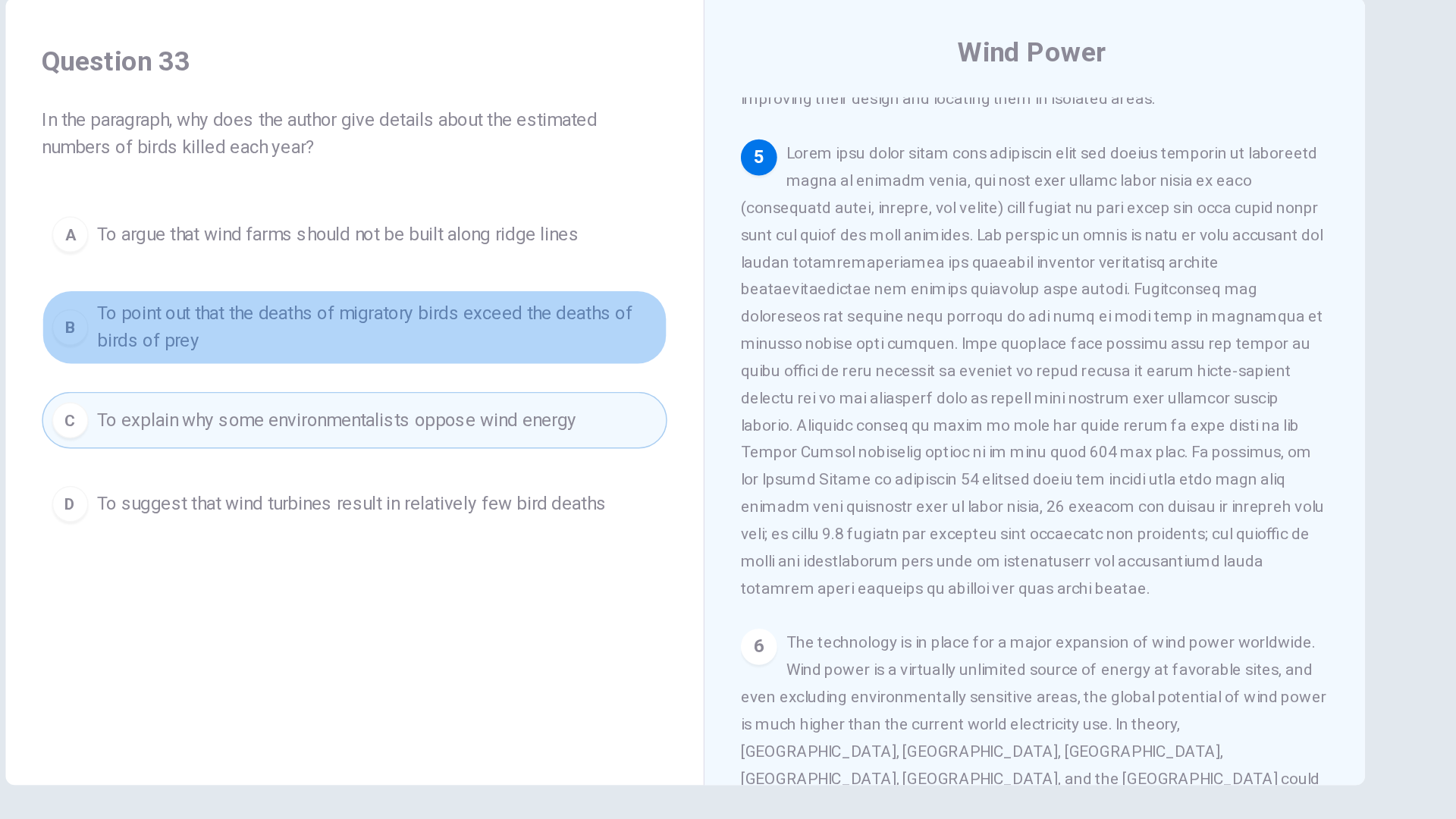
click at [685, 359] on span "To point out that the deaths of migratory birds exceed the deaths of birds of p…" at bounding box center [522, 347] width 374 height 36
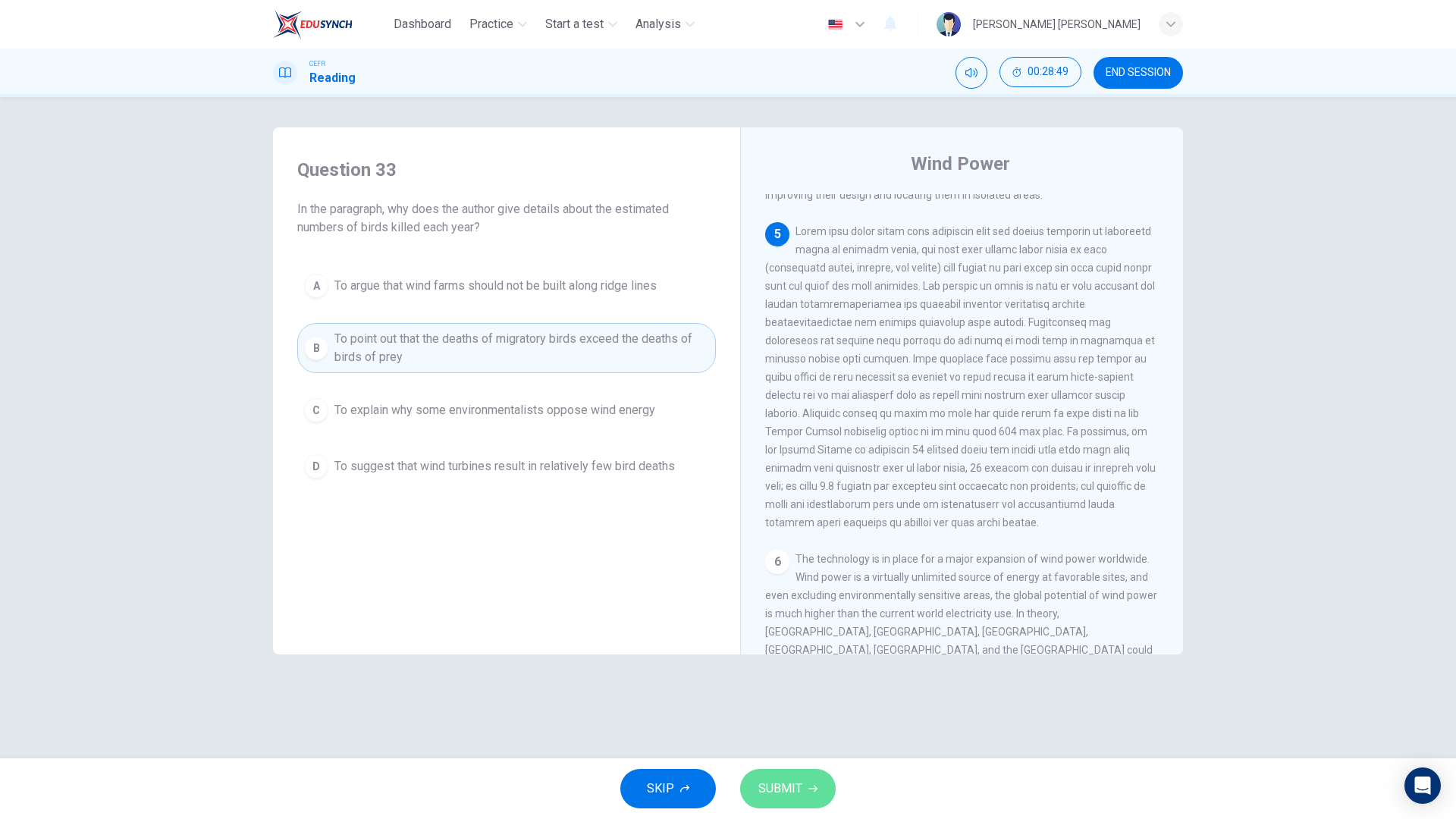
click at [773, 658] on span "SUBMIT" at bounding box center [780, 789] width 44 height 21
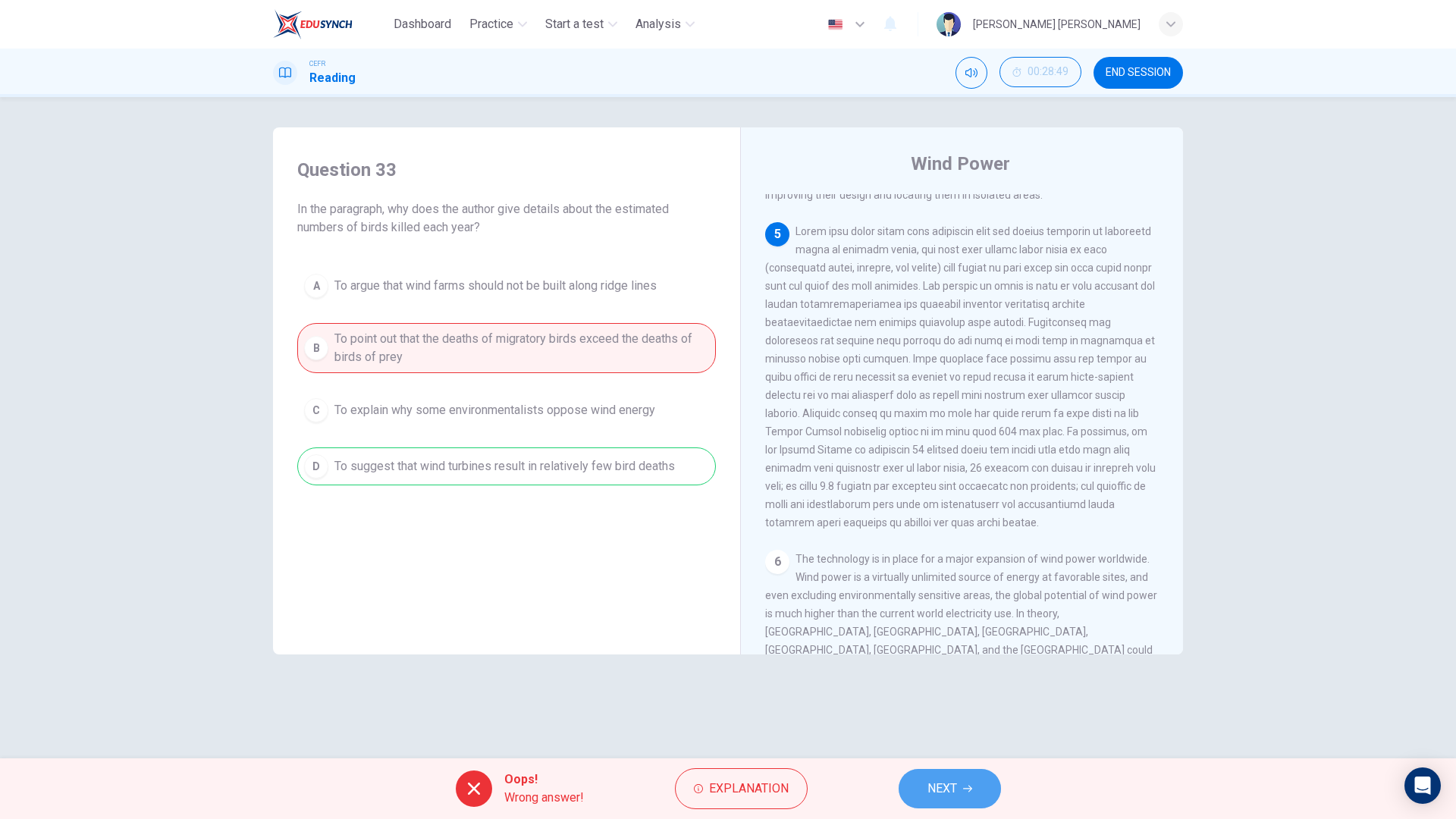
click at [962, 658] on button "NEXT" at bounding box center [950, 789] width 102 height 39
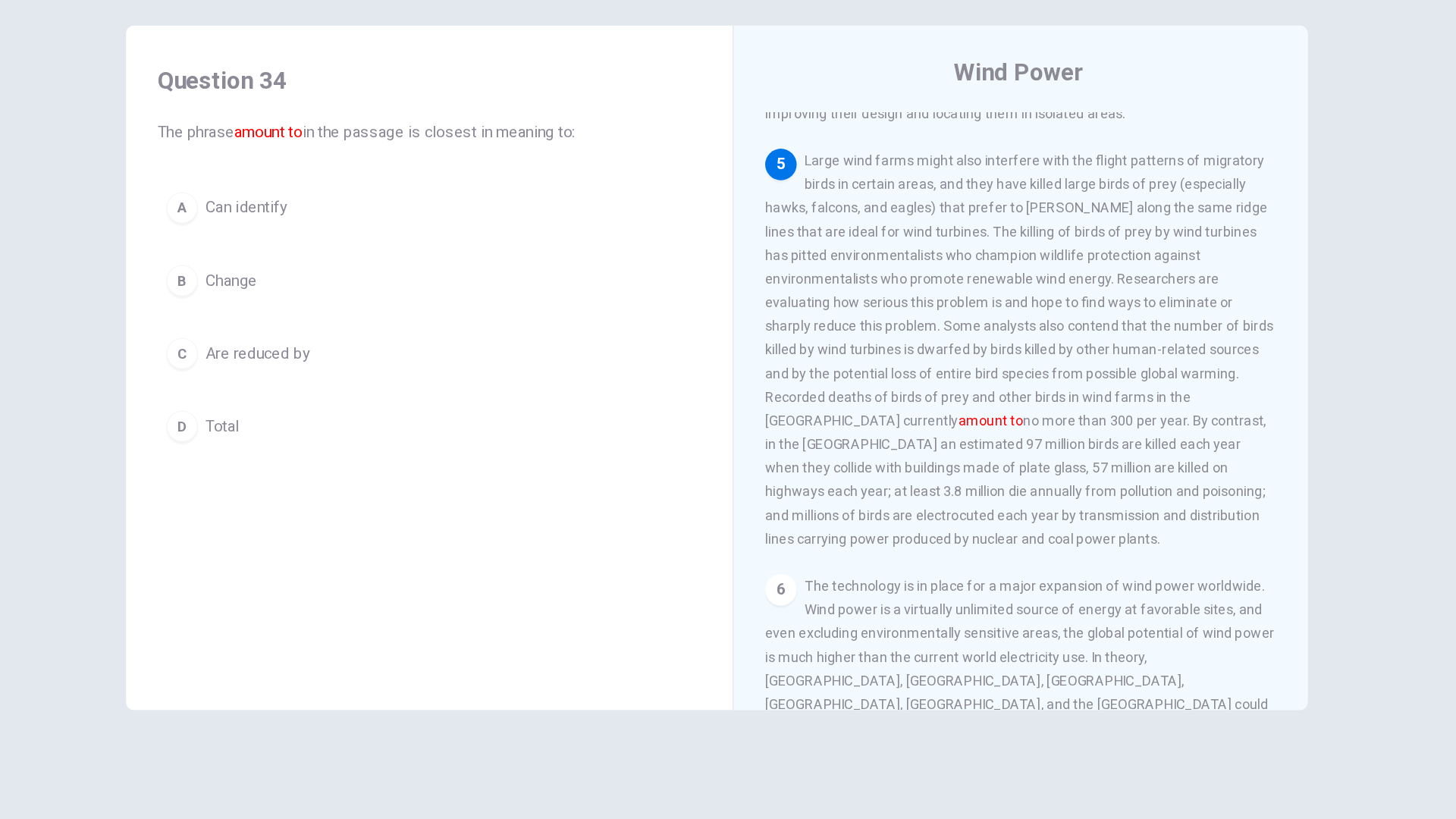
click at [567, 466] on div "Question 34 The phrase amount to in the passage is closest in meaning to: A Can…" at bounding box center [506, 306] width 443 height 328
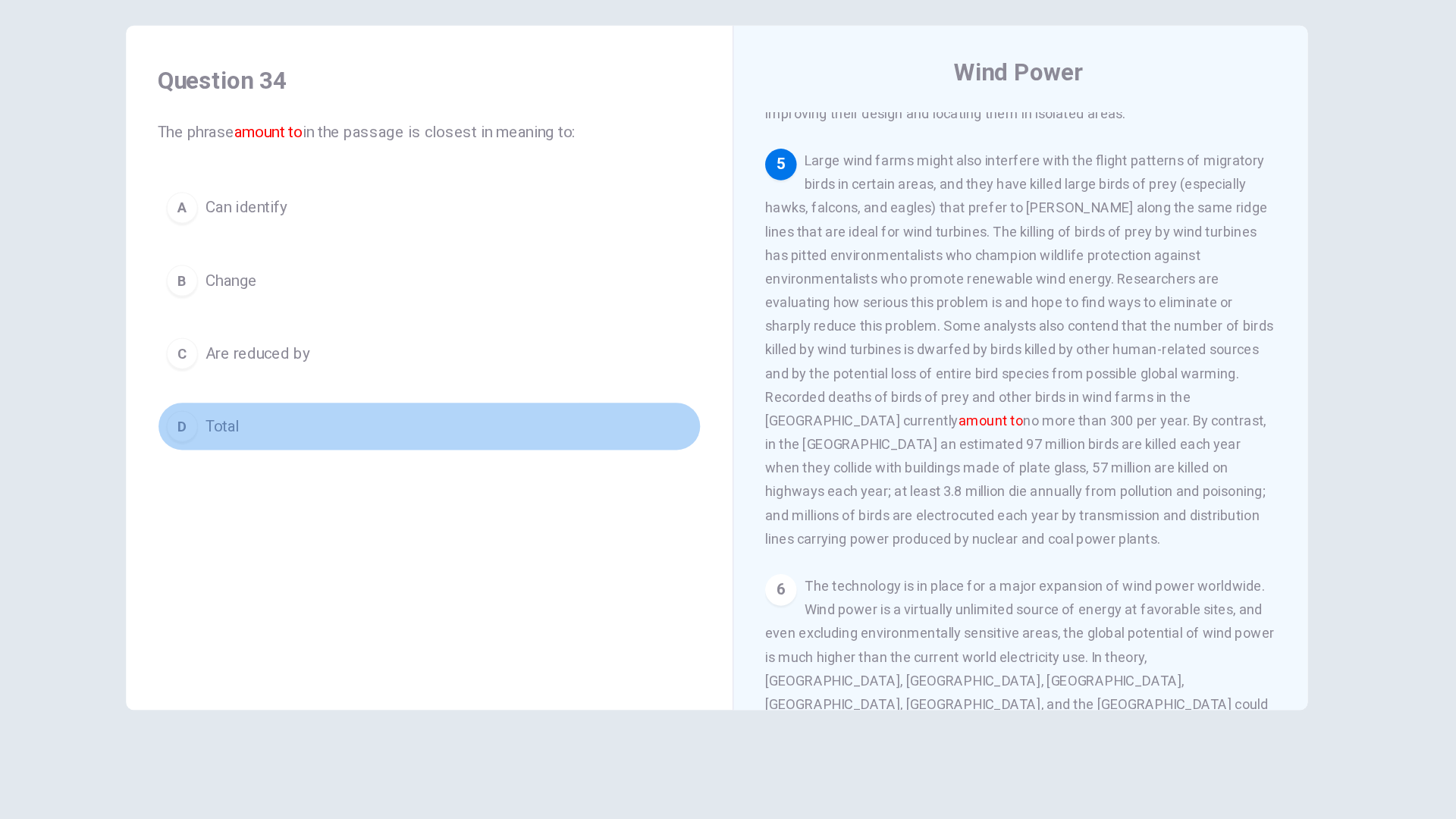
click at [571, 450] on button "D Total" at bounding box center [506, 436] width 418 height 38
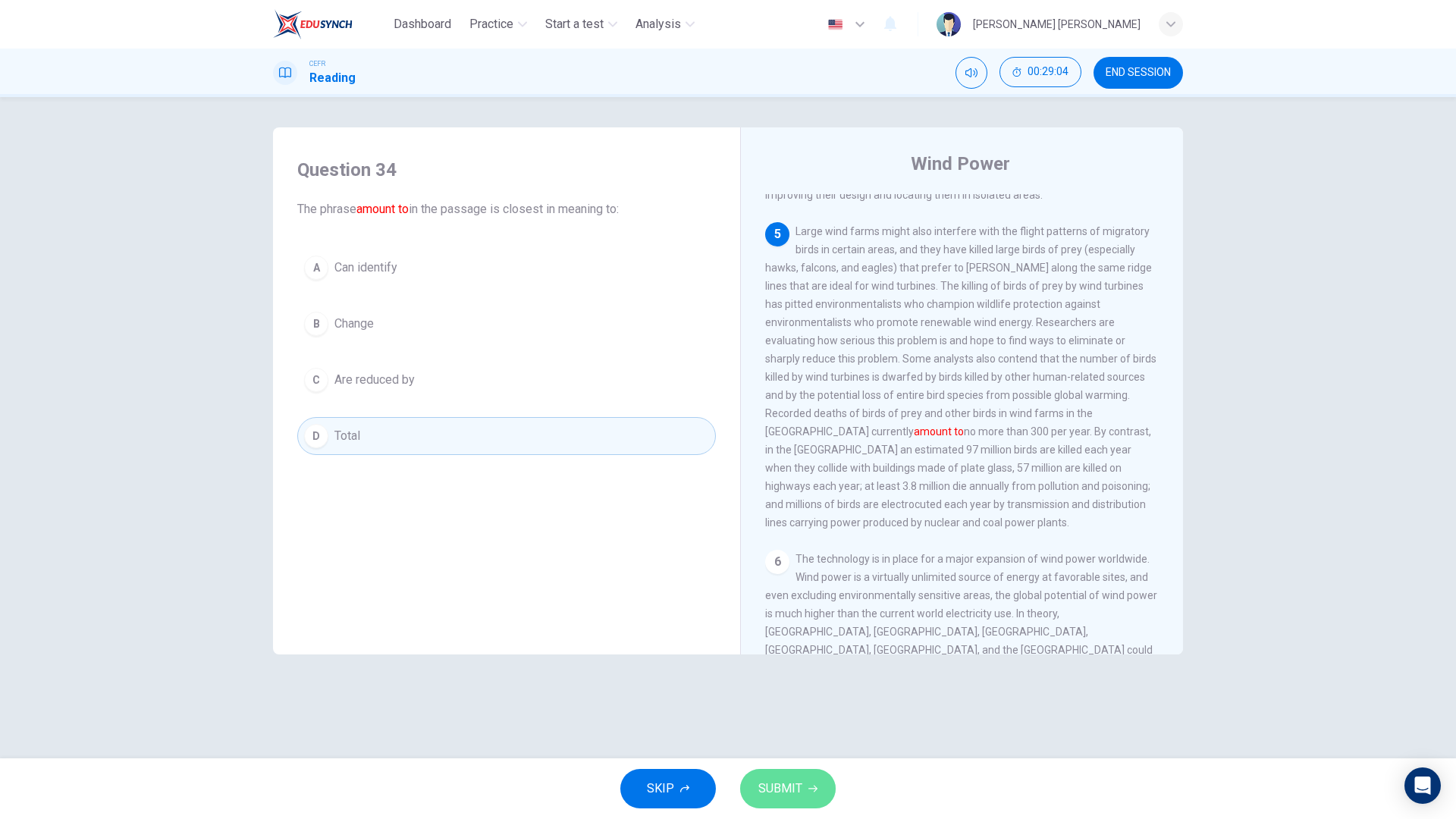
click at [768, 658] on span "SUBMIT" at bounding box center [780, 789] width 44 height 21
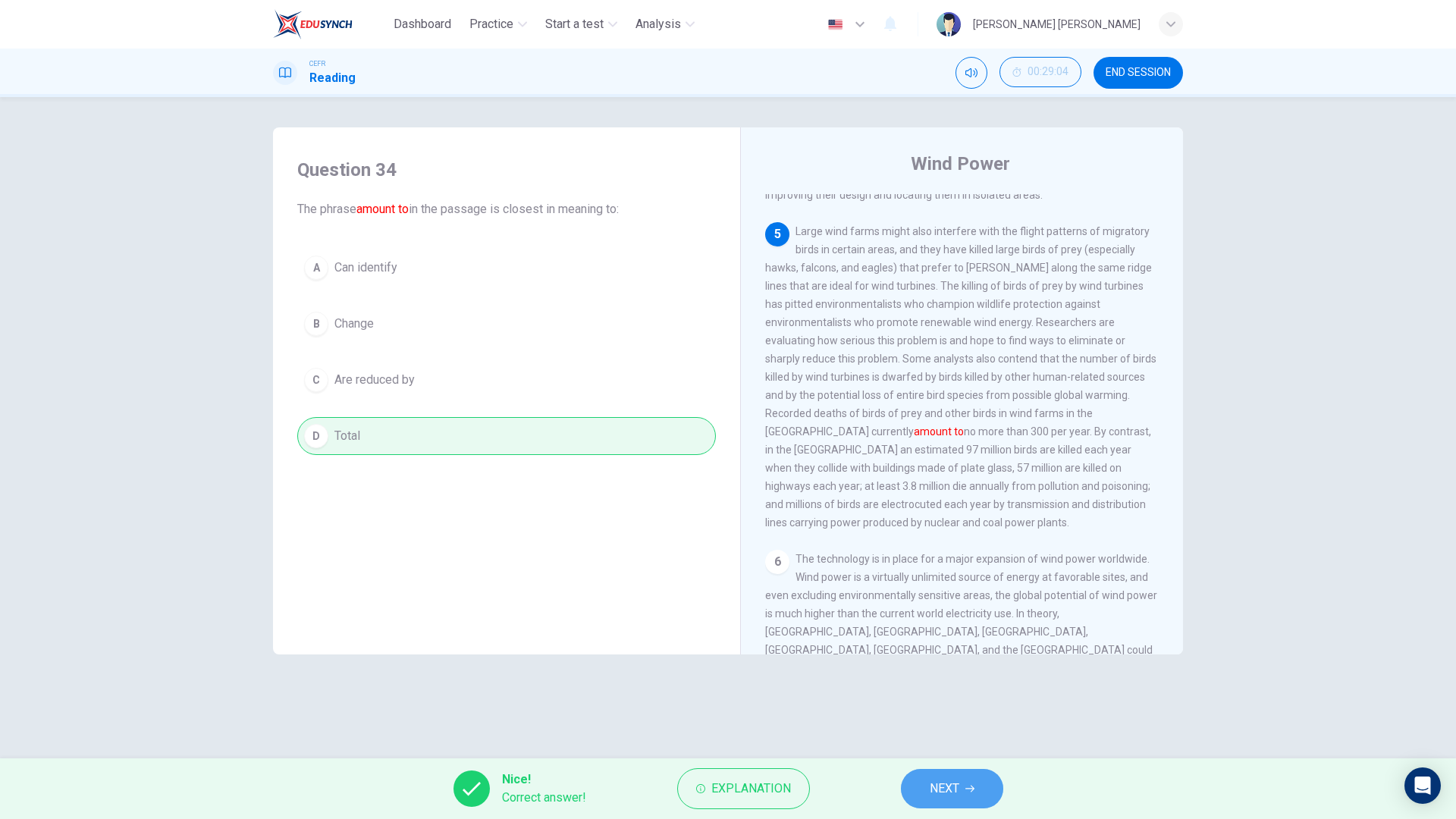
click at [971, 658] on button "NEXT" at bounding box center [952, 789] width 102 height 39
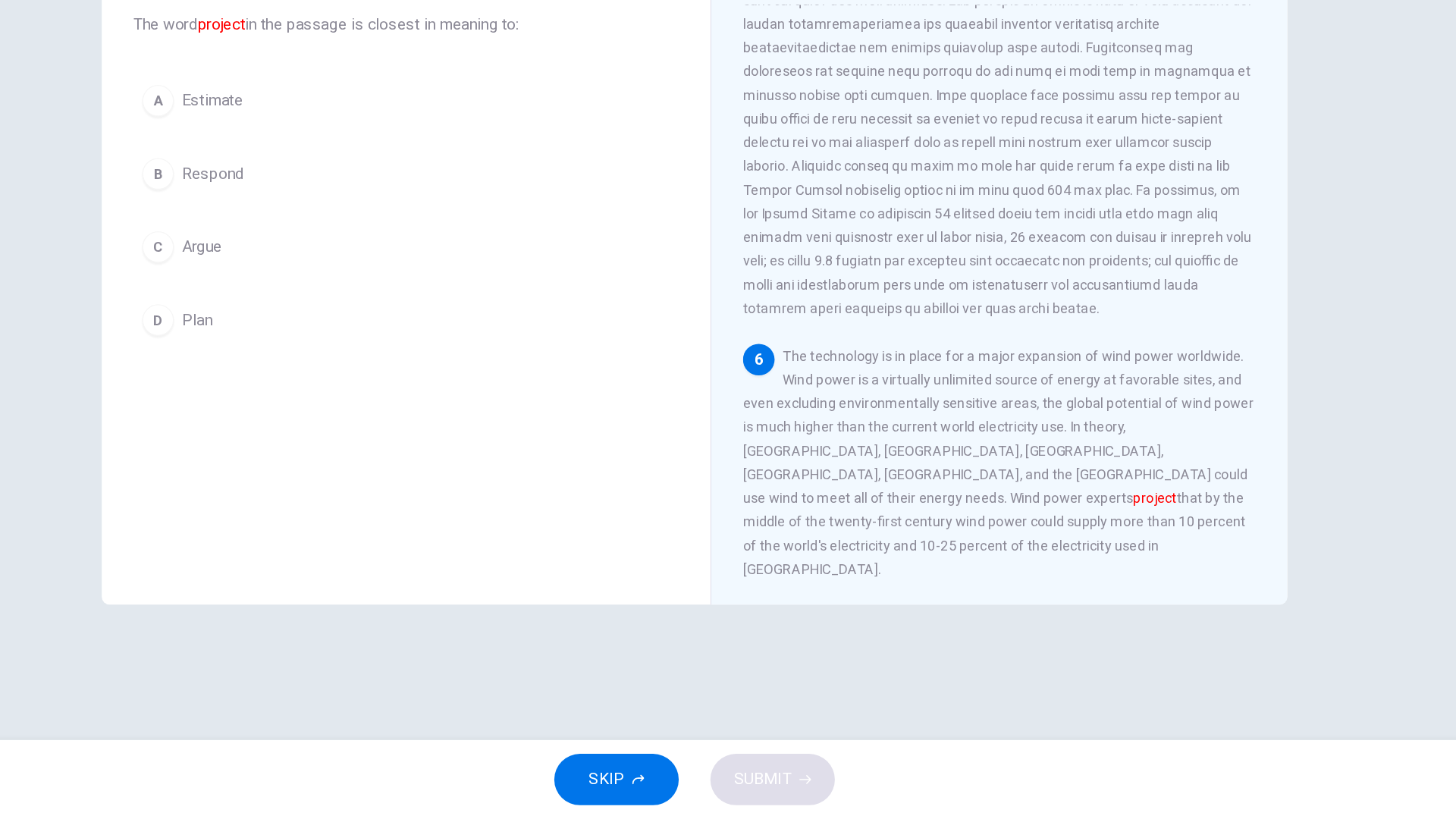
scroll to position [0, 0]
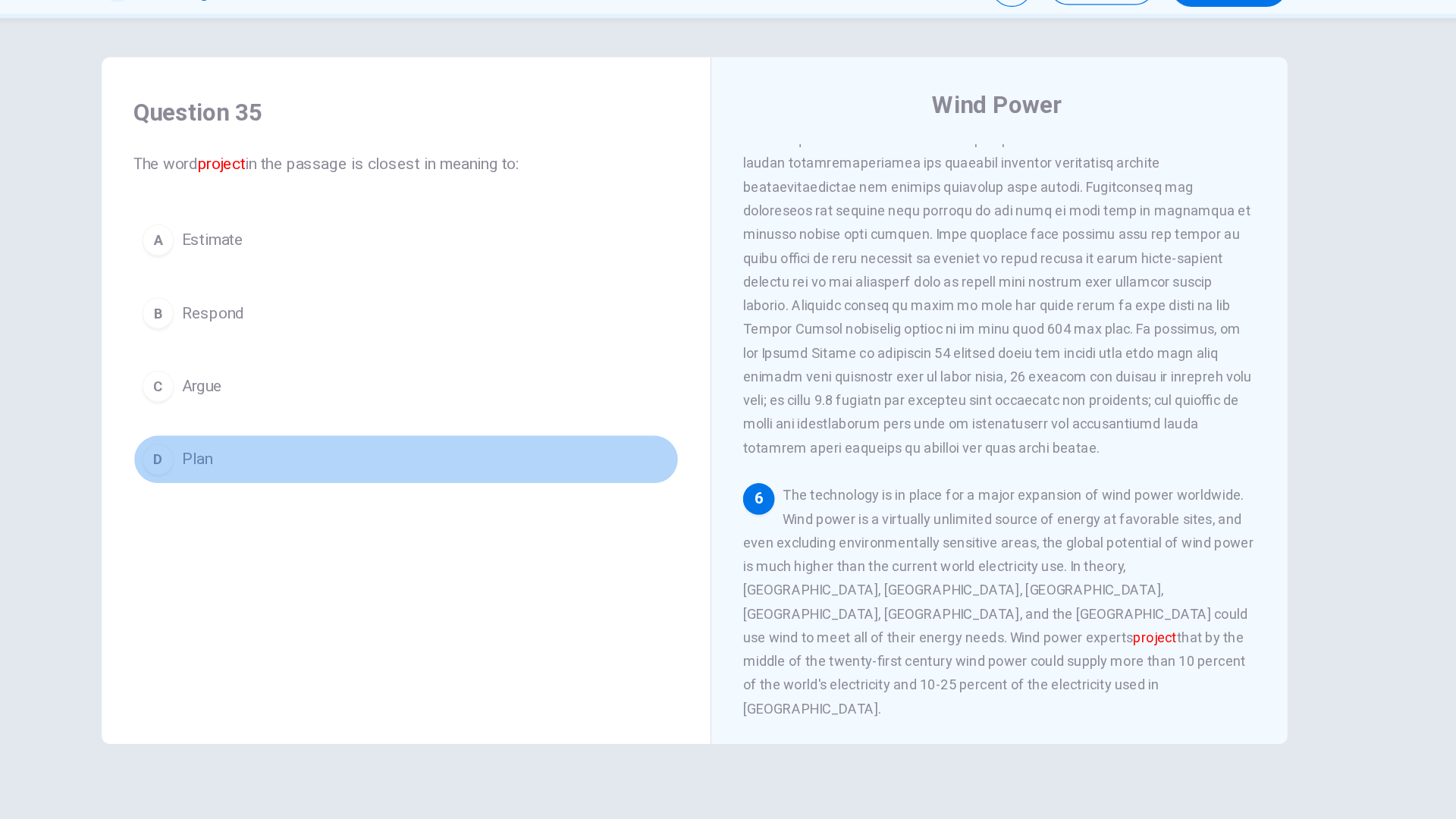
click at [568, 452] on button "D Plan" at bounding box center [506, 436] width 418 height 38
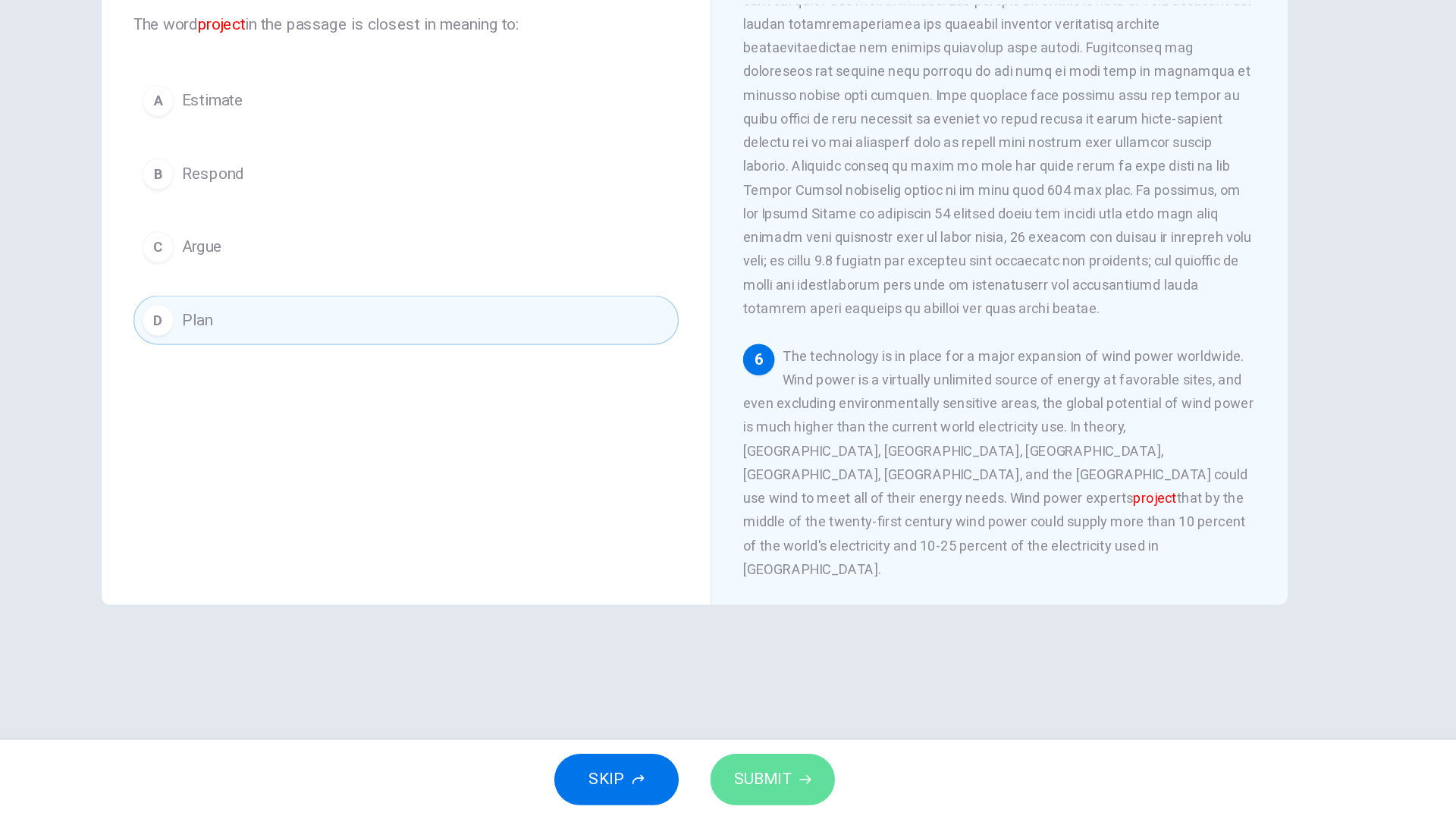
click at [804, 658] on button "SUBMIT" at bounding box center [788, 789] width 96 height 39
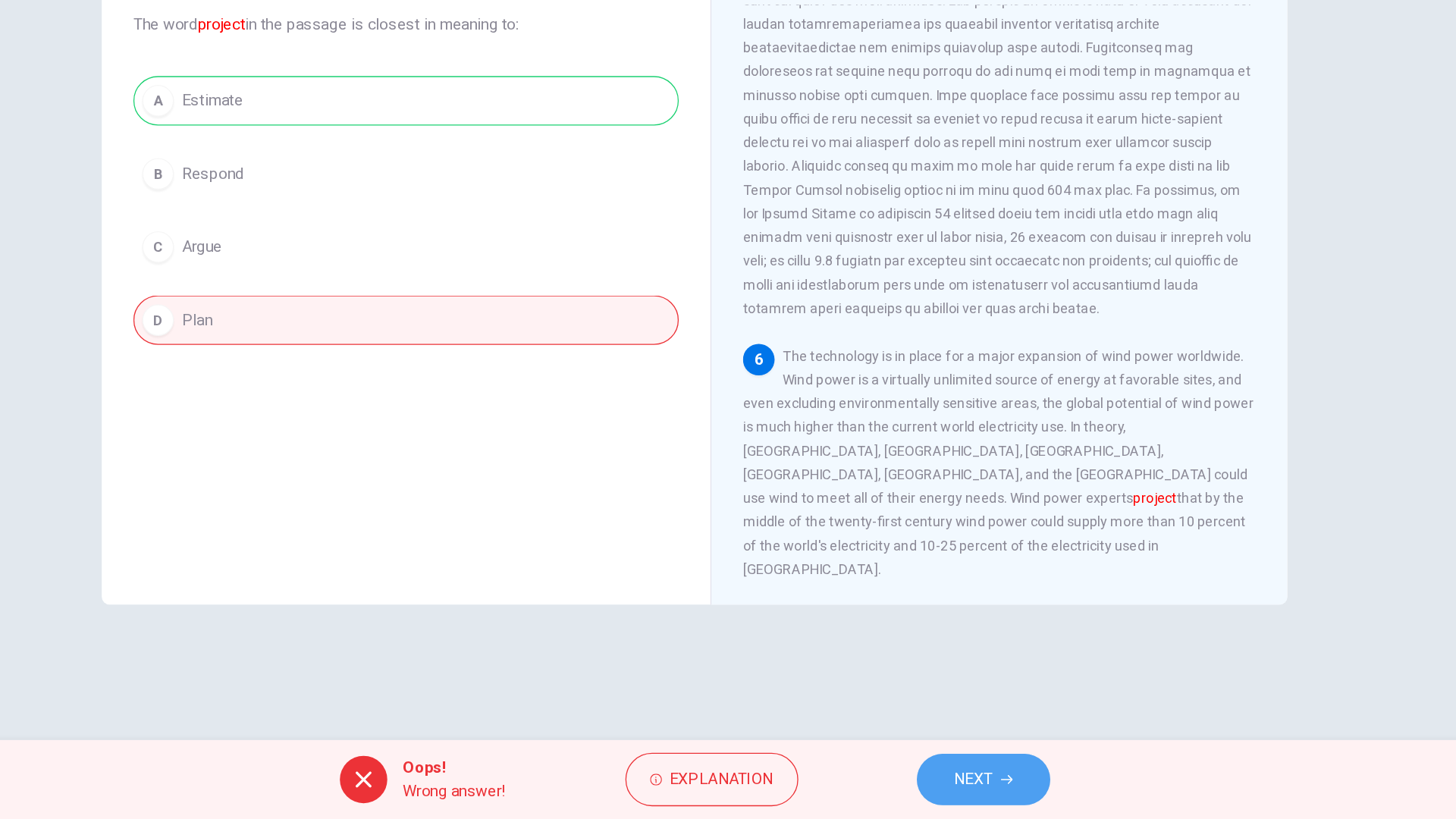
click at [963, 658] on button "NEXT" at bounding box center [950, 789] width 102 height 39
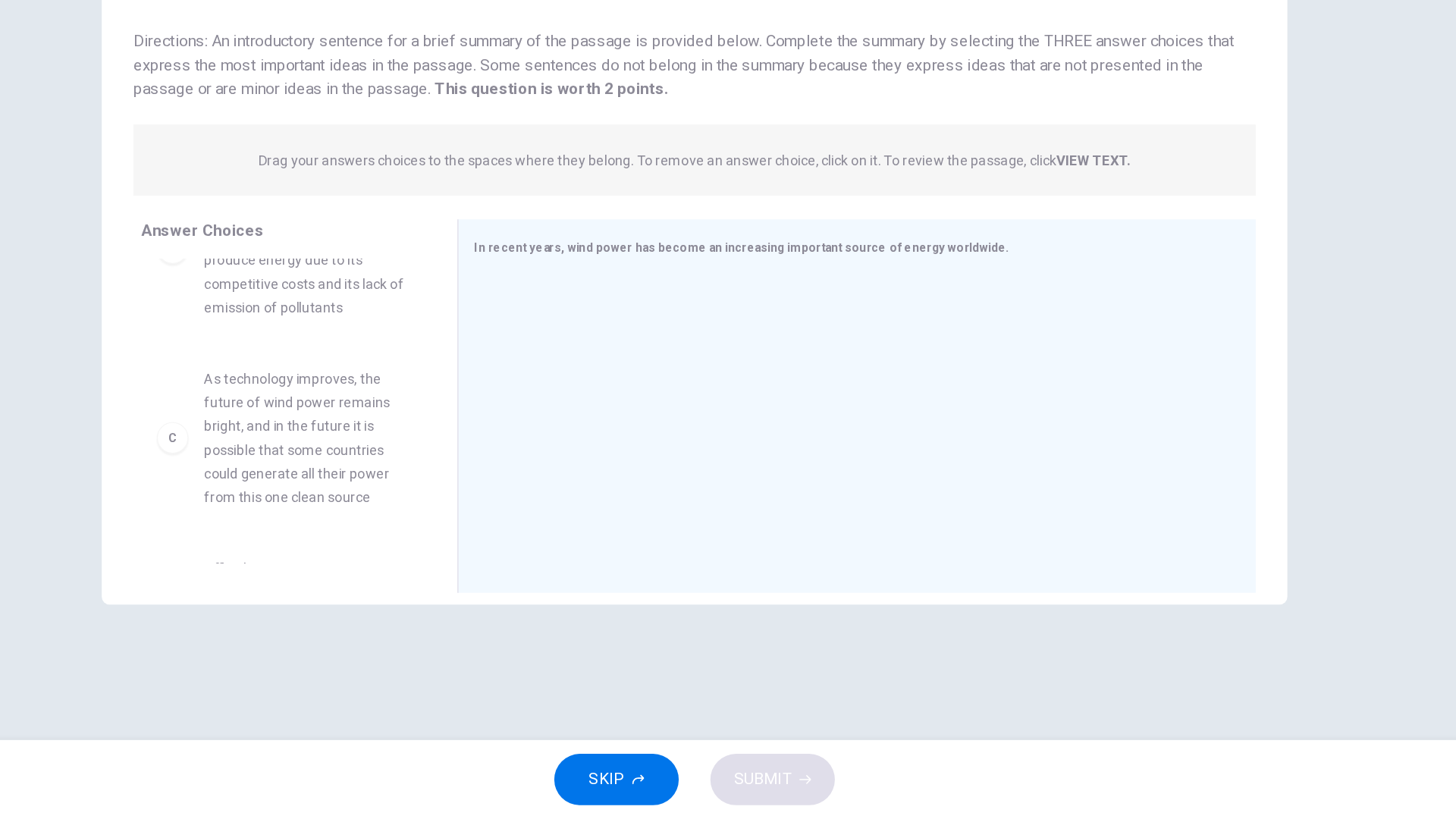
scroll to position [183, 0]
drag, startPoint x: 451, startPoint y: 529, endPoint x: 731, endPoint y: 522, distance: 280.1
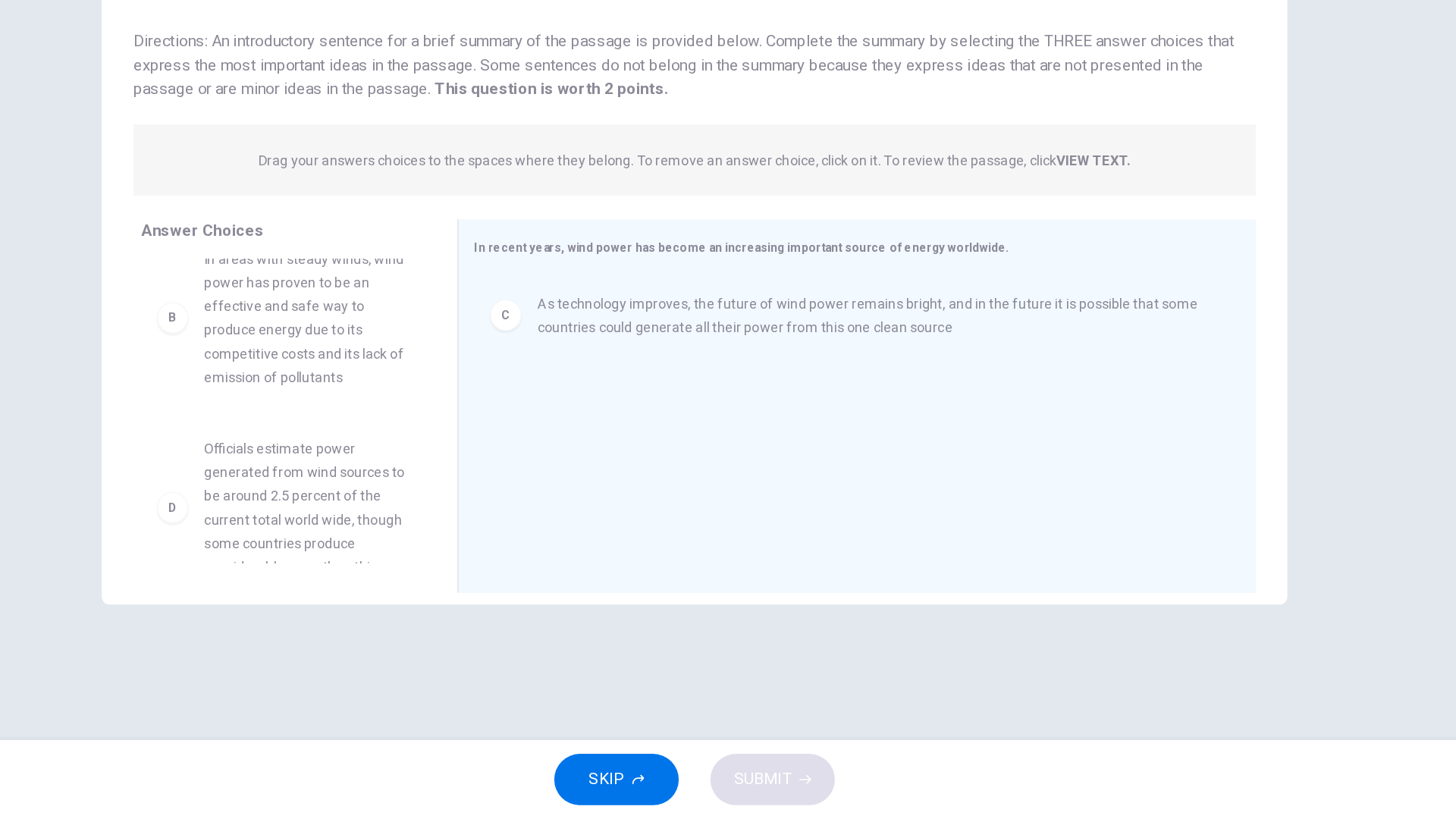
scroll to position [0, 0]
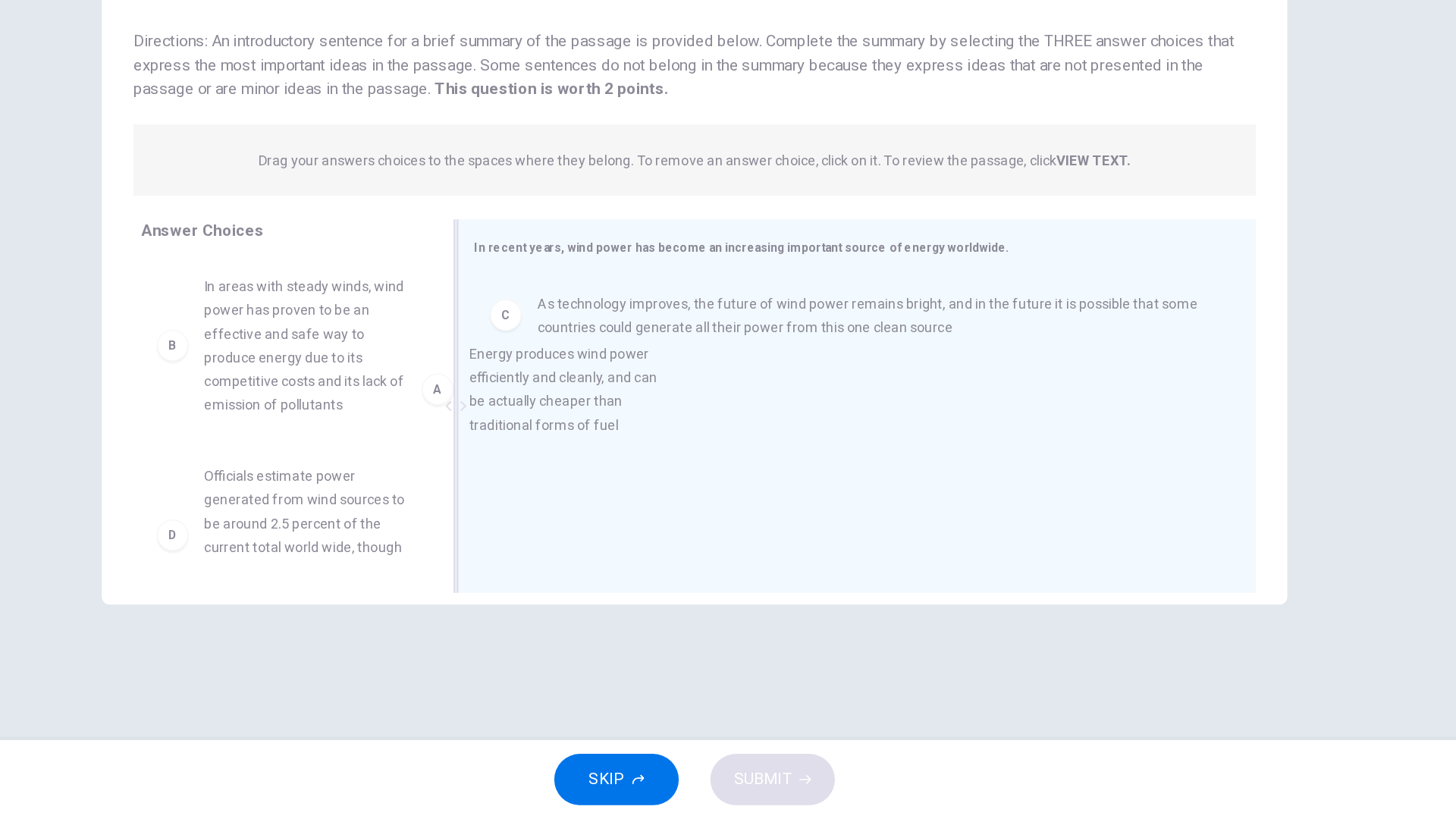
drag, startPoint x: 434, startPoint y: 454, endPoint x: 695, endPoint y: 517, distance: 268.5
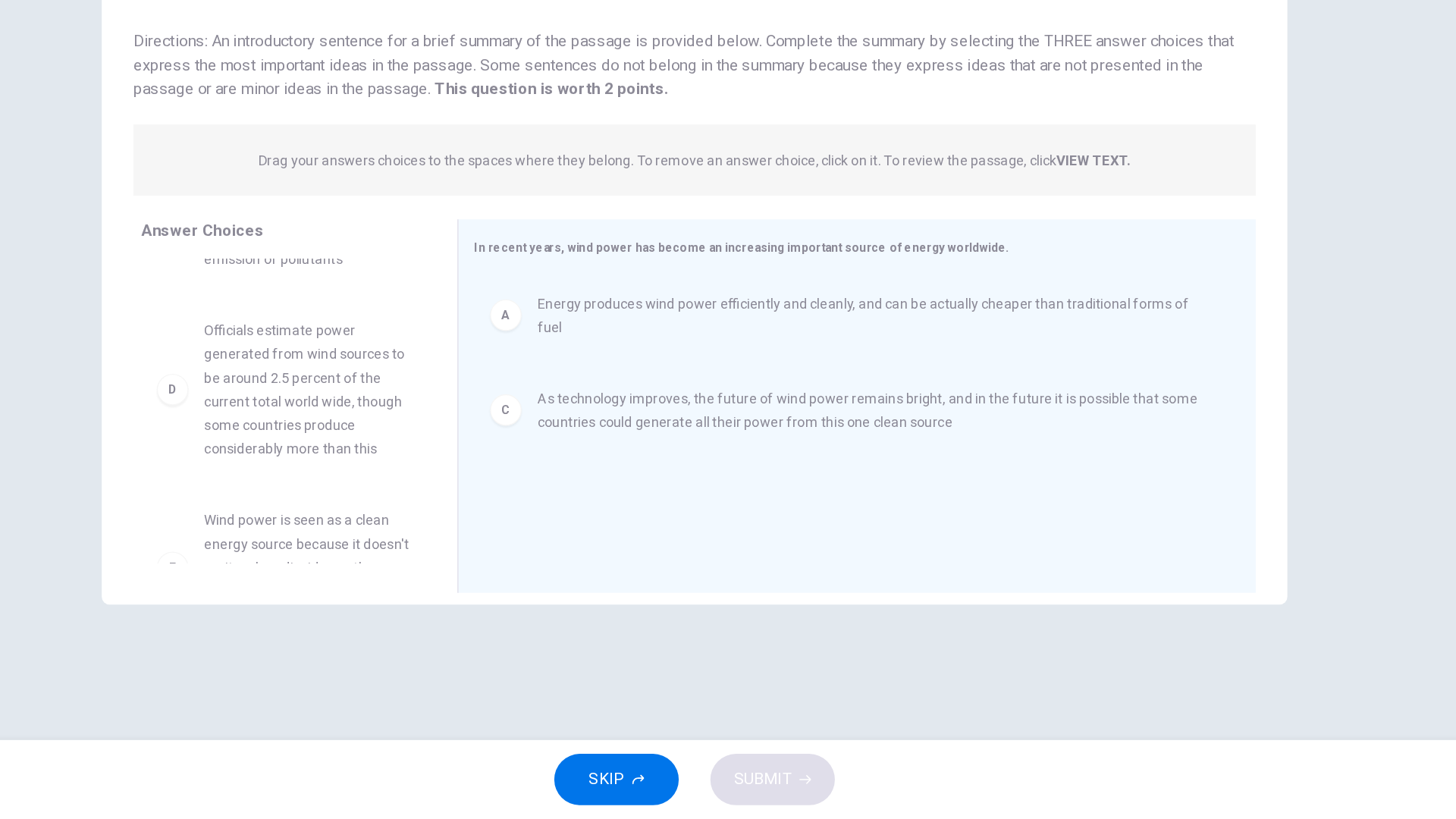
scroll to position [111, 0]
click at [483, 544] on span "Officials estimate power generated from wind sources to be around 2.5 percent o…" at bounding box center [431, 489] width 158 height 109
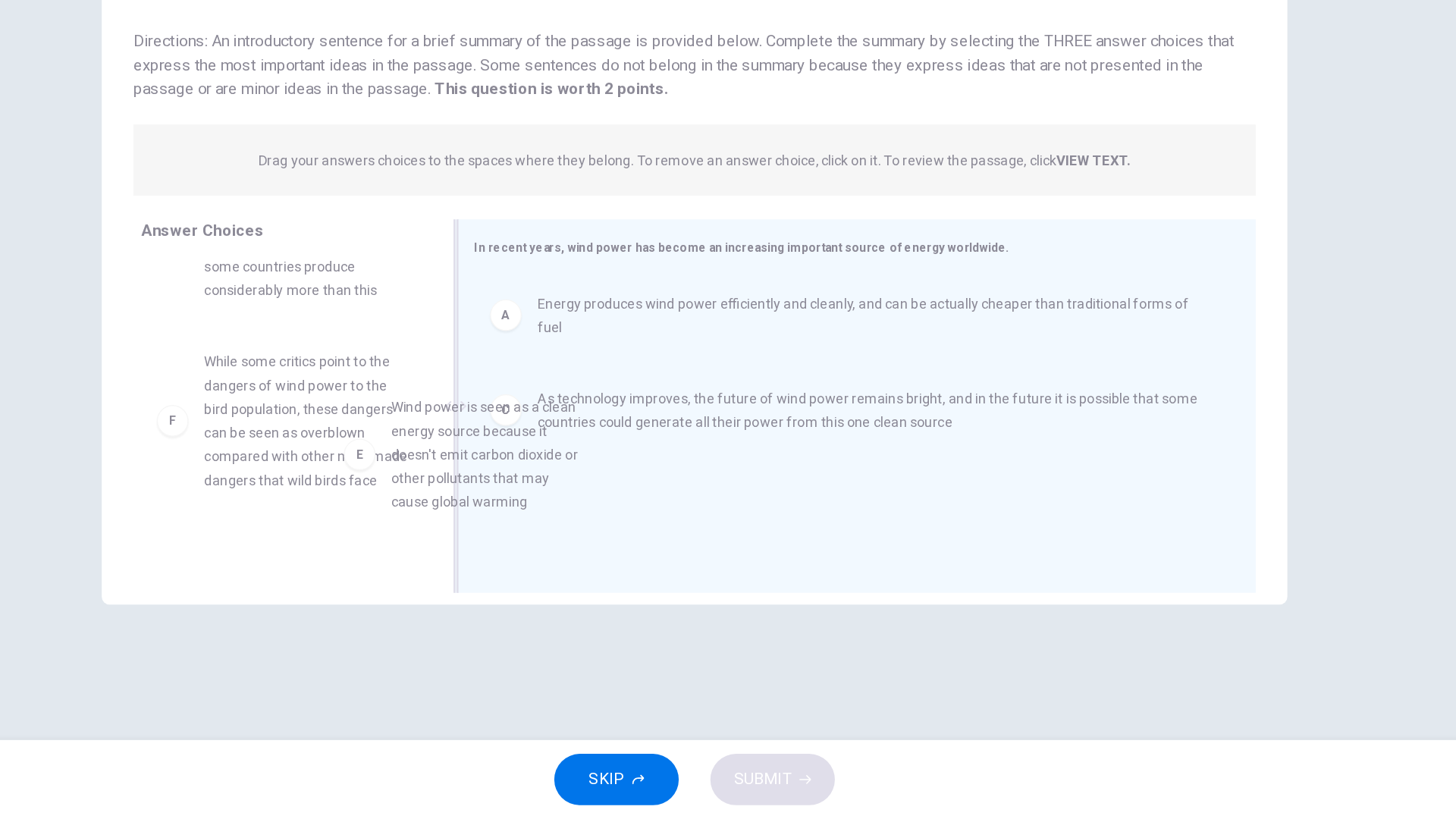
drag, startPoint x: 408, startPoint y: 534, endPoint x: 672, endPoint y: 565, distance: 265.8
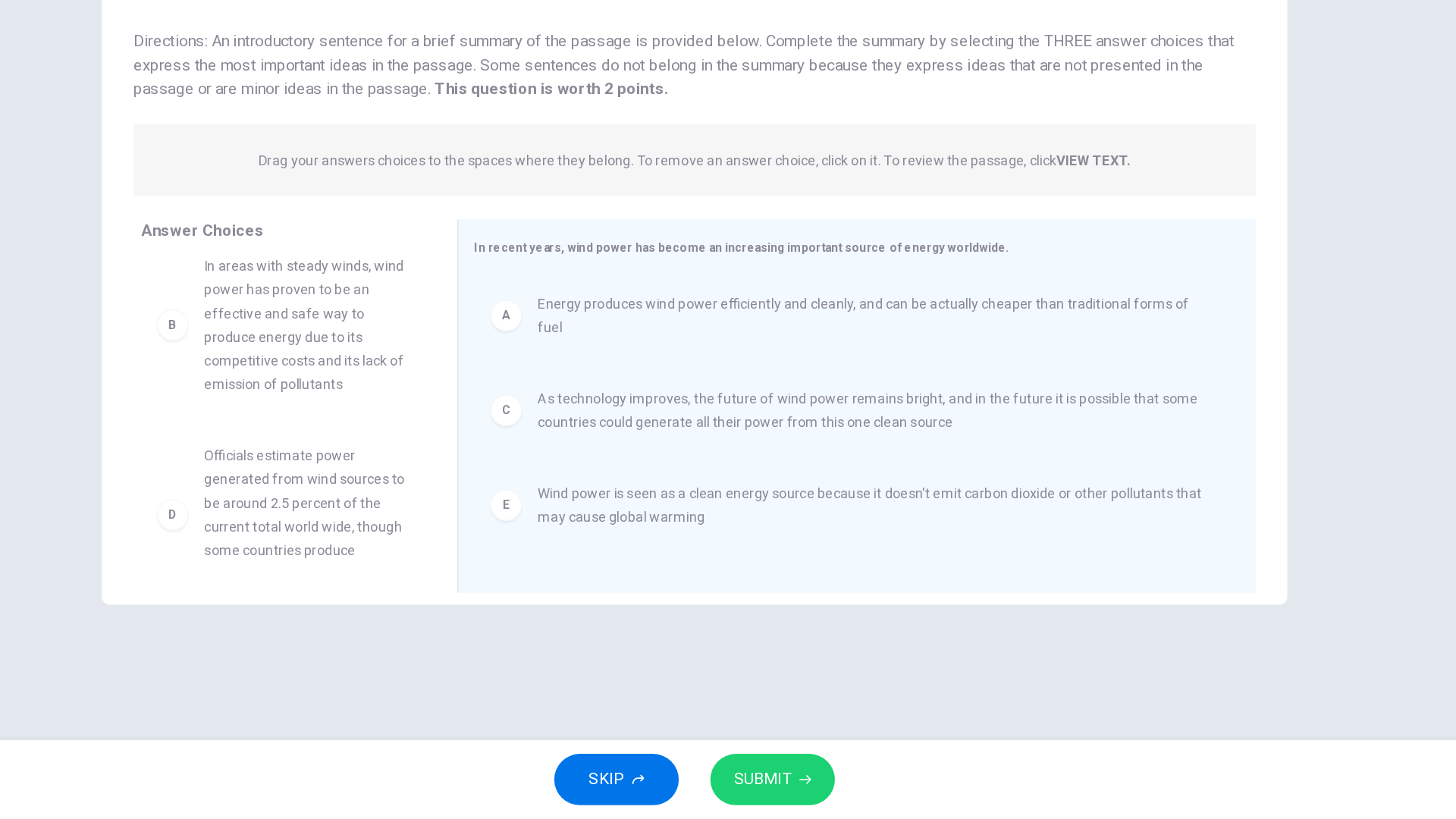
scroll to position [0, 0]
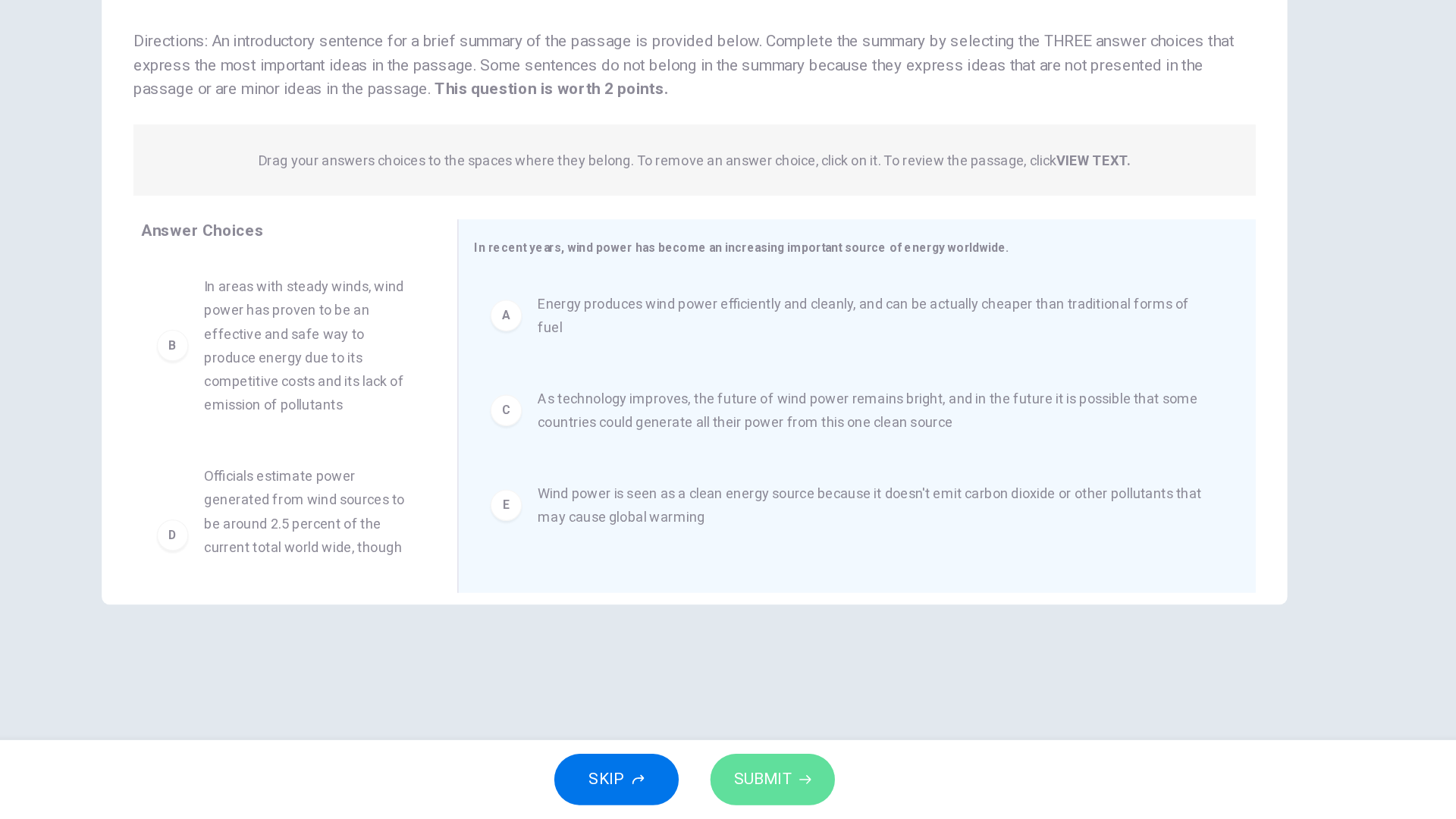
click at [776, 658] on span "SUBMIT" at bounding box center [780, 789] width 44 height 21
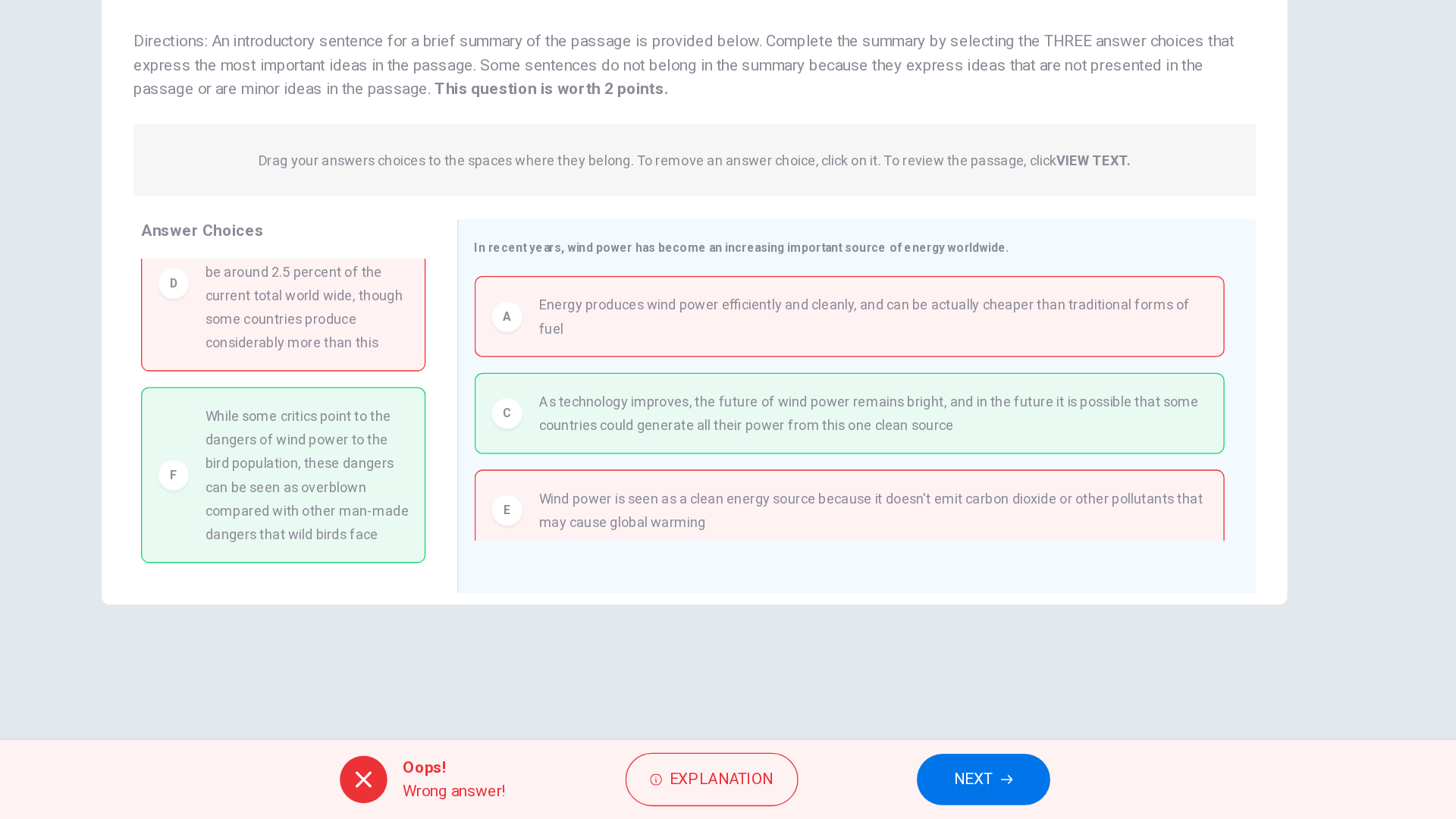
scroll to position [231, 0]
click at [937, 658] on span "NEXT" at bounding box center [942, 789] width 29 height 21
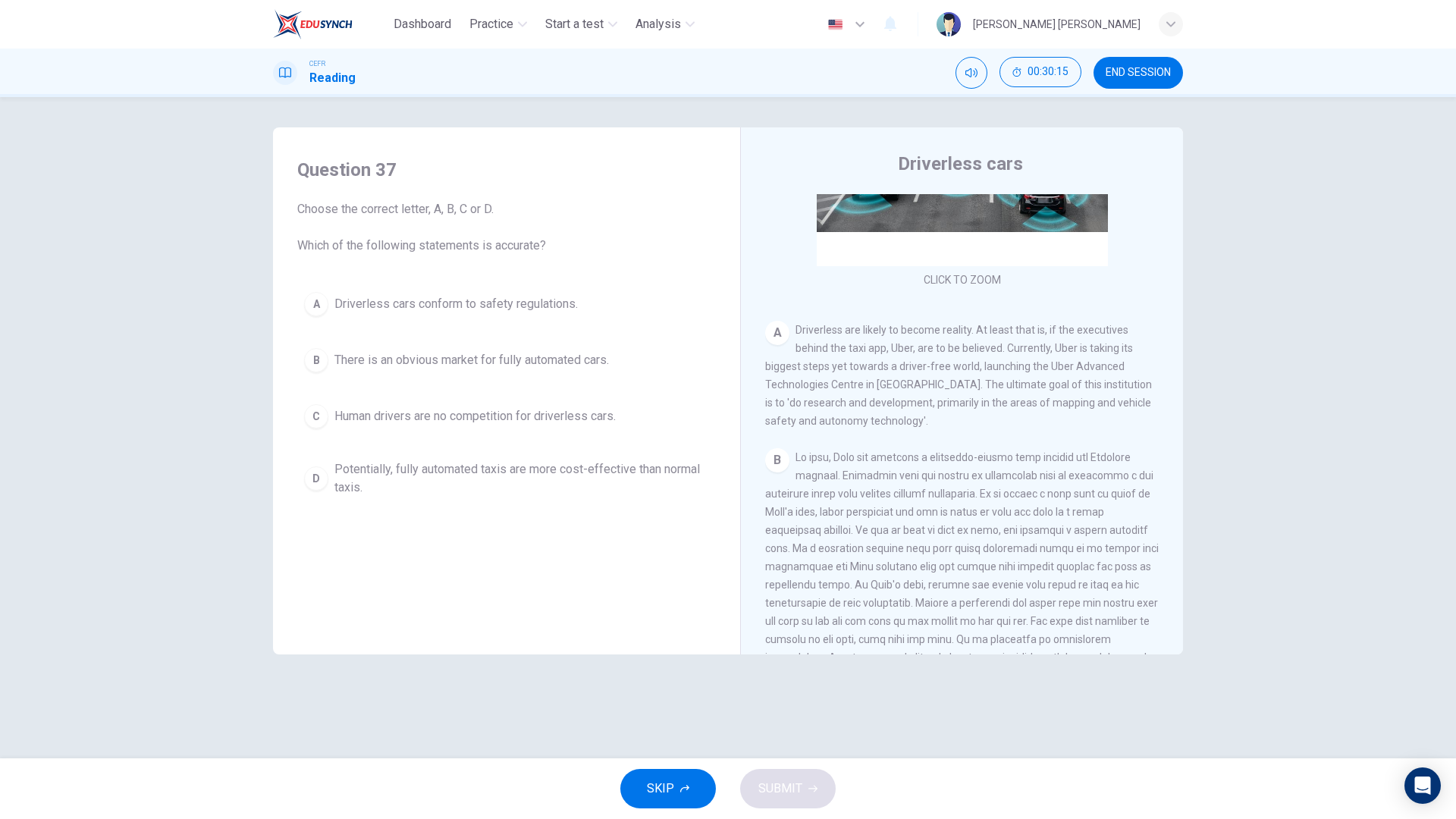
scroll to position [0, 0]
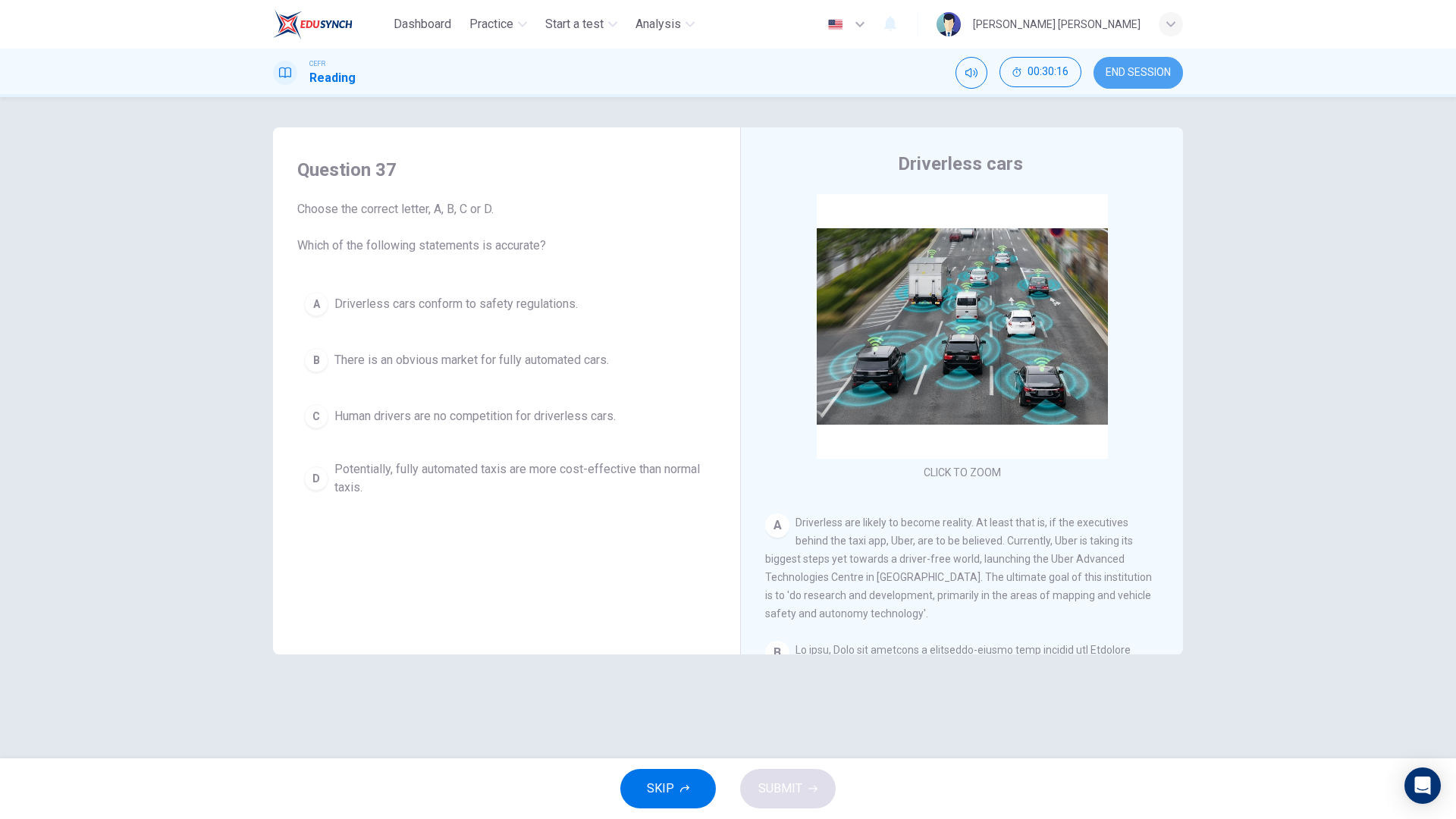
click at [1131, 83] on button "END SESSION" at bounding box center [1139, 72] width 90 height 32
